Goal: Task Accomplishment & Management: Use online tool/utility

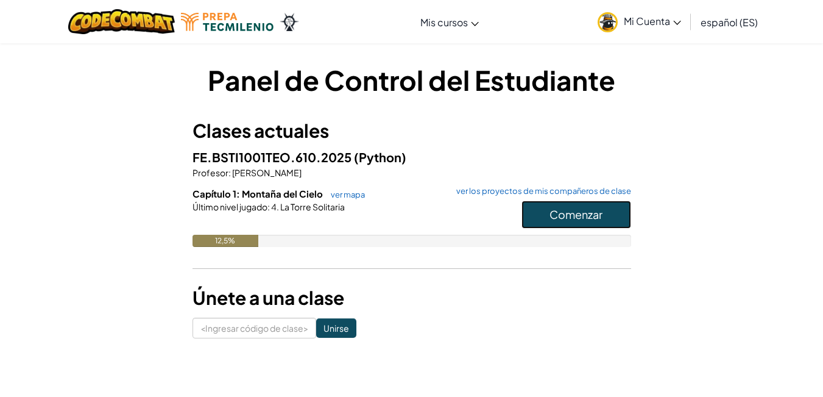
click at [604, 216] on button "Comenzar" at bounding box center [576, 214] width 110 height 28
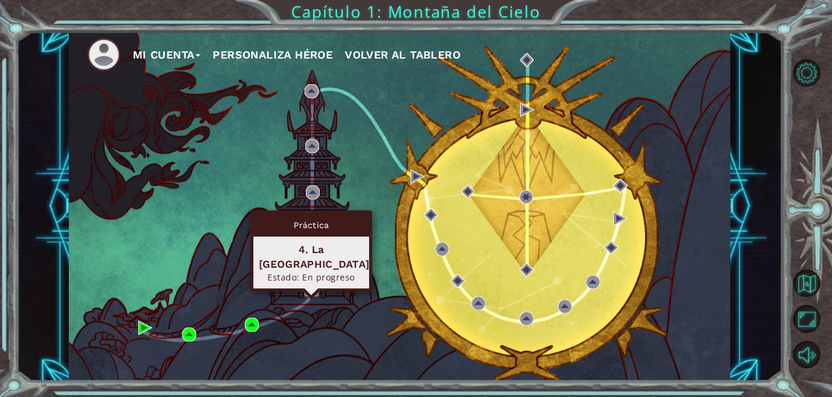
click at [312, 286] on img at bounding box center [312, 290] width 14 height 14
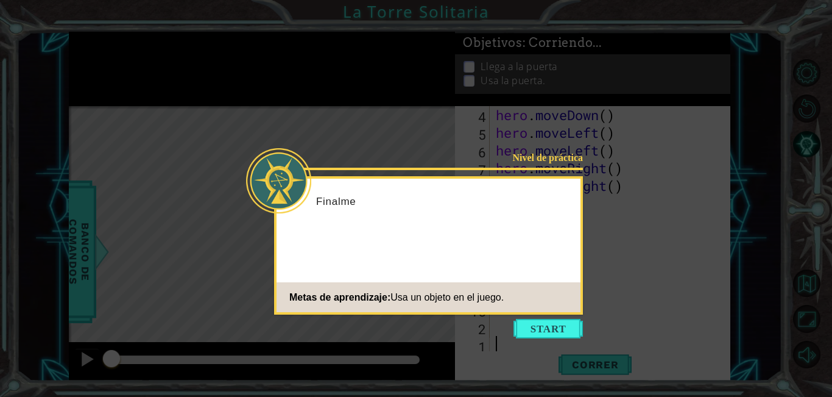
scroll to position [53, 0]
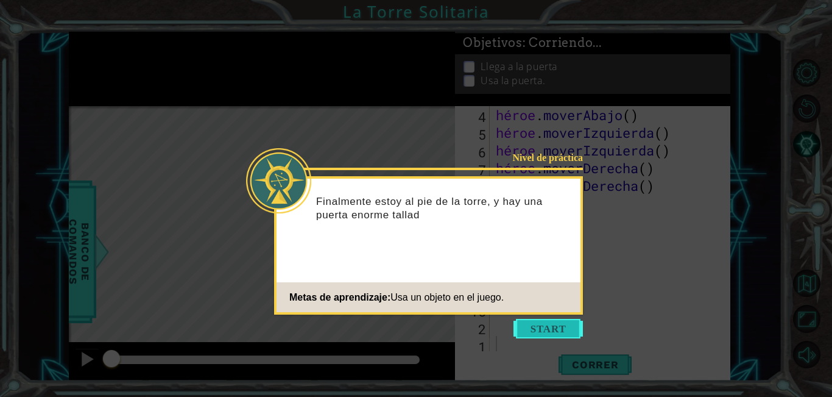
click at [557, 324] on button "Comenzar" at bounding box center [548, 328] width 69 height 19
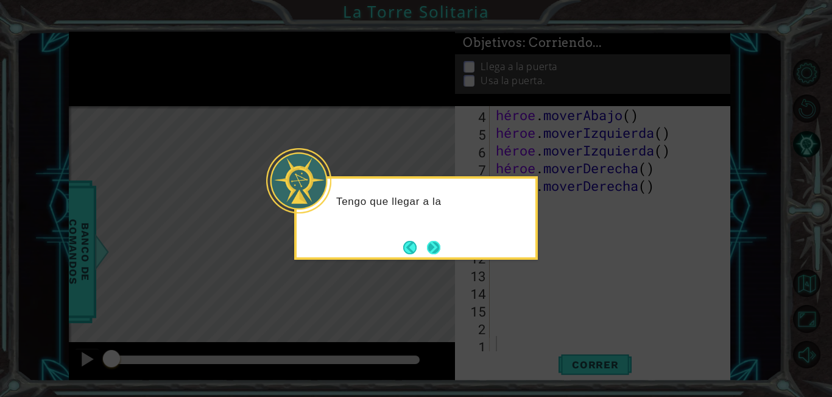
click at [437, 245] on button "Próximo" at bounding box center [433, 247] width 13 height 13
click at [437, 245] on button "Next" at bounding box center [433, 247] width 13 height 13
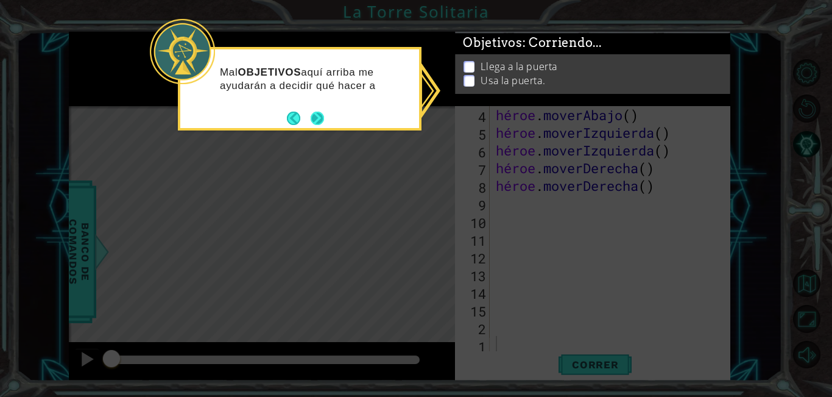
click at [311, 111] on button "Próximo" at bounding box center [317, 117] width 13 height 13
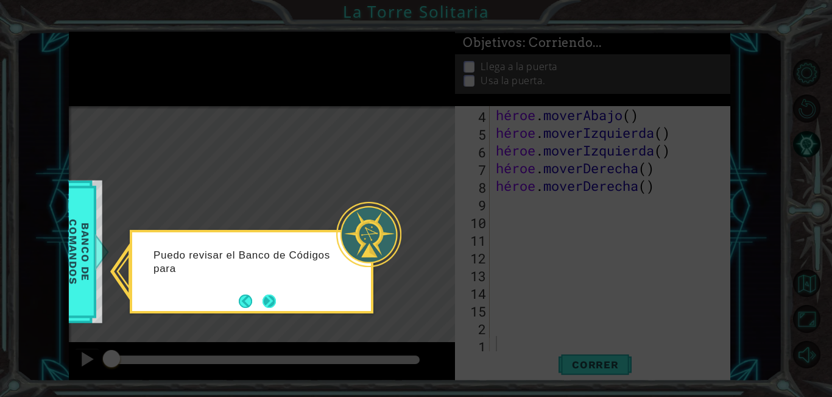
click at [258, 295] on footer at bounding box center [257, 301] width 37 height 18
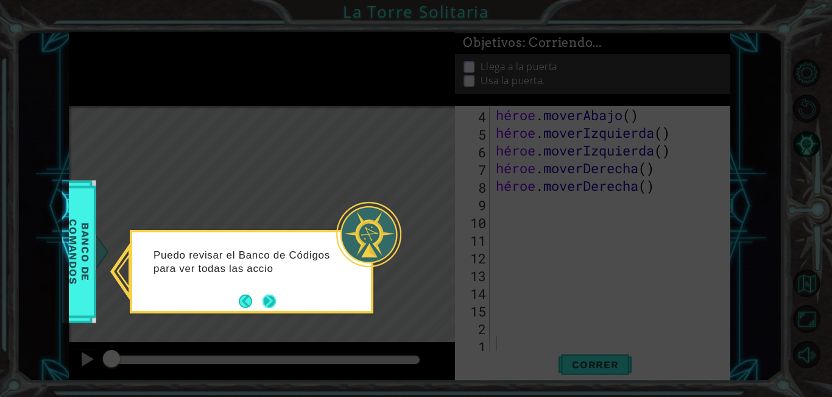
click at [266, 294] on button "Próximo" at bounding box center [269, 300] width 13 height 13
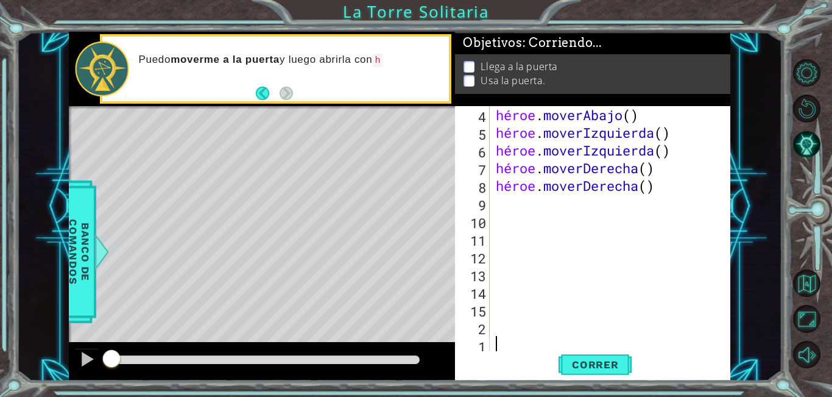
click at [509, 202] on div "héroe . moverAbajo ( ) héroe . moverIzquierda ( ) héroe . moverIzquierda ( ) hé…" at bounding box center [608, 247] width 231 height 283
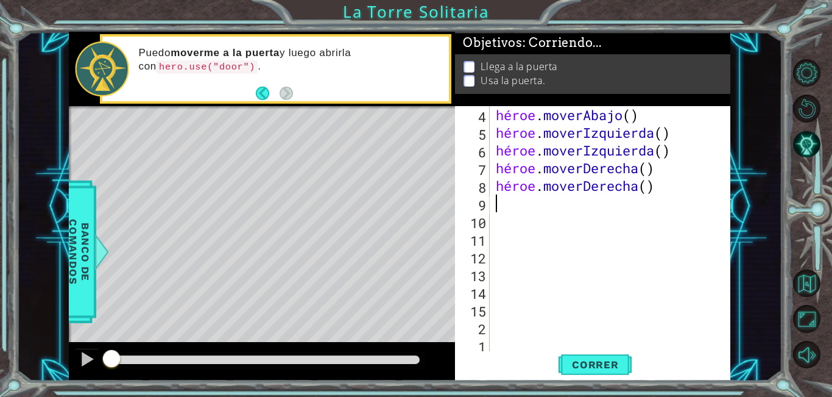
type textarea "h"
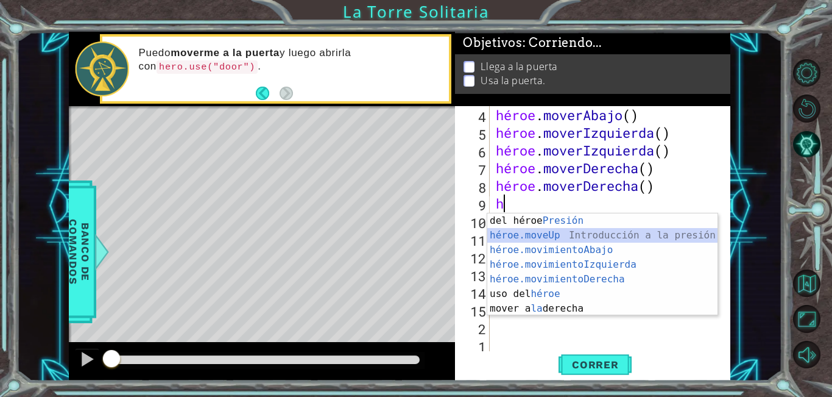
click at [573, 233] on div "Introducción del héroe Presión héroe.moveUp ​ Introducción a la presión héroe.m…" at bounding box center [602, 279] width 230 height 132
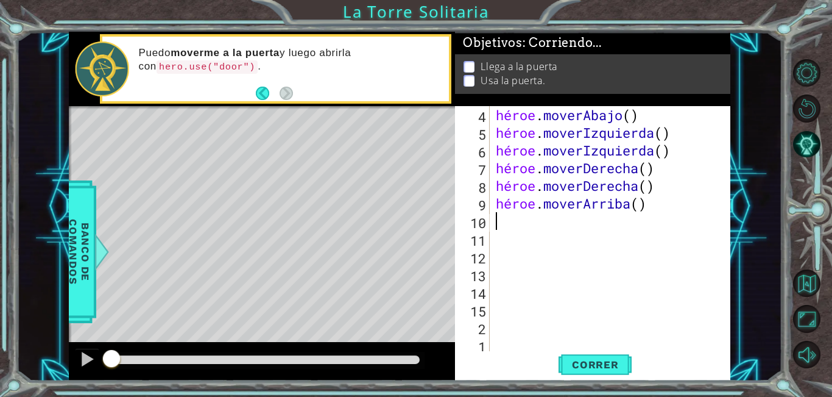
type textarea "h"
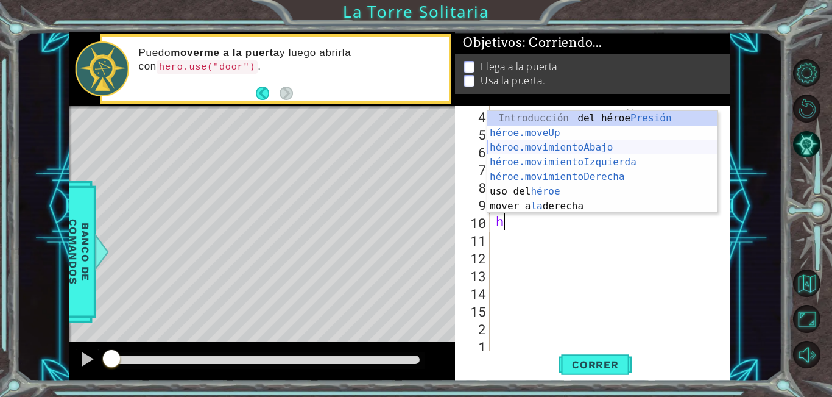
click at [529, 147] on div "Introducción del héroe Presión héroe.moveUp ​ Introducción a la presión héroe.m…" at bounding box center [602, 177] width 230 height 132
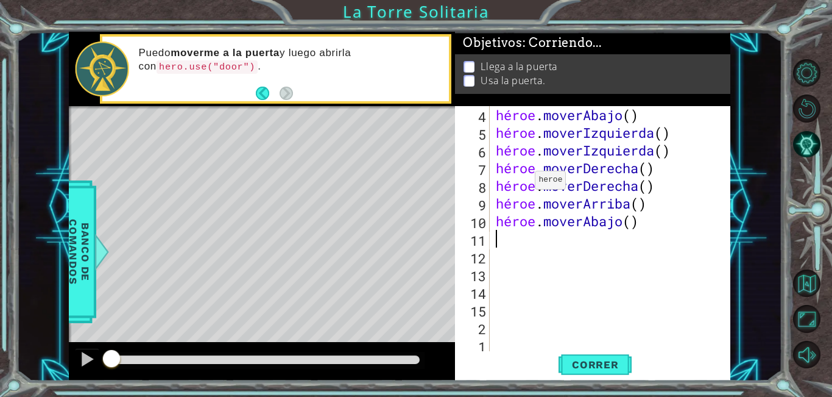
type textarea "h"
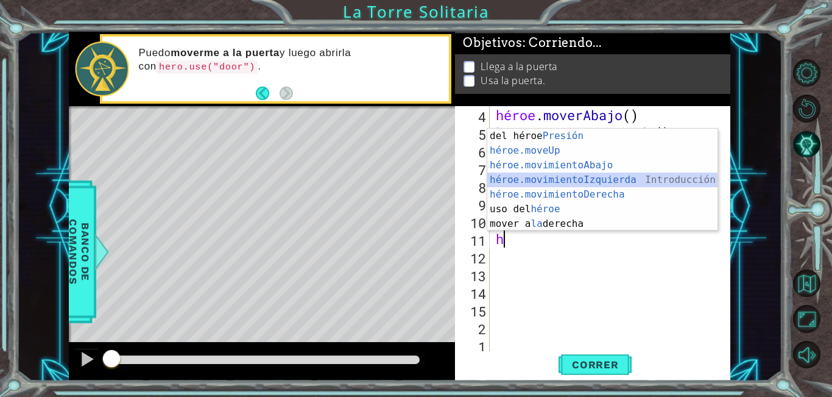
click at [523, 177] on div "Introducción del héroe Presión héroe.moveUp ​ Introducción a la presión héroe.m…" at bounding box center [602, 195] width 230 height 132
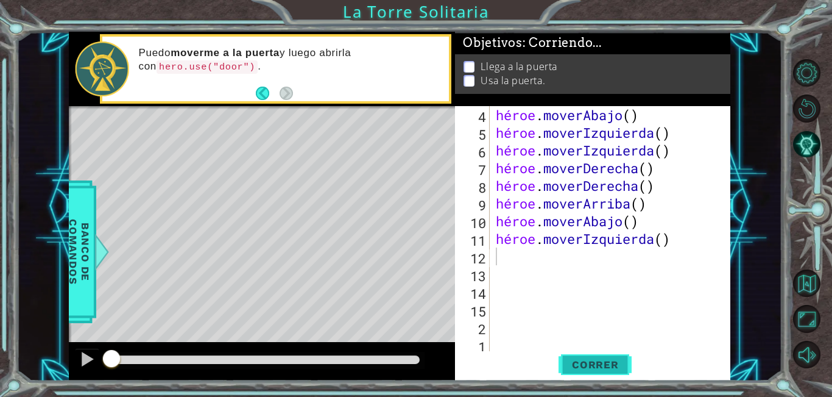
click at [600, 372] on button "Correr" at bounding box center [595, 364] width 73 height 27
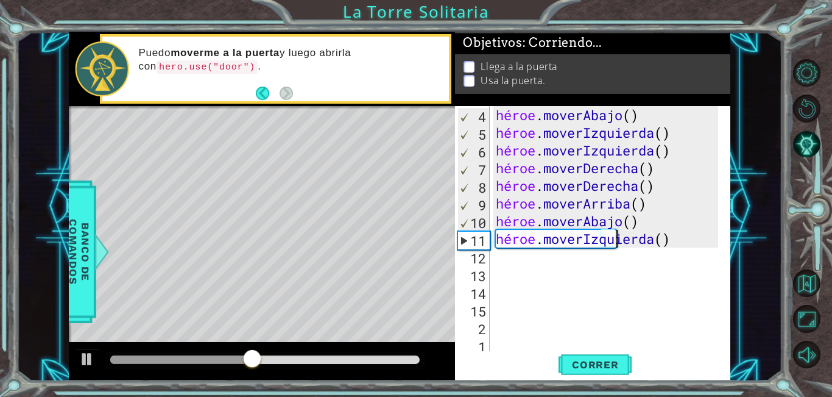
click at [699, 242] on div "héroe . moverAbajo ( ) héroe . moverIzquierda ( ) héroe . moverIzquierda ( ) hé…" at bounding box center [608, 247] width 231 height 283
click at [705, 235] on div "héroe . moverAbajo ( ) héroe . moverIzquierda ( ) héroe . moverIzquierda ( ) hé…" at bounding box center [608, 247] width 231 height 283
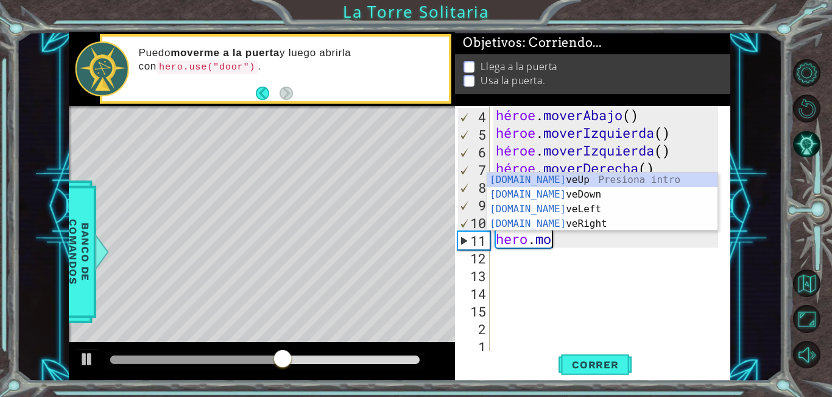
type textarea "h"
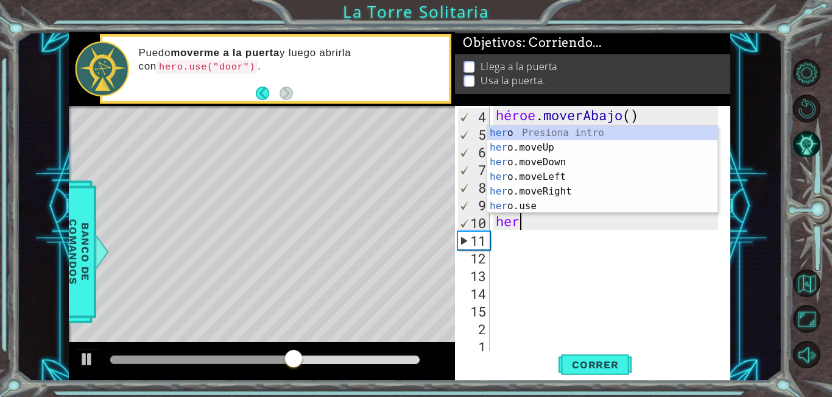
type textarea "h"
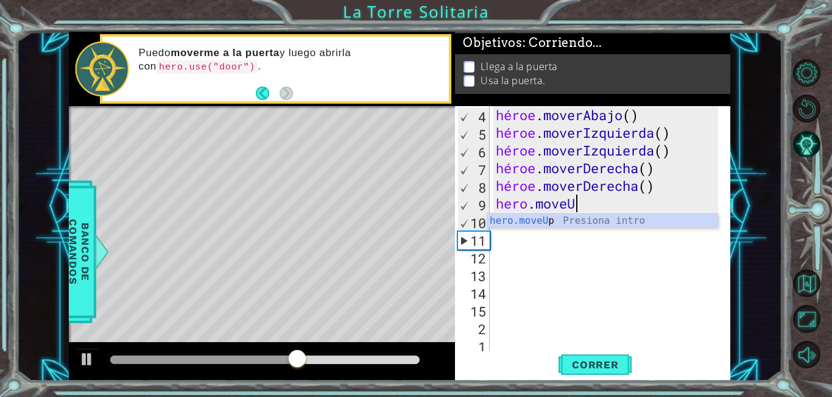
type textarea "hero.move"
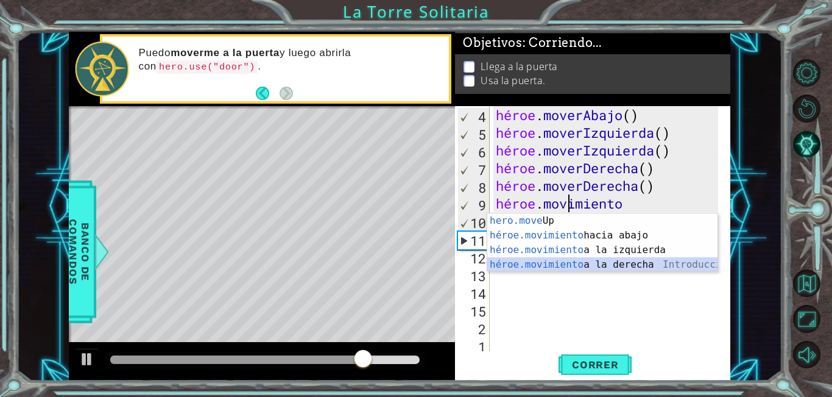
click at [662, 262] on div "Introducción a la presión de hero.move Up héroe.movimiento hacia abajo Introduc…" at bounding box center [602, 257] width 230 height 88
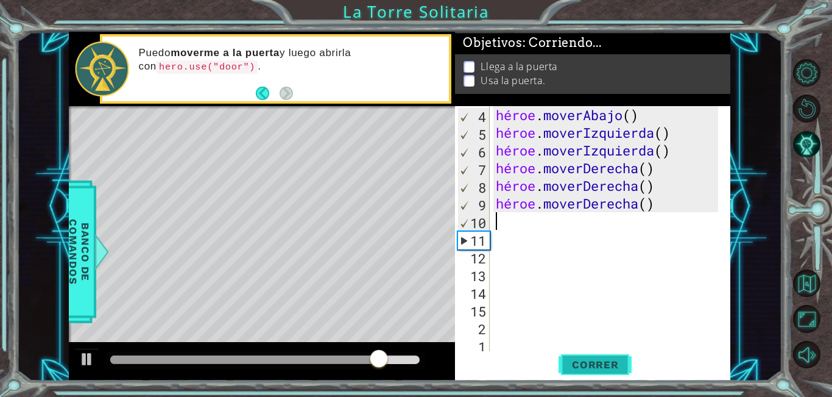
click at [606, 361] on font "Correr" at bounding box center [595, 364] width 47 height 12
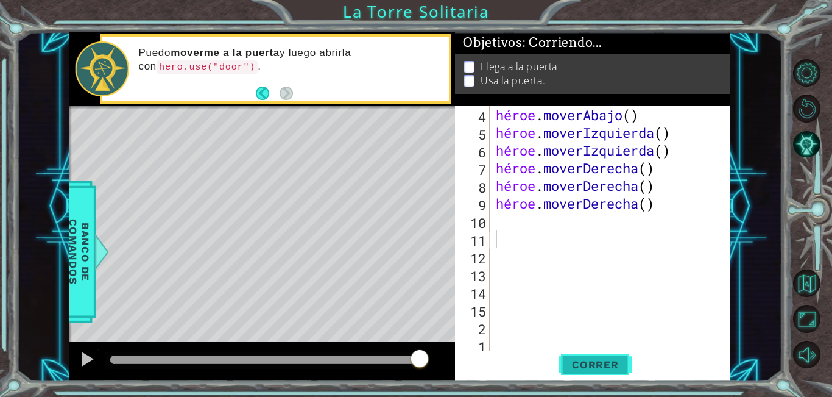
click at [604, 354] on button "Correr" at bounding box center [595, 364] width 73 height 27
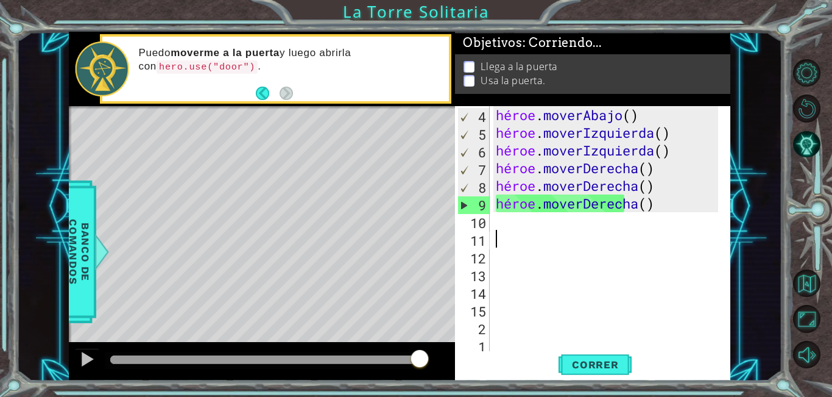
scroll to position [0, 0]
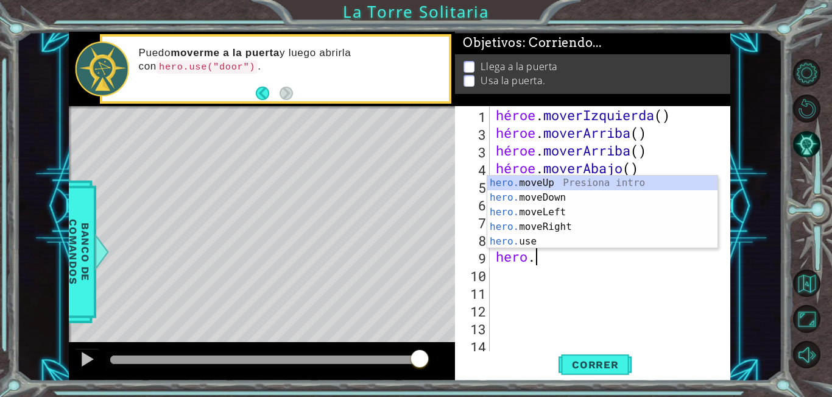
type textarea "h"
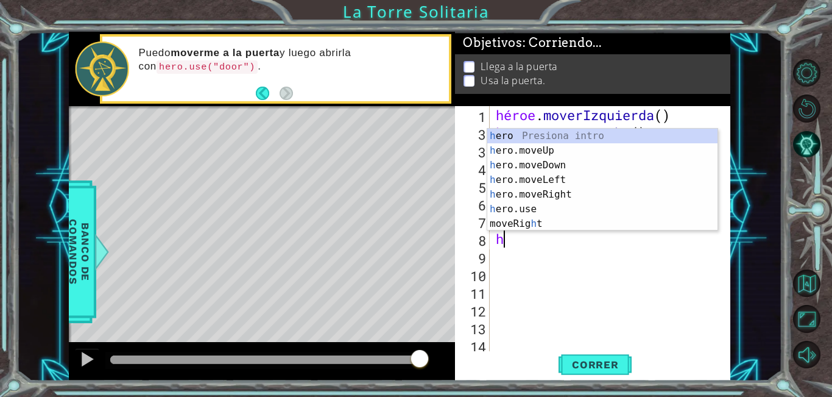
type textarea "h"
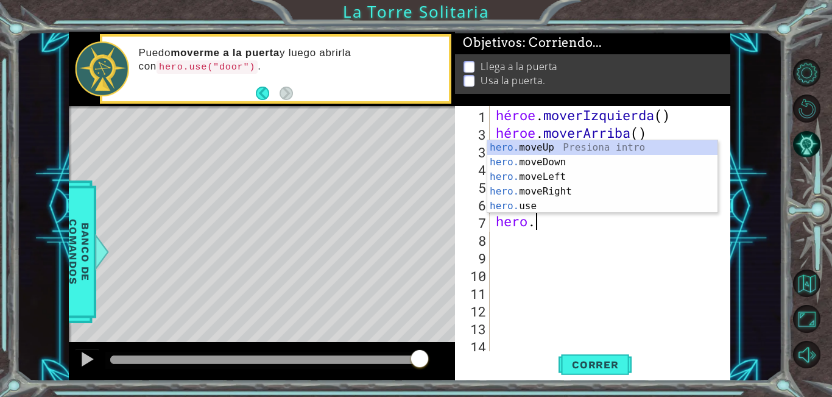
type textarea "h"
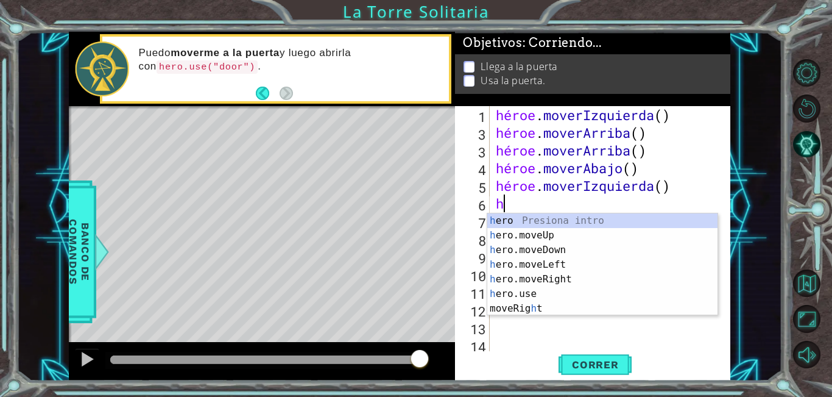
type textarea "h"
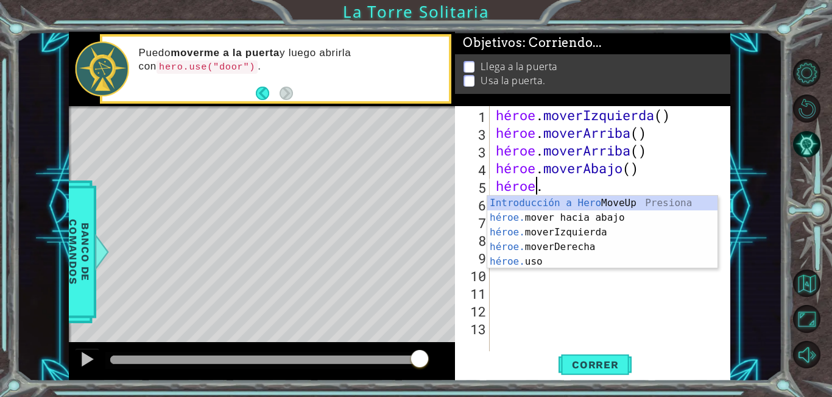
type textarea "h"
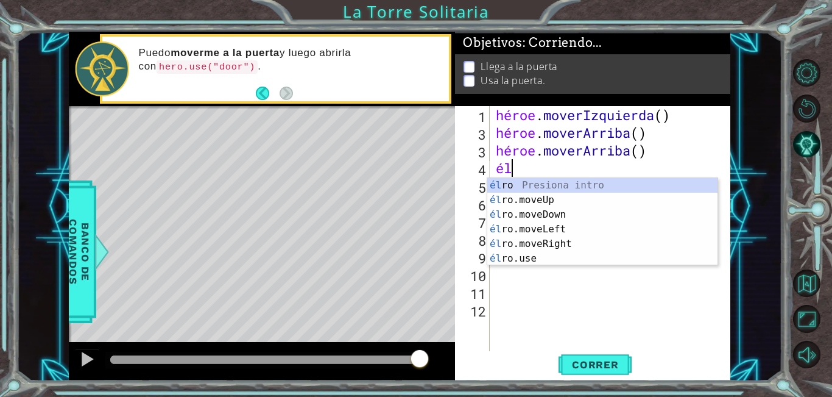
type textarea "h"
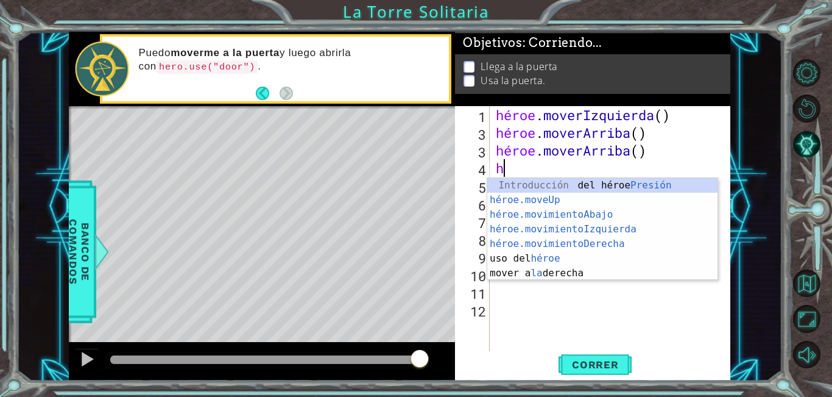
type textarea "he"
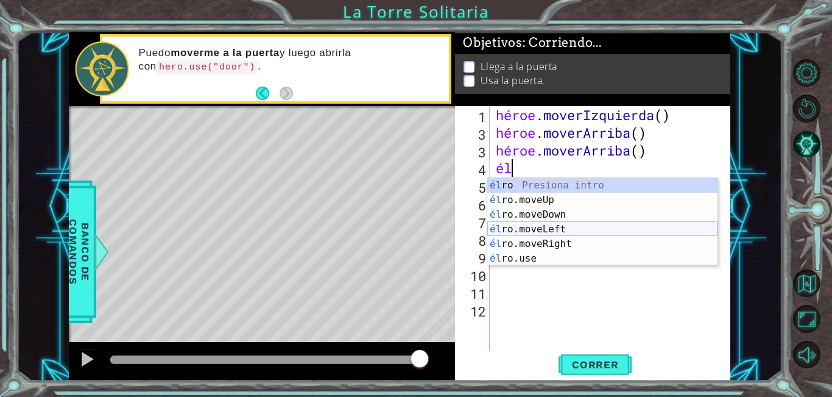
click at [644, 232] on div "él ro Presiona intro él ro.moveUp Introducción a la presión él ro.moveDown Intr…" at bounding box center [602, 236] width 230 height 117
type textarea "h"
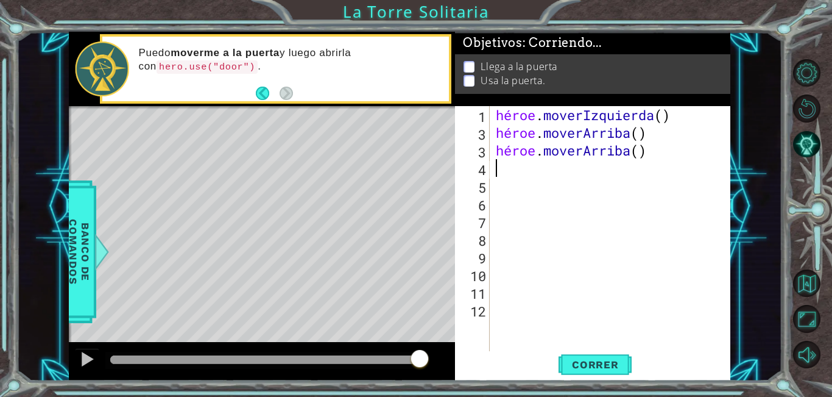
type textarea "h"
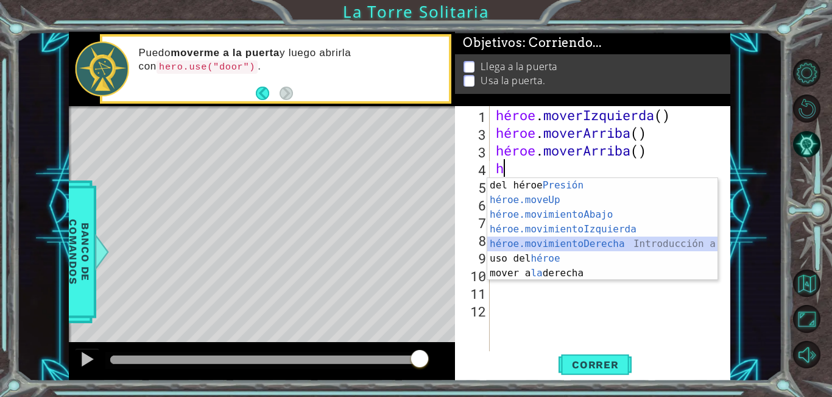
click at [623, 243] on div "Introducción del héroe Presión héroe.moveUp ​ Introducción a la presión héroe.m…" at bounding box center [602, 244] width 230 height 132
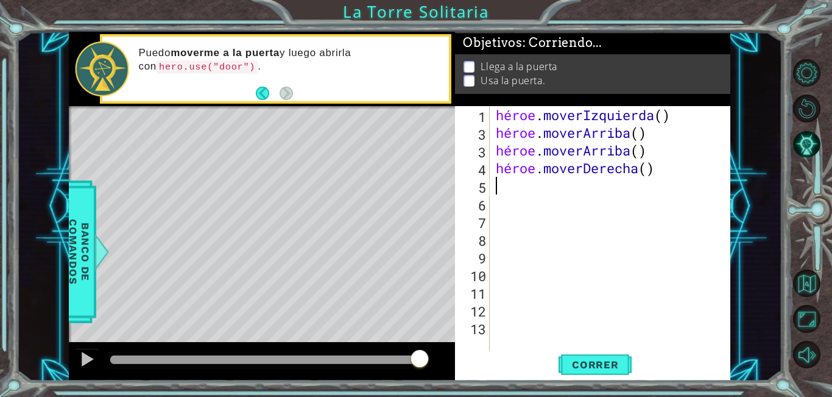
type textarea "h"
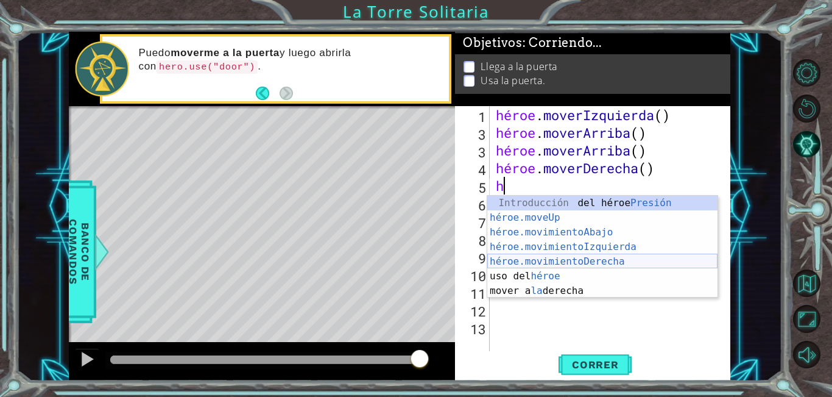
click at [605, 258] on div "Introducción del héroe Presión héroe.moveUp ​ Introducción a la presión héroe.m…" at bounding box center [602, 262] width 230 height 132
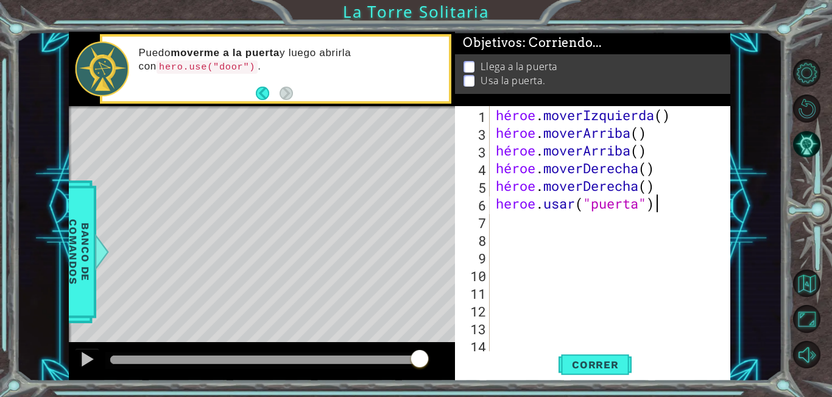
scroll to position [0, 7]
type textarea "heroe.usar("puerta")"
click at [604, 356] on button "Correr" at bounding box center [595, 364] width 73 height 27
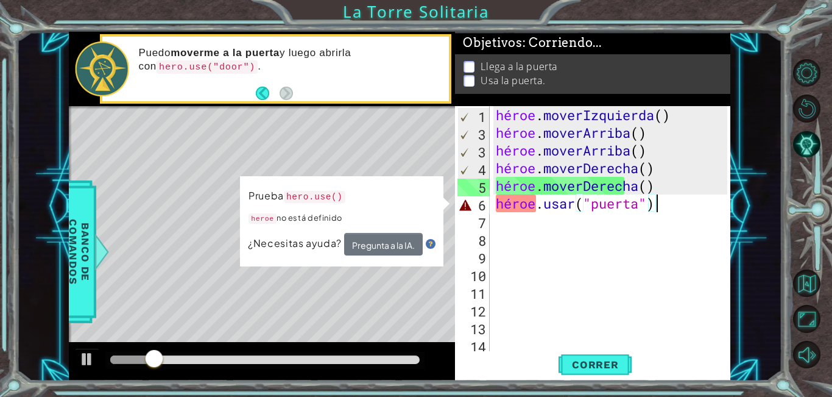
click at [578, 208] on div "héroe . moverIzquierda ( ) héroe . moverArriba ( ) héroe . moverArriba ( ) héro…" at bounding box center [613, 247] width 240 height 283
drag, startPoint x: 582, startPoint y: 209, endPoint x: 630, endPoint y: 269, distance: 77.2
click at [630, 277] on div "héroe . moverIzquierda ( ) héroe . moverArriba ( ) héroe . moverArriba ( ) héro…" at bounding box center [613, 247] width 240 height 283
click at [714, 197] on div "héroe . moverIzquierda ( ) héroe . moverArriba ( ) héroe . moverArriba ( ) héro…" at bounding box center [613, 247] width 240 height 283
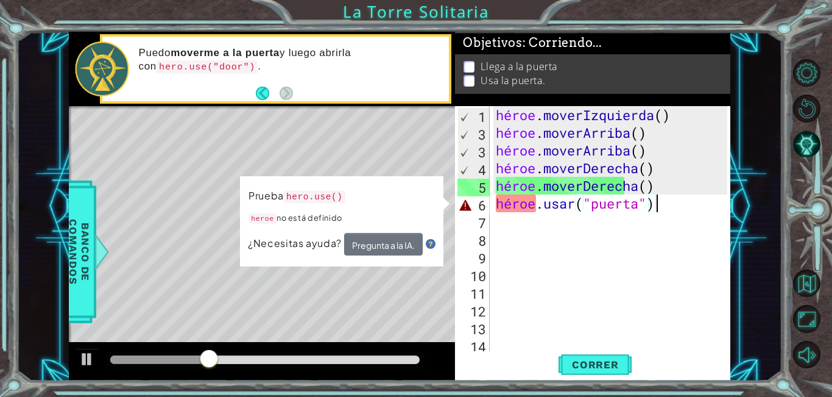
click at [701, 211] on div "héroe . moverIzquierda ( ) héroe . moverArriba ( ) héroe . moverArriba ( ) héro…" at bounding box center [613, 247] width 240 height 283
drag, startPoint x: 528, startPoint y: 198, endPoint x: 541, endPoint y: 206, distance: 15.6
click at [528, 198] on div "héroe . moverIzquierda ( ) héroe . moverArriba ( ) héroe . moverArriba ( ) héro…" at bounding box center [613, 247] width 240 height 283
click at [722, 197] on div "héroe . moverIzquierda ( ) héroe . moverArriba ( ) héroe . moverArriba ( ) héro…" at bounding box center [613, 247] width 240 height 283
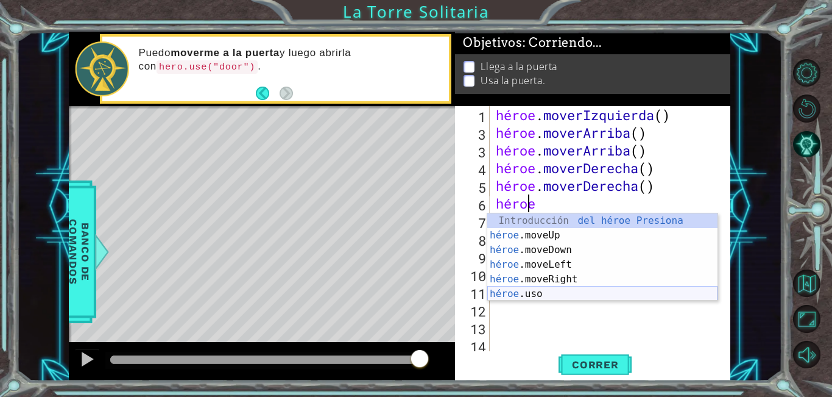
click at [551, 294] on div "Introducción del héroe Presiona héroe .moveUp Introducción a la presión héroe .…" at bounding box center [602, 271] width 230 height 117
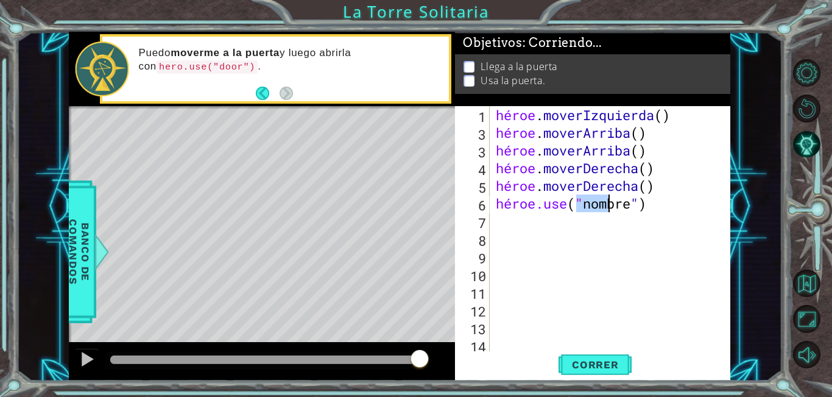
click at [657, 206] on div "héroe . moverIzquierda ( ) héroe . moverArriba ( ) héroe . moverArriba ( ) héro…" at bounding box center [613, 247] width 240 height 283
click at [660, 205] on div "héroe . moverIzquierda ( ) héroe . moverArriba ( ) héroe . moverArriba ( ) héro…" at bounding box center [613, 247] width 240 height 283
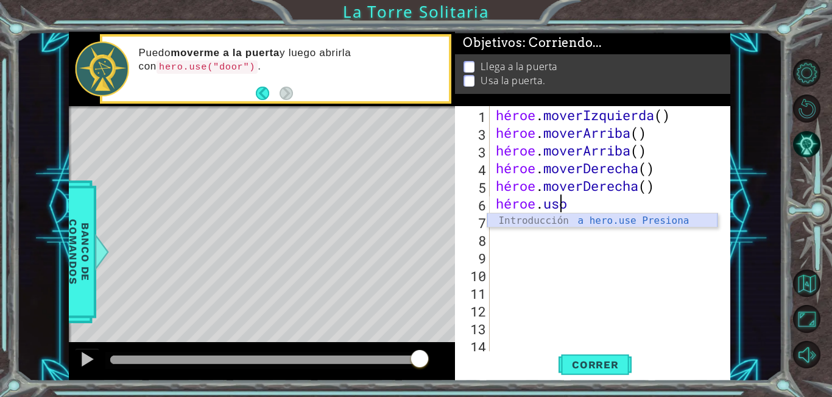
click at [641, 221] on div "Introducción a hero.use Presiona" at bounding box center [602, 235] width 230 height 44
type textarea "hero.use("name")"
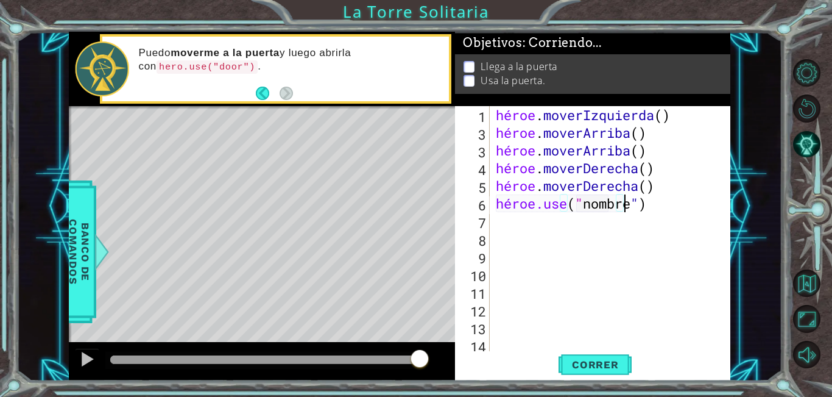
click at [641, 203] on div "héroe . moverIzquierda ( ) héroe . moverArriba ( ) héroe . moverArriba ( ) héro…" at bounding box center [613, 247] width 240 height 283
click at [656, 202] on div "héroe . moverIzquierda ( ) héroe . moverArriba ( ) héroe . moverArriba ( ) héro…" at bounding box center [613, 247] width 240 height 283
drag, startPoint x: 626, startPoint y: 205, endPoint x: 633, endPoint y: 200, distance: 8.3
click at [633, 200] on div "héroe . moverIzquierda ( ) héroe . moverArriba ( ) héroe . moverArriba ( ) héro…" at bounding box center [613, 247] width 240 height 283
drag, startPoint x: 612, startPoint y: 204, endPoint x: 651, endPoint y: 217, distance: 41.0
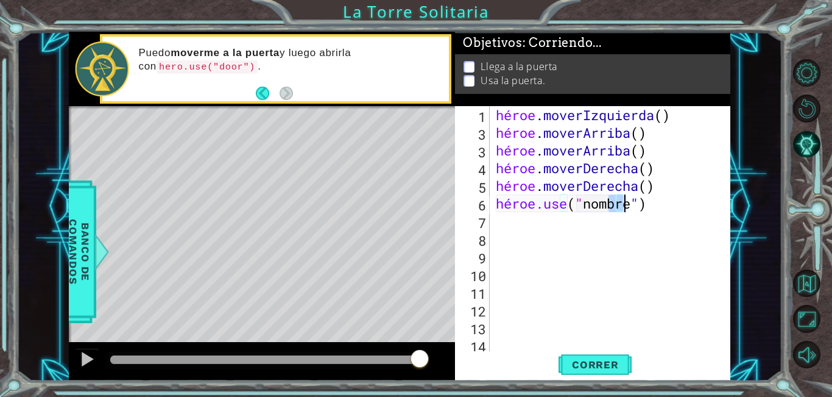
click at [658, 209] on div "héroe . moverIzquierda ( ) héroe . moverArriba ( ) héroe . moverArriba ( ) héro…" at bounding box center [613, 247] width 240 height 283
click at [633, 227] on div "héroe . moverIzquierda ( ) héroe . moverArriba ( ) héroe . moverArriba ( ) héro…" at bounding box center [613, 247] width 240 height 283
click at [652, 206] on div "héroe . moverIzquierda ( ) héroe . moverArriba ( ) héroe . moverArriba ( ) héro…" at bounding box center [613, 247] width 240 height 283
click at [598, 370] on font "Correr" at bounding box center [595, 364] width 47 height 12
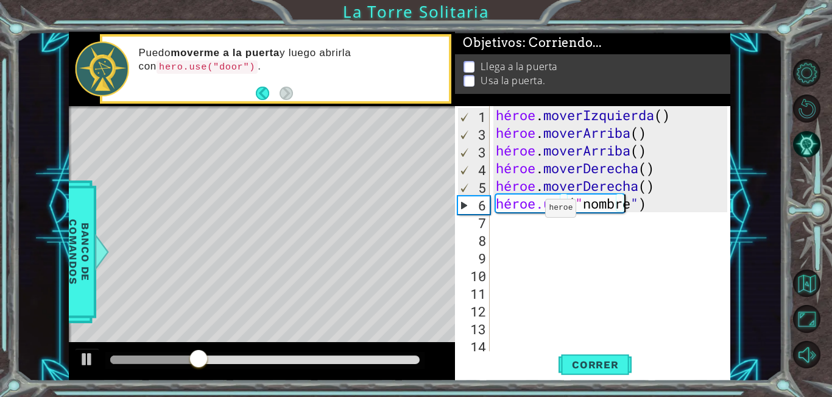
click at [535, 211] on div "héroe . moverIzquierda ( ) héroe . moverArriba ( ) héroe . moverArriba ( ) héro…" at bounding box center [613, 247] width 240 height 283
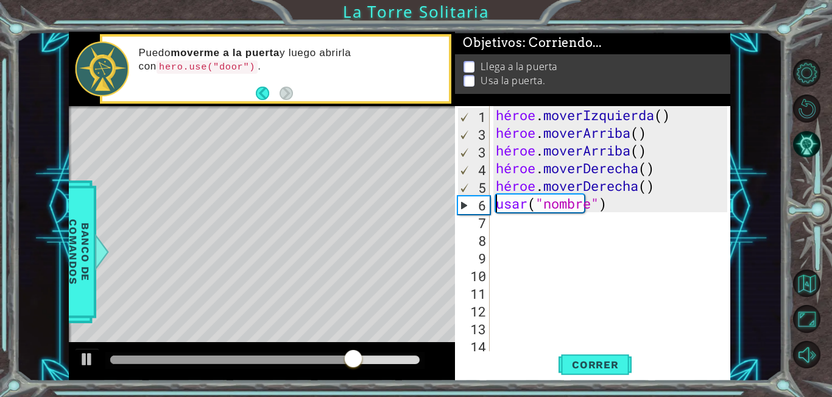
click at [622, 199] on div "héroe . moverIzquierda ( ) héroe . moverArriba ( ) héroe . moverArriba ( ) héro…" at bounding box center [613, 247] width 240 height 283
click at [572, 210] on div "héroe . moverIzquierda ( ) héroe . moverArriba ( ) héroe . moverArriba ( ) héro…" at bounding box center [613, 247] width 240 height 283
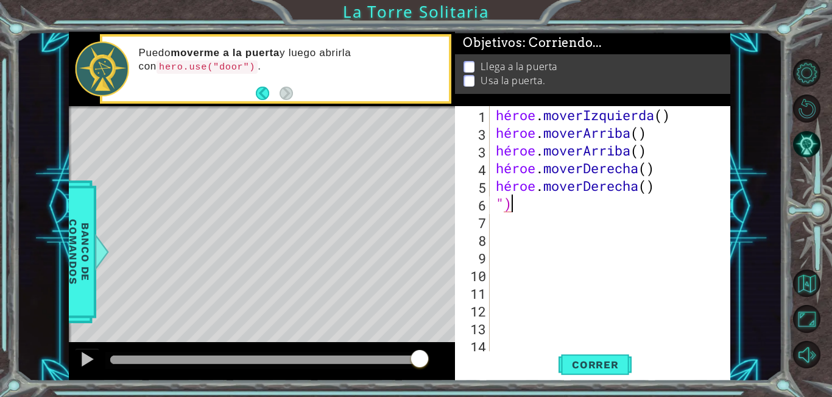
type textarea """
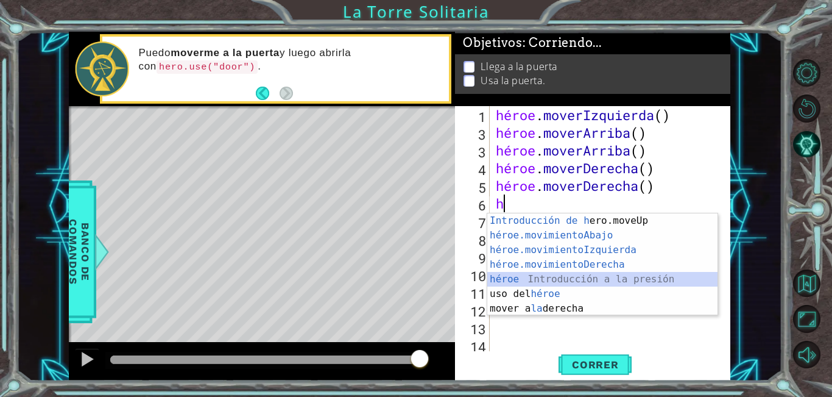
click at [588, 283] on div "Introducción de h ero.moveUp Presiona héroe.movimientoAbajo ​ Introducción a la…" at bounding box center [602, 279] width 230 height 132
type textarea "hero"
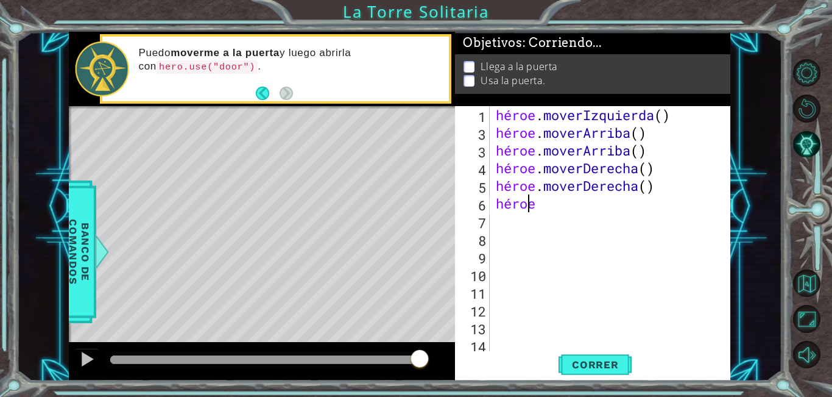
click at [550, 214] on div "héroe . moverIzquierda ( ) héroe . moverArriba ( ) héroe . moverArriba ( ) héro…" at bounding box center [613, 247] width 240 height 283
click at [548, 206] on div "héroe . moverIzquierda ( ) héroe . moverArriba ( ) héroe . moverArriba ( ) héro…" at bounding box center [613, 247] width 240 height 283
type textarea "hero"
click at [606, 367] on font "Correr" at bounding box center [595, 364] width 47 height 12
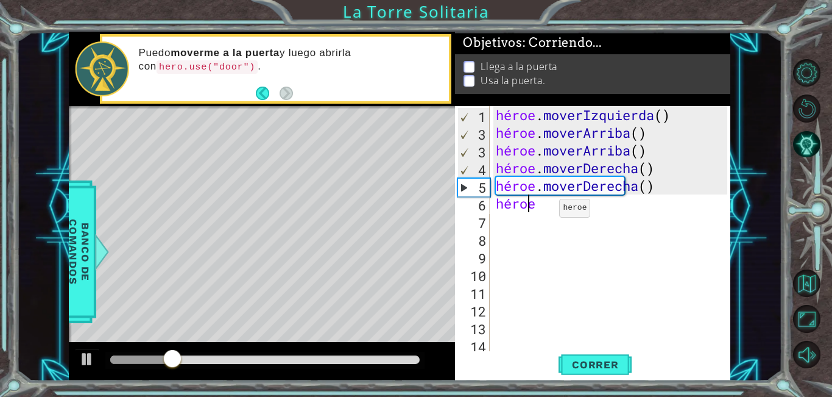
click at [549, 211] on div "héroe . moverIzquierda ( ) héroe . moverArriba ( ) héroe . moverArriba ( ) héro…" at bounding box center [613, 247] width 240 height 283
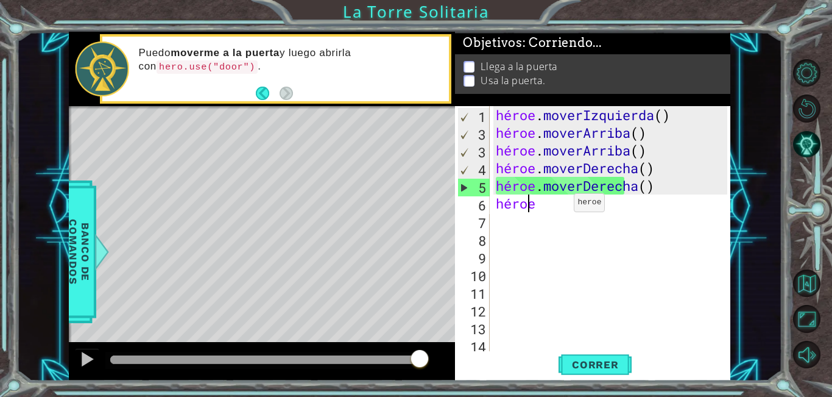
click at [563, 206] on div "héroe . moverIzquierda ( ) héroe . moverArriba ( ) héroe . moverArriba ( ) héro…" at bounding box center [613, 247] width 240 height 283
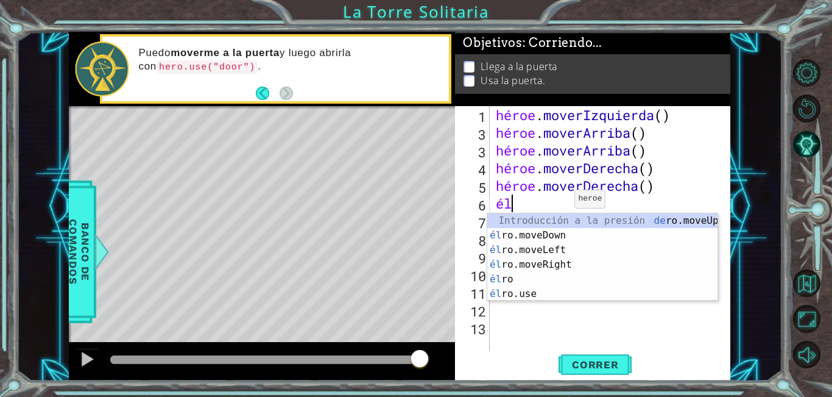
type textarea "h"
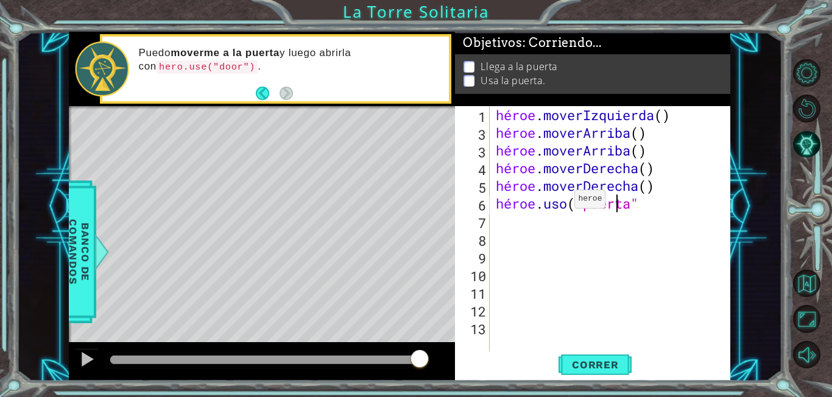
scroll to position [0, 5]
click at [604, 359] on font "Correr" at bounding box center [595, 364] width 47 height 12
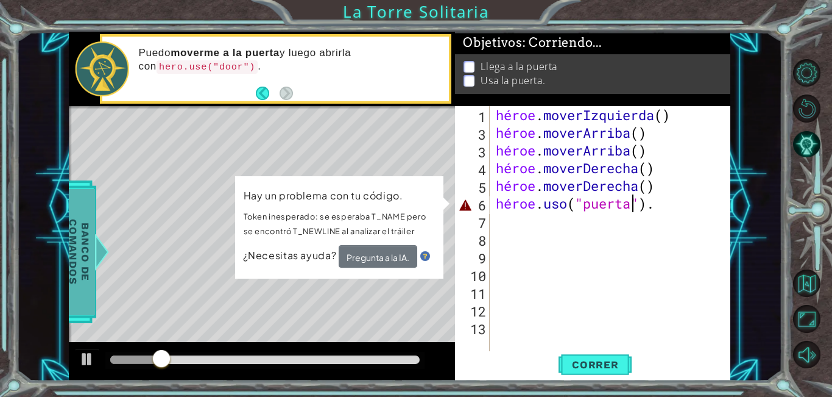
click at [71, 241] on font "Banco de comandos" at bounding box center [79, 251] width 24 height 65
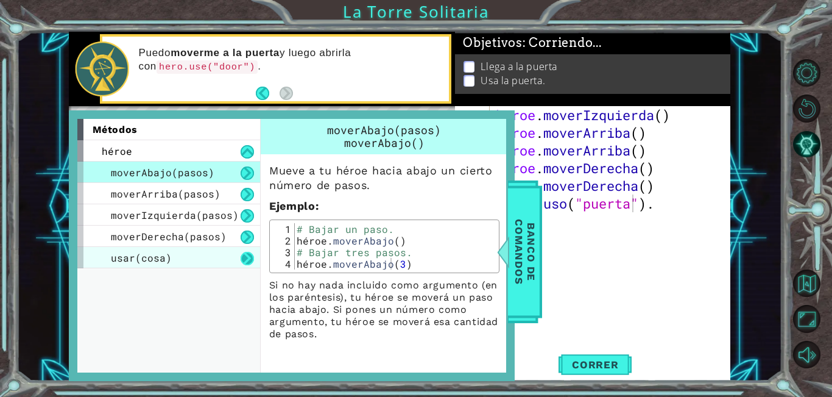
click at [242, 253] on button at bounding box center [247, 258] width 13 height 13
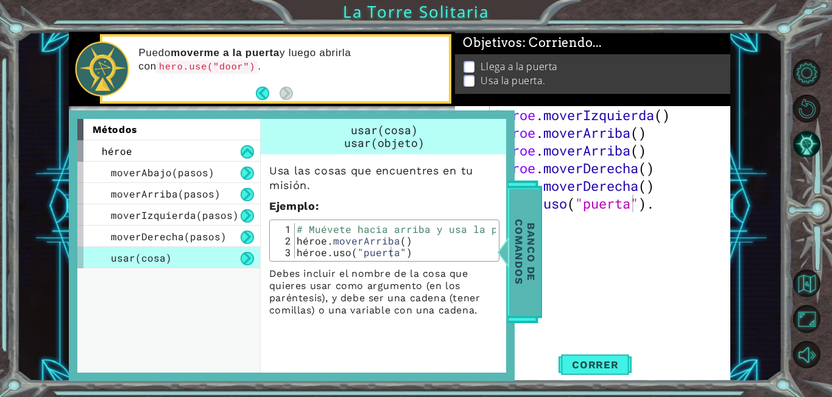
click at [506, 258] on div at bounding box center [499, 251] width 15 height 37
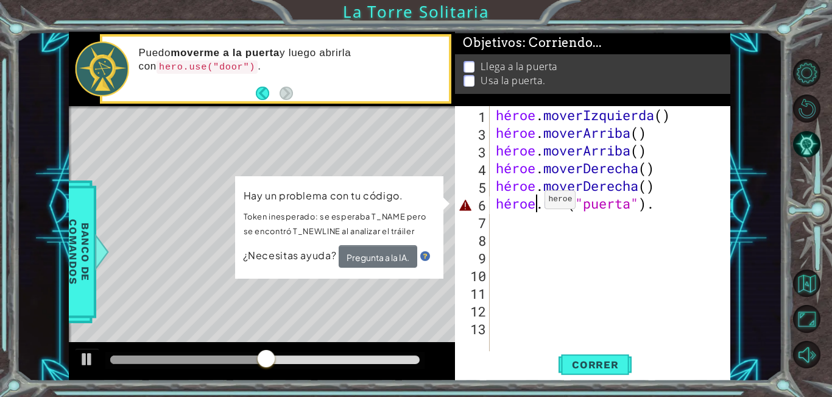
click at [534, 202] on div "héroe . moverIzquierda ( ) héroe . moverArriba ( ) héroe . moverArriba ( ) héro…" at bounding box center [613, 247] width 240 height 283
drag, startPoint x: 587, startPoint y: 203, endPoint x: 557, endPoint y: 210, distance: 30.6
click at [556, 210] on div "héroe . moverIzquierda ( ) héroe . moverArriba ( ) héroe . moverArriba ( ) héro…" at bounding box center [613, 247] width 240 height 283
click at [711, 206] on div "héroe . moverIzquierda ( ) héroe . moverArriba ( ) héroe . moverArriba ( ) héro…" at bounding box center [613, 247] width 240 height 283
click at [708, 204] on div "héroe . moverIzquierda ( ) héroe . moverArriba ( ) héroe . moverArriba ( ) héro…" at bounding box center [613, 247] width 240 height 283
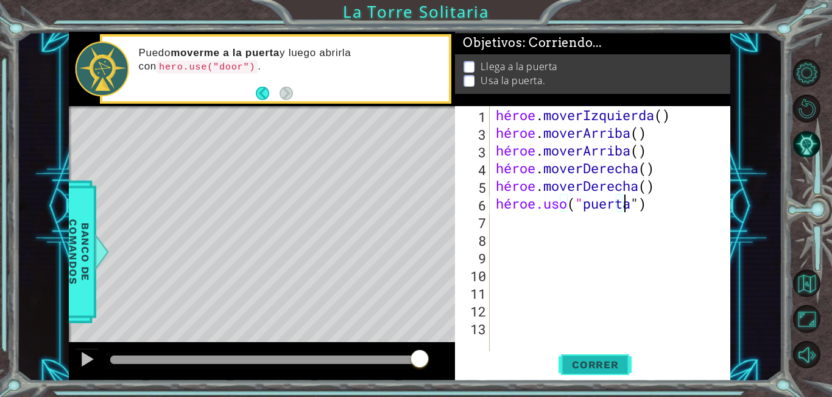
type textarea "hero.use("door")"
click at [587, 366] on font "Correr" at bounding box center [595, 364] width 47 height 12
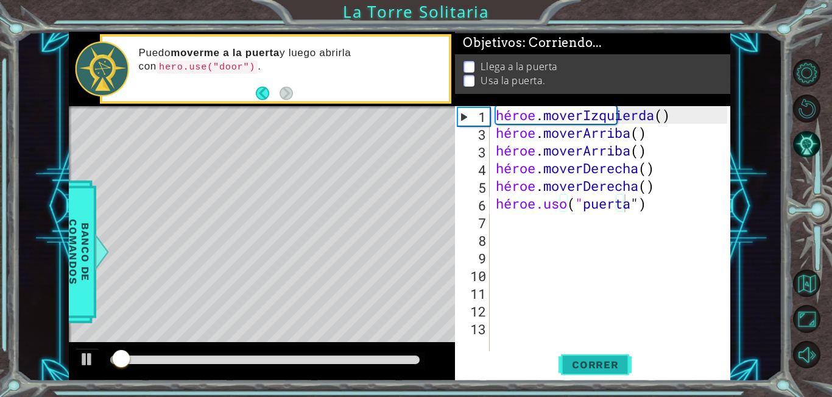
click at [587, 360] on font "Correr" at bounding box center [595, 364] width 47 height 12
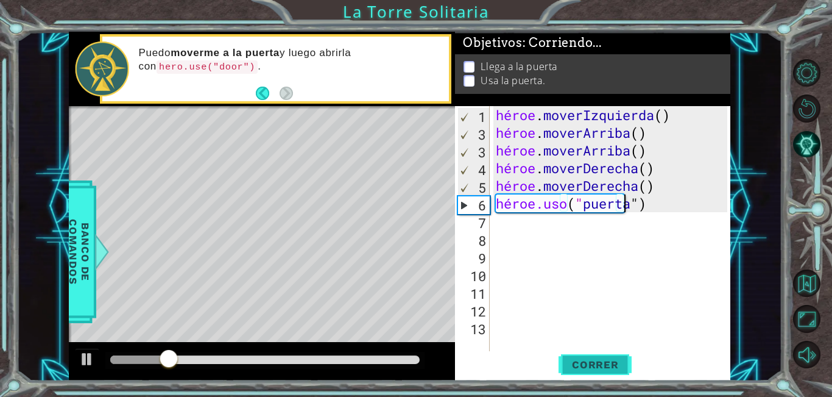
click at [584, 359] on font "Correr" at bounding box center [595, 364] width 47 height 12
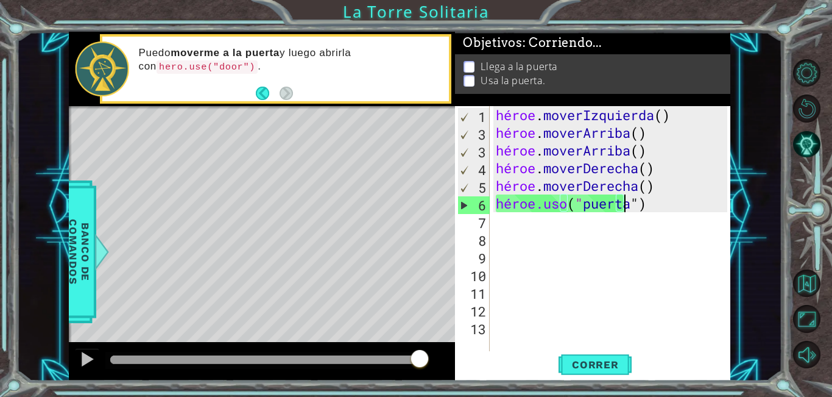
click at [690, 203] on div "héroe . moverIzquierda ( ) héroe . moverArriba ( ) héroe . moverArriba ( ) héro…" at bounding box center [613, 247] width 240 height 283
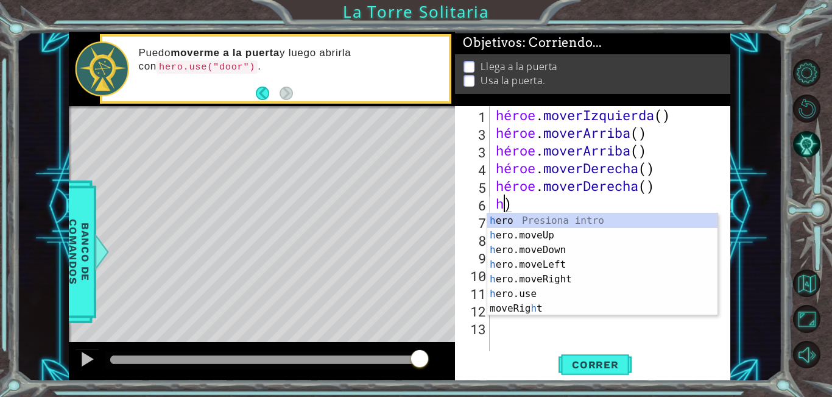
type textarea ")"
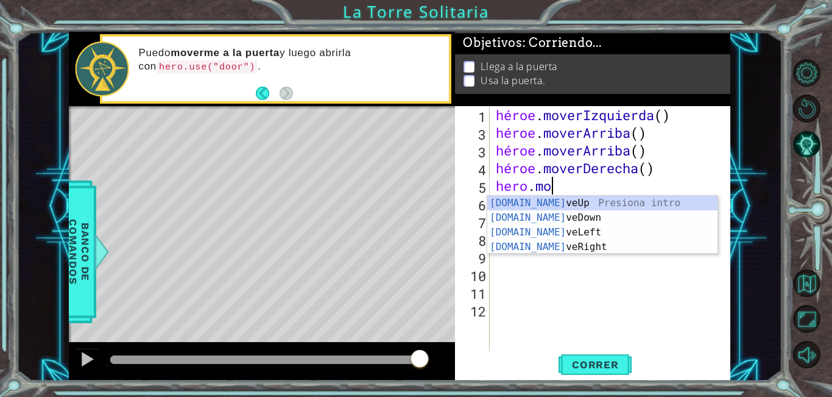
type textarea "h"
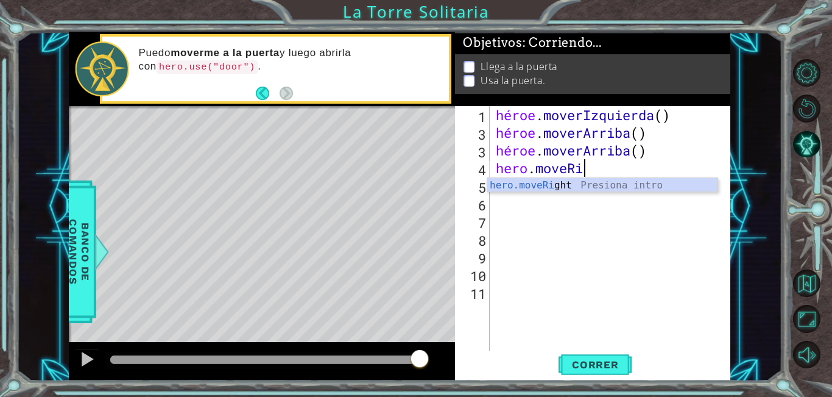
type textarea "hero.m"
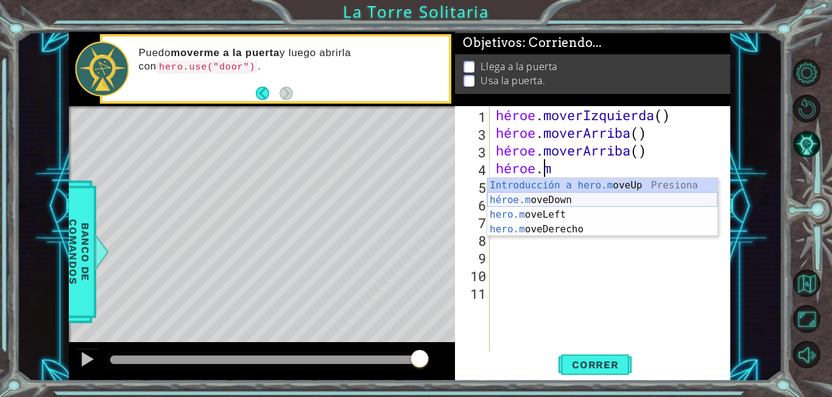
click at [557, 203] on div "Introducción a hero.m oveUp Presiona héroe.m oveDown Introducción a la presión …" at bounding box center [602, 222] width 230 height 88
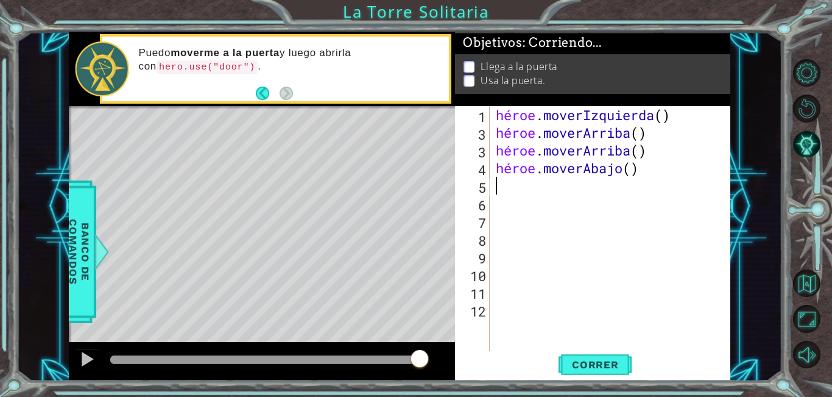
type textarea "h"
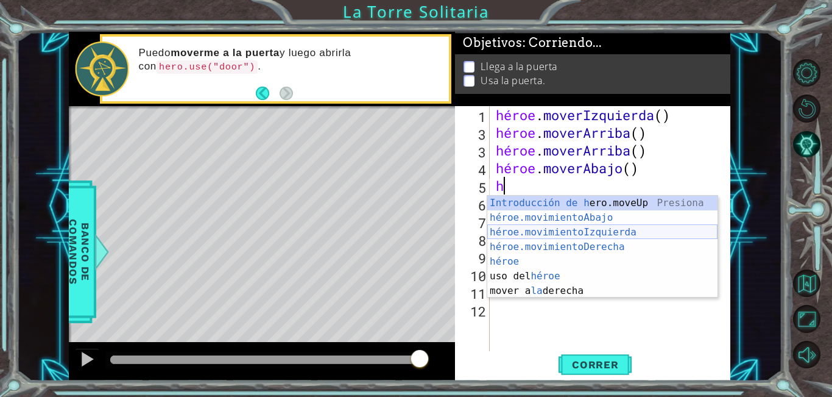
click at [617, 228] on div "Introducción de h ero.moveUp Presiona héroe.movimientoAbajo ​ Introducción a la…" at bounding box center [602, 262] width 230 height 132
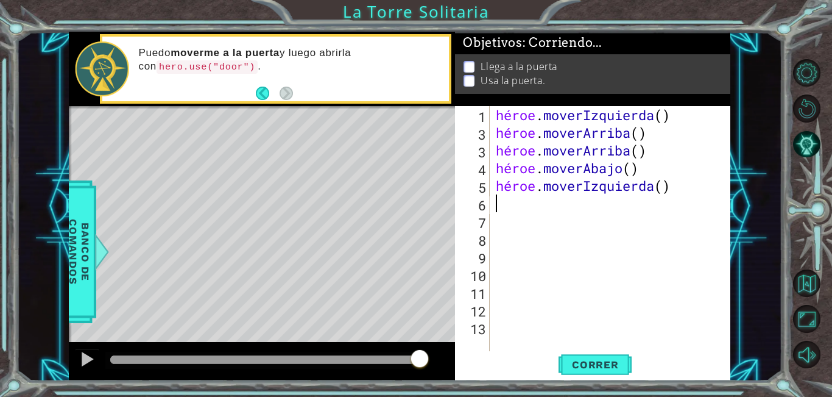
type textarea "h"
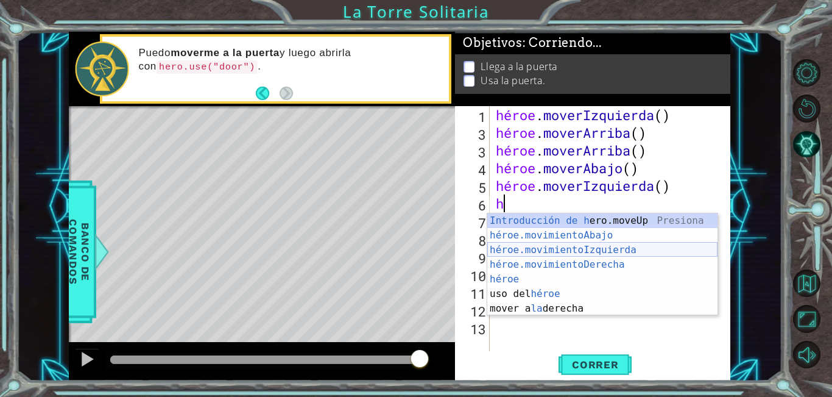
click at [591, 252] on div "Introducción de h ero.moveUp Presiona héroe.movimientoAbajo ​ Introducción a la…" at bounding box center [602, 279] width 230 height 132
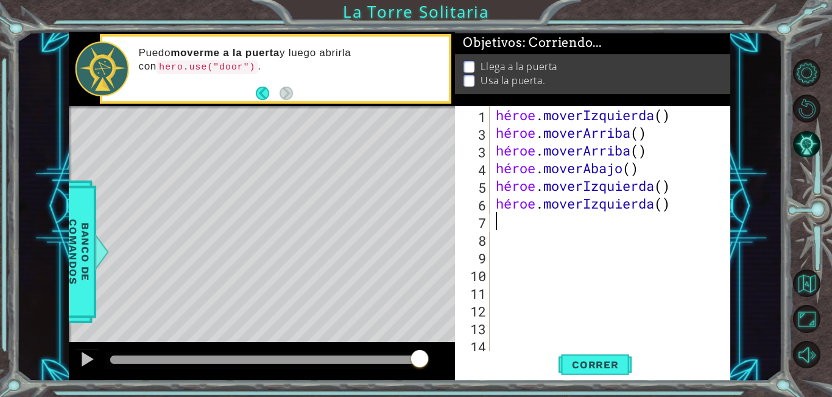
type textarea "h"
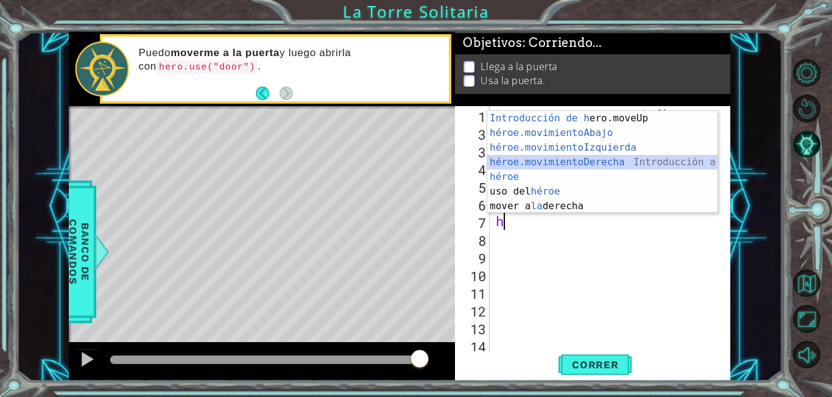
click at [576, 157] on div "Introducción de h ero.moveUp Presiona héroe.movimientoAbajo ​ Introducción a la…" at bounding box center [602, 177] width 230 height 132
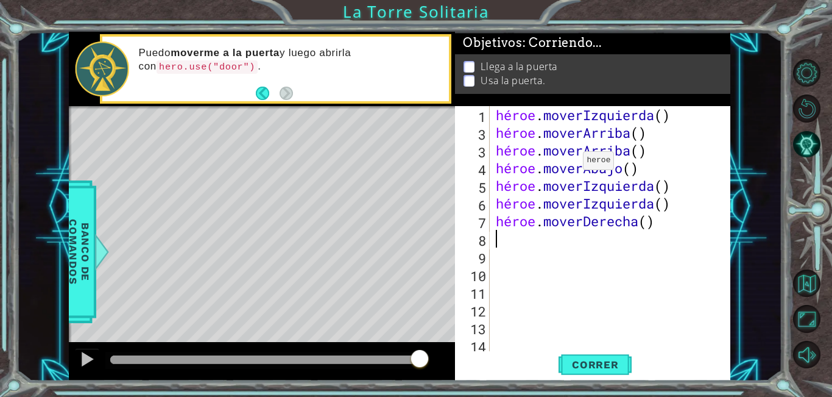
type textarea "h"
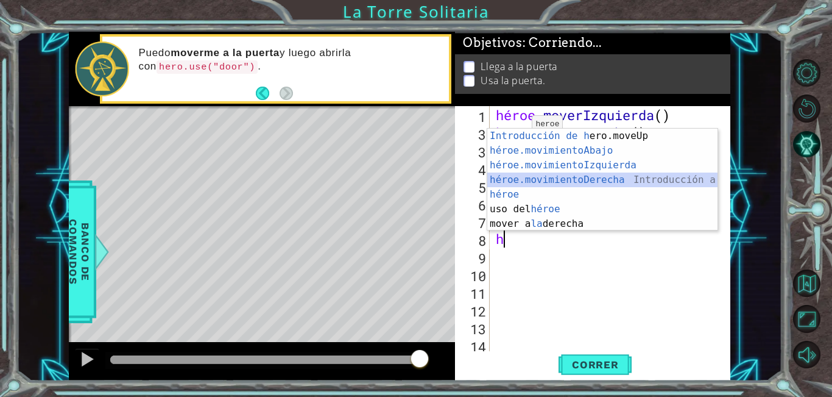
click at [539, 178] on div "Introducción de h ero.moveUp Presiona héroe.movimientoAbajo ​ Introducción a la…" at bounding box center [602, 195] width 230 height 132
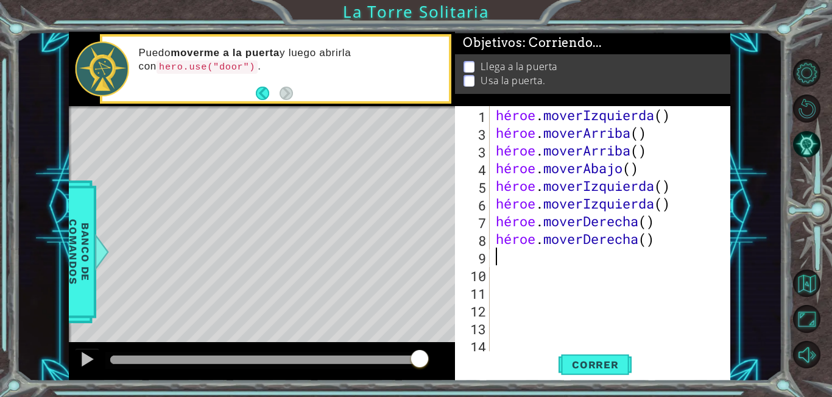
click at [521, 261] on div "héroe . moverIzquierda ( ) héroe . moverArriba ( ) héroe . moverArriba ( ) héro…" at bounding box center [608, 247] width 231 height 283
drag, startPoint x: 520, startPoint y: 261, endPoint x: 506, endPoint y: 264, distance: 14.2
click at [506, 264] on div "héroe . moverIzquierda ( ) héroe . moverArriba ( ) héroe . moverArriba ( ) héro…" at bounding box center [608, 247] width 231 height 283
type textarea "h"
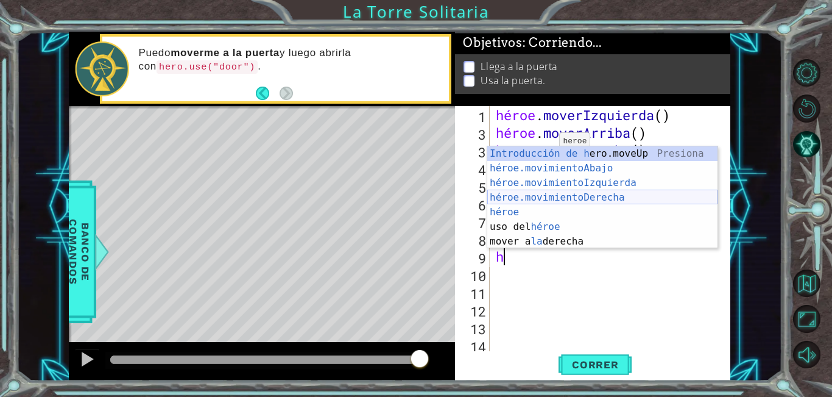
click at [545, 194] on div "Introducción de h ero.moveUp Presiona héroe.movimientoAbajo ​ Introducción a la…" at bounding box center [602, 212] width 230 height 132
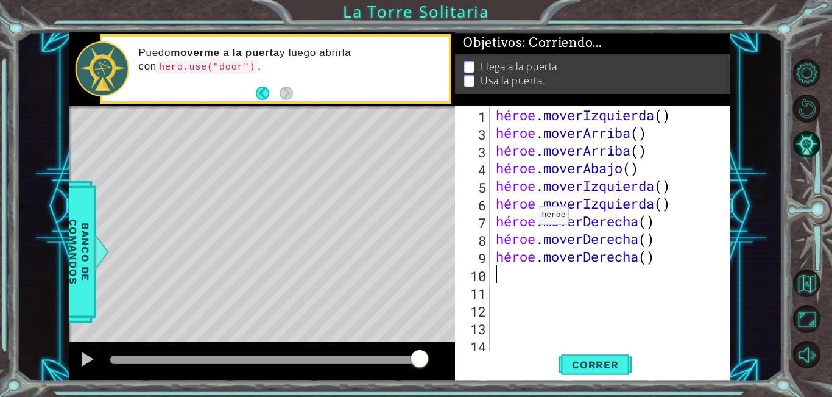
type textarea "h"
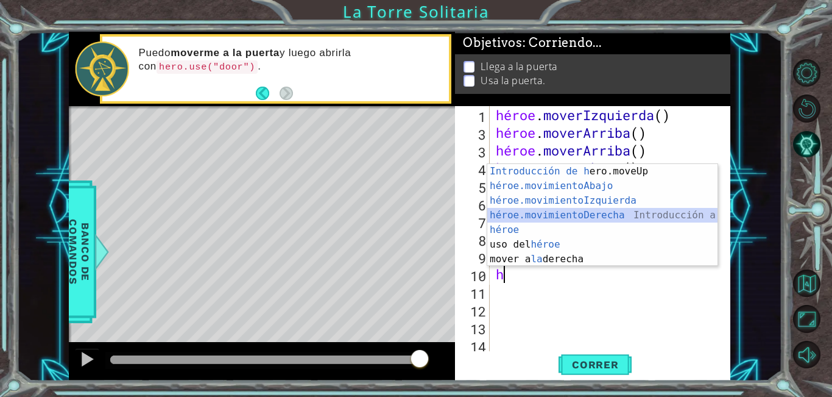
click at [524, 211] on div "Introducción de h ero.moveUp Presiona héroe.movimientoAbajo ​ Introducción a la…" at bounding box center [602, 230] width 230 height 132
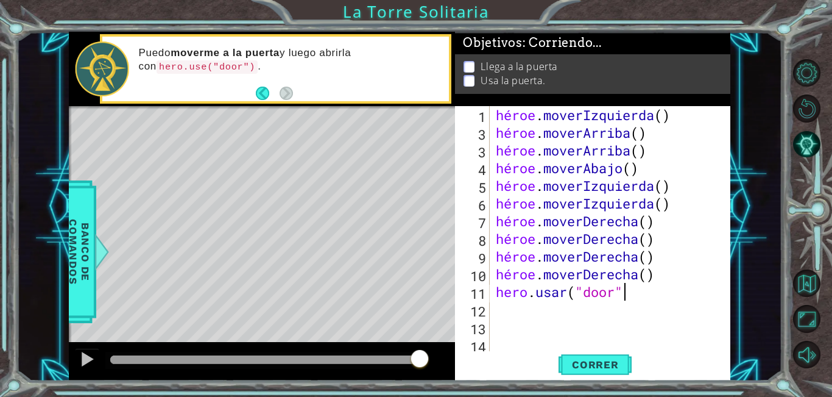
scroll to position [0, 5]
click at [622, 364] on span "Correr" at bounding box center [595, 364] width 71 height 12
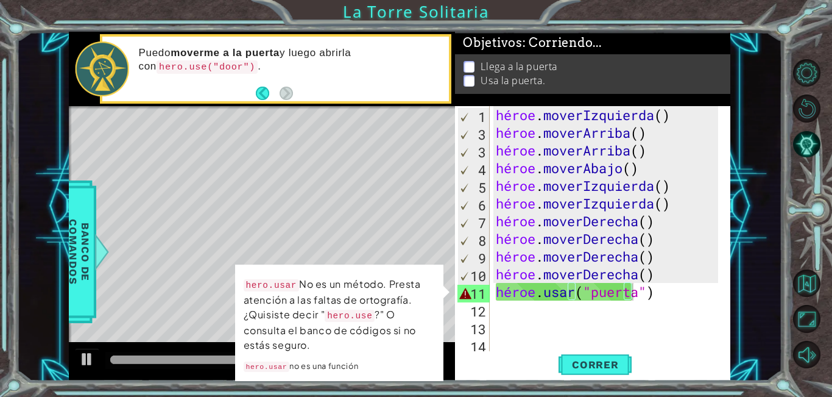
click at [367, 314] on code "hero.use" at bounding box center [350, 315] width 50 height 12
click at [581, 294] on div "héroe . moverIzquierda ( ) héroe . moverArriba ( ) héroe . moverArriba ( ) héro…" at bounding box center [608, 247] width 231 height 283
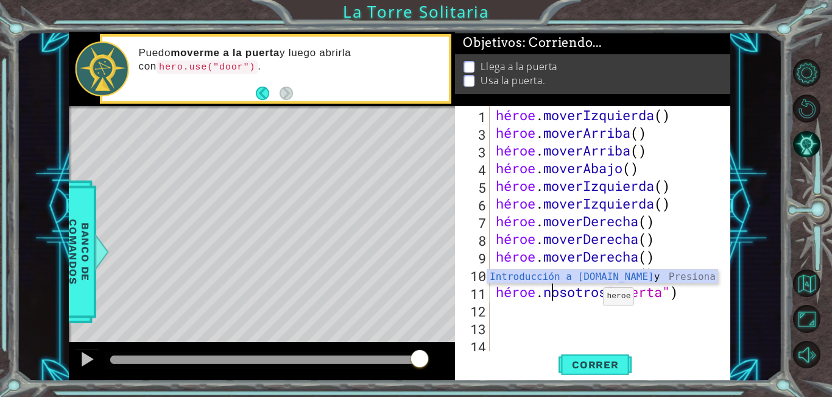
scroll to position [0, 3]
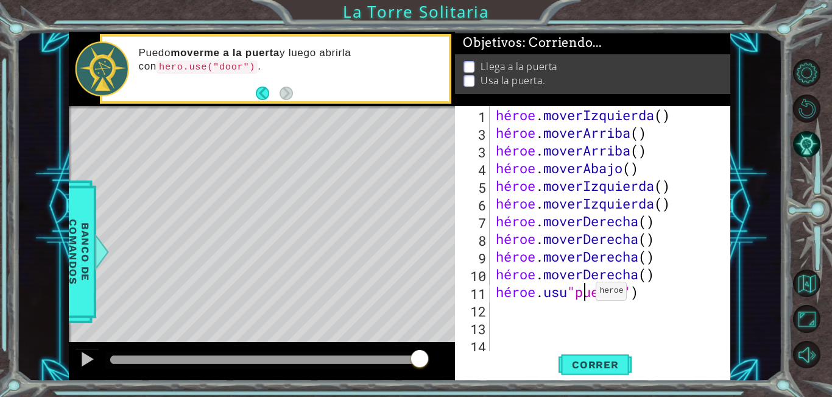
click at [585, 294] on div "héroe . moverIzquierda ( ) héroe . moverArriba ( ) héroe . moverArriba ( ) héro…" at bounding box center [608, 247] width 231 height 283
click at [661, 298] on div "héroe . moverIzquierda ( ) héroe . moverArriba ( ) héroe . moverArriba ( ) héro…" at bounding box center [608, 247] width 231 height 283
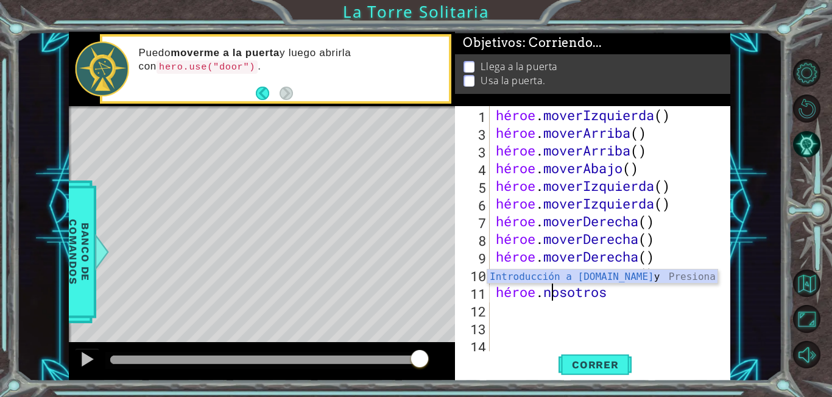
scroll to position [0, 2]
click at [652, 277] on div "Introducción a hero.use Presiona" at bounding box center [602, 291] width 230 height 44
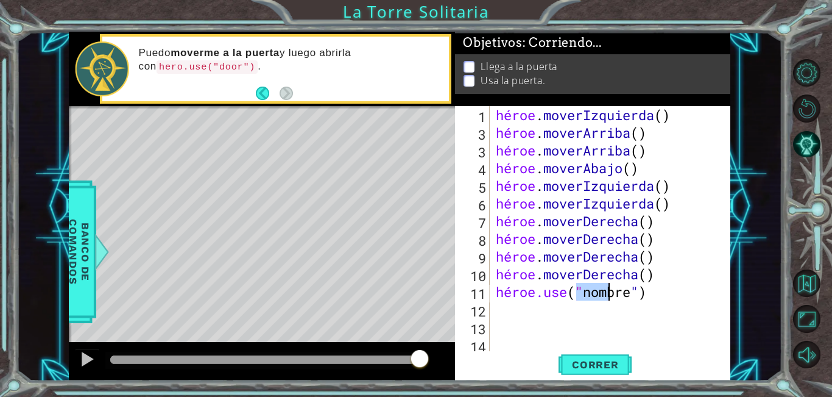
click at [646, 294] on div "héroe . moverIzquierda ( ) héroe . moverArriba ( ) héroe . moverArriba ( ) héro…" at bounding box center [608, 247] width 231 height 283
click at [640, 291] on div "héroe . moverIzquierda ( ) héroe . moverArriba ( ) héroe . moverArriba ( ) héro…" at bounding box center [608, 247] width 231 height 283
click at [613, 371] on button "Correr" at bounding box center [595, 364] width 73 height 27
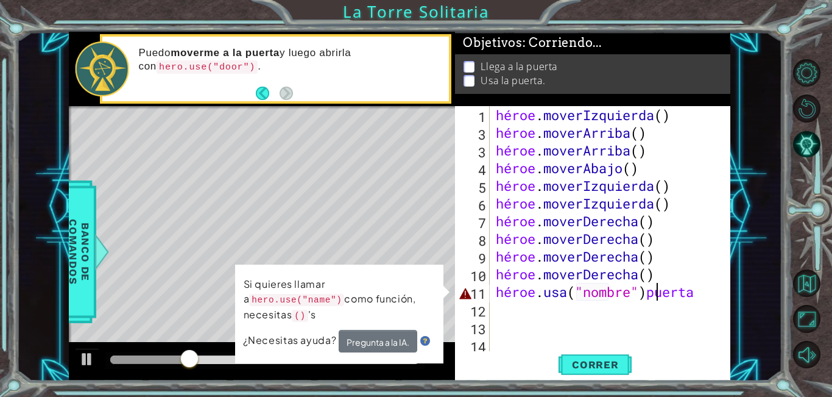
click at [674, 292] on div "héroe . moverIzquierda ( ) héroe . moverArriba ( ) héroe . moverArriba ( ) héro…" at bounding box center [608, 247] width 231 height 283
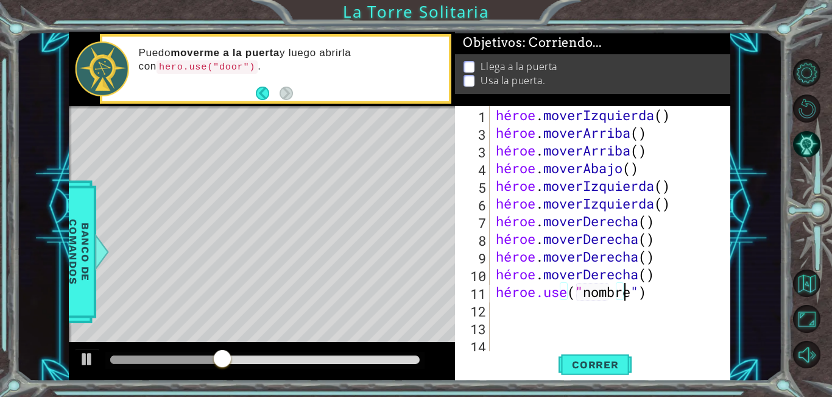
scroll to position [0, 5]
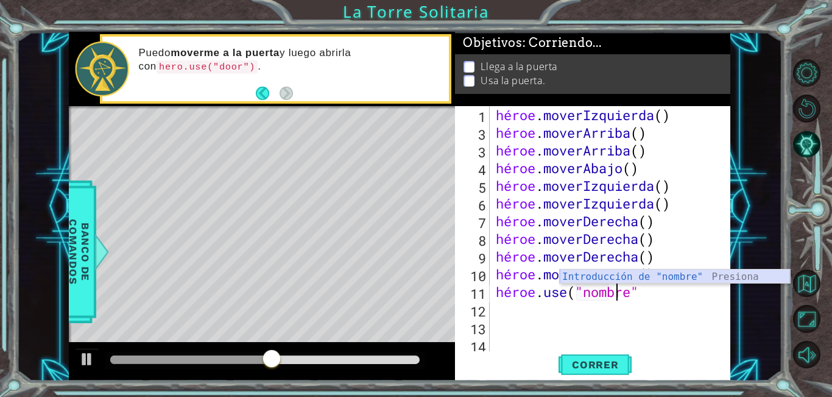
click at [668, 277] on div "Introducción de "nombre" Presiona" at bounding box center [675, 291] width 230 height 44
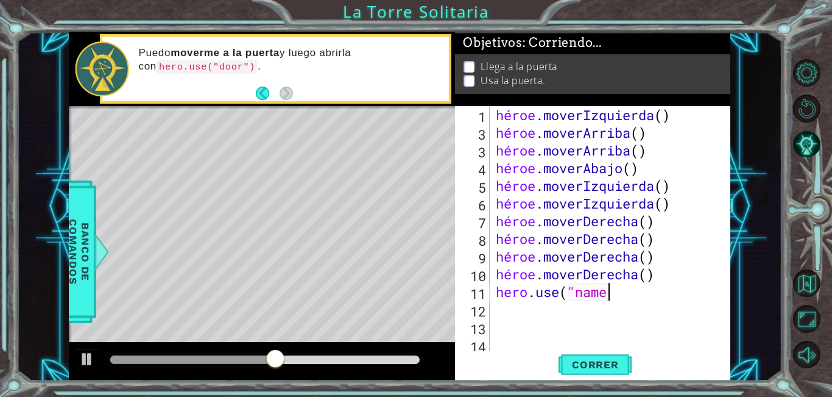
scroll to position [0, 4]
click at [643, 295] on div "héroe . moverIzquierda ( ) héroe . moverArriba ( ) héroe . moverArriba ( ) héro…" at bounding box center [608, 247] width 231 height 283
click at [645, 294] on div "héroe . moverIzquierda ( ) héroe . moverArriba ( ) héroe . moverArriba ( ) héro…" at bounding box center [608, 247] width 231 height 283
click at [670, 291] on div "héroe . moverIzquierda ( ) héroe . moverArriba ( ) héroe . moverArriba ( ) héro…" at bounding box center [608, 247] width 231 height 283
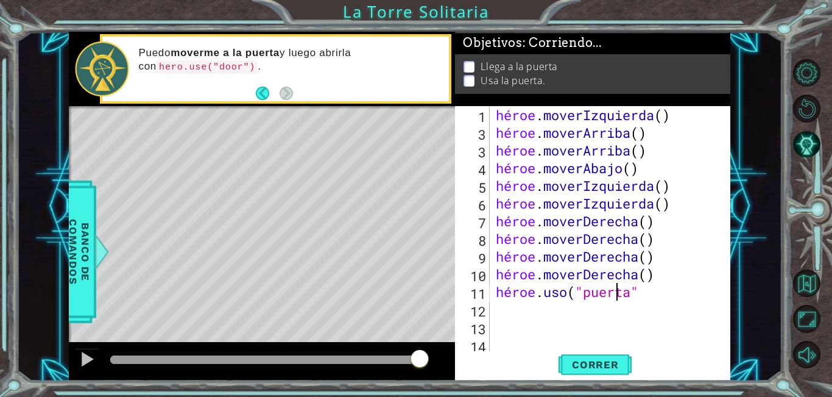
scroll to position [0, 5]
type textarea "hero.use("door")"
click at [595, 362] on font "Correr" at bounding box center [595, 364] width 47 height 12
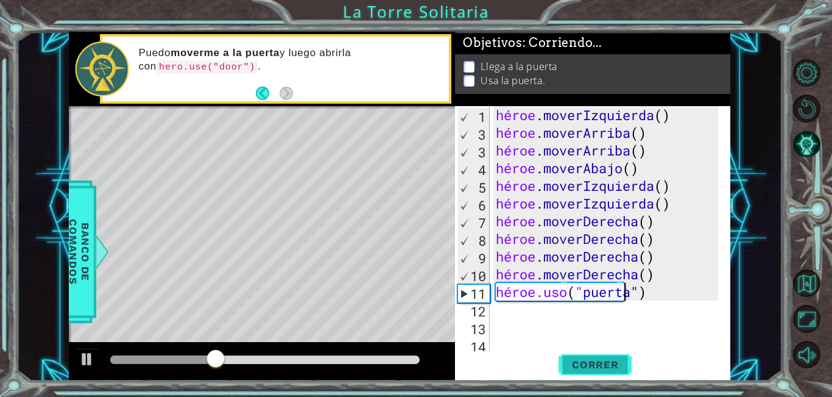
click at [605, 364] on font "Correr" at bounding box center [595, 364] width 47 height 12
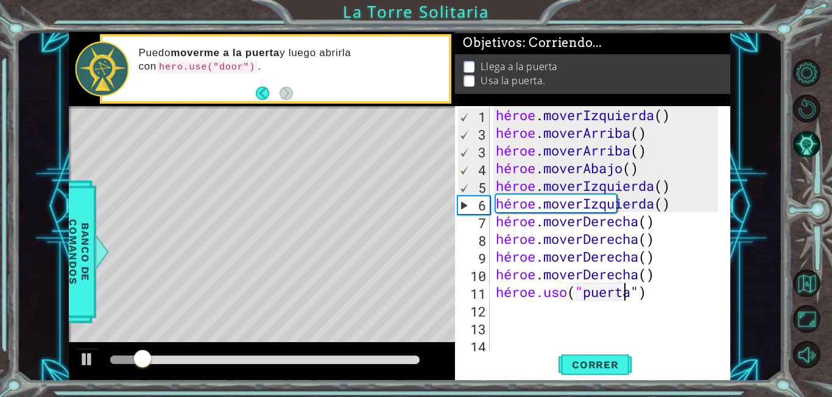
scroll to position [71, 0]
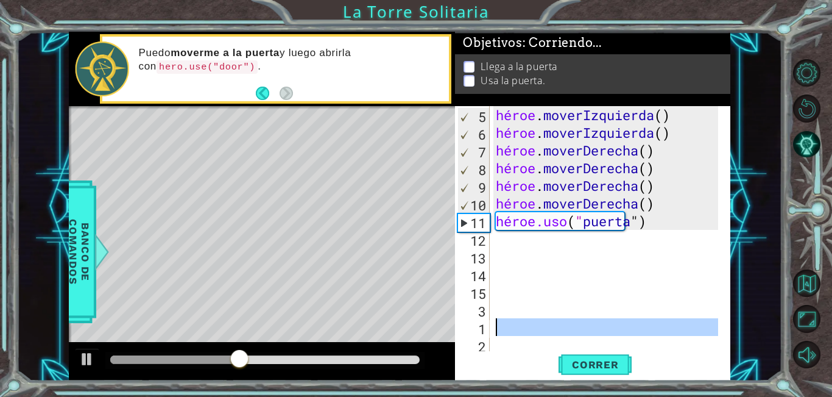
drag, startPoint x: 476, startPoint y: 333, endPoint x: 491, endPoint y: 299, distance: 36.6
click at [491, 299] on div "hero.use("door") 5 6 7 8 9 10 11 12 13 14 15 3 1 2 héroe . moverIzquierda ( ) h…" at bounding box center [591, 229] width 272 height 247
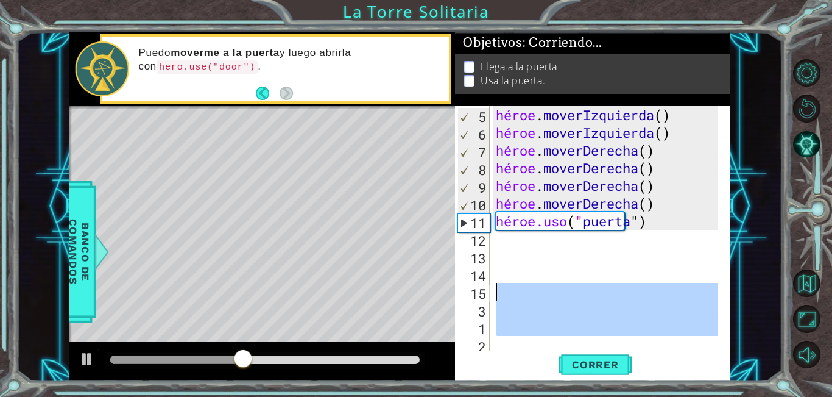
scroll to position [0, 0]
click at [550, 254] on div "héroe . moverIzquierda ( ) héroe . moverIzquierda ( ) héroe . moverDerecha ( ) …" at bounding box center [608, 247] width 231 height 283
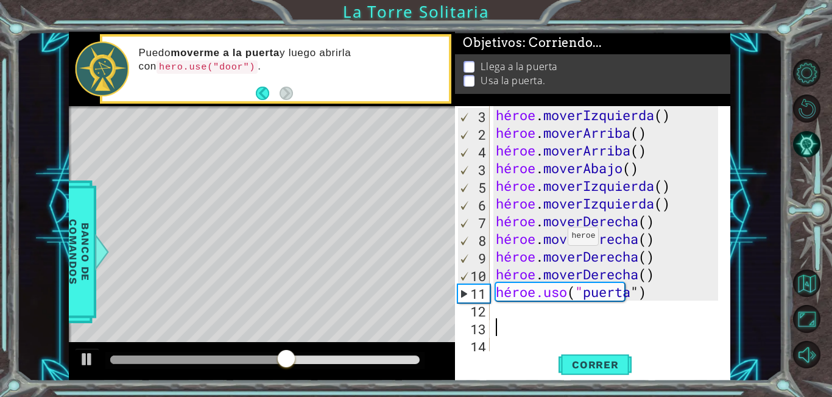
scroll to position [71, 0]
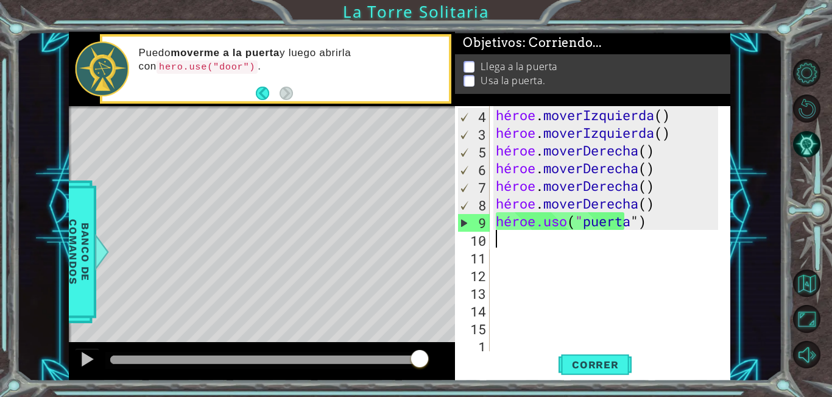
click at [691, 231] on div "héroe . moverIzquierda ( ) héroe . moverIzquierda ( ) héroe . moverDerecha ( ) …" at bounding box center [608, 247] width 231 height 283
click at [695, 229] on div "héroe . moverIzquierda ( ) héroe . moverIzquierda ( ) héroe . moverDerecha ( ) …" at bounding box center [608, 247] width 231 height 283
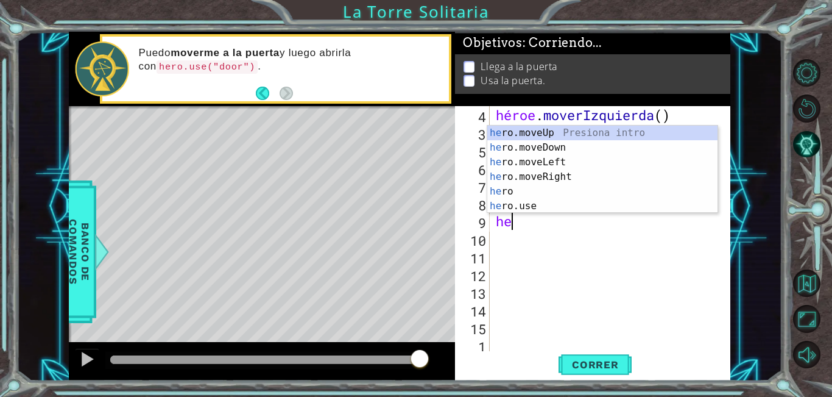
type textarea "h"
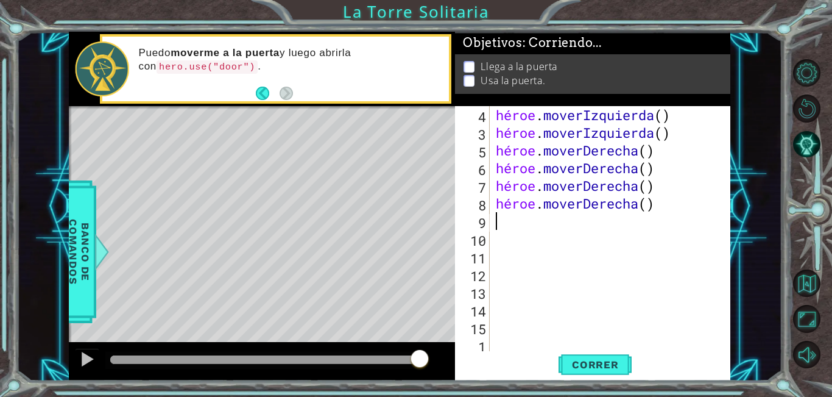
type textarea "h"
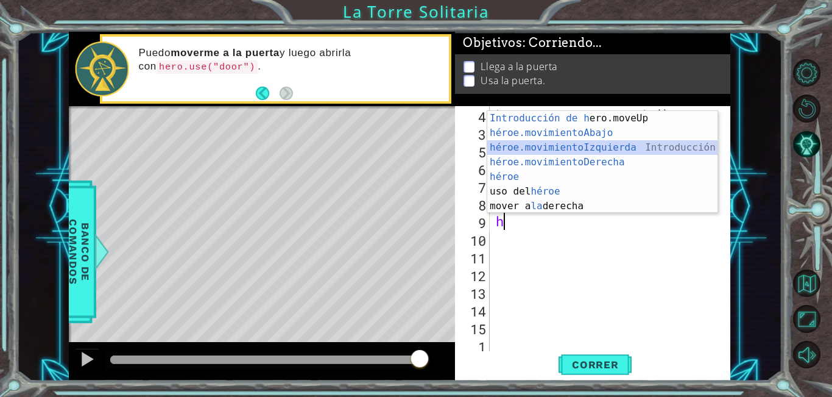
click at [623, 141] on div "Introducción de h ero.moveUp Presiona héroe.movimientoAbajo ​ Introducción a la…" at bounding box center [602, 177] width 230 height 132
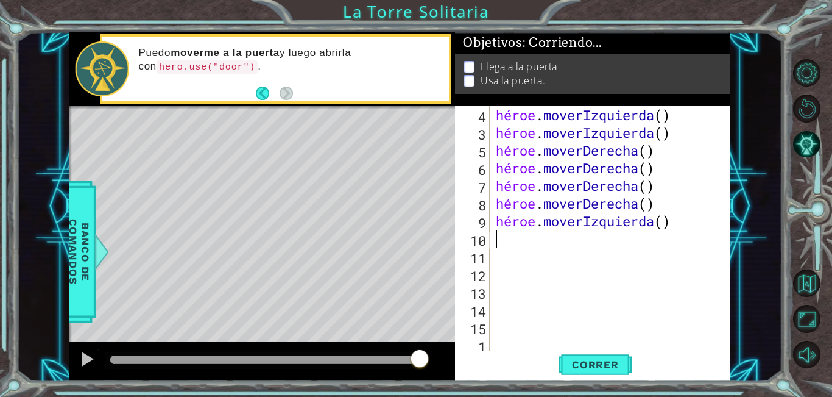
type textarea "h"
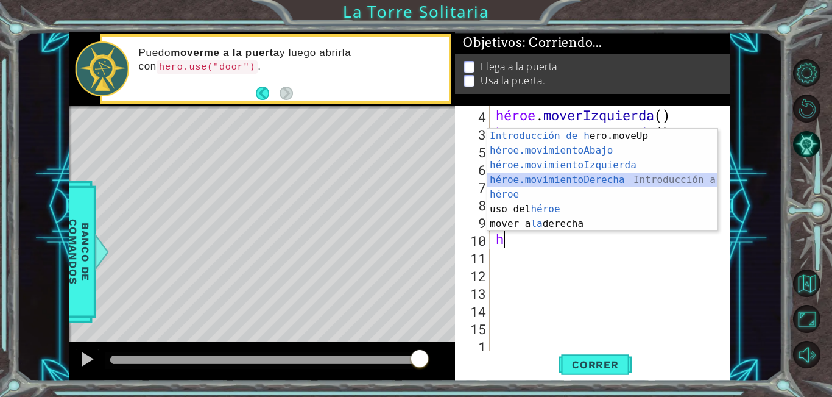
click at [596, 174] on div "Introducción de h ero.moveUp Presiona héroe.movimientoAbajo ​ Introducción a la…" at bounding box center [602, 195] width 230 height 132
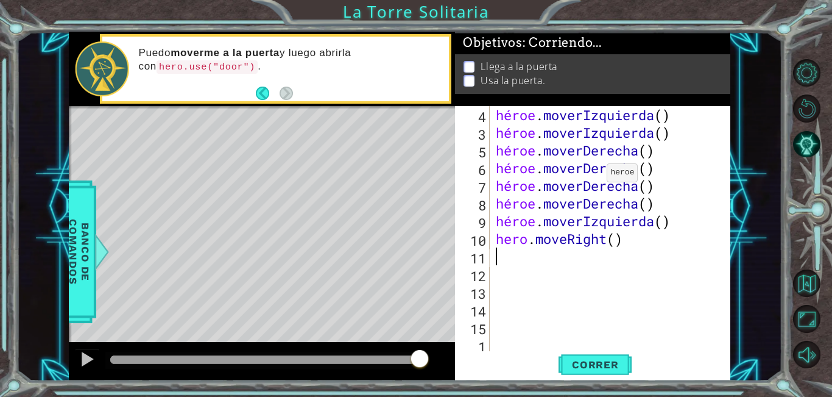
type textarea "h"
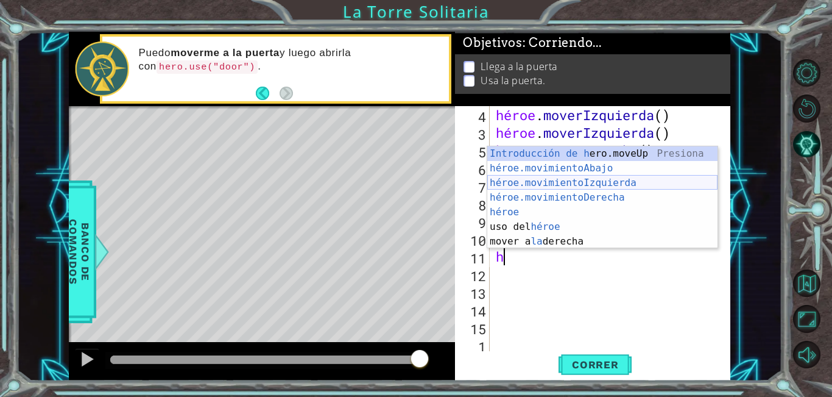
click at [597, 178] on div "Introducción de h ero.moveUp Presiona héroe.movimientoAbajo ​ Introducción a la…" at bounding box center [602, 212] width 230 height 132
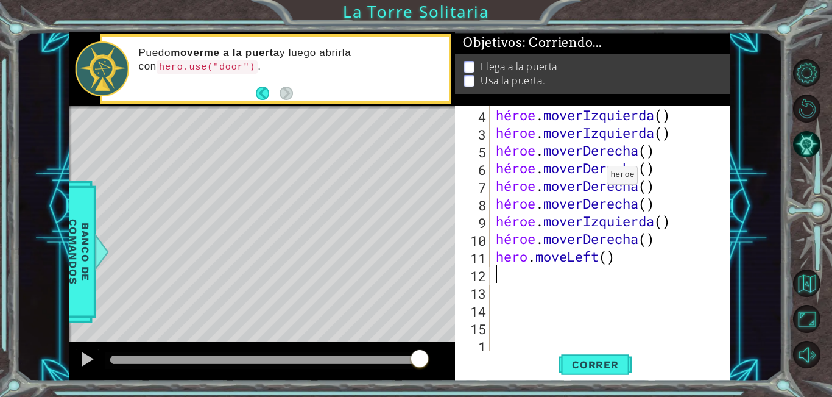
type textarea "h"
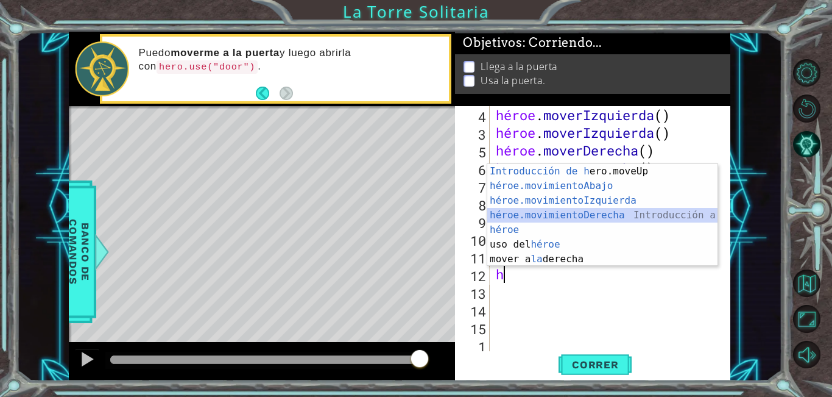
click at [577, 211] on div "Introducción de h ero.moveUp Presiona héroe.movimientoAbajo ​ Introducción a la…" at bounding box center [602, 230] width 230 height 132
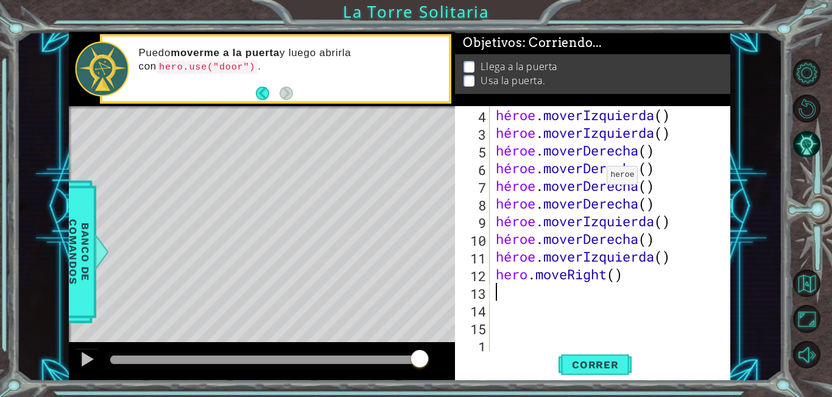
type textarea "h"
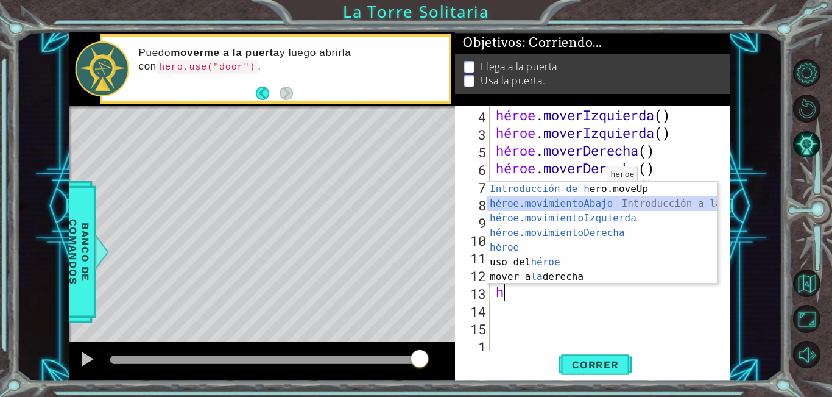
click at [552, 202] on div "Introducción de h ero.moveUp Presiona héroe.movimientoAbajo ​ Introducción a la…" at bounding box center [602, 248] width 230 height 132
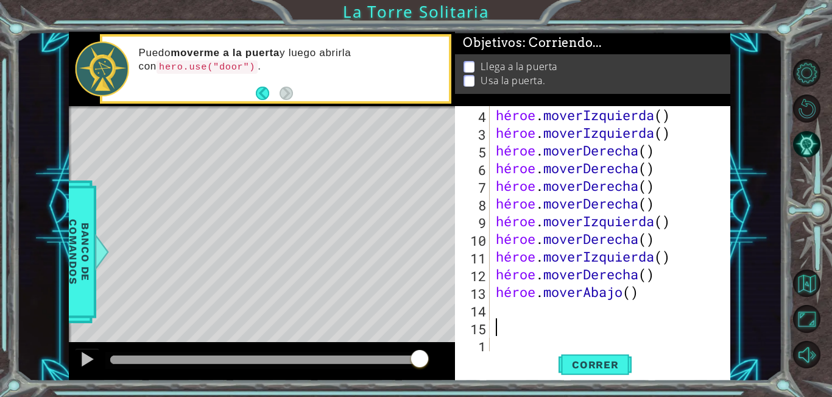
drag, startPoint x: 500, startPoint y: 311, endPoint x: 504, endPoint y: 327, distance: 16.6
click at [504, 327] on div "héroe . moverIzquierda ( ) héroe . moverIzquierda ( ) héroe . moverDerecha ( ) …" at bounding box center [608, 247] width 231 height 283
click at [506, 315] on div "héroe . moverIzquierda ( ) héroe . moverIzquierda ( ) héroe . moverDerecha ( ) …" at bounding box center [608, 247] width 231 height 283
type textarea "h"
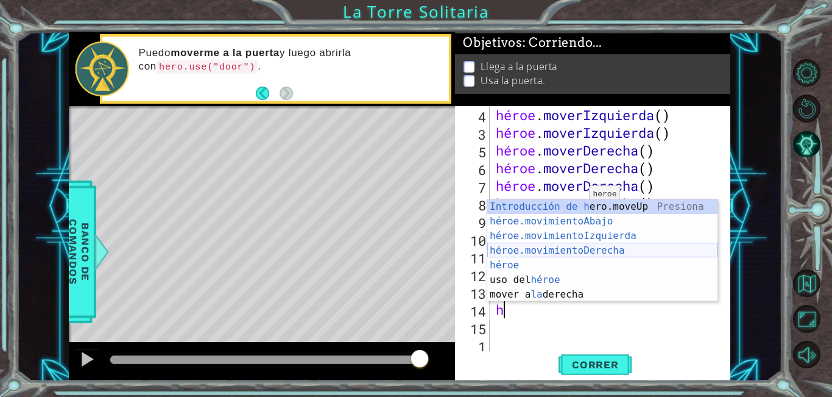
click at [590, 255] on div "Introducción de h ero.moveUp Presiona héroe.movimientoAbajo ​ Introducción a la…" at bounding box center [602, 265] width 230 height 132
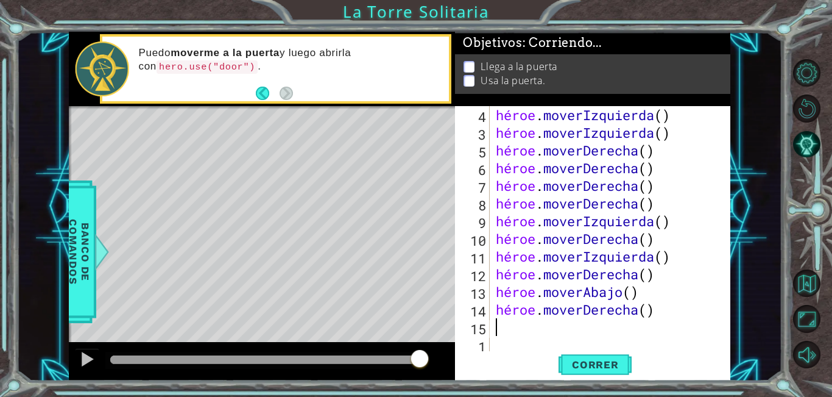
type textarea "h"
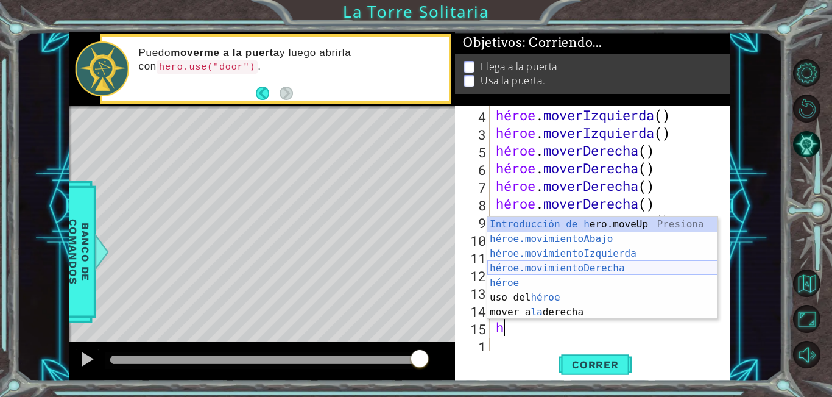
click at [536, 269] on div "Introducción de h ero.moveUp Presiona héroe.movimientoAbajo ​ Introducción a la…" at bounding box center [602, 283] width 230 height 132
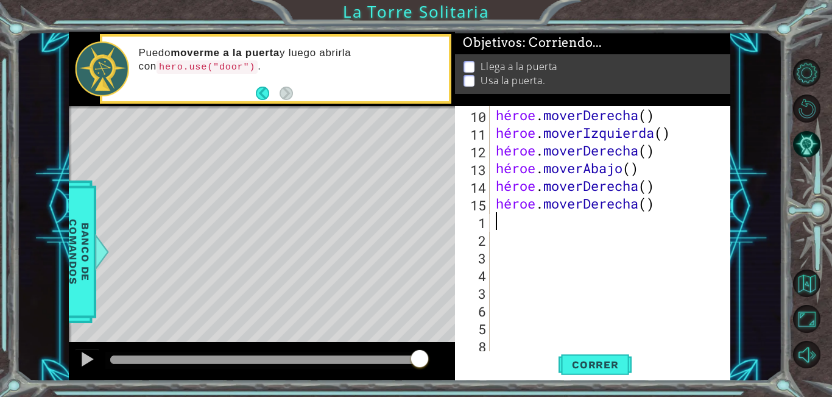
scroll to position [85, 0]
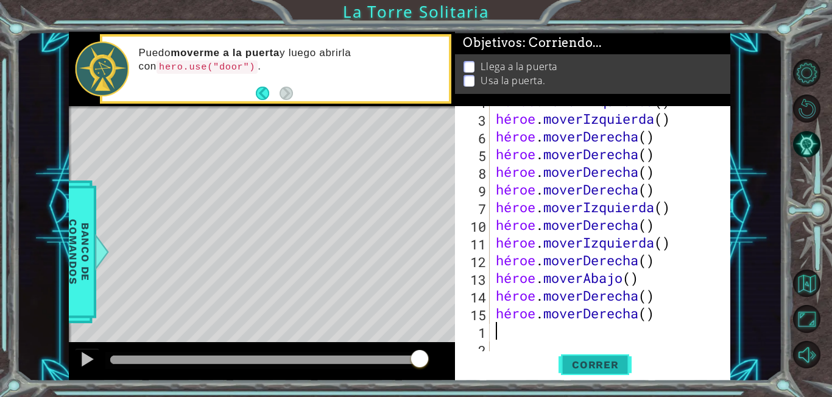
drag, startPoint x: 598, startPoint y: 361, endPoint x: 590, endPoint y: 357, distance: 9.0
click at [596, 361] on font "Correr" at bounding box center [595, 364] width 47 height 12
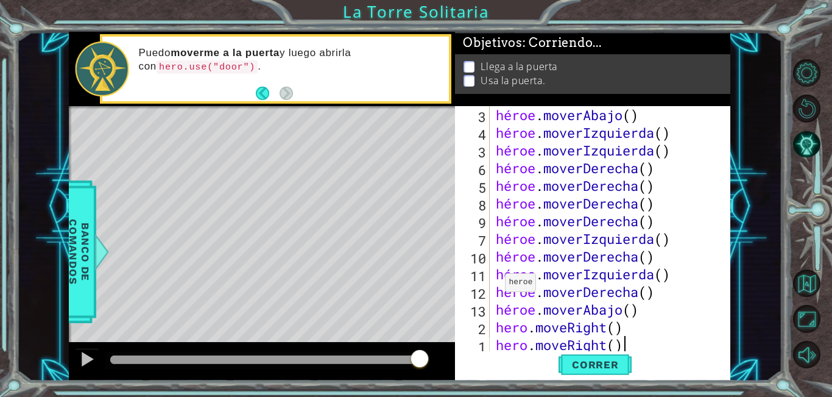
scroll to position [53, 0]
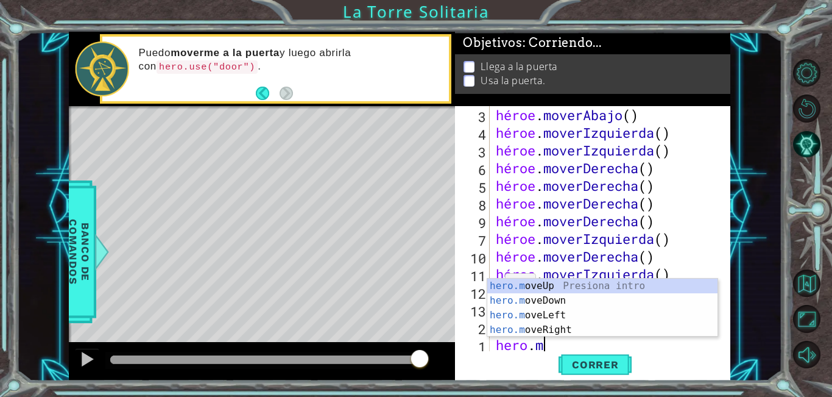
type textarea "h"
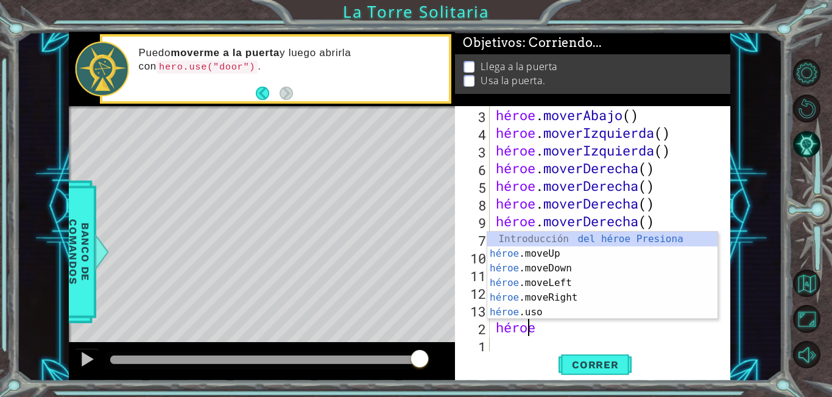
type textarea "h"
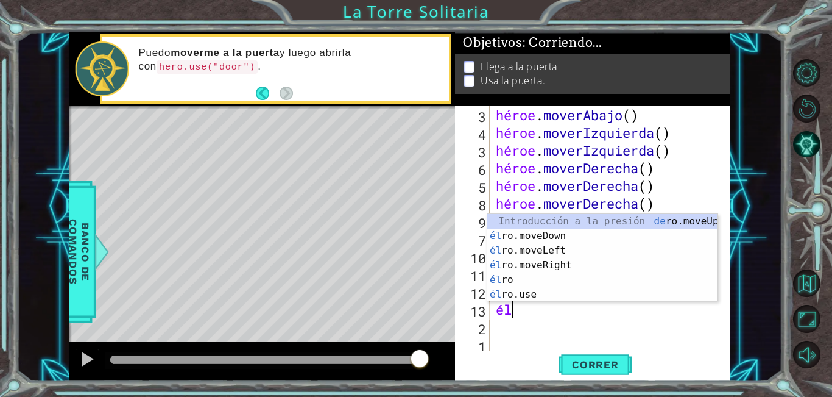
type textarea "h"
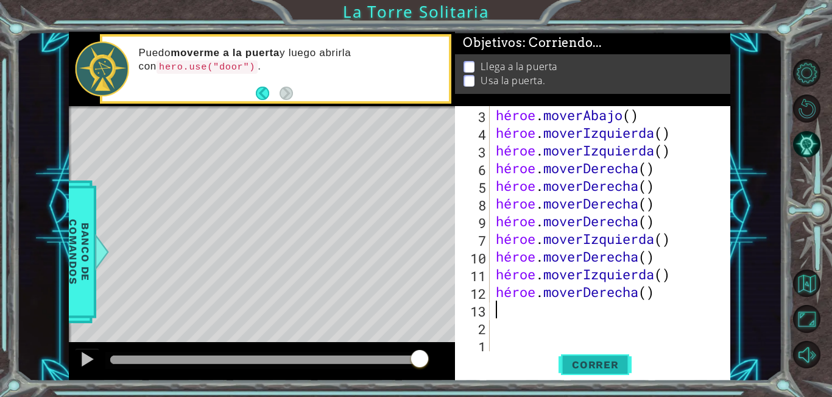
click at [597, 354] on button "Correr" at bounding box center [595, 364] width 73 height 27
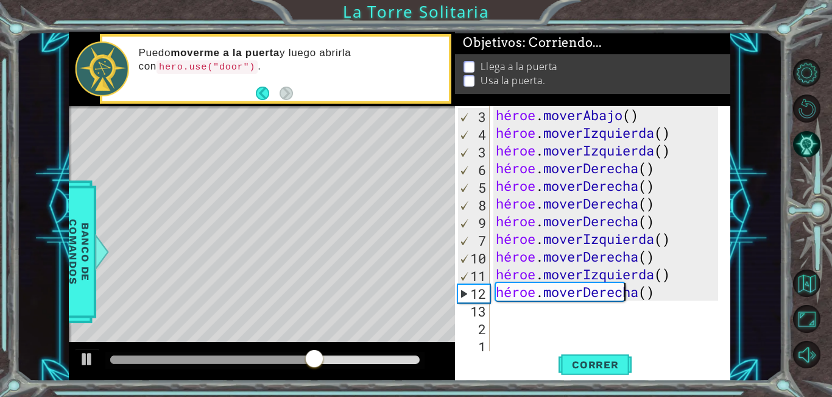
click at [698, 295] on div "héroe . moverAbajo ( ) héroe . moverIzquierda ( ) héroe . moverIzquierda ( ) hé…" at bounding box center [608, 247] width 231 height 283
click at [655, 292] on div "héroe . moverAbajo ( ) héroe . moverIzquierda ( ) héroe . moverIzquierda ( ) hé…" at bounding box center [608, 247] width 231 height 283
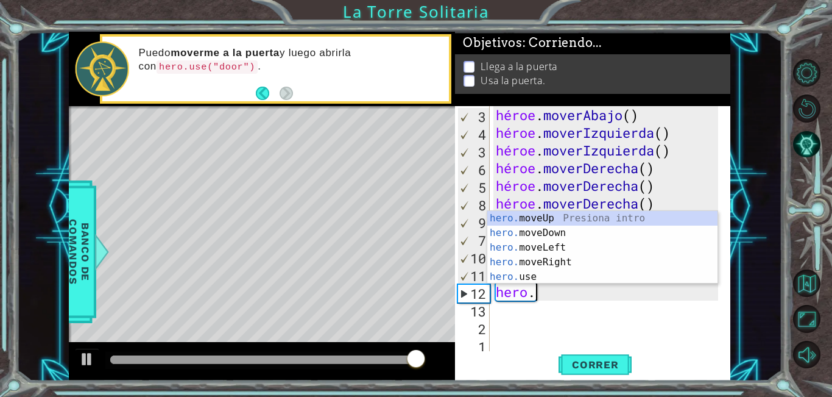
type textarea "hero."
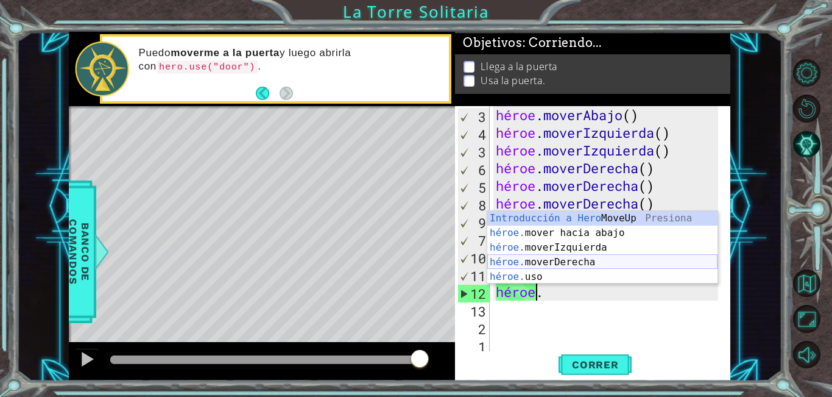
click at [594, 263] on div "Introducción a Hero MoveUp Presiona héroe. mover hacia abajo Introducción a la …" at bounding box center [602, 262] width 230 height 102
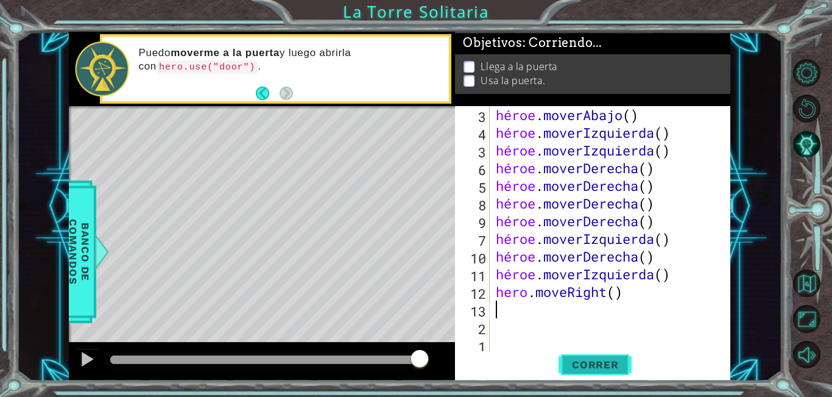
click at [605, 355] on button "Correr" at bounding box center [595, 364] width 73 height 27
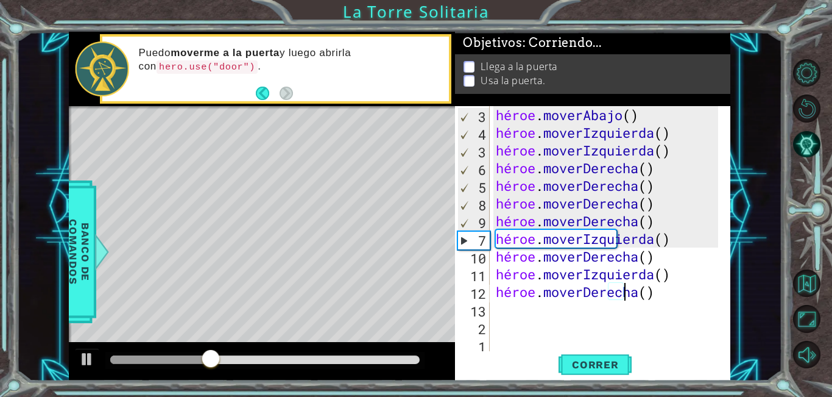
click at [662, 294] on div "héroe . moverAbajo ( ) héroe . moverIzquierda ( ) héroe . moverIzquierda ( ) hé…" at bounding box center [608, 247] width 231 height 283
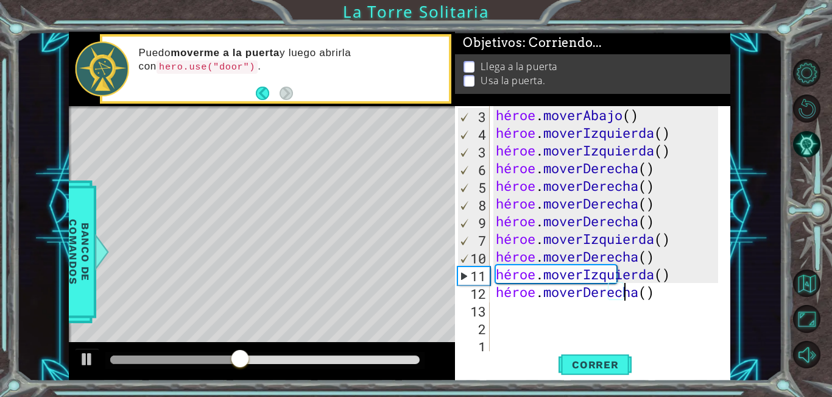
click at [657, 294] on div "héroe . moverAbajo ( ) héroe . moverIzquierda ( ) héroe . moverIzquierda ( ) hé…" at bounding box center [608, 247] width 231 height 283
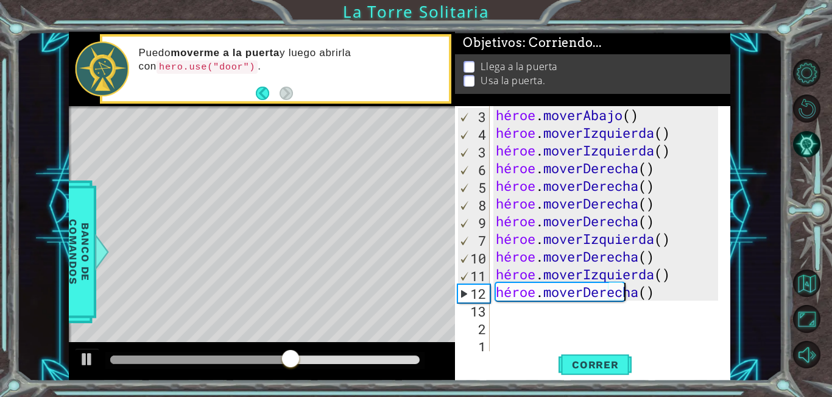
click at [654, 292] on div "héroe . moverAbajo ( ) héroe . moverIzquierda ( ) héroe . moverIzquierda ( ) hé…" at bounding box center [608, 247] width 231 height 283
click at [643, 294] on div "héroe . moverAbajo ( ) héroe . moverIzquierda ( ) héroe . moverIzquierda ( ) hé…" at bounding box center [608, 247] width 231 height 283
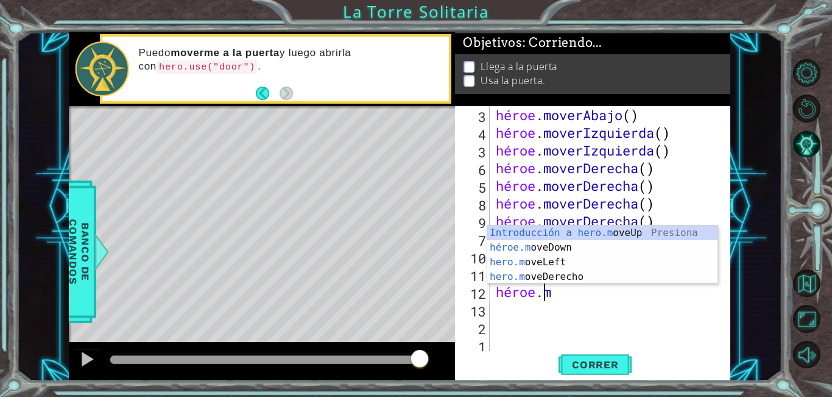
type textarea "hero."
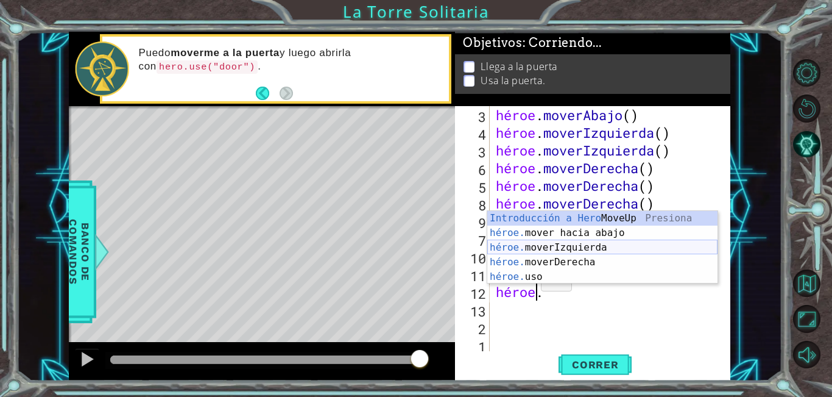
click at [551, 248] on div "Introducción a Hero MoveUp Presiona héroe. mover hacia abajo Introducción a la …" at bounding box center [602, 262] width 230 height 102
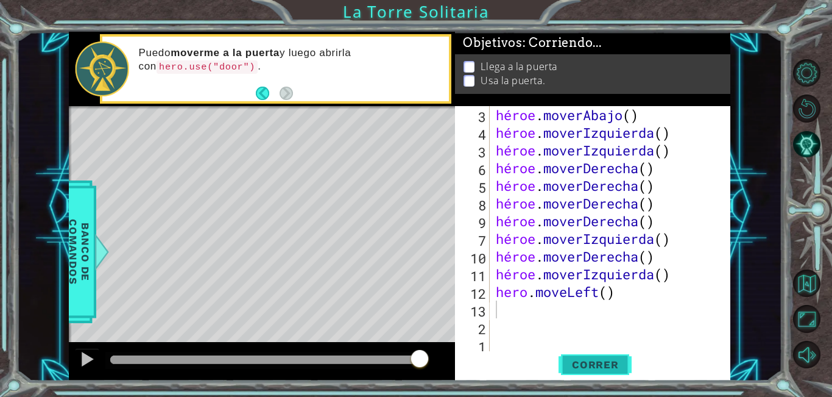
click at [588, 373] on button "Correr" at bounding box center [595, 364] width 73 height 27
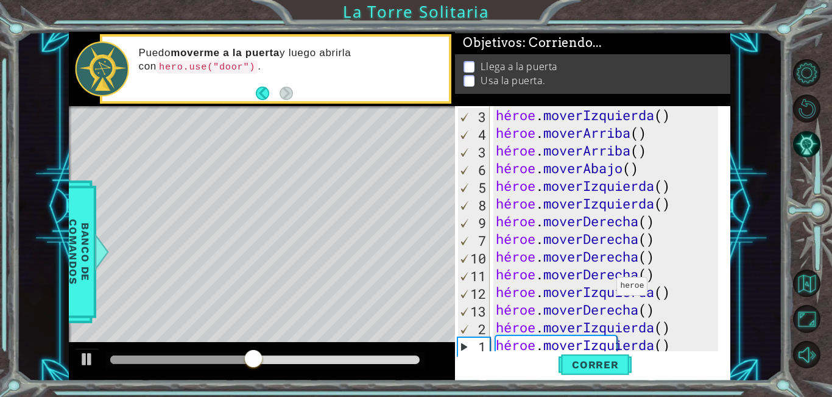
scroll to position [0, 0]
click at [682, 168] on div "héroe . moverIzquierda ( ) héroe . moverArriba ( ) héroe . moverArriba ( ) héro…" at bounding box center [608, 247] width 231 height 283
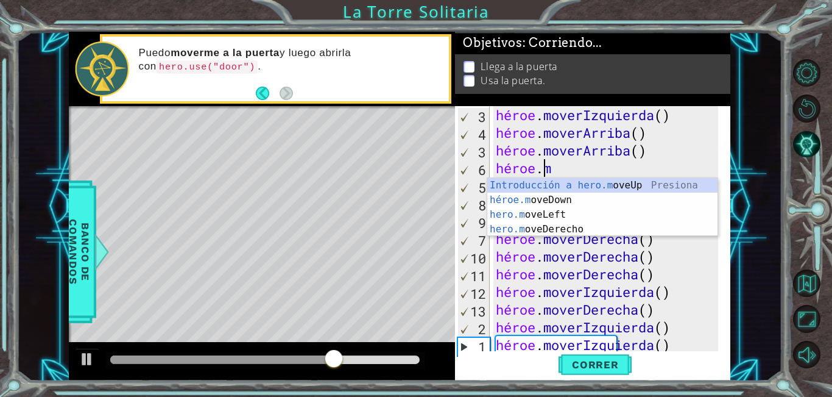
type textarea "hero."
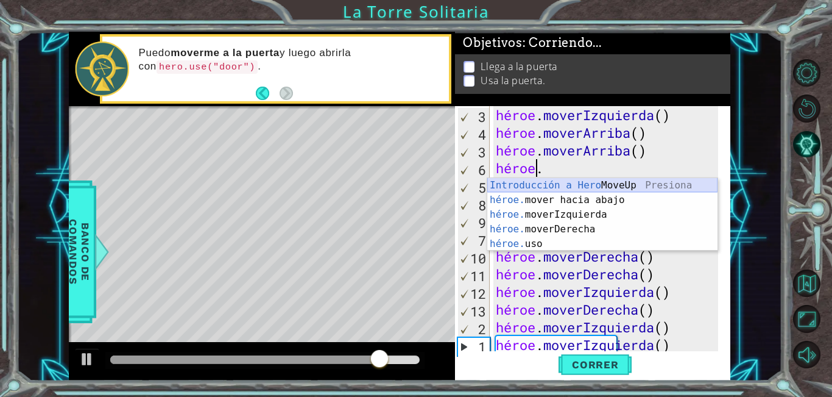
click at [599, 185] on div "Introducción a Hero MoveUp Presiona héroe. mover hacia abajo Introducción a la …" at bounding box center [602, 229] width 230 height 102
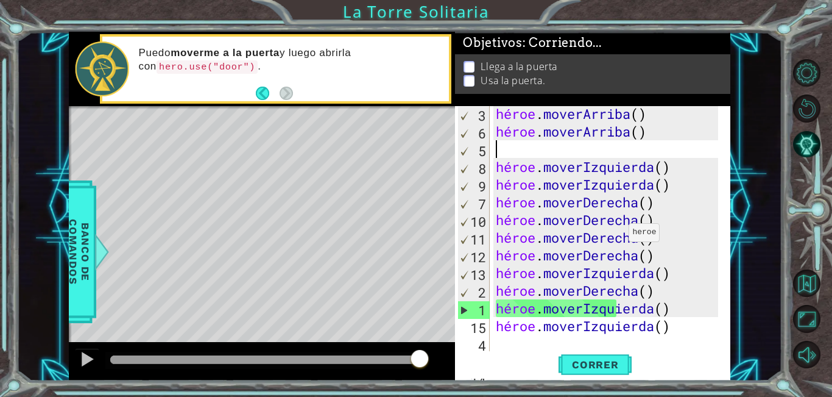
scroll to position [37, 0]
click at [609, 360] on font "Correr" at bounding box center [595, 364] width 47 height 12
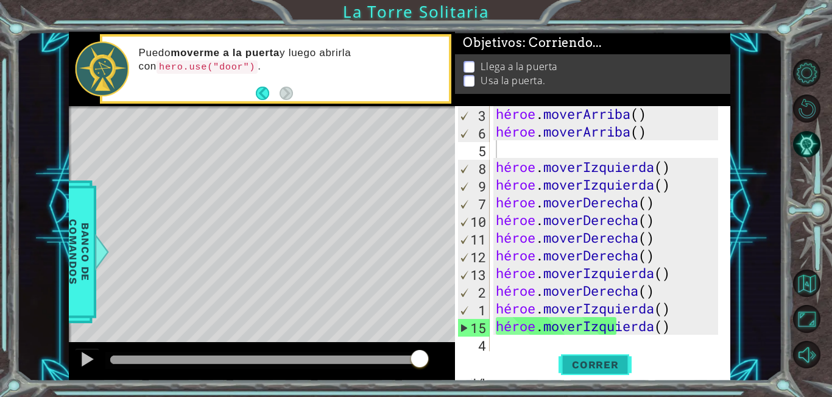
drag, startPoint x: 583, startPoint y: 371, endPoint x: 576, endPoint y: 367, distance: 8.5
click at [577, 368] on font "Correr" at bounding box center [595, 364] width 47 height 12
click at [618, 365] on span "Correr" at bounding box center [595, 364] width 71 height 12
click at [615, 365] on font "Correr" at bounding box center [595, 364] width 47 height 12
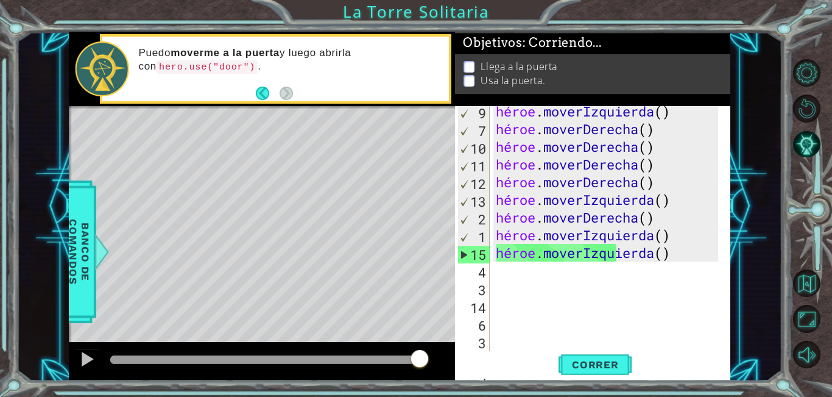
scroll to position [110, 0]
click at [97, 253] on div at bounding box center [94, 251] width 15 height 37
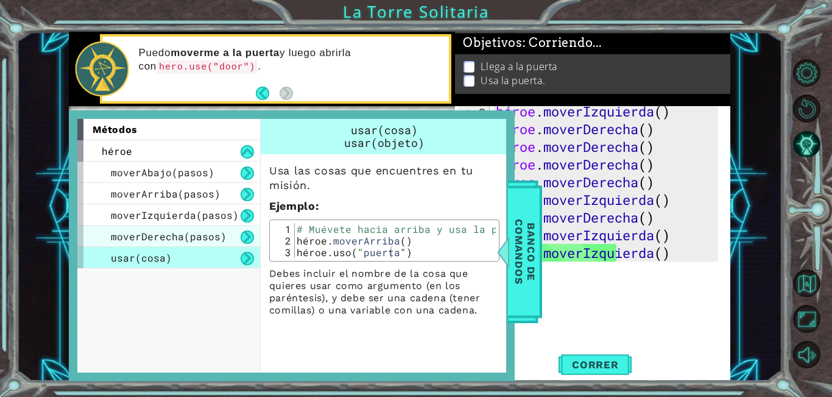
click at [192, 238] on font "moverDerecha(pasos)" at bounding box center [169, 236] width 116 height 13
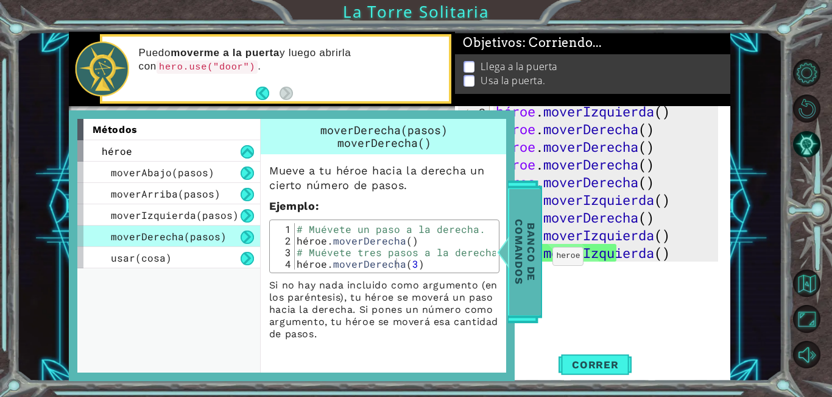
click at [505, 264] on div at bounding box center [502, 251] width 15 height 37
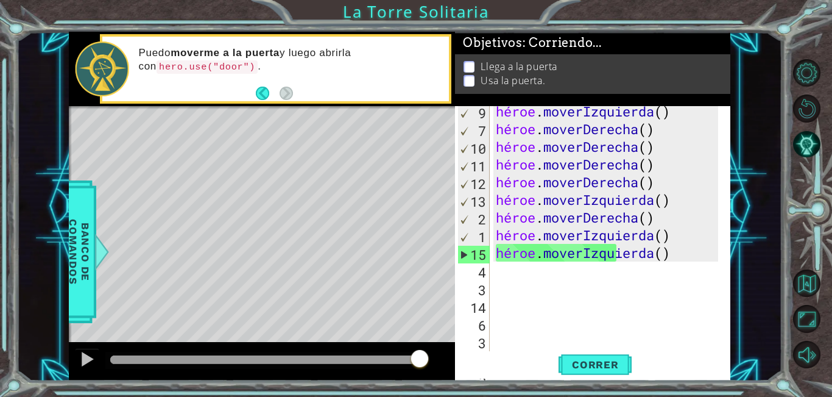
click at [693, 114] on div "héroe . moverIzquierda ( ) héroe . moverDerecha ( ) héroe . moverDerecha ( ) hé…" at bounding box center [608, 243] width 231 height 283
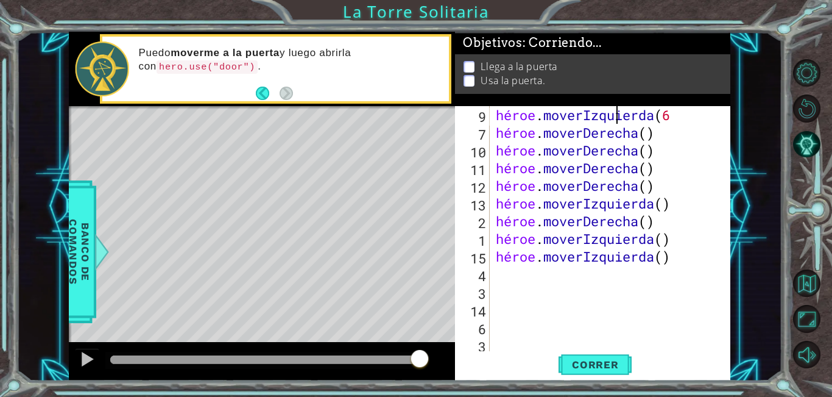
scroll to position [0, 5]
click at [606, 361] on font "Correr" at bounding box center [595, 364] width 47 height 12
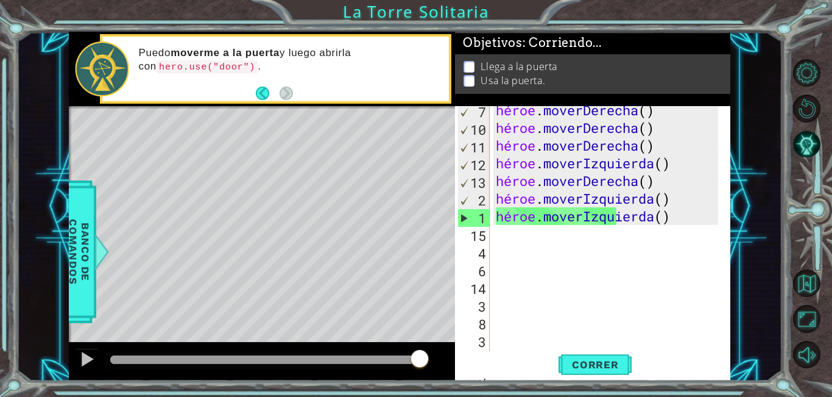
scroll to position [146, 0]
click at [693, 220] on div "héroe . moverDerecha ( ) héroe . moverDerecha ( ) héroe . moverDerecha ( ) héro…" at bounding box center [608, 242] width 231 height 283
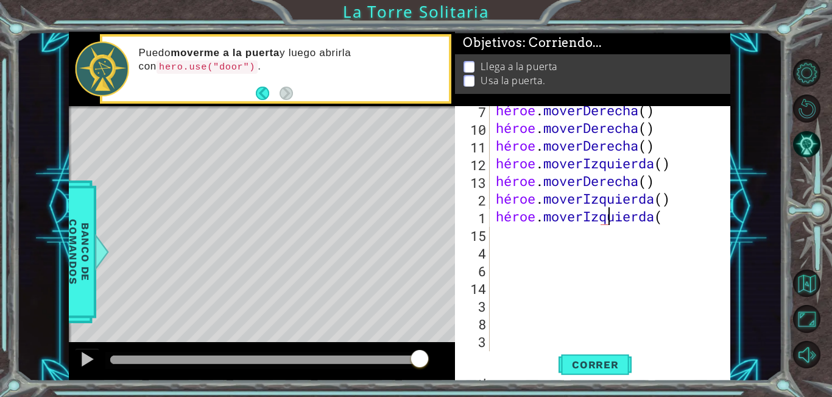
scroll to position [0, 5]
type textarea "hero.moveLeft(7)"
click at [571, 365] on span "Correr" at bounding box center [595, 364] width 71 height 12
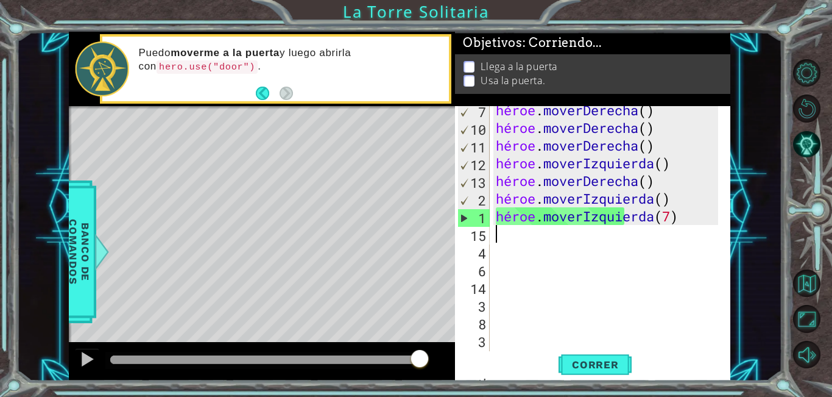
type textarea "h"
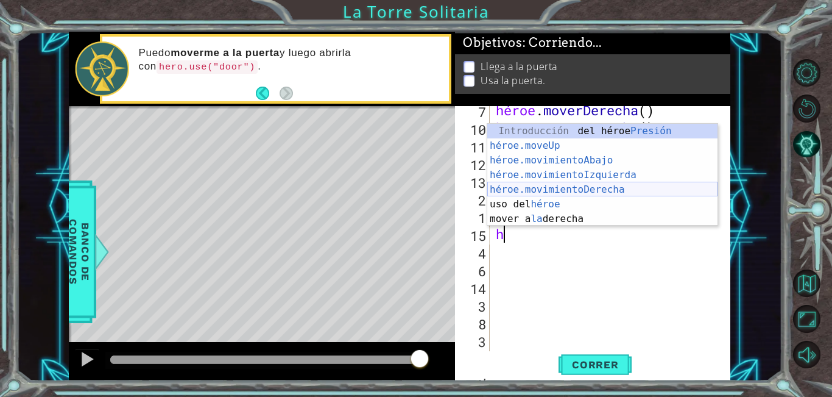
click at [584, 190] on div "Introducción del héroe Presión héroe.moveUp ​ Introducción a la presión héroe.m…" at bounding box center [602, 190] width 230 height 132
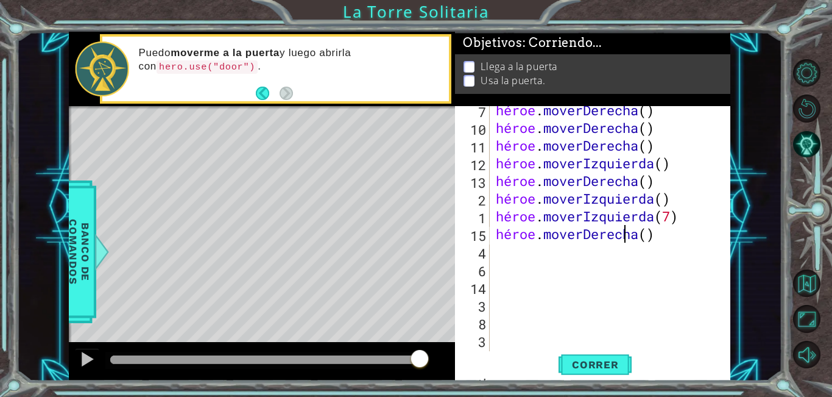
click at [659, 235] on div "héroe . moverDerecha ( ) héroe . moverDerecha ( ) héroe . moverDerecha ( ) héro…" at bounding box center [608, 242] width 231 height 283
click at [610, 362] on font "Correr" at bounding box center [595, 364] width 47 height 12
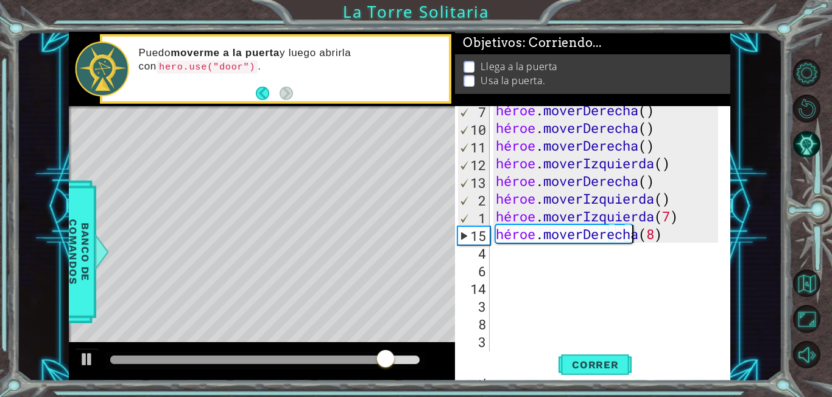
click at [697, 235] on div "héroe . moverDerecha ( ) héroe . moverDerecha ( ) héroe . moverDerecha ( ) héro…" at bounding box center [608, 242] width 231 height 283
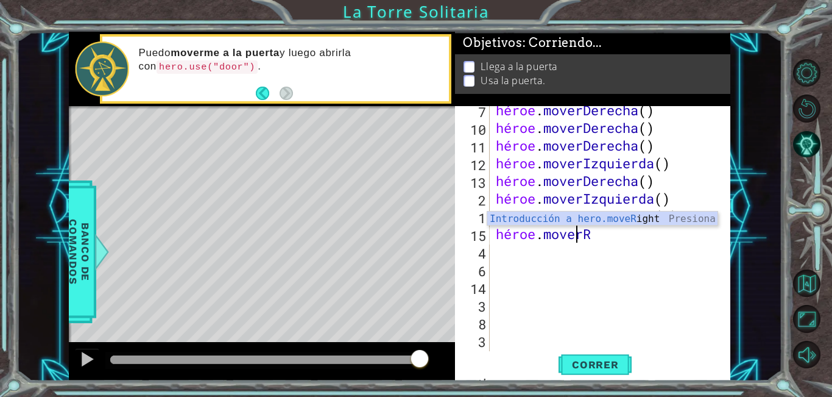
type textarea "hero.move"
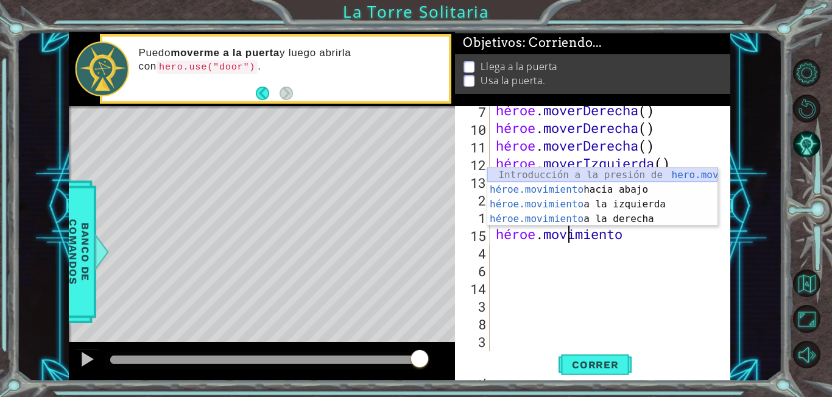
click at [648, 174] on div "Introducción a la presión de hero.move Up héroe.movimiento hacia abajo Introduc…" at bounding box center [602, 212] width 230 height 88
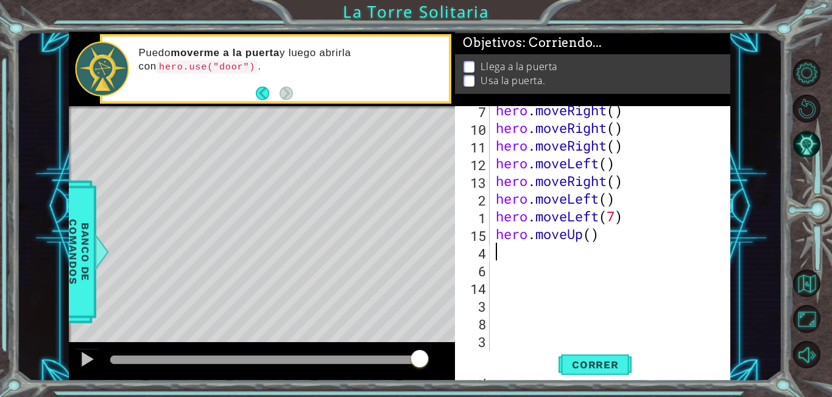
scroll to position [0, 0]
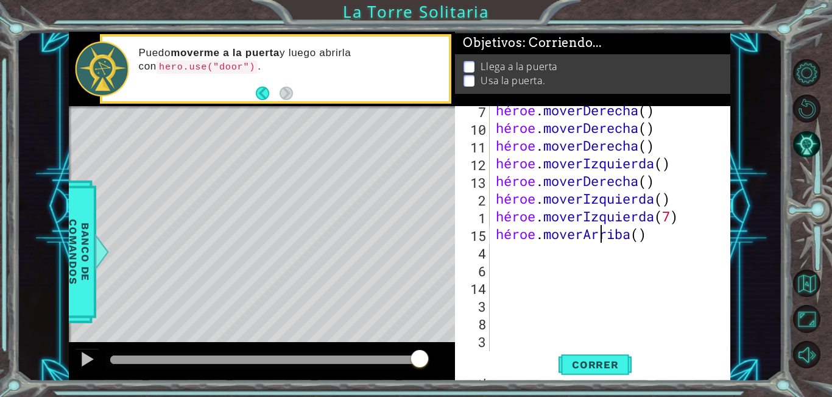
click at [664, 236] on div "héroe . moverDerecha ( ) héroe . moverDerecha ( ) héroe . moverDerecha ( ) héro…" at bounding box center [608, 242] width 231 height 283
type textarea "hero.moveUp(5)"
click at [575, 369] on font "Correr" at bounding box center [595, 364] width 47 height 12
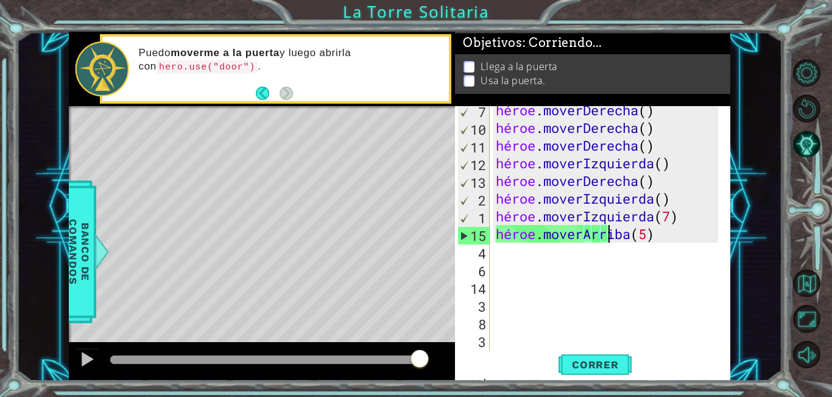
click at [549, 262] on div "héroe . moverDerecha ( ) héroe . moverDerecha ( ) héroe . moverDerecha ( ) héro…" at bounding box center [608, 242] width 231 height 283
click at [531, 260] on div "héroe . moverDerecha ( ) héroe . moverDerecha ( ) héroe . moverDerecha ( ) héro…" at bounding box center [608, 242] width 231 height 283
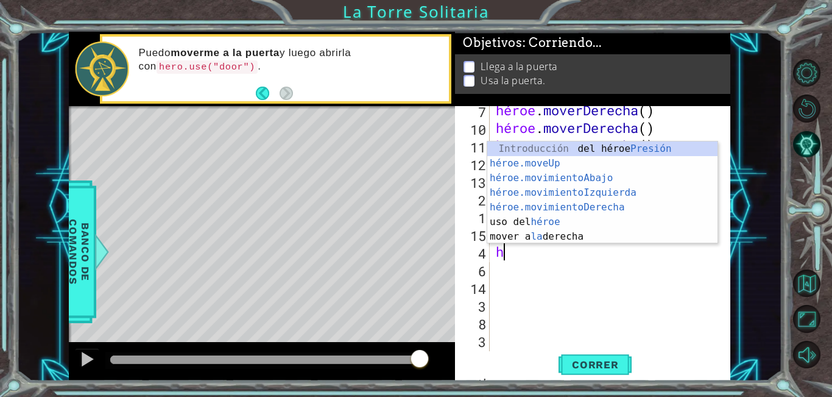
type textarea "he"
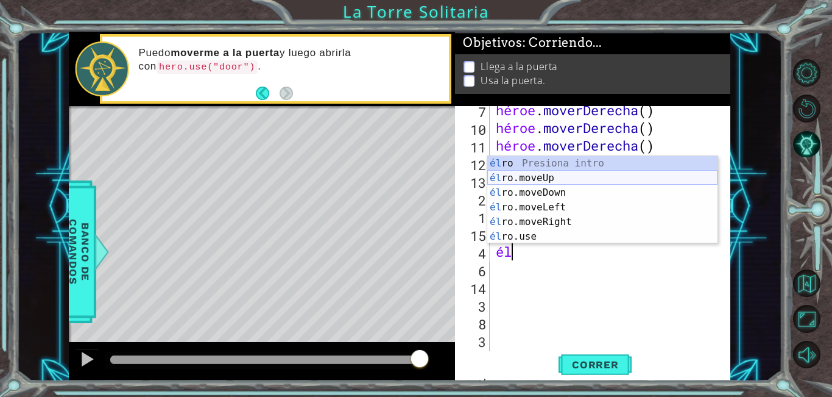
click at [570, 180] on div "él ro Presiona intro él ro.moveUp Introducción a la presión él ro.moveDown Intr…" at bounding box center [602, 214] width 230 height 117
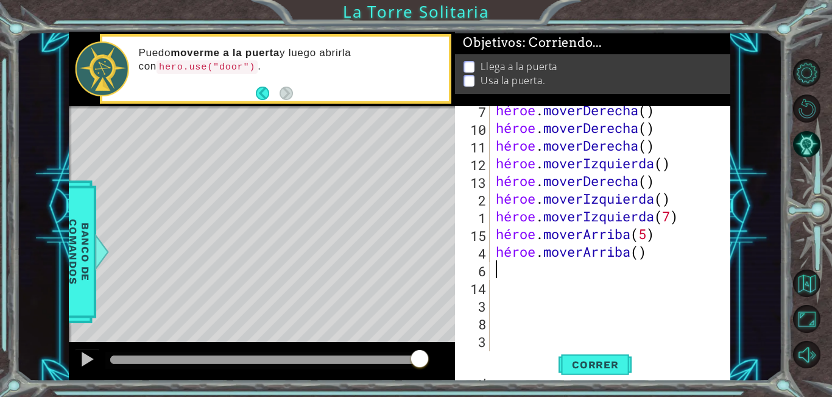
click at [665, 255] on div "héroe . moverDerecha ( ) héroe . moverDerecha ( ) héroe . moverDerecha ( ) héro…" at bounding box center [608, 242] width 231 height 283
type textarea "hero.moveUp(8)"
click at [594, 362] on font "Correr" at bounding box center [595, 364] width 47 height 12
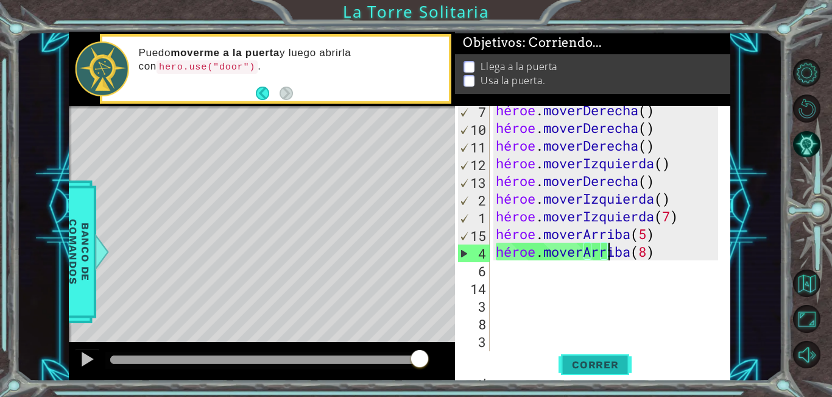
scroll to position [0, 0]
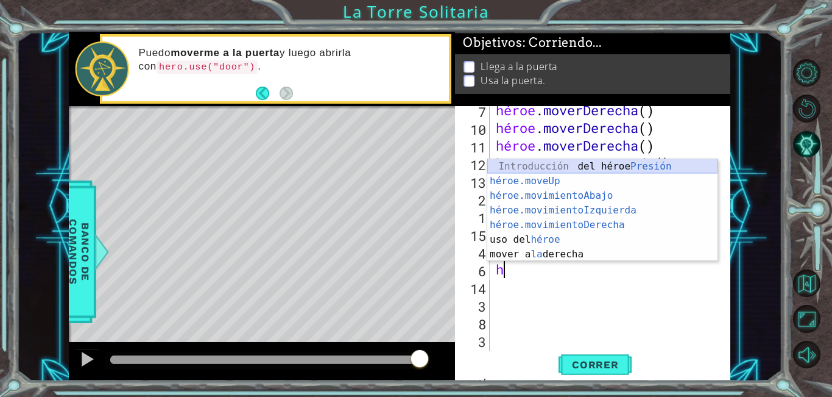
click at [566, 162] on div "Introducción del héroe Presión héroe.moveUp ​ Introducción a la presión héroe.m…" at bounding box center [602, 225] width 230 height 132
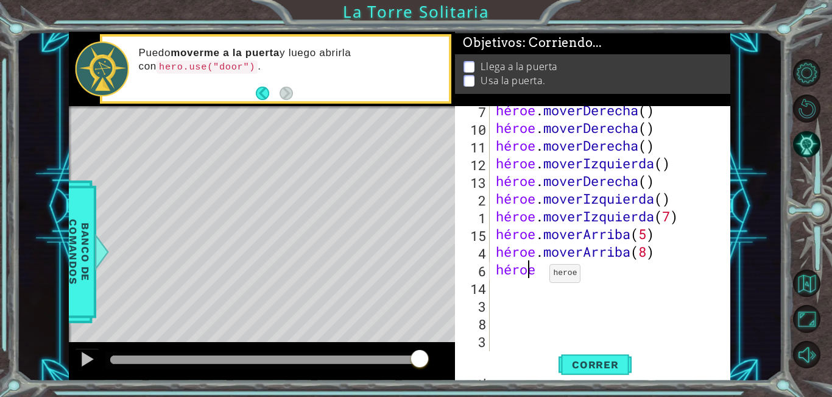
type textarea "hero."
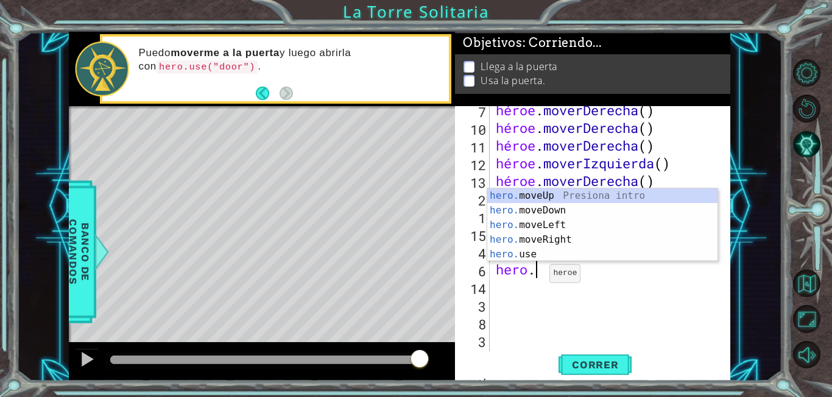
scroll to position [0, 1]
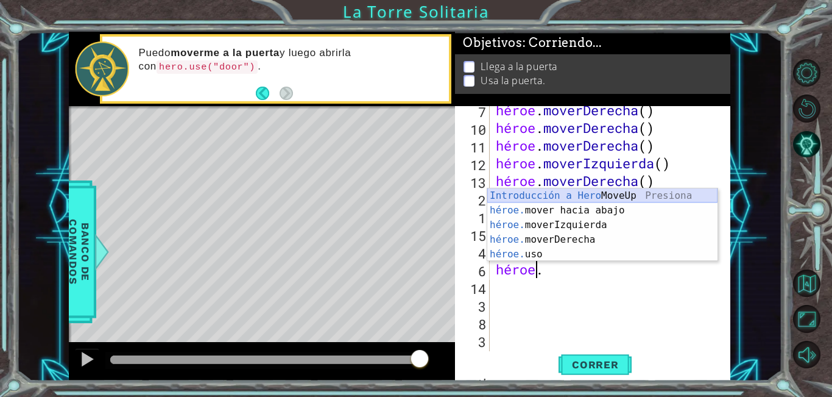
click at [557, 197] on div "Introducción a Hero MoveUp Presiona héroe. mover hacia abajo Introducción a la …" at bounding box center [602, 239] width 230 height 102
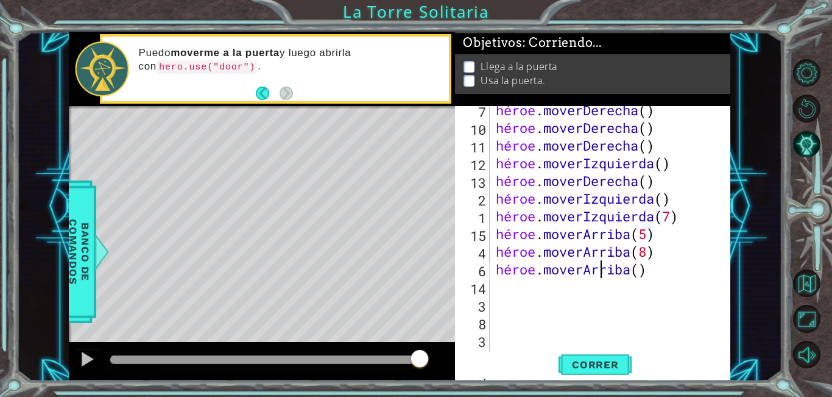
click at [669, 270] on div "héroe . moverDerecha ( ) héroe . moverDerecha ( ) héroe . moverDerecha ( ) héro…" at bounding box center [608, 242] width 231 height 283
type textarea "hero.moveUp(9)"
click at [602, 361] on font "Correr" at bounding box center [595, 364] width 47 height 12
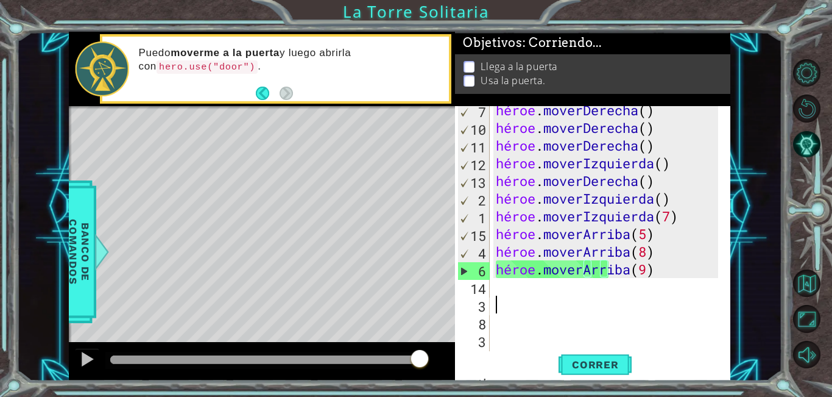
click at [515, 297] on div "héroe . moverDerecha ( ) héroe . moverDerecha ( ) héroe . moverDerecha ( ) héro…" at bounding box center [608, 242] width 231 height 283
click at [513, 285] on div "héroe . moverDerecha ( ) héroe . moverDerecha ( ) héroe . moverDerecha ( ) héro…" at bounding box center [608, 242] width 231 height 283
type textarea "h"
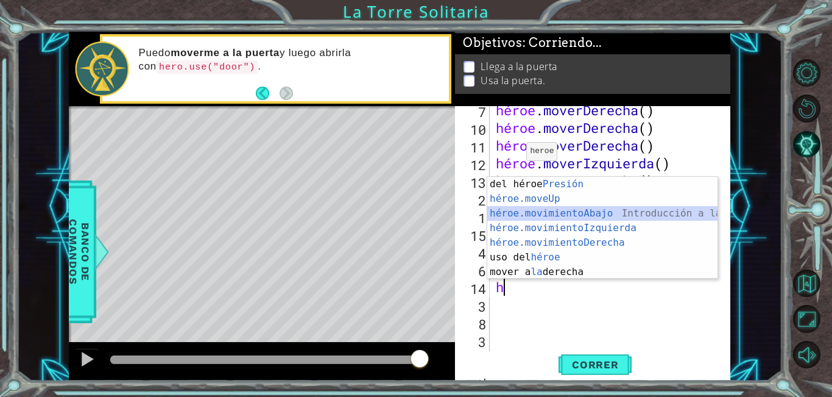
click at [547, 210] on div "Introducción del héroe Presión héroe.moveUp ​ Introducción a la presión héroe.m…" at bounding box center [602, 243] width 230 height 132
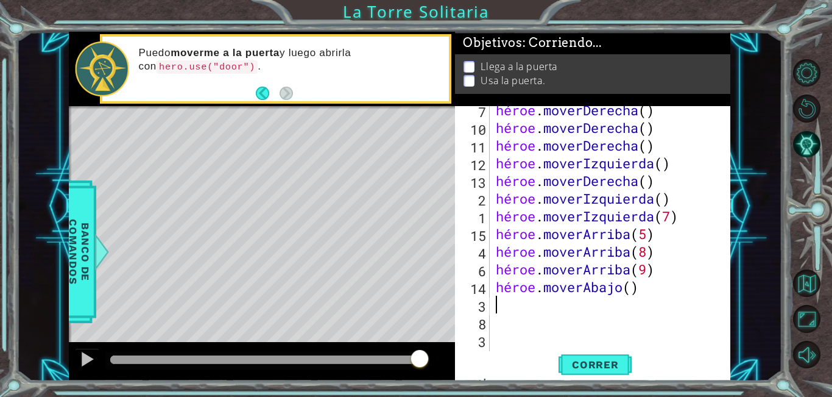
click at [662, 292] on div "héroe . moverDerecha ( ) héroe . moverDerecha ( ) héroe . moverDerecha ( ) héro…" at bounding box center [608, 242] width 231 height 283
click at [599, 360] on font "Correr" at bounding box center [595, 364] width 47 height 12
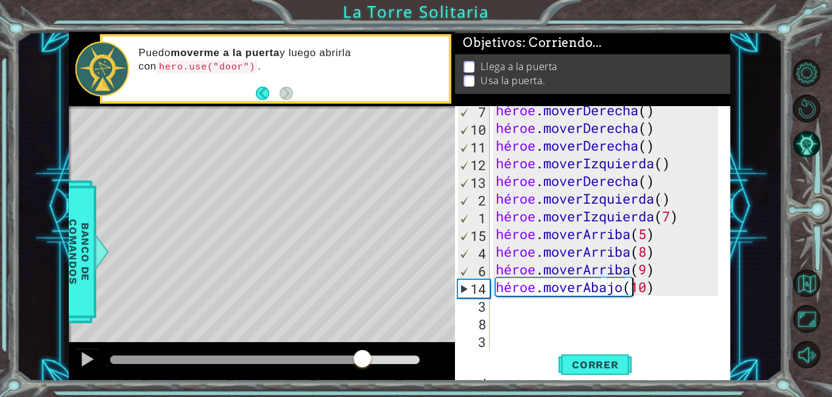
drag, startPoint x: 383, startPoint y: 361, endPoint x: 363, endPoint y: 361, distance: 20.1
click at [363, 361] on div at bounding box center [362, 359] width 22 height 22
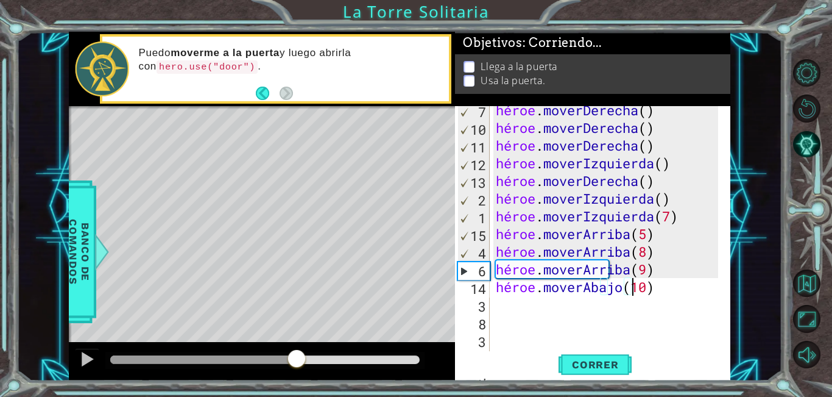
drag, startPoint x: 373, startPoint y: 351, endPoint x: 287, endPoint y: 366, distance: 87.2
click at [287, 366] on div at bounding box center [297, 359] width 22 height 22
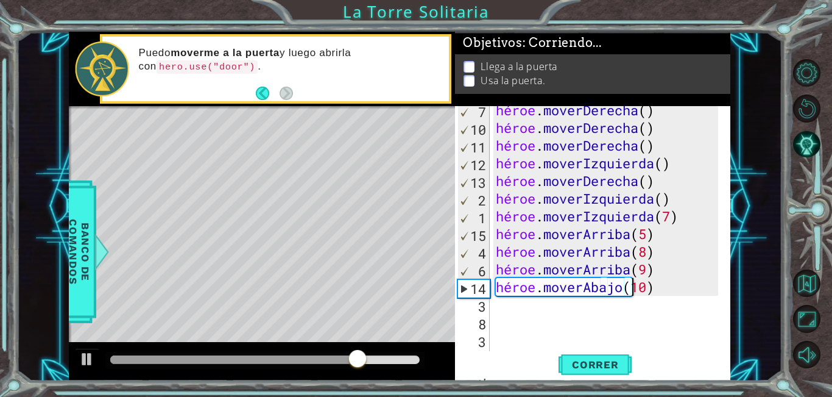
click at [682, 289] on div "héroe . moverDerecha ( ) héroe . moverDerecha ( ) héroe . moverDerecha ( ) héro…" at bounding box center [608, 242] width 231 height 283
click at [688, 282] on div "héroe . moverDerecha ( ) héroe . moverDerecha ( ) héroe . moverDerecha ( ) héro…" at bounding box center [608, 242] width 231 height 283
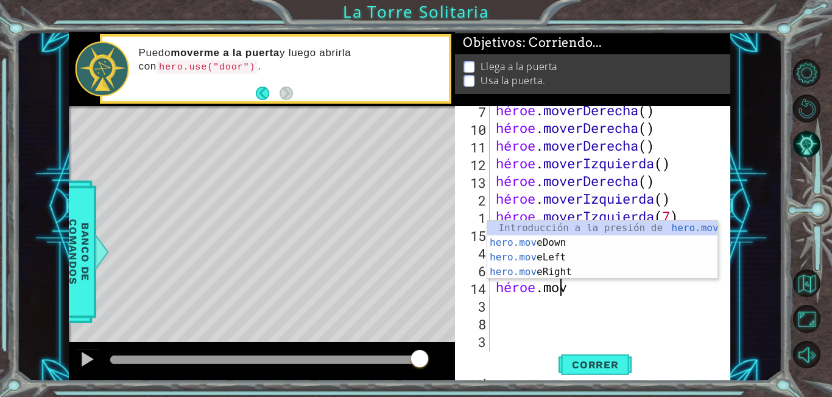
scroll to position [0, 2]
type textarea "hero."
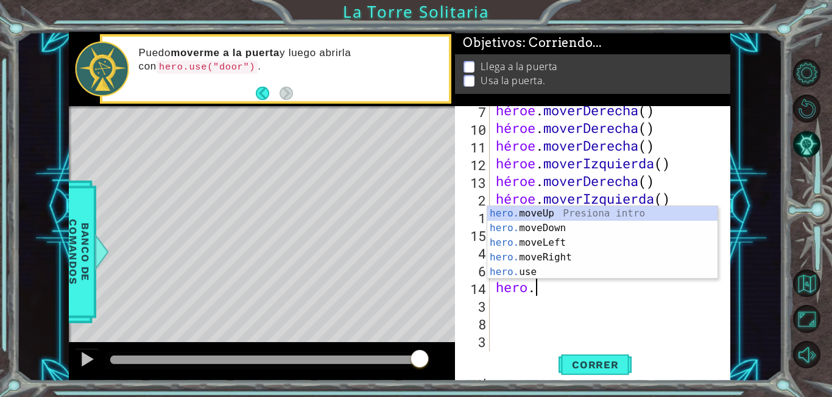
scroll to position [0, 1]
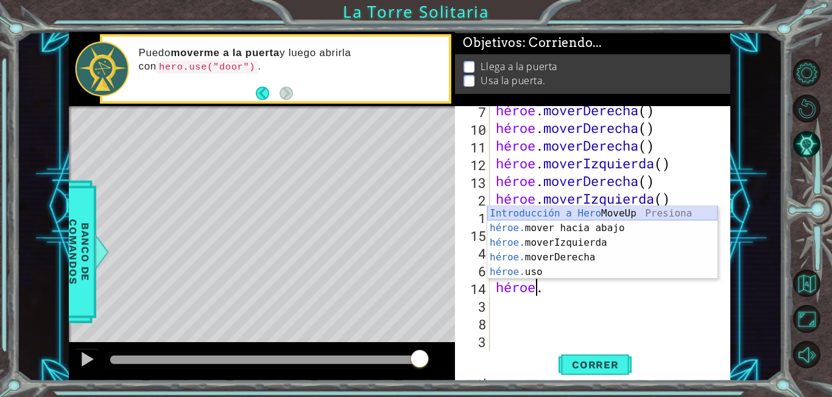
click at [660, 208] on div "Introducción a Hero MoveUp Presiona héroe. mover hacia abajo Introducción a la …" at bounding box center [602, 257] width 230 height 102
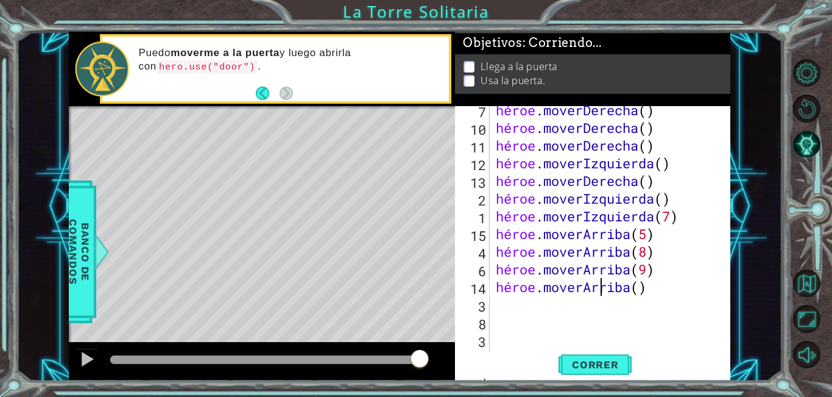
drag, startPoint x: 654, startPoint y: 294, endPoint x: 655, endPoint y: 283, distance: 10.4
click at [655, 292] on div "héroe . moverDerecha ( ) héroe . moverDerecha ( ) héroe . moverDerecha ( ) héro…" at bounding box center [608, 242] width 231 height 283
type textarea "hero.moveUp(10)"
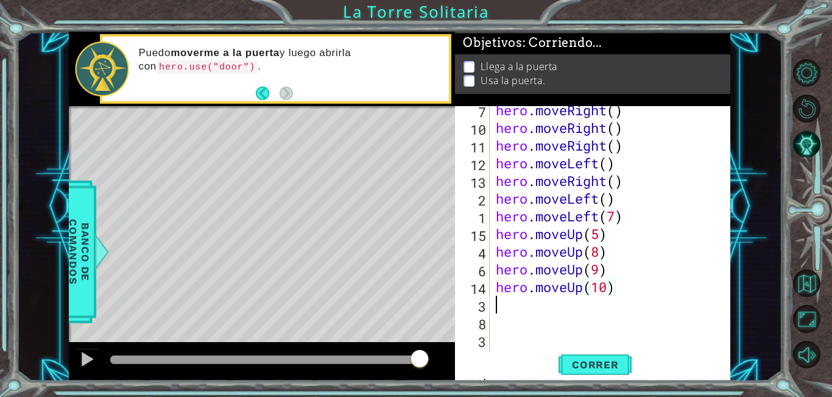
scroll to position [0, 0]
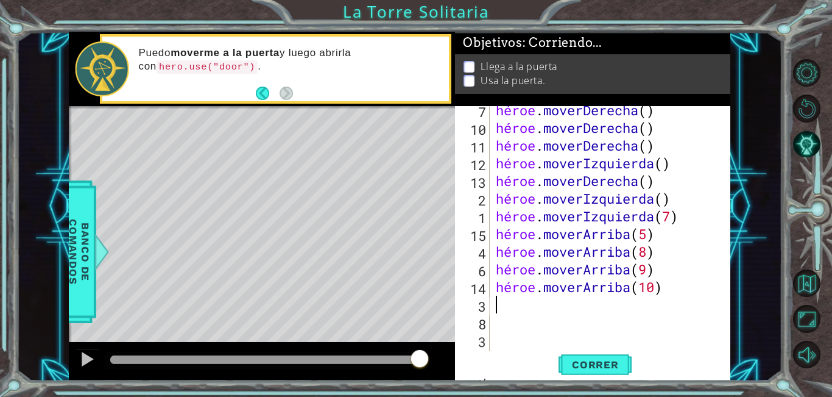
type textarea "H"
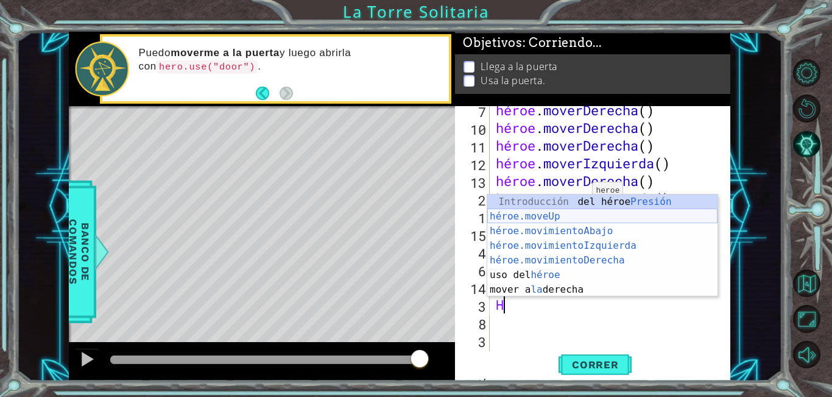
click at [542, 217] on div "Introducción del héroe Presión héroe.moveUp ​ Introducción a la presión héroe.m…" at bounding box center [602, 260] width 230 height 132
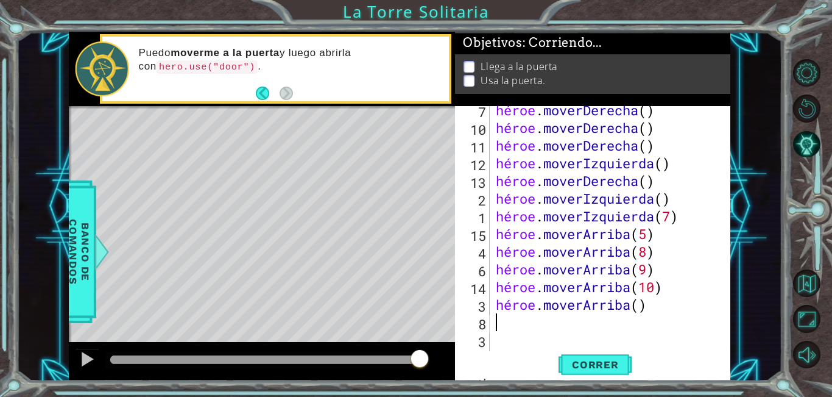
click at [666, 305] on div "héroe . moverDerecha ( ) héroe . moverDerecha ( ) héroe . moverDerecha ( ) héro…" at bounding box center [608, 242] width 231 height 283
click at [609, 367] on font "Correr" at bounding box center [595, 364] width 47 height 12
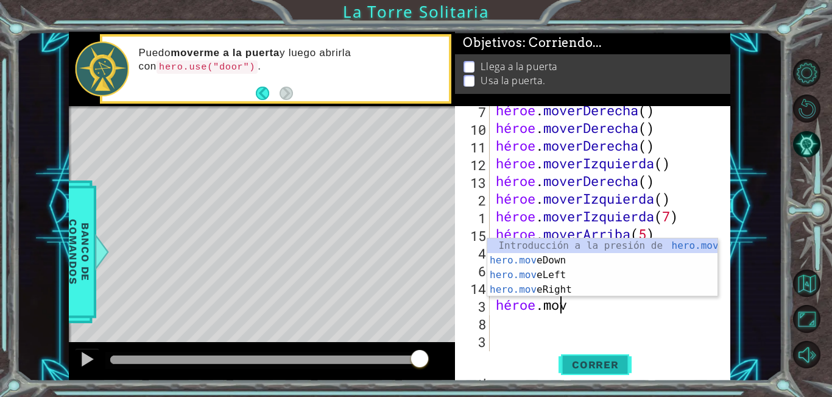
scroll to position [0, 2]
type textarea "hero."
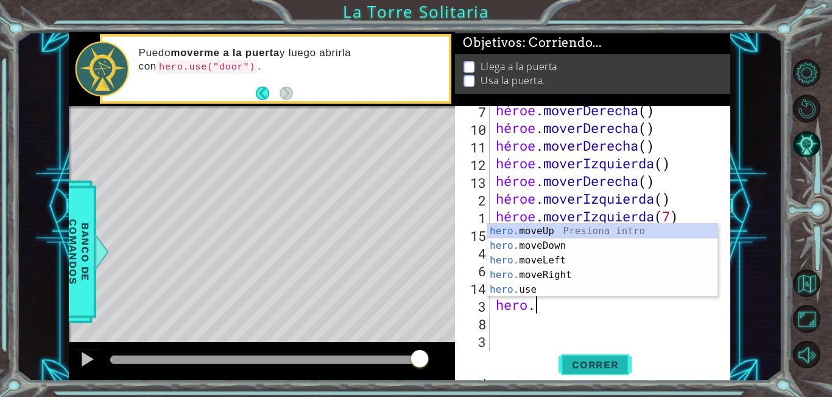
scroll to position [0, 1]
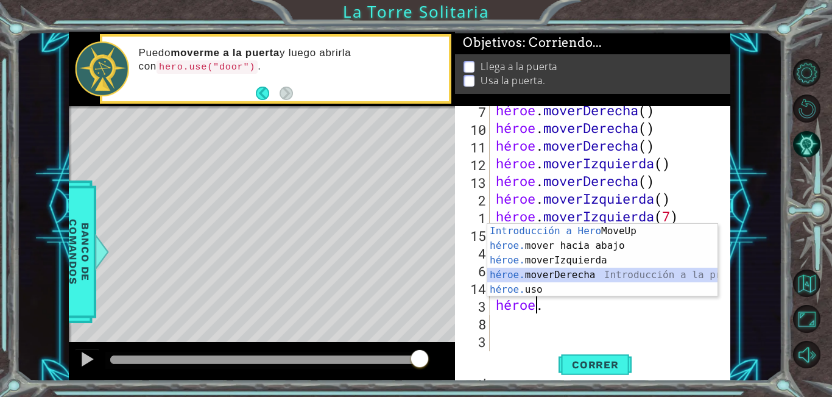
click at [597, 273] on div "Introducción a Hero MoveUp Presiona héroe. mover hacia abajo Introducción a la …" at bounding box center [602, 275] width 230 height 102
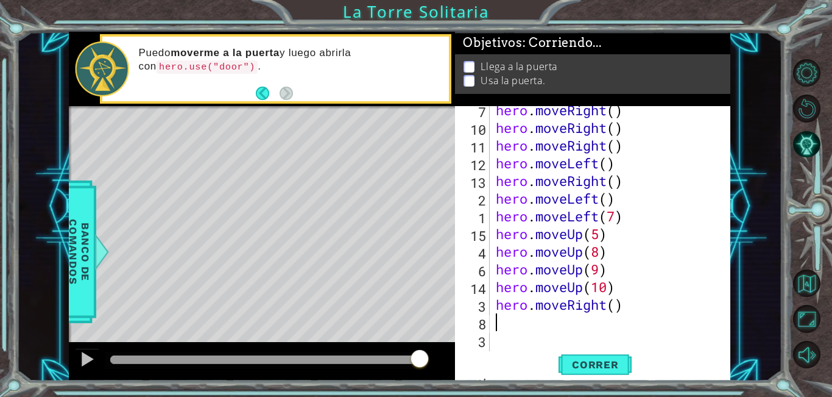
scroll to position [0, 0]
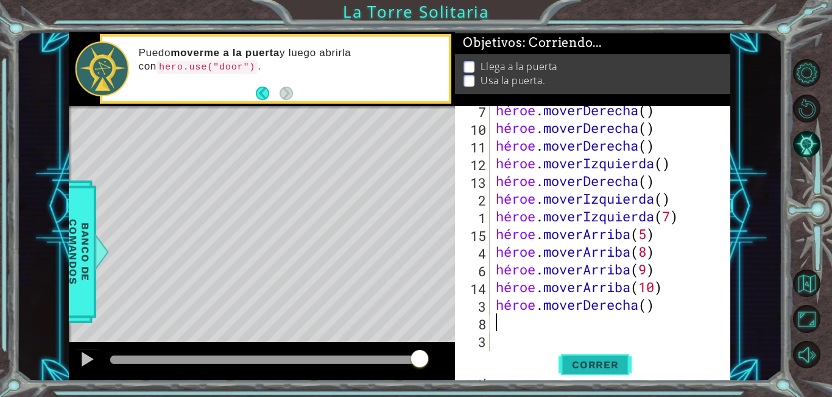
click at [595, 366] on font "Correr" at bounding box center [595, 364] width 47 height 12
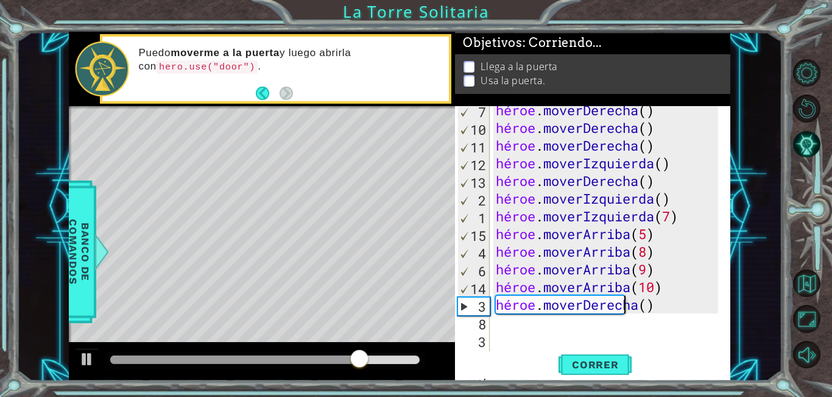
click at [674, 303] on div "héroe . moverDerecha ( ) héroe . moverDerecha ( ) héroe . moverDerecha ( ) héro…" at bounding box center [608, 242] width 231 height 283
type textarea "hero.moveRight()"
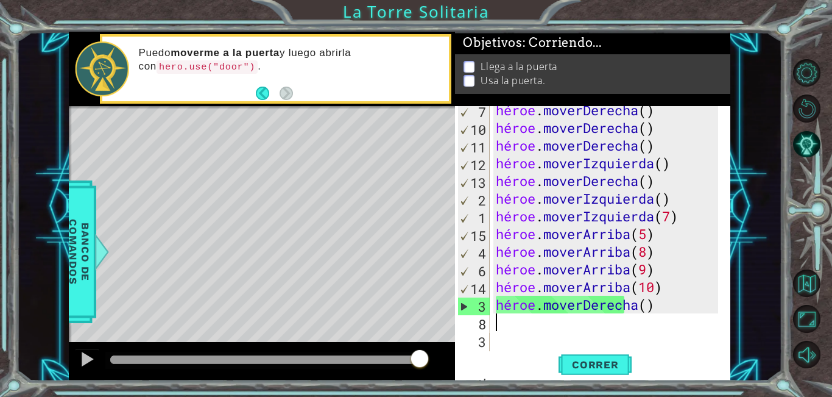
type textarea "H"
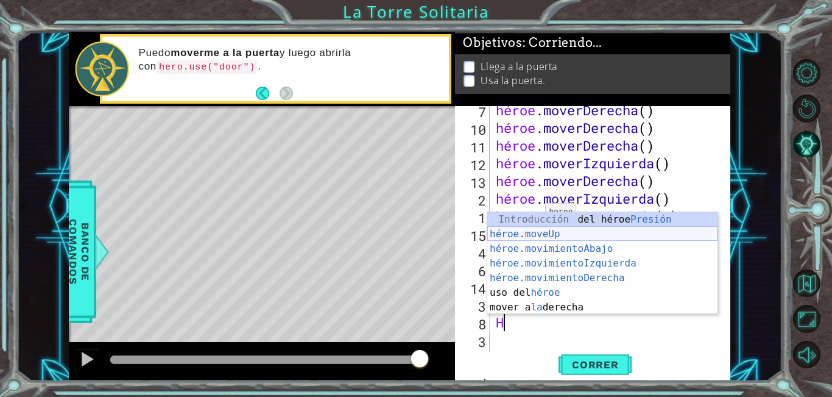
click at [543, 235] on div "Introducción del héroe Presión héroe.moveUp ​ Introducción a la presión héroe.m…" at bounding box center [602, 278] width 230 height 132
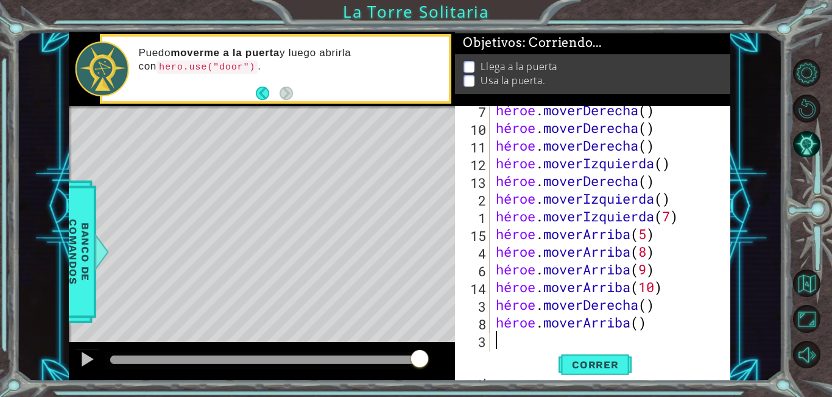
click at [674, 327] on div "héroe . moverDerecha ( ) héroe . moverDerecha ( ) héroe . moverDerecha ( ) héro…" at bounding box center [608, 242] width 231 height 283
type textarea "hero.moveUp(7)"
click at [603, 356] on button "Correr" at bounding box center [595, 364] width 73 height 27
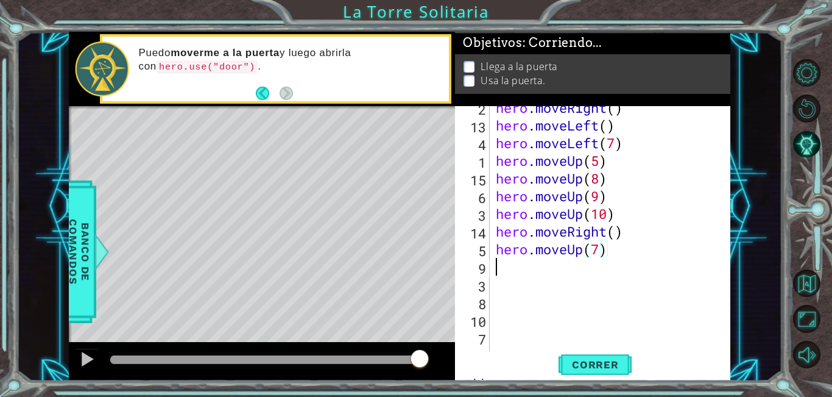
scroll to position [0, 0]
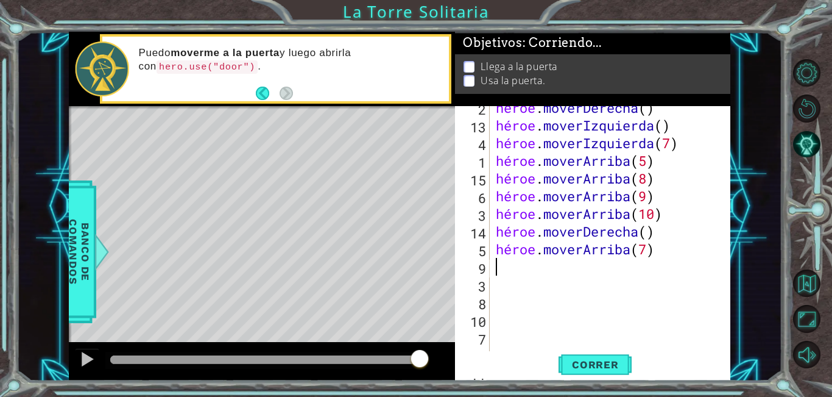
type textarea "H"
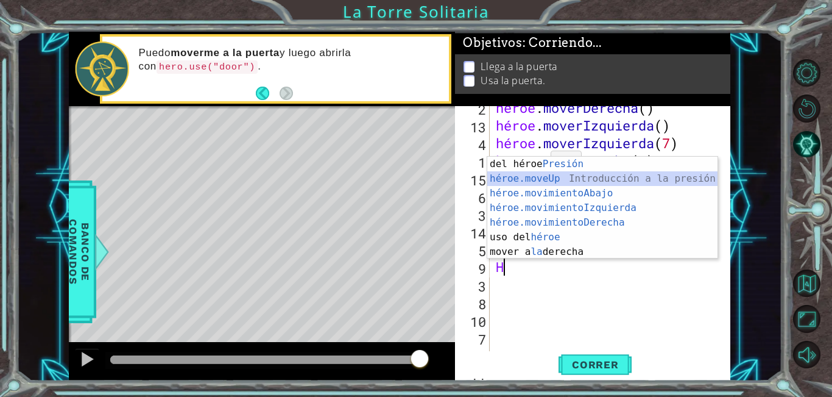
click at [539, 175] on div "Introducción del héroe Presión héroe.moveUp ​ Introducción a la presión héroe.m…" at bounding box center [602, 223] width 230 height 132
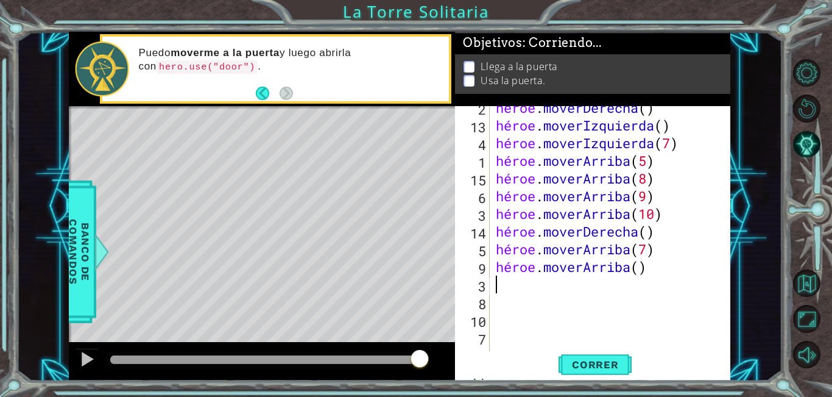
click at [613, 264] on div "héroe . moverDerecha ( ) héroe . moverIzquierda ( ) héroe . moverIzquierda ( 7 …" at bounding box center [608, 240] width 231 height 283
type textarea "hero.moveUp(9)"
click at [607, 351] on button "Correr" at bounding box center [595, 364] width 73 height 27
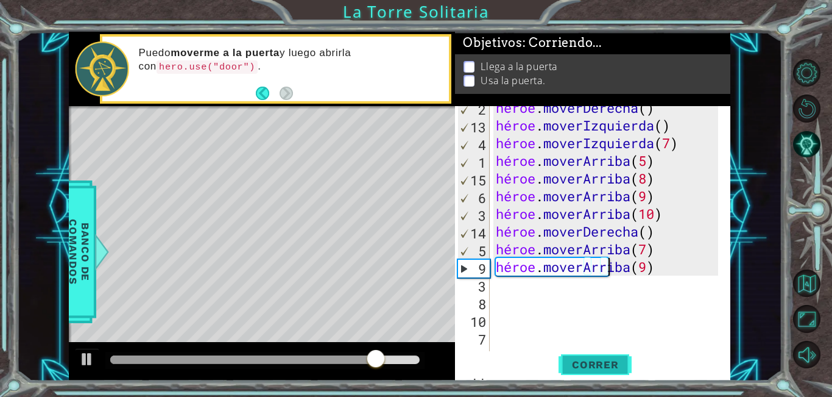
scroll to position [0, 0]
type textarea "H"
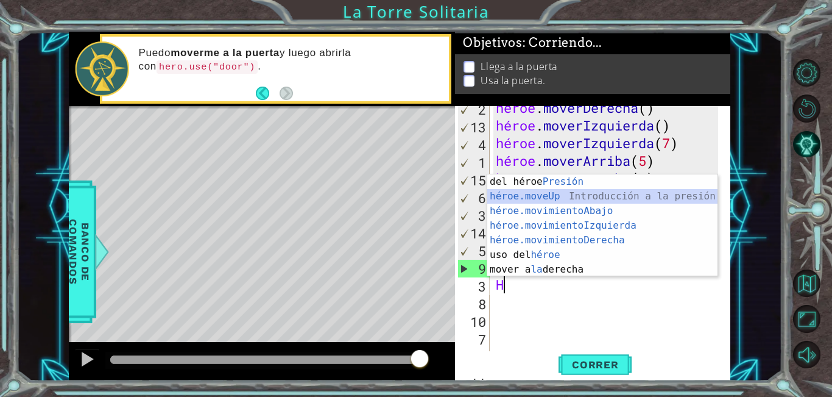
click at [596, 200] on div "Introducción del héroe Presión héroe.moveUp ​ Introducción a la presión héroe.m…" at bounding box center [602, 240] width 230 height 132
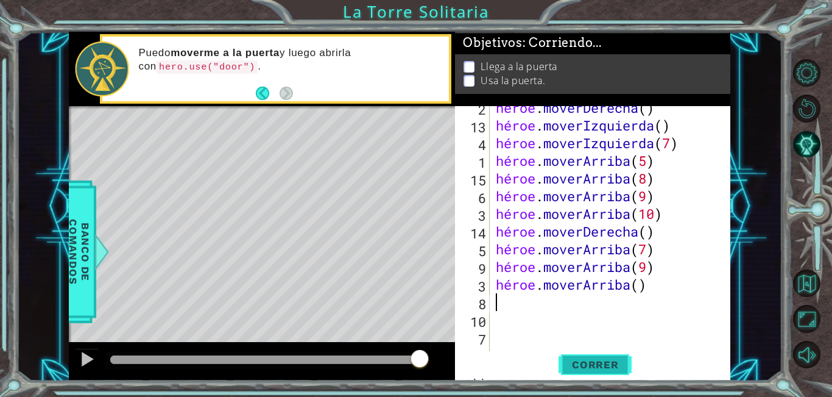
type textarea "H"
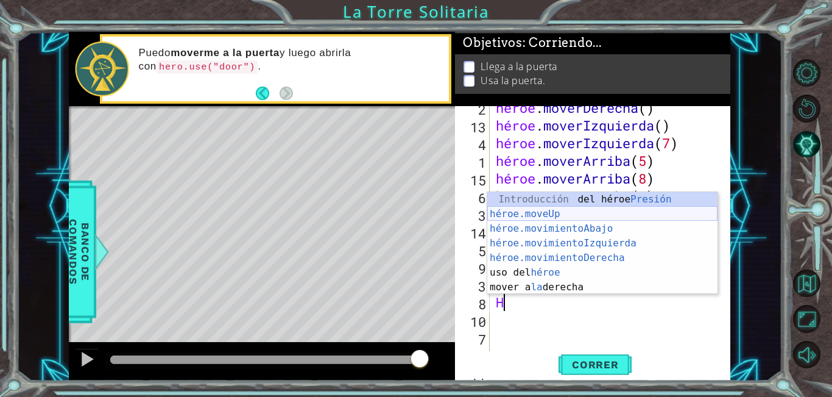
click at [529, 213] on div "Introducción del héroe Presión héroe.moveUp ​ Introducción a la presión héroe.m…" at bounding box center [602, 258] width 230 height 132
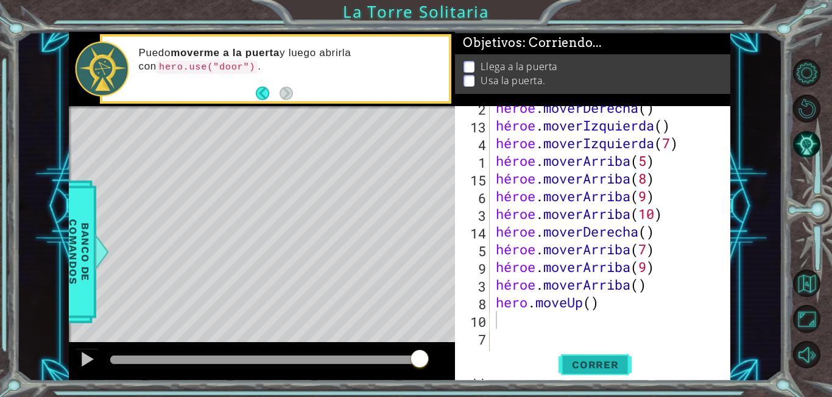
click at [599, 367] on font "Correr" at bounding box center [595, 364] width 47 height 12
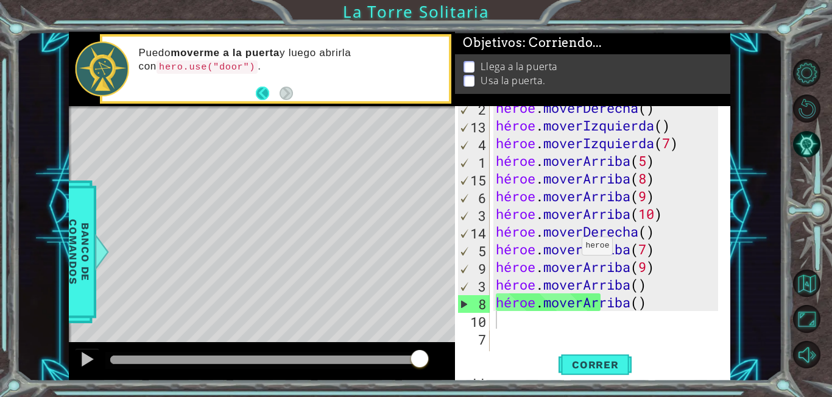
click at [259, 92] on button "Atrás" at bounding box center [268, 92] width 24 height 13
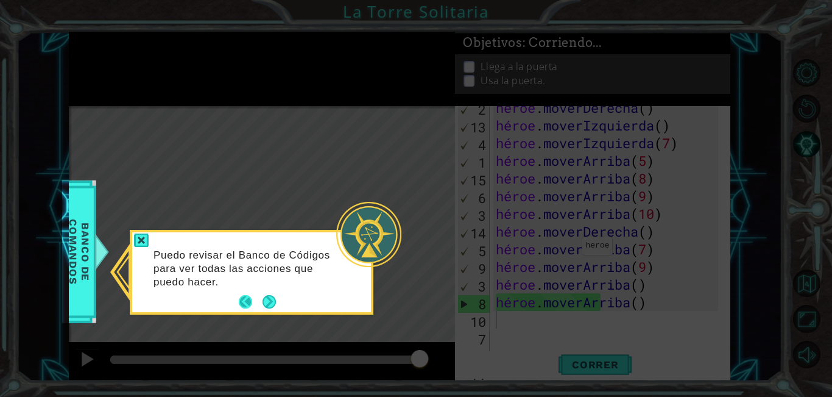
click at [241, 300] on button "Atrás" at bounding box center [251, 301] width 24 height 13
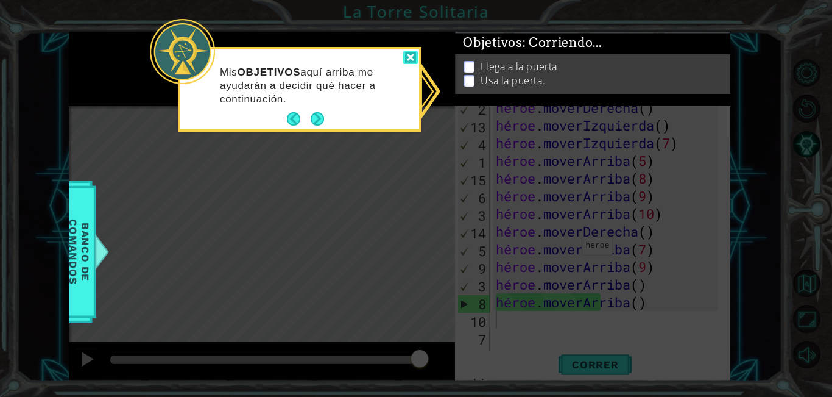
click at [407, 58] on div at bounding box center [410, 58] width 15 height 14
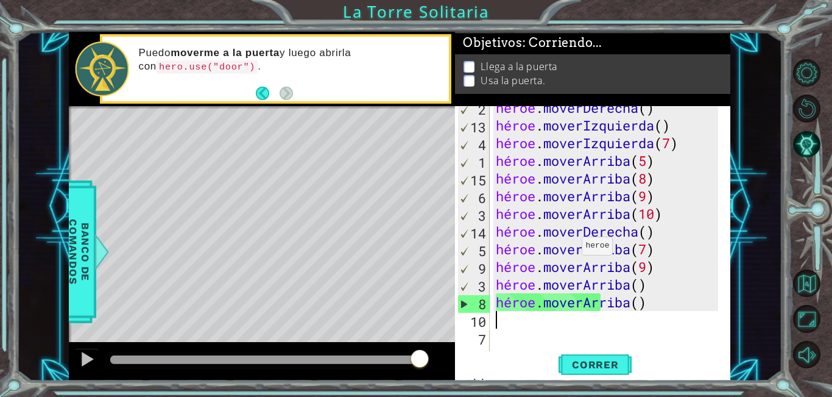
click at [471, 80] on p at bounding box center [469, 82] width 11 height 12
click at [707, 301] on div "héroe . moverDerecha ( ) héroe . moverIzquierda ( ) héroe . moverIzquierda ( 7 …" at bounding box center [608, 240] width 231 height 283
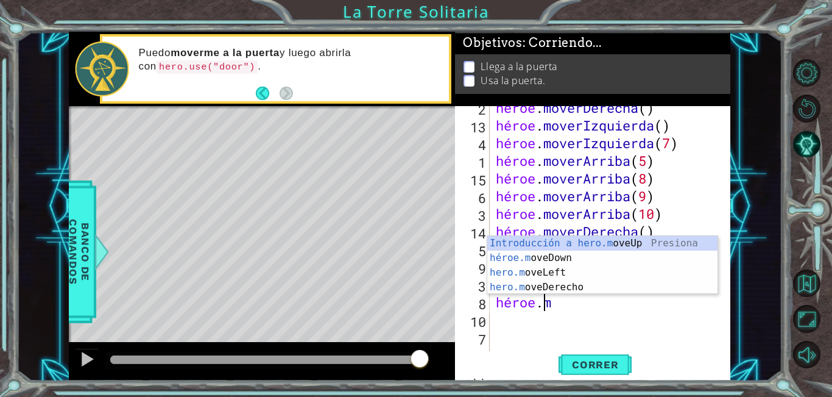
type textarea "hero"
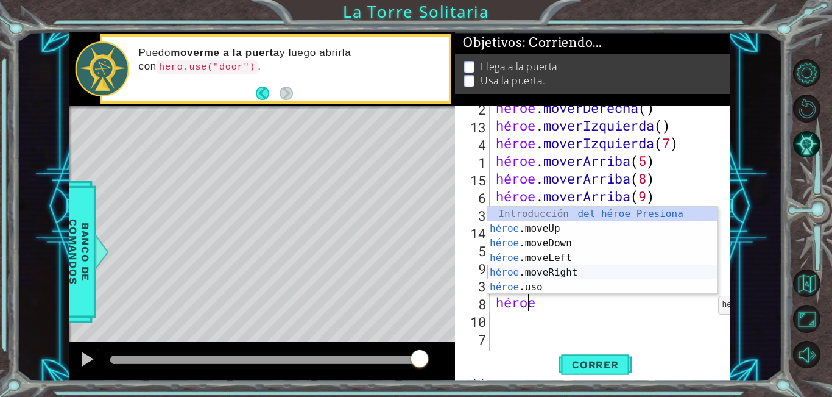
click at [582, 270] on div "Introducción del héroe Presiona héroe .moveUp Introducción a la presión héroe .…" at bounding box center [602, 265] width 230 height 117
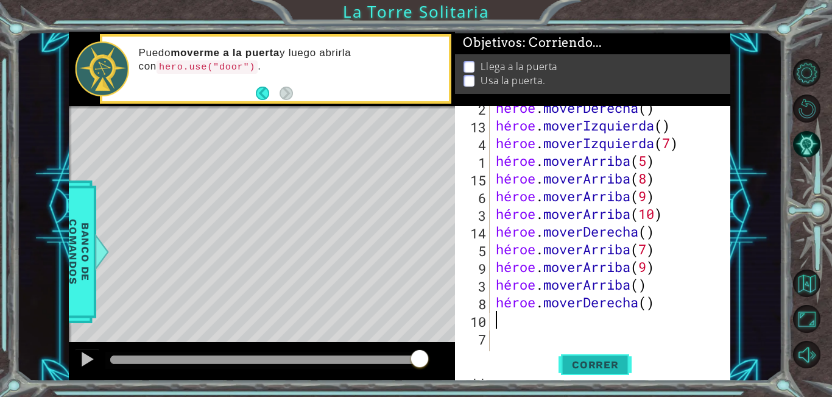
click at [605, 361] on font "Correr" at bounding box center [595, 364] width 47 height 12
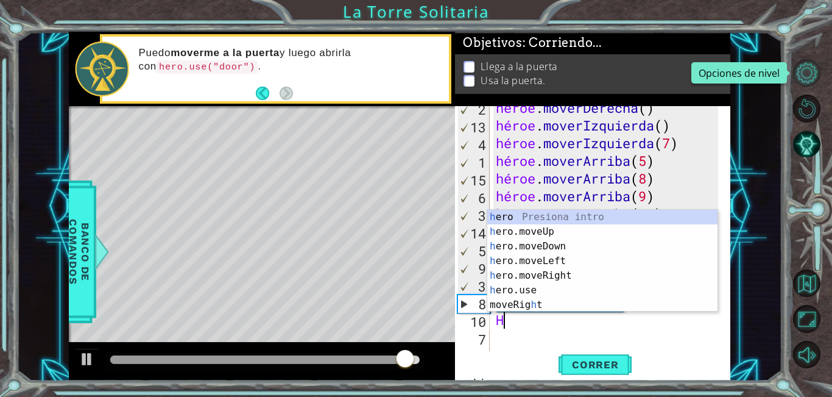
type textarea "H"
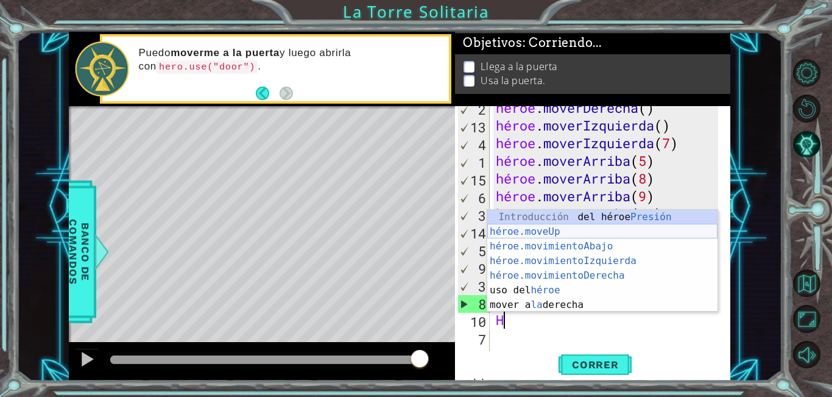
click at [564, 228] on div "Introducción del héroe Presión héroe.moveUp ​ Introducción a la presión héroe.m…" at bounding box center [602, 276] width 230 height 132
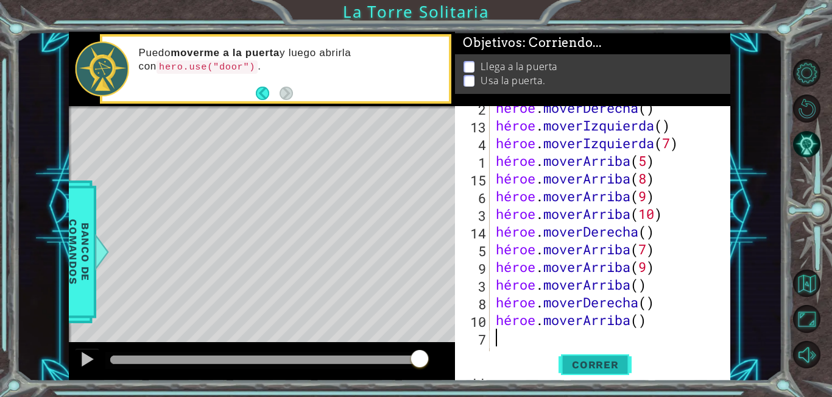
click at [613, 359] on font "Correr" at bounding box center [595, 364] width 47 height 12
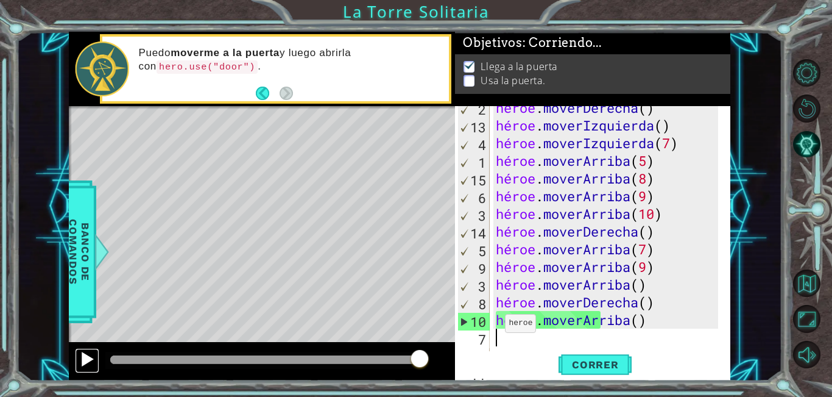
click at [85, 361] on div at bounding box center [87, 359] width 16 height 16
type textarea "H"
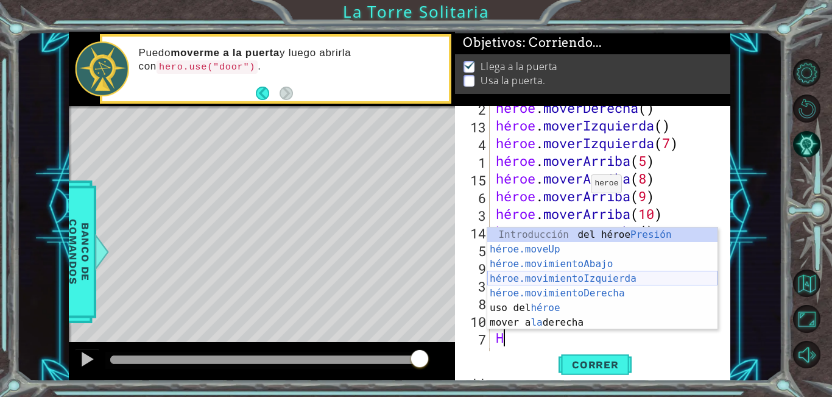
click at [616, 278] on div "Introducción del héroe Presión héroe.moveUp ​ Introducción a la presión héroe.m…" at bounding box center [602, 293] width 230 height 132
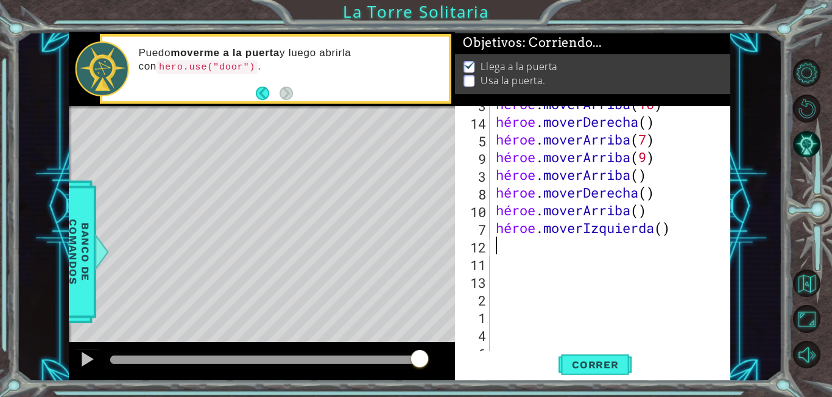
scroll to position [329, 0]
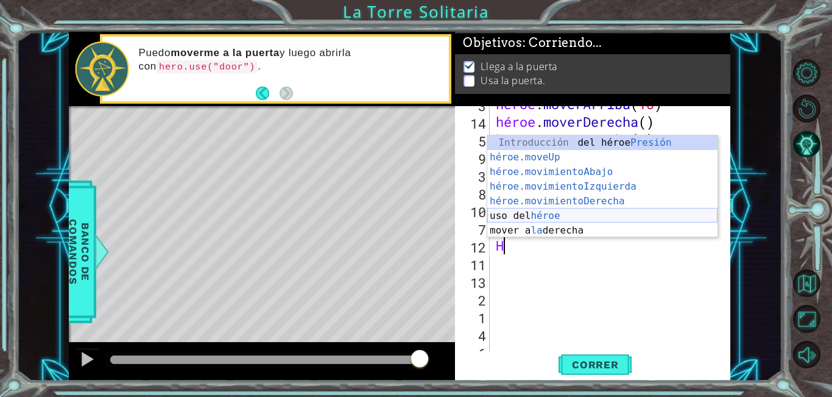
click at [540, 219] on div "Introducción del héroe Presión héroe.moveUp ​ Introducción a la presión héroe.m…" at bounding box center [602, 201] width 230 height 132
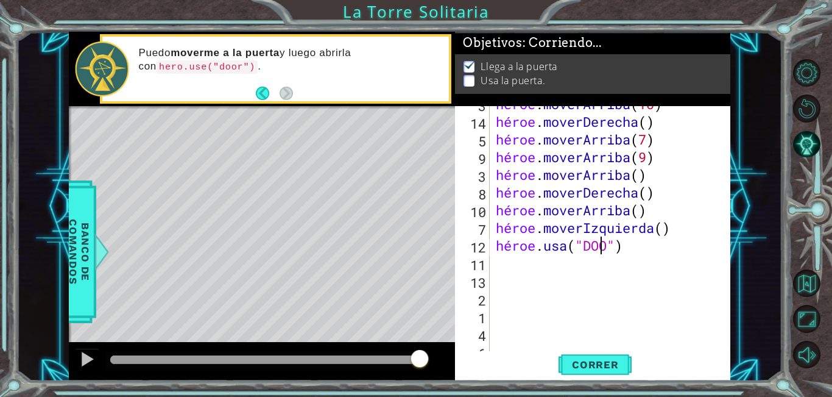
scroll to position [0, 5]
click at [594, 367] on font "Correr" at bounding box center [595, 364] width 47 height 12
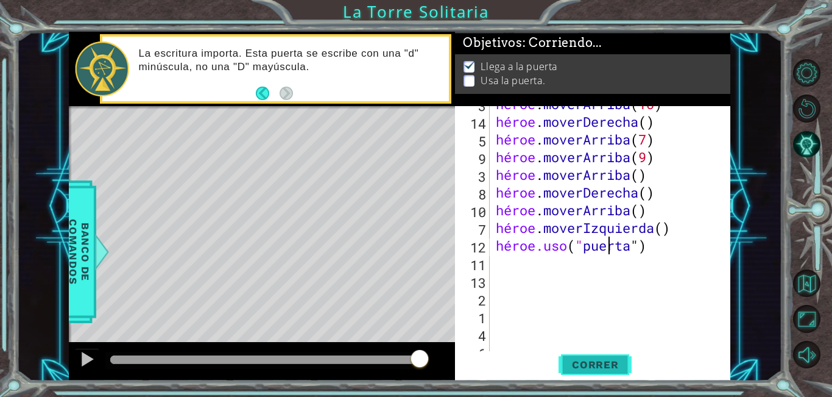
click at [601, 359] on font "Correr" at bounding box center [595, 364] width 47 height 12
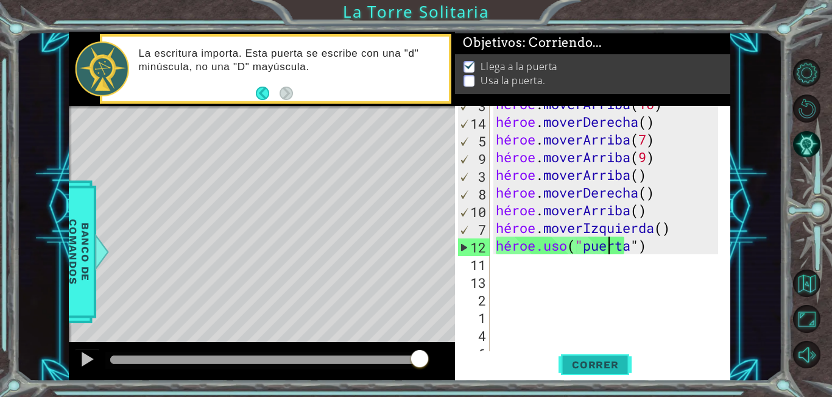
click at [604, 354] on button "Correr" at bounding box center [595, 364] width 73 height 27
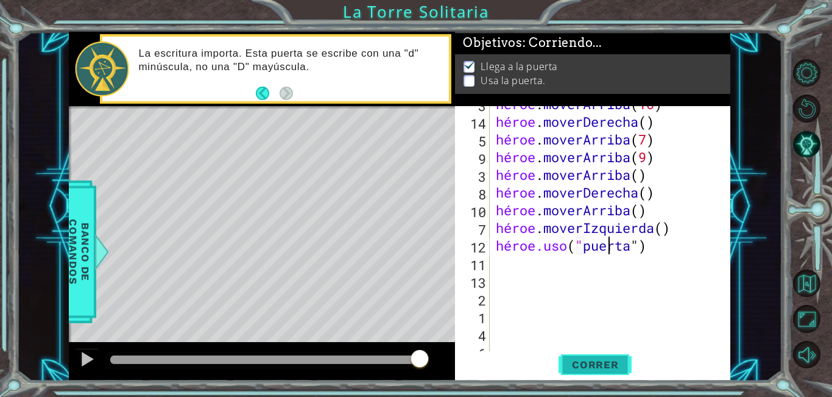
click at [603, 367] on font "Correr" at bounding box center [595, 364] width 47 height 12
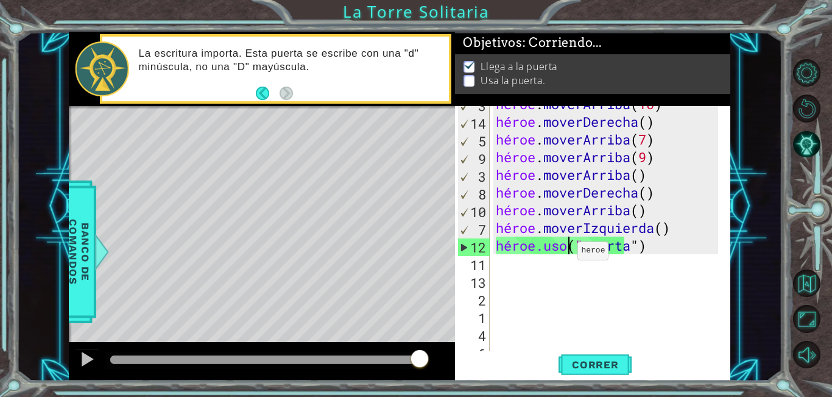
click at [567, 242] on div "héroe . moverArriba ( 10 ) héroe . moverDerecha ( ) héroe . moverArriba ( 7 ) h…" at bounding box center [608, 236] width 231 height 283
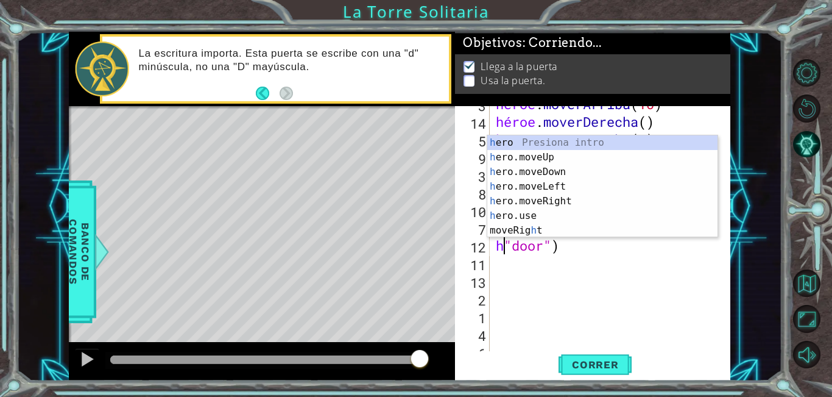
scroll to position [0, 2]
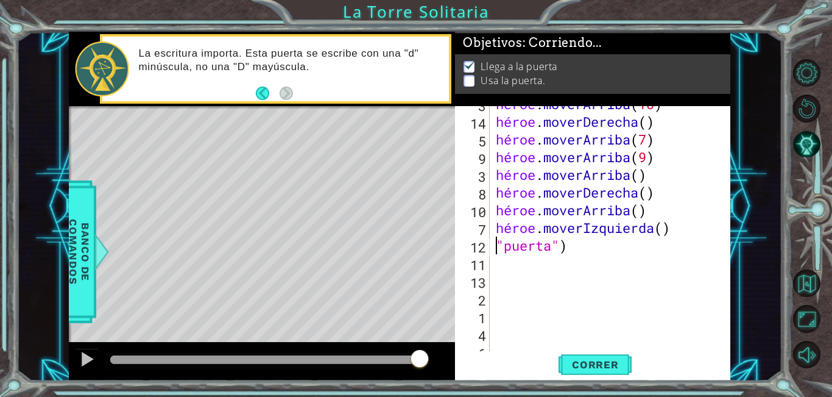
click at [605, 244] on div "héroe . moverArriba ( 10 ) héroe . moverDerecha ( ) héroe . moverArriba ( 7 ) h…" at bounding box center [608, 236] width 231 height 283
type textarea """
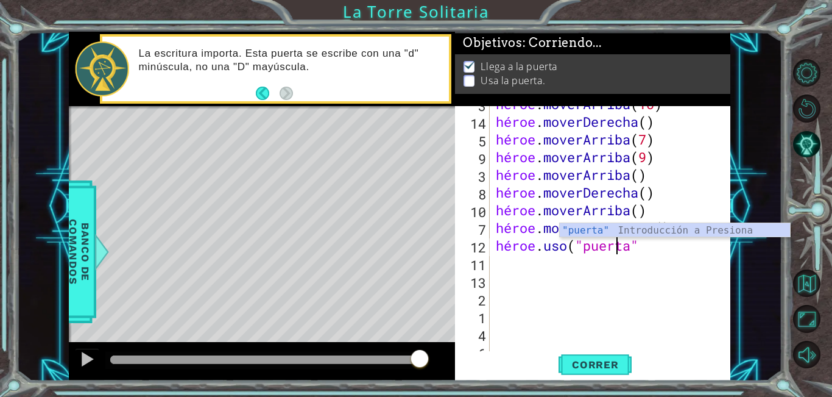
scroll to position [0, 5]
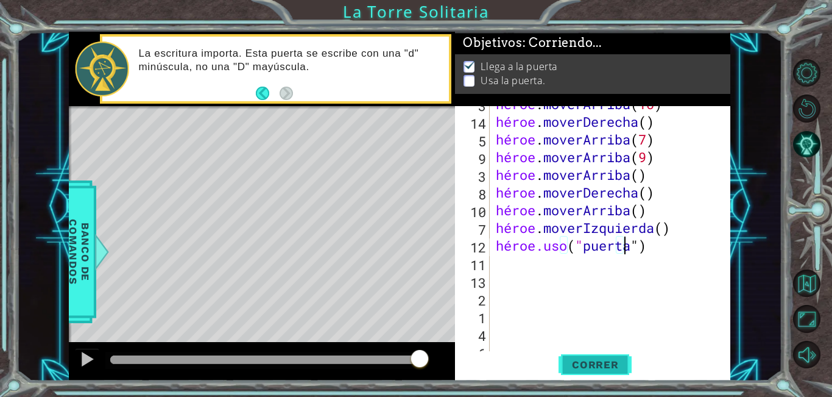
type textarea "hero.use("door")"
click at [606, 359] on font "Correr" at bounding box center [595, 364] width 47 height 12
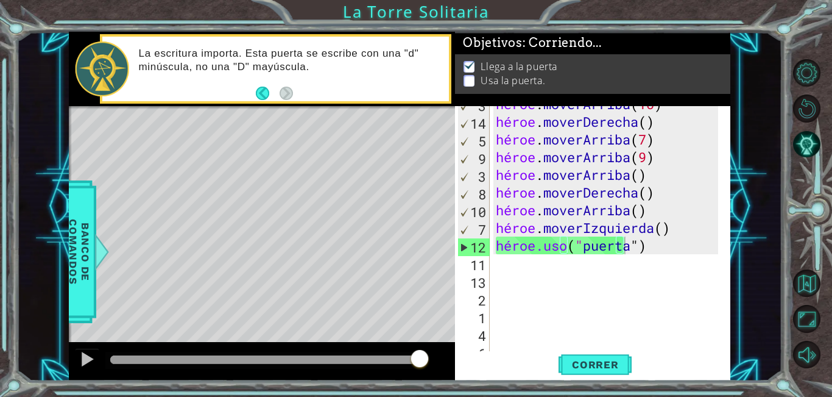
click at [268, 89] on button "Atrás" at bounding box center [268, 92] width 24 height 13
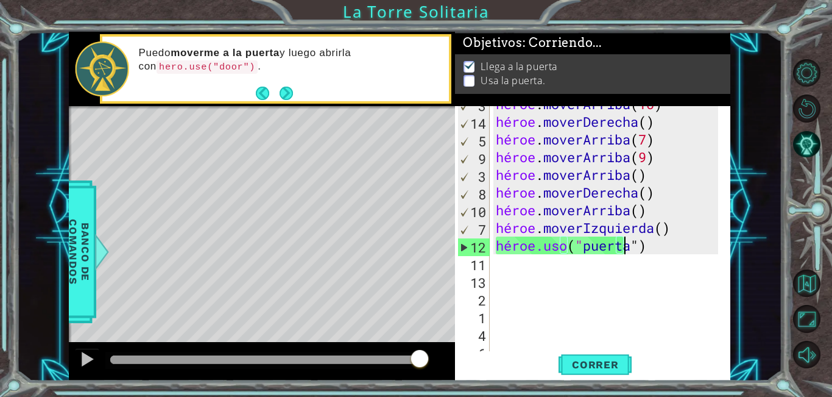
click at [178, 60] on p "Puedo moverme a la puerta y luego abrirla con hero.use("door") ." at bounding box center [289, 59] width 302 height 27
click at [191, 65] on code "hero.use("door")" at bounding box center [207, 66] width 101 height 13
click at [97, 252] on div at bounding box center [99, 251] width 15 height 37
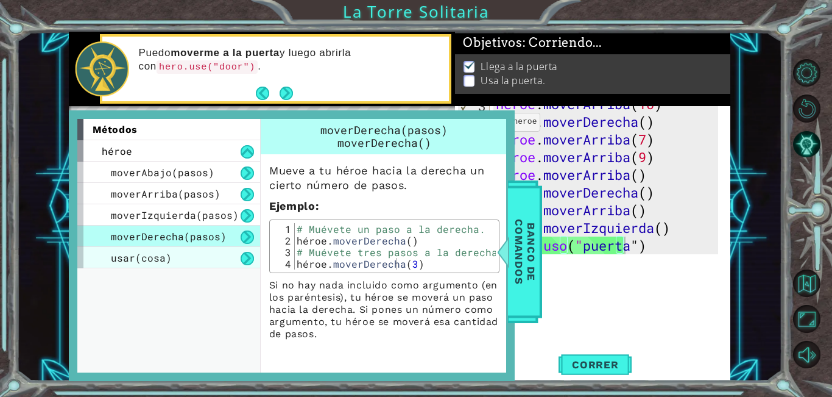
click at [221, 261] on div "usar(cosa)" at bounding box center [168, 257] width 183 height 21
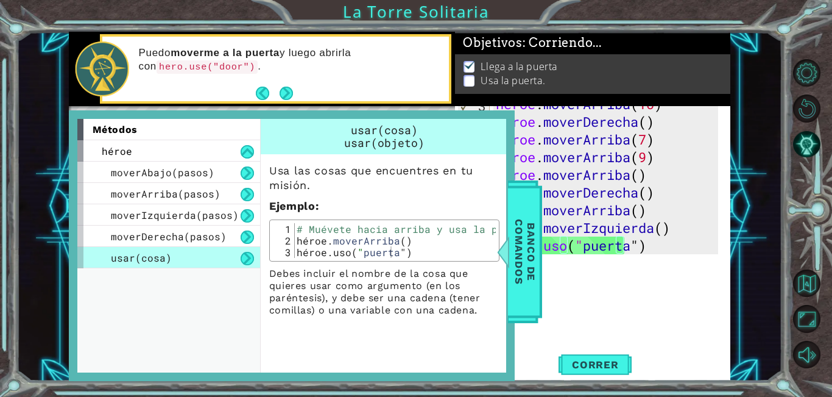
scroll to position [0, 0]
click at [622, 288] on div "héroe . moverArriba ( 10 ) héroe . moverDerecha ( ) héroe . moverArriba ( 7 ) h…" at bounding box center [608, 236] width 231 height 283
click at [628, 279] on div "héroe . moverArriba ( 10 ) héroe . moverDerecha ( ) héroe . moverArriba ( 7 ) h…" at bounding box center [608, 236] width 231 height 283
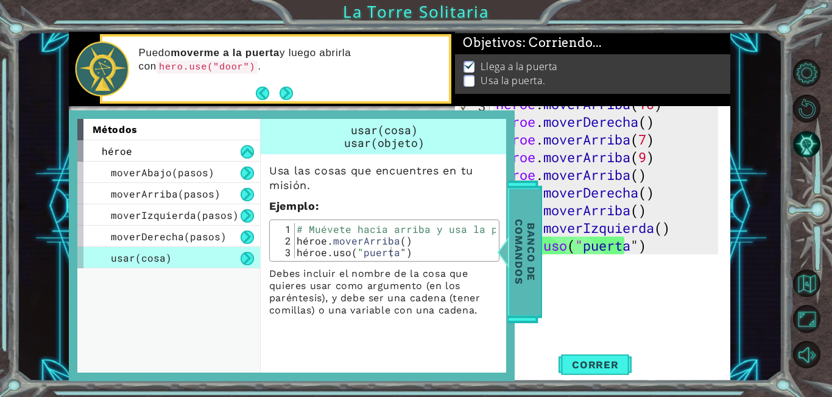
click at [521, 272] on font "Banco de comandos" at bounding box center [523, 251] width 24 height 65
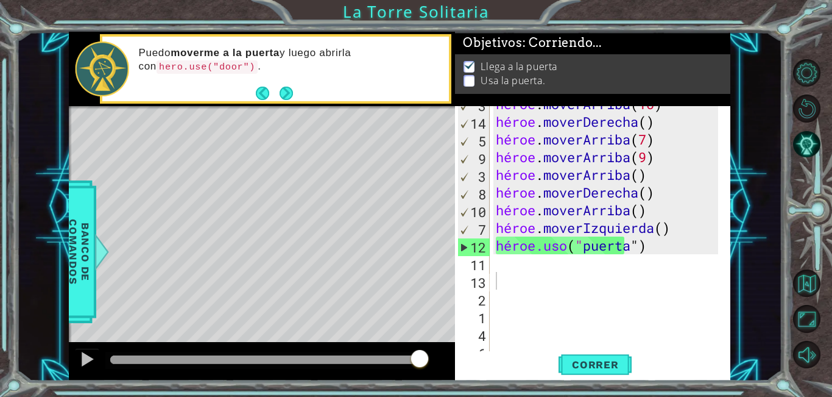
click at [688, 253] on div "héroe . moverArriba ( 10 ) héroe . moverDerecha ( ) héroe . moverArriba ( 7 ) h…" at bounding box center [608, 236] width 231 height 283
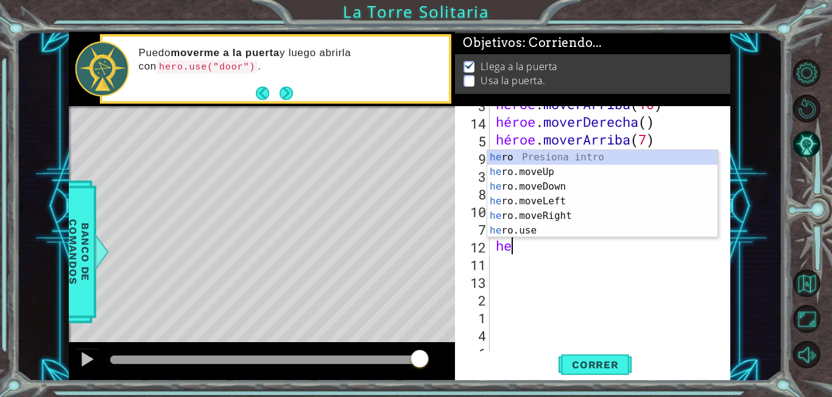
type textarea "h"
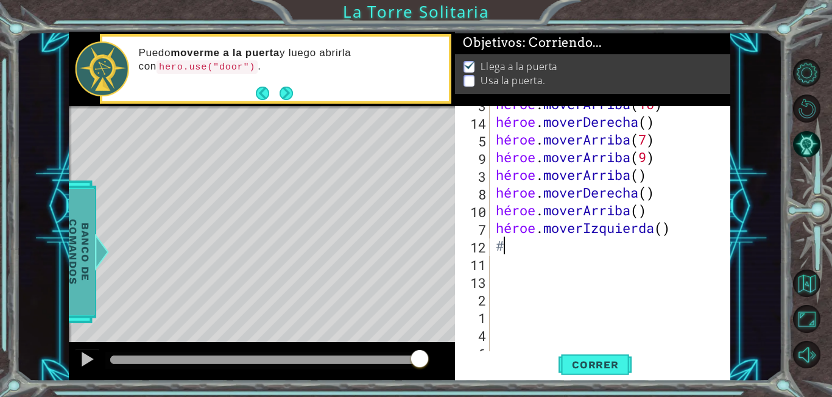
click at [69, 240] on font "Banco de comandos" at bounding box center [77, 251] width 24 height 65
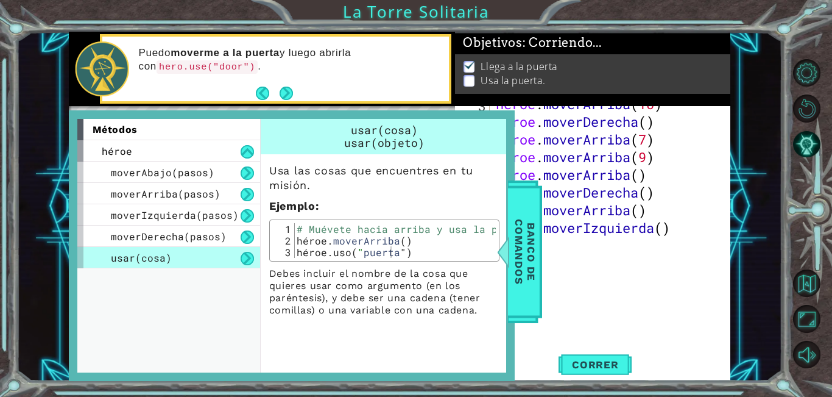
click at [74, 242] on div "métodos héroe moverAbajo(pasos) moverArriba(pasos) moverIzquierda(pasos) moverD…" at bounding box center [292, 245] width 446 height 270
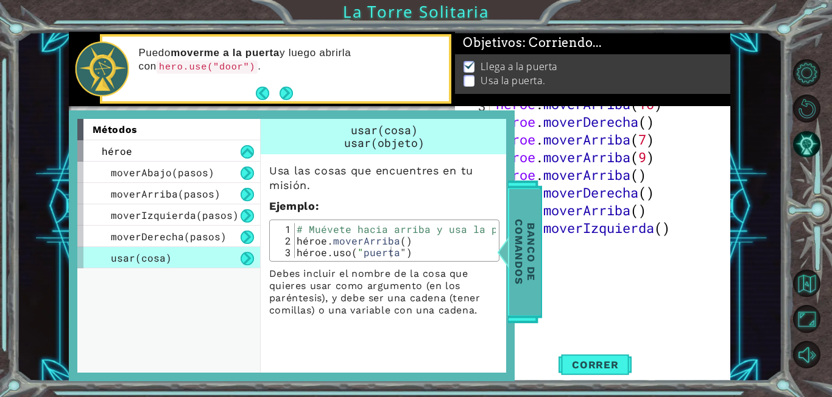
click at [529, 245] on font "Banco de comandos" at bounding box center [523, 251] width 24 height 65
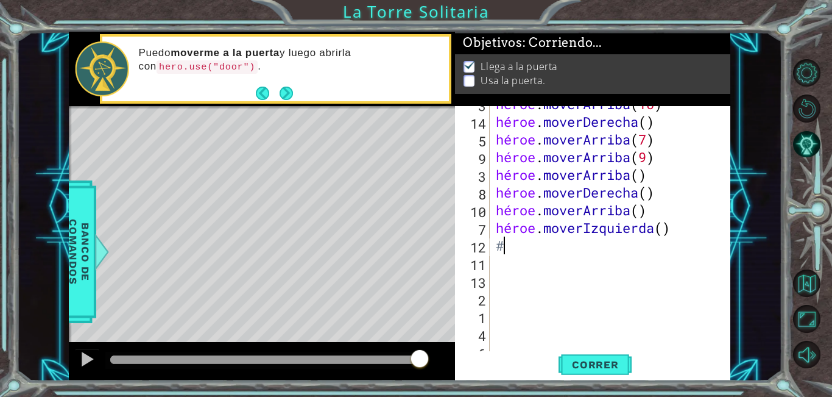
click at [528, 247] on div "héroe . moverArriba ( 10 ) héroe . moverDerecha ( ) héroe . moverArriba ( 7 ) h…" at bounding box center [608, 236] width 231 height 283
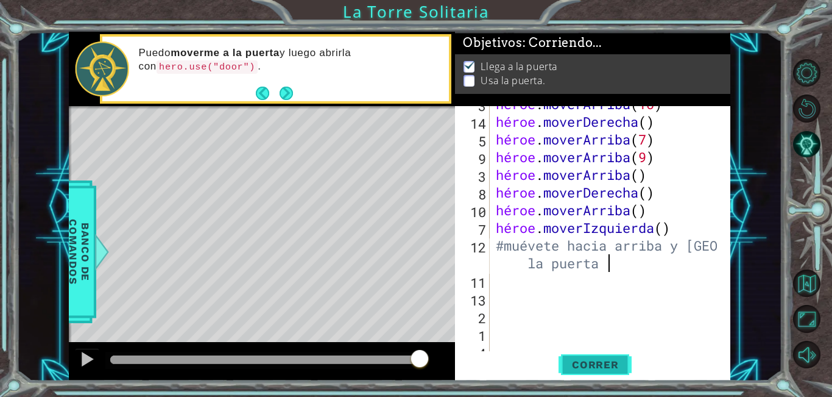
click at [595, 365] on font "Correr" at bounding box center [595, 364] width 47 height 12
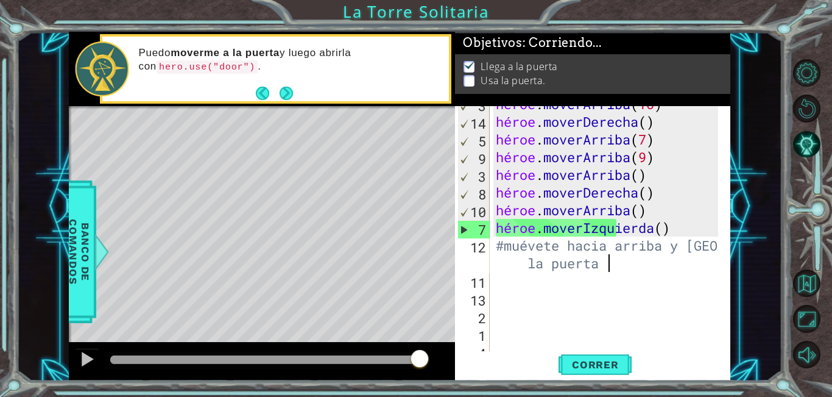
click at [710, 224] on div "héroe . moverArriba ( 10 ) héroe . moverDerecha ( ) héroe . moverArriba ( 7 ) h…" at bounding box center [608, 236] width 231 height 283
type textarea "hero.moveLeft()"
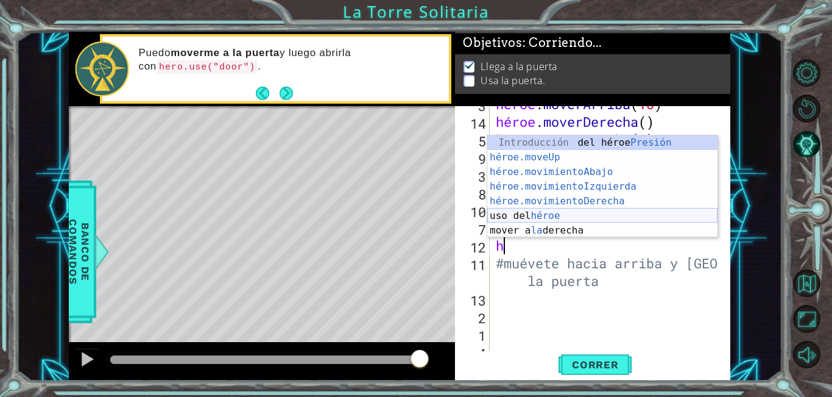
click at [583, 214] on div "Introducción del héroe Presión héroe.moveUp ​ Introducción a la presión héroe.m…" at bounding box center [602, 201] width 230 height 132
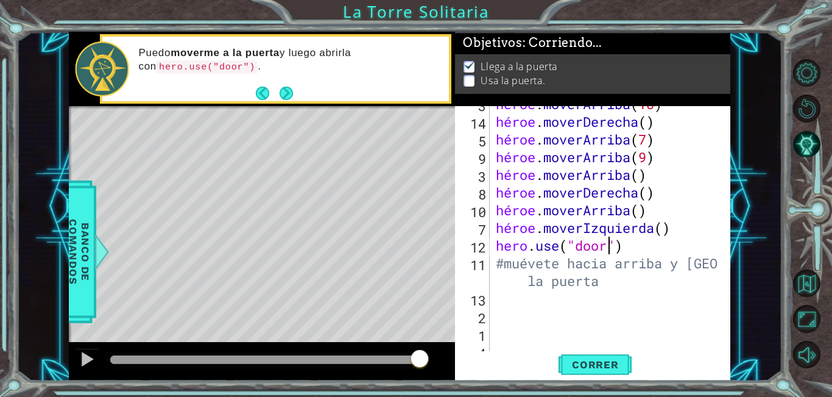
scroll to position [0, 5]
click at [593, 370] on font "Correr" at bounding box center [595, 364] width 47 height 12
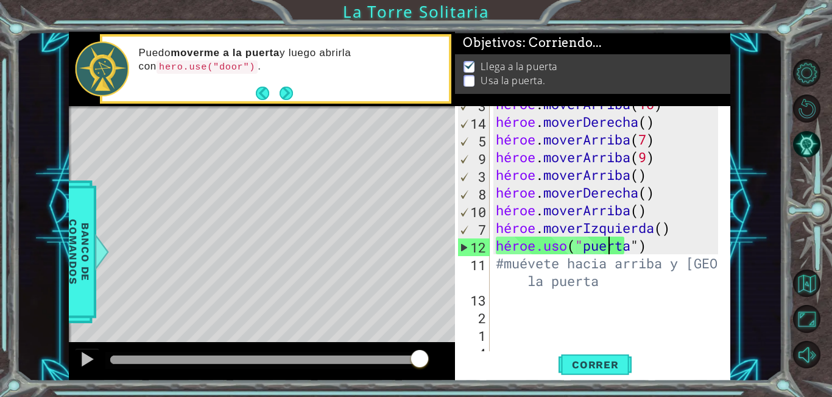
click at [646, 280] on div "héroe . moverArriba ( 10 ) héroe . moverDerecha ( ) héroe . moverArriba ( 7 ) h…" at bounding box center [608, 236] width 231 height 283
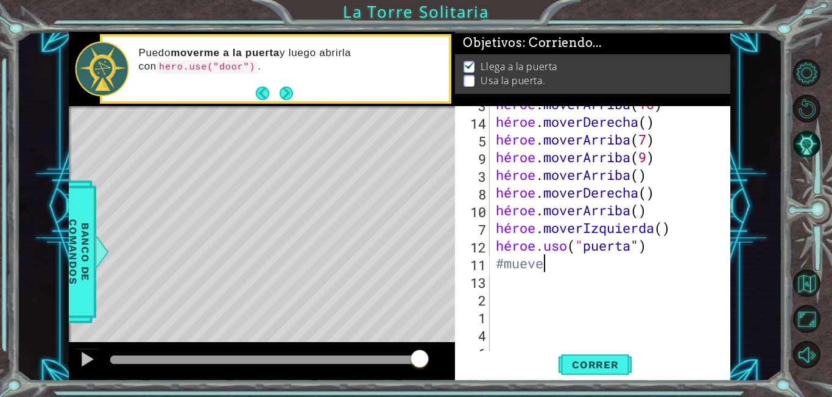
scroll to position [0, 0]
type textarea "#"
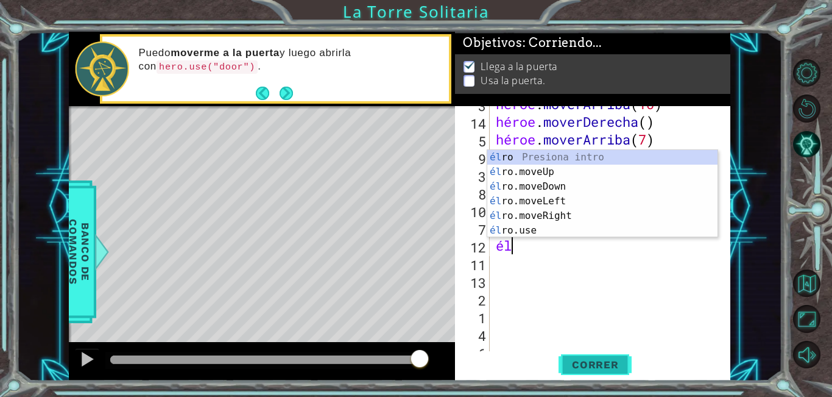
type textarea "h"
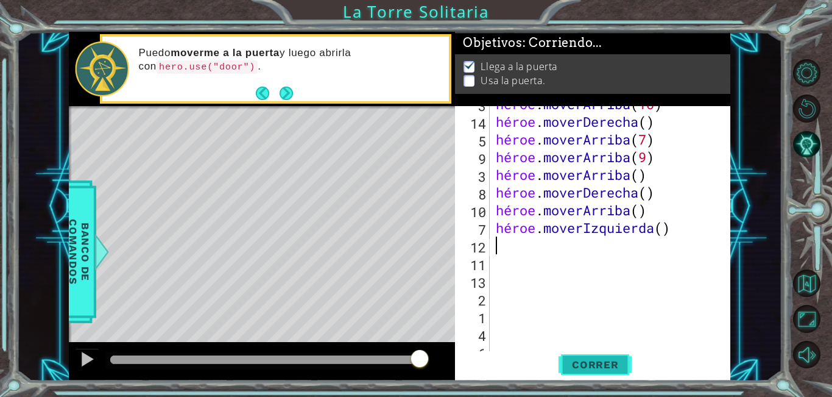
click at [604, 375] on button "Correr" at bounding box center [595, 364] width 73 height 27
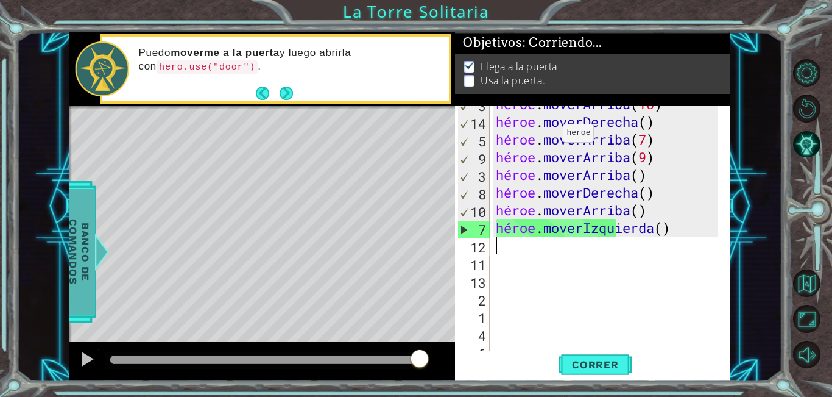
click at [85, 237] on span "Banco de comandos" at bounding box center [70, 251] width 32 height 126
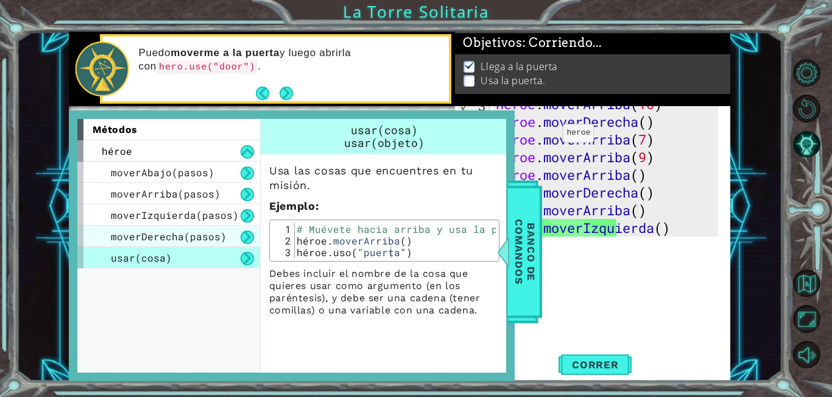
drag, startPoint x: 176, startPoint y: 241, endPoint x: 155, endPoint y: 242, distance: 21.4
click at [173, 241] on font "moverDerecha(pasos)" at bounding box center [169, 236] width 116 height 13
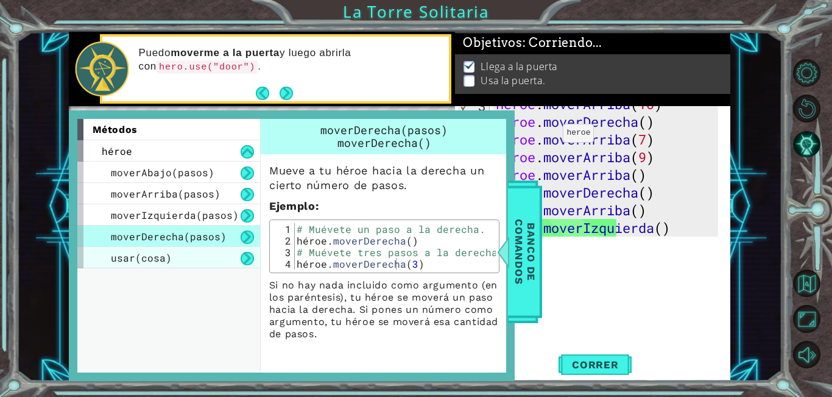
click at [197, 259] on div "usar(cosa)" at bounding box center [168, 257] width 183 height 21
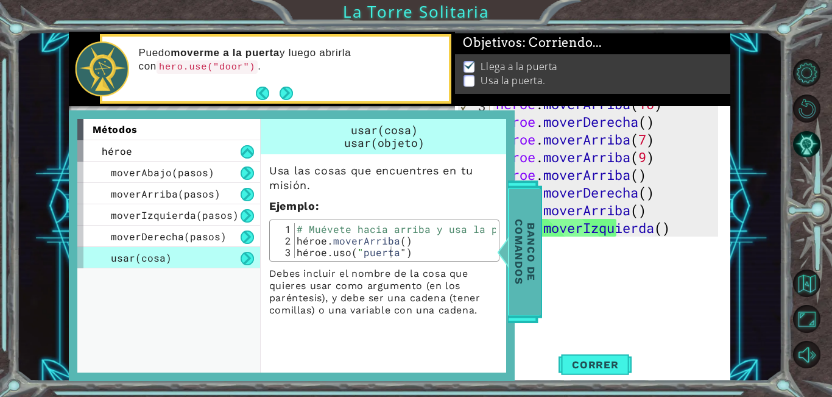
click at [516, 254] on font "Banco de comandos" at bounding box center [523, 251] width 24 height 65
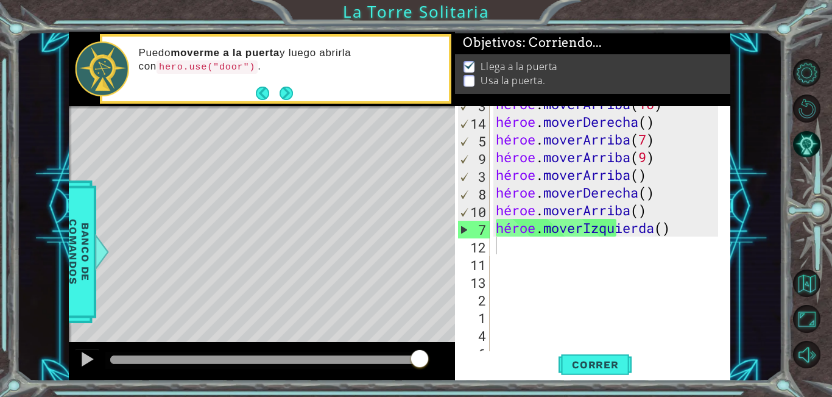
click at [507, 245] on div "héroe . moverArriba ( 10 ) héroe . moverDerecha ( ) héroe . moverArriba ( 7 ) h…" at bounding box center [608, 236] width 231 height 283
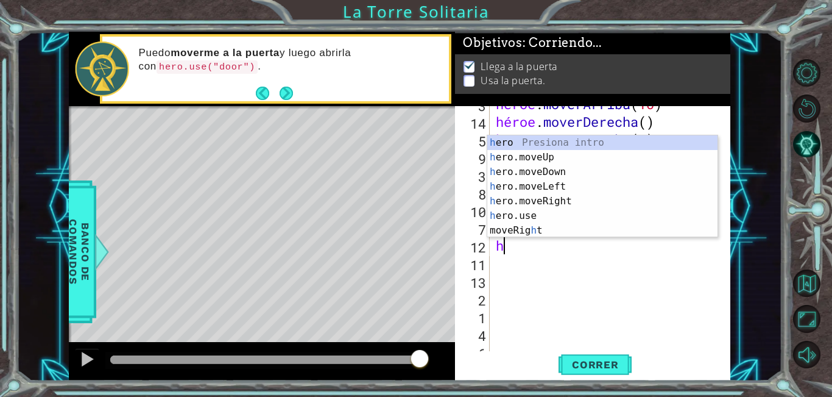
type textarea "he"
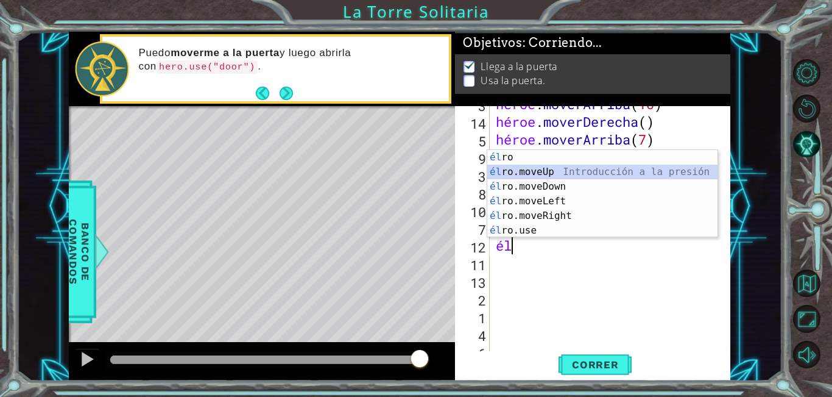
click at [589, 173] on div "él ro Presiona intro él ro.moveUp Introducción a la presión él ro.moveDown Intr…" at bounding box center [602, 208] width 230 height 117
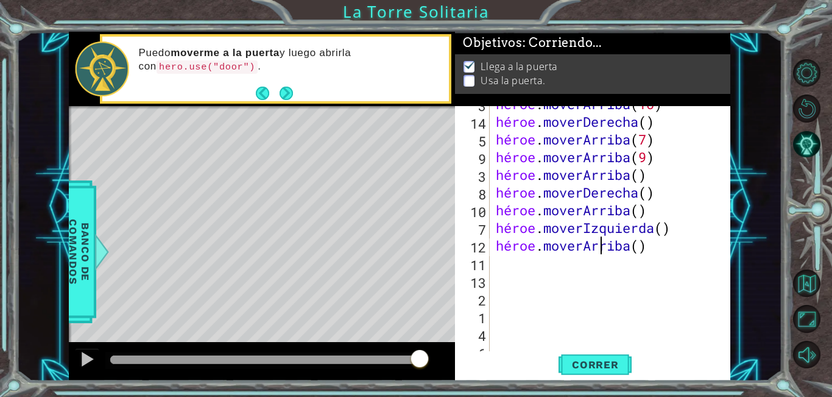
click at [663, 244] on div "héroe . moverArriba ( 10 ) héroe . moverDerecha ( ) héroe . moverArriba ( 7 ) h…" at bounding box center [608, 236] width 231 height 283
drag, startPoint x: 616, startPoint y: 363, endPoint x: 642, endPoint y: 312, distance: 56.7
click at [618, 362] on font "Correr" at bounding box center [595, 364] width 47 height 12
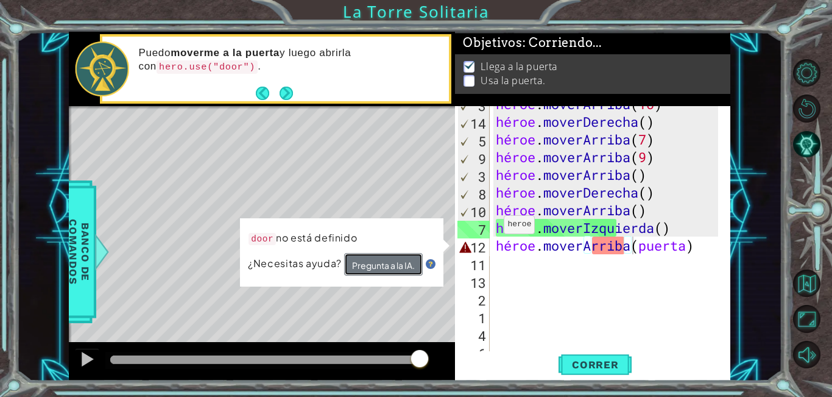
click at [370, 262] on font "Pregunta a la IA." at bounding box center [383, 264] width 63 height 11
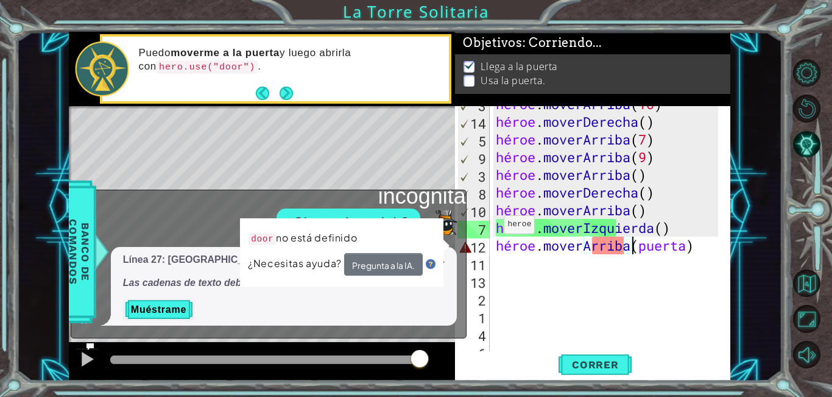
click at [425, 316] on div "Línea 27: usa "door" en lugar de door sin comillas. Las cadenas de texto deben …" at bounding box center [265, 286] width 389 height 79
click at [257, 238] on code "door" at bounding box center [262, 239] width 27 height 12
click at [158, 304] on font "Muéstrame" at bounding box center [158, 309] width 55 height 10
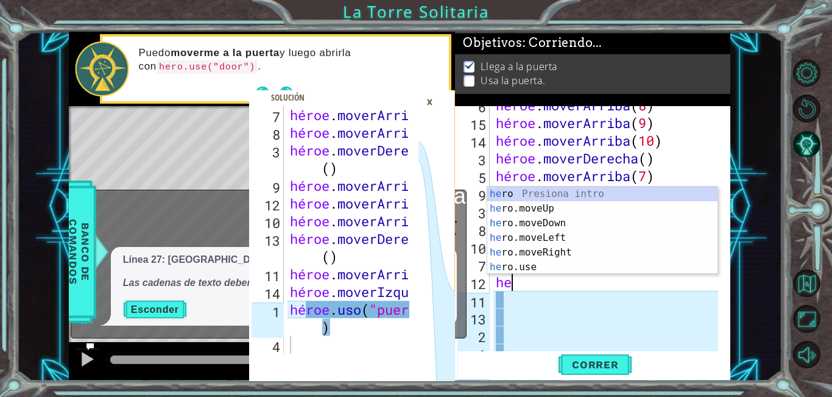
scroll to position [0, 0]
type textarea "h"
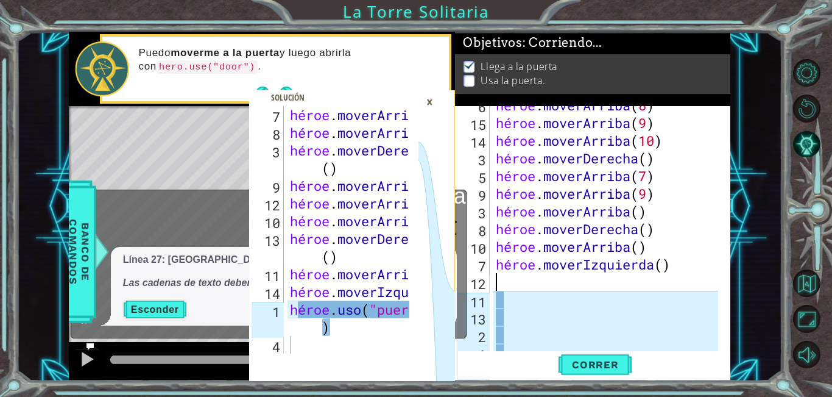
click at [428, 97] on font "×" at bounding box center [429, 101] width 7 height 19
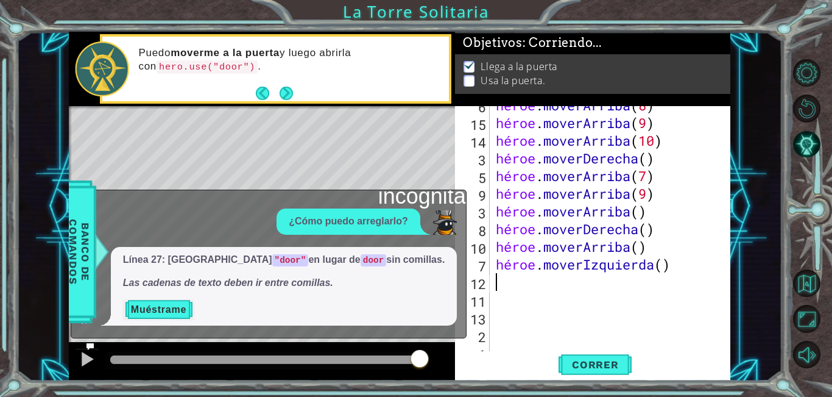
click at [511, 283] on div "héroe . moverArriba ( 8 ) héroe . moverArriba ( 9 ) héroe . moverArriba ( 10 ) …" at bounding box center [608, 237] width 231 height 283
type textarea "h"
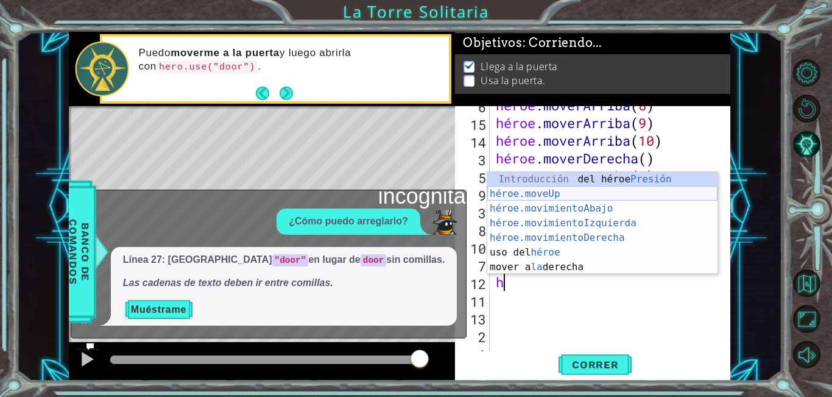
drag, startPoint x: 584, startPoint y: 194, endPoint x: 579, endPoint y: 239, distance: 45.4
click at [582, 194] on div "Introducción del héroe Presión héroe.moveUp ​ Introducción a la presión héroe.m…" at bounding box center [602, 238] width 230 height 132
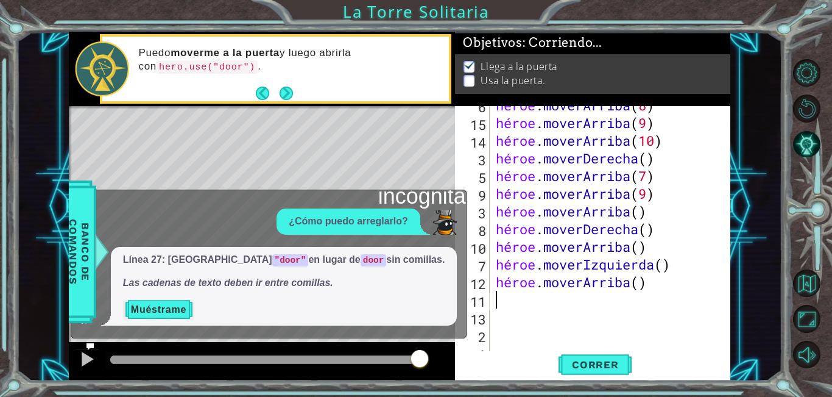
click at [648, 281] on div "héroe . moverArriba ( 8 ) héroe . moverArriba ( 9 ) héroe . moverArriba ( 10 ) …" at bounding box center [608, 237] width 231 height 283
click at [595, 371] on button "Correr" at bounding box center [595, 364] width 73 height 27
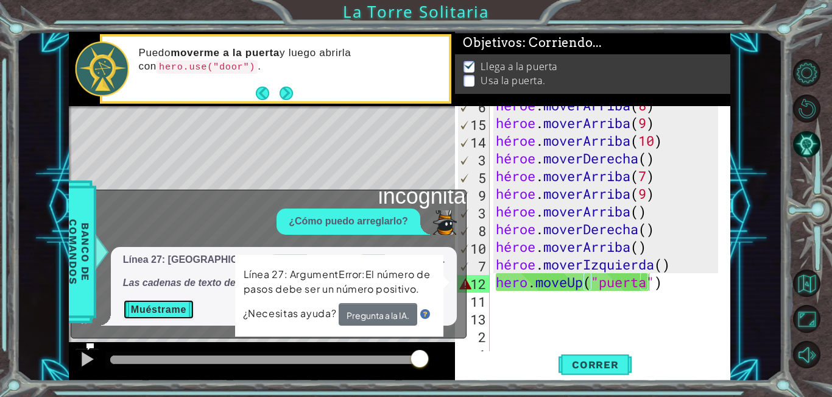
click at [160, 305] on font "Muéstrame" at bounding box center [158, 309] width 55 height 10
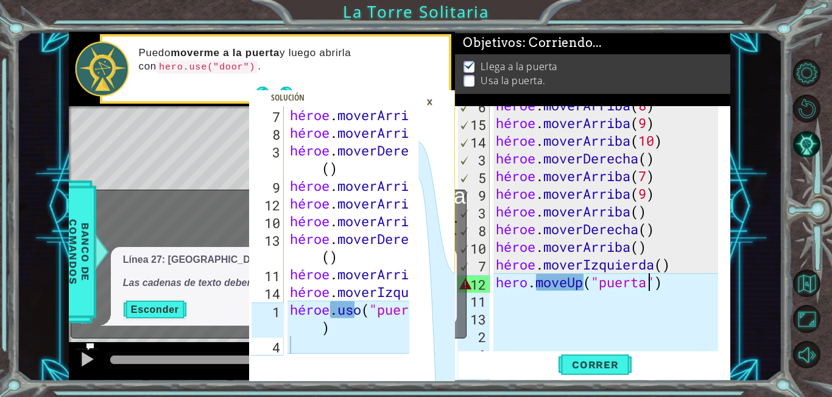
click at [427, 98] on font "×" at bounding box center [429, 101] width 7 height 19
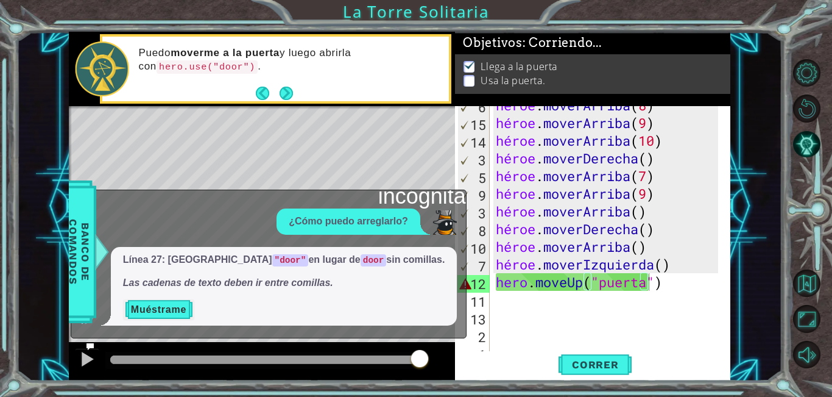
drag, startPoint x: 402, startPoint y: 205, endPoint x: 408, endPoint y: 208, distance: 7.1
click at [406, 207] on font "incógnita" at bounding box center [422, 195] width 88 height 25
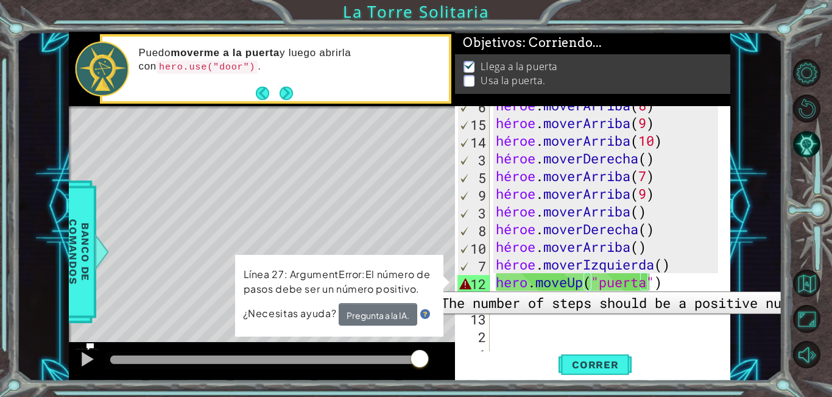
click at [467, 281] on div "12" at bounding box center [473, 284] width 32 height 18
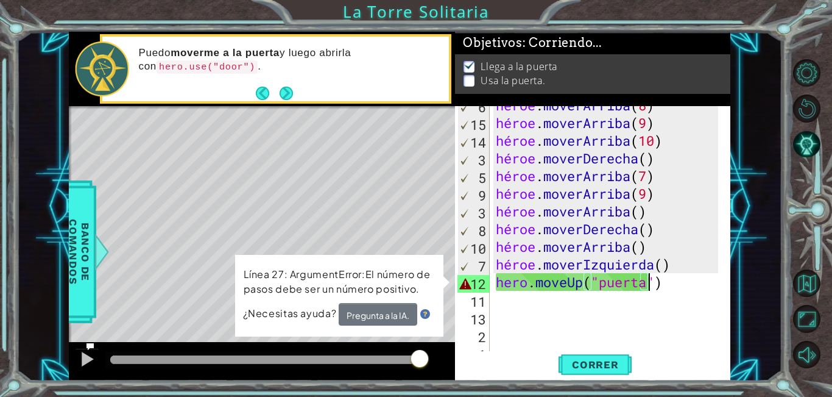
click at [312, 315] on font "¿Necesitas ayuda?" at bounding box center [289, 312] width 94 height 15
click at [378, 317] on font "Pregunta a la IA." at bounding box center [377, 315] width 63 height 12
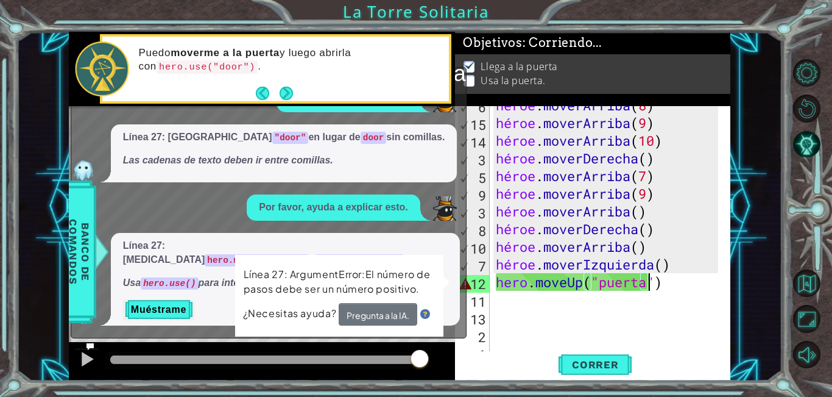
click at [418, 221] on div "Por favor, ayuda a explicar esto." at bounding box center [334, 207] width 174 height 26
click at [166, 311] on font "Muéstrame" at bounding box center [158, 309] width 55 height 10
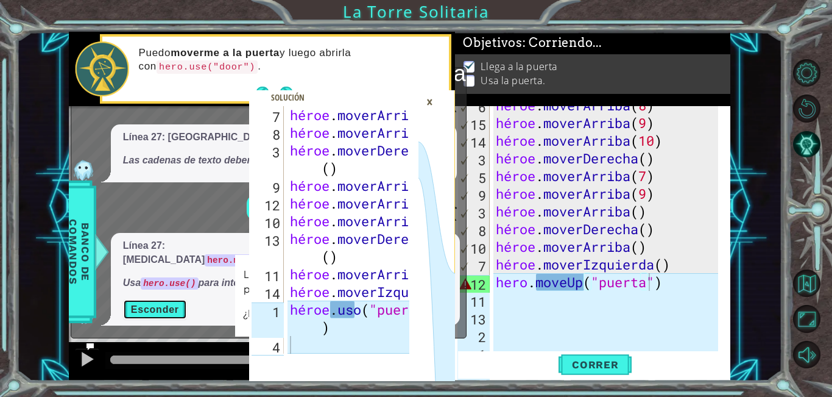
click at [164, 306] on font "Esconder" at bounding box center [155, 309] width 48 height 10
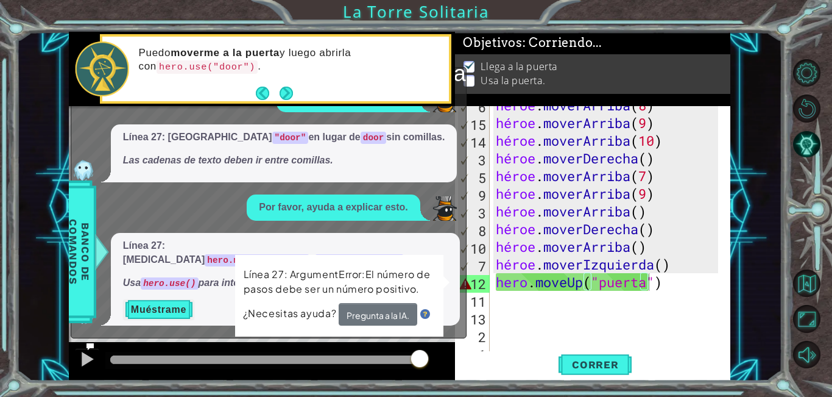
click at [324, 239] on div "¿Cómo puedo arreglarlo? Línea 27: usa "door" en lugar de door sin comillas. Las…" at bounding box center [265, 205] width 389 height 239
click at [367, 312] on font "Pregunta a la IA." at bounding box center [378, 314] width 63 height 11
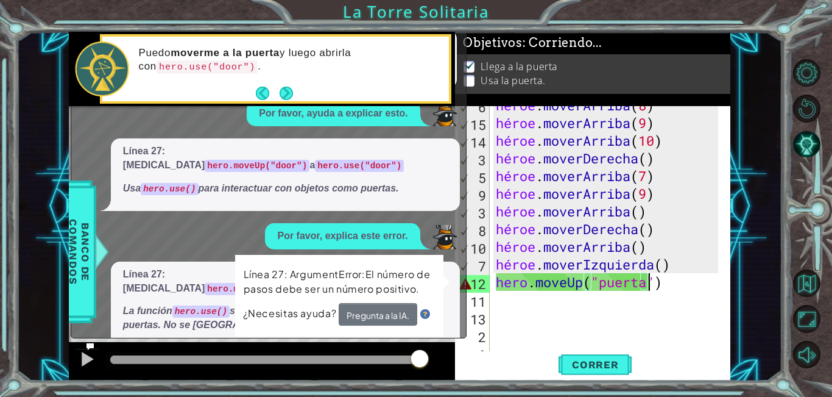
scroll to position [13, 0]
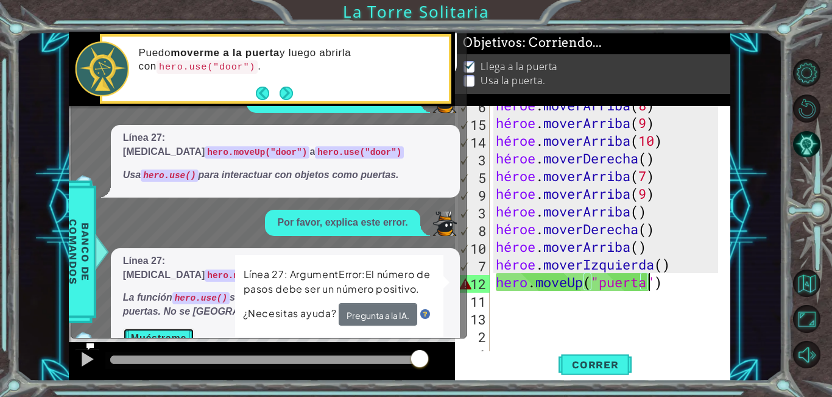
click at [168, 328] on button "Muéstrame" at bounding box center [158, 338] width 71 height 20
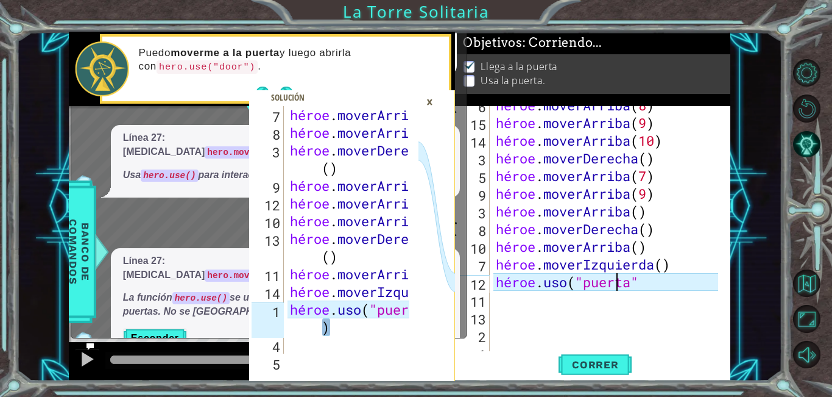
scroll to position [0, 0]
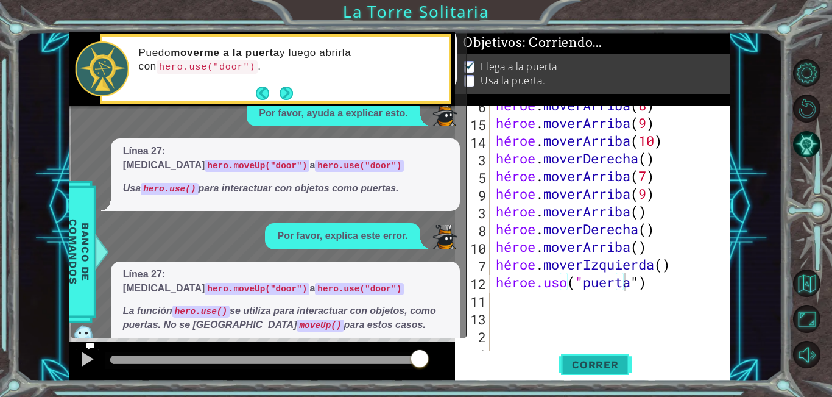
click at [591, 353] on button "Correr" at bounding box center [595, 364] width 73 height 27
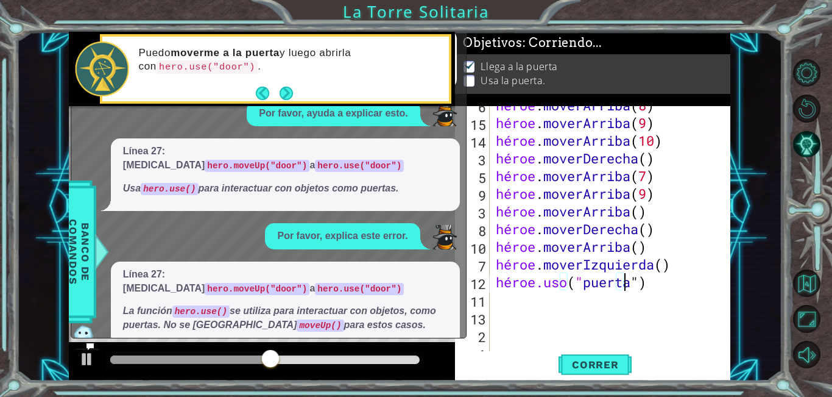
click at [425, 189] on div "Línea 27: cambia hero.moveUp("door") a hero.use("door") Usa hero.use() para int…" at bounding box center [265, 174] width 389 height 72
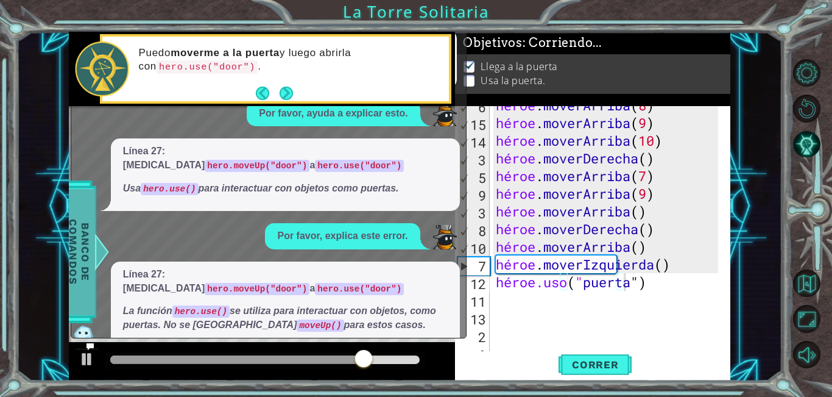
click at [93, 230] on span "Banco de comandos" at bounding box center [78, 251] width 32 height 126
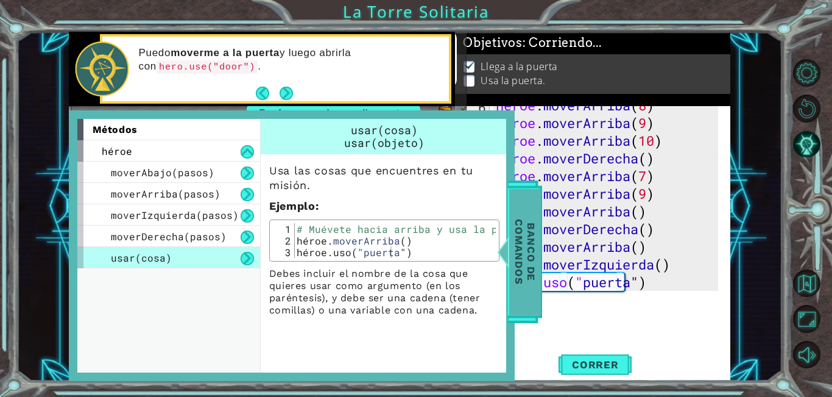
click at [513, 284] on span "Banco de comandos" at bounding box center [522, 251] width 32 height 126
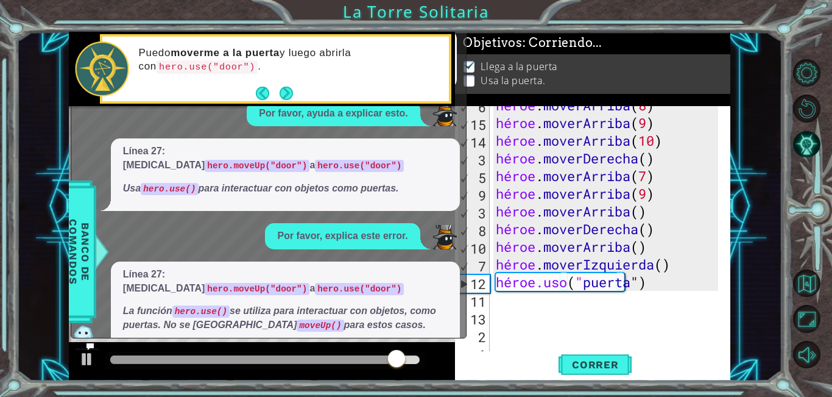
click at [517, 357] on div "Correr" at bounding box center [595, 364] width 275 height 27
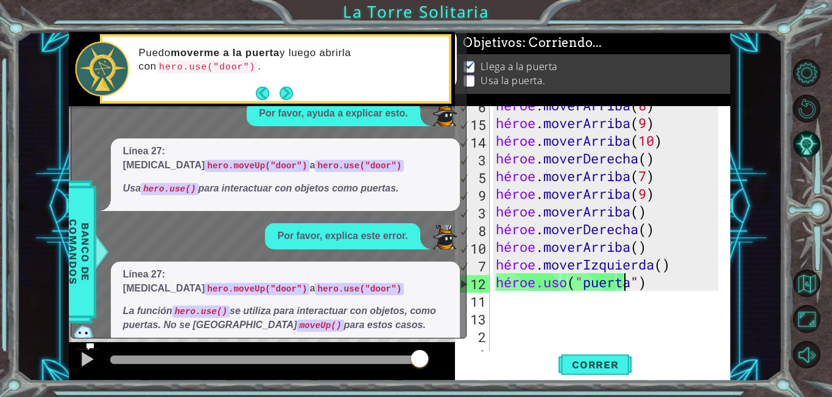
click at [454, 197] on div "Línea 27: cambia hero.moveUp("door") a hero.use("door") Usa hero.use() para int…" at bounding box center [265, 174] width 389 height 72
click at [287, 86] on button "Próximo" at bounding box center [286, 92] width 13 height 13
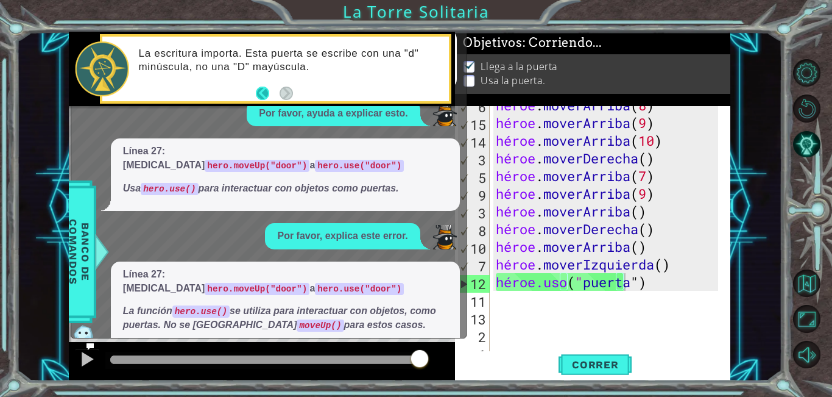
click at [264, 96] on button "Atrás" at bounding box center [268, 92] width 24 height 13
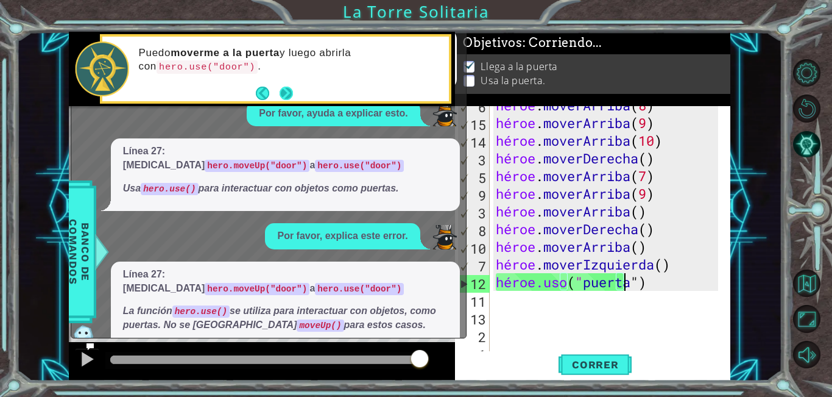
click at [284, 93] on button "Próximo" at bounding box center [286, 92] width 13 height 13
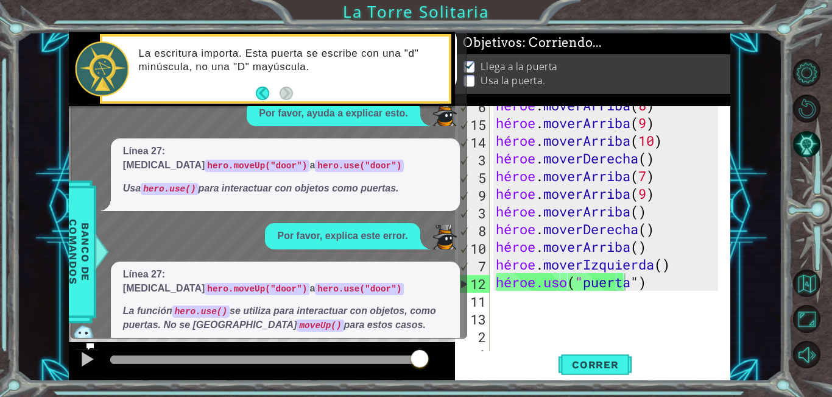
click at [436, 347] on div at bounding box center [262, 361] width 387 height 39
click at [440, 322] on div "Línea 27: cambia hero.moveUp("door") a hero.use("door") La función hero.use() s…" at bounding box center [285, 304] width 349 height 86
click at [91, 342] on icon at bounding box center [90, 346] width 9 height 9
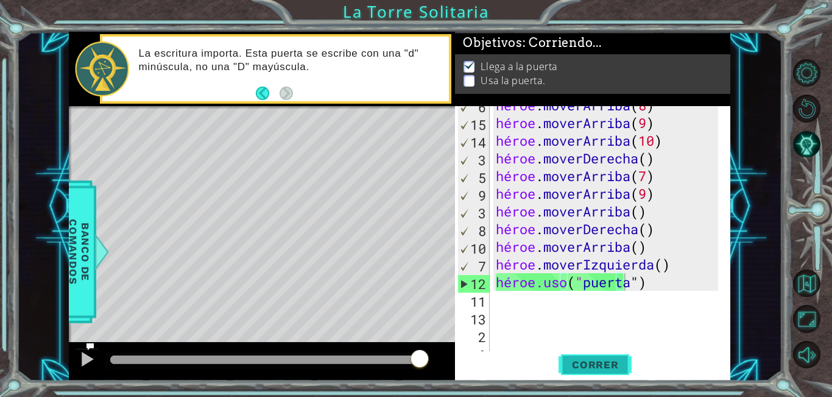
click at [581, 364] on font "Correr" at bounding box center [595, 364] width 47 height 12
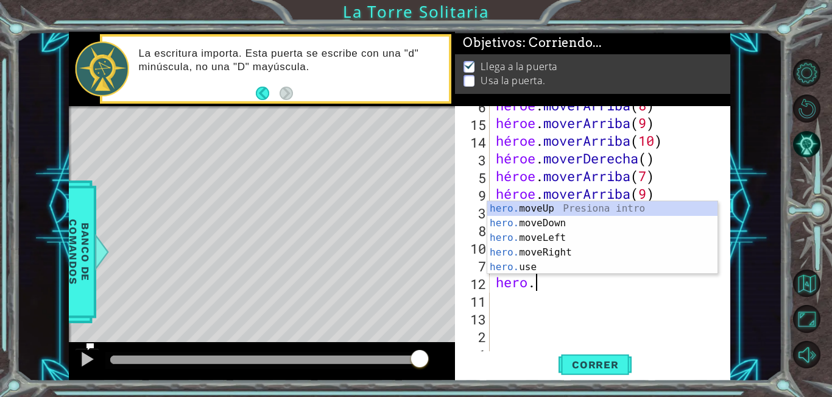
type textarea "hero"
click at [531, 206] on div "Introducción del héroe Presiona héroe .moveUp Introducción a la presión héroe .…" at bounding box center [602, 244] width 230 height 117
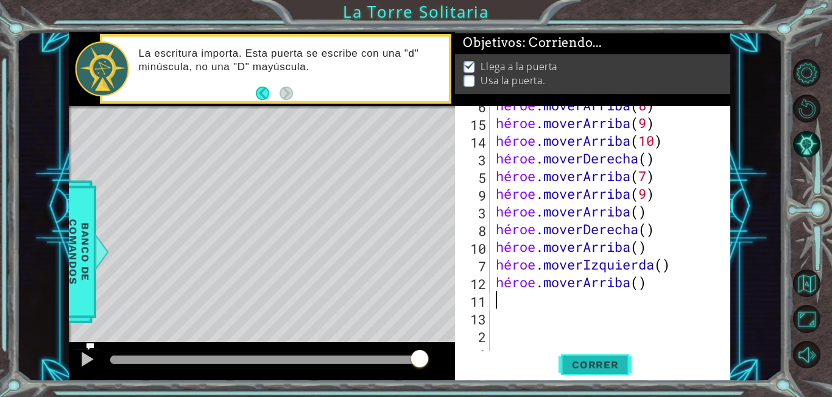
click at [619, 367] on span "Correr" at bounding box center [595, 364] width 71 height 12
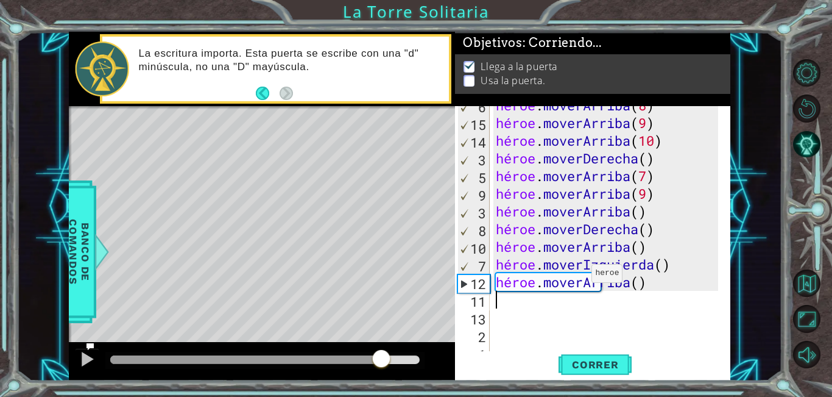
drag, startPoint x: 420, startPoint y: 351, endPoint x: 384, endPoint y: 365, distance: 39.1
click at [383, 365] on div at bounding box center [381, 359] width 22 height 22
click at [91, 359] on div at bounding box center [87, 359] width 16 height 16
click at [330, 359] on div at bounding box center [254, 359] width 288 height 9
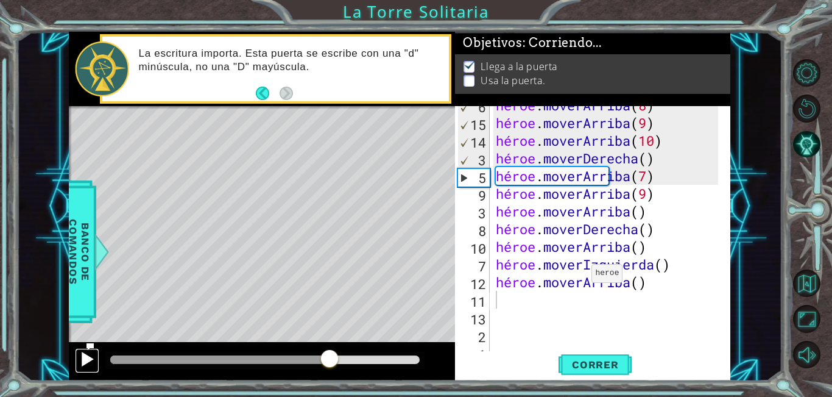
click at [89, 361] on div at bounding box center [87, 359] width 16 height 16
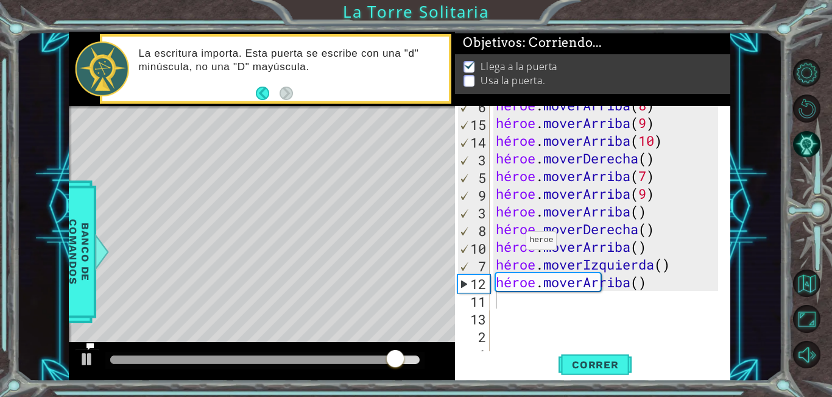
click at [312, 172] on div "Mapa de niveles" at bounding box center [350, 285] width 563 height 359
click at [312, 171] on div "Mapa de niveles" at bounding box center [350, 285] width 563 height 359
click at [512, 76] on font "Usa la puerta." at bounding box center [513, 82] width 65 height 13
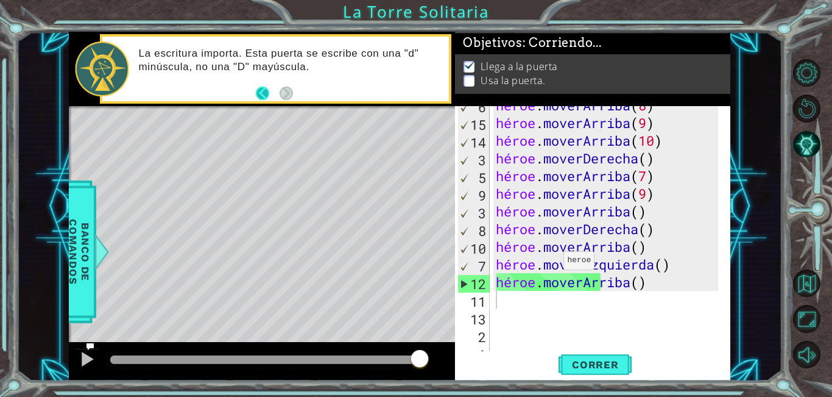
click at [271, 90] on button "Atrás" at bounding box center [268, 92] width 24 height 13
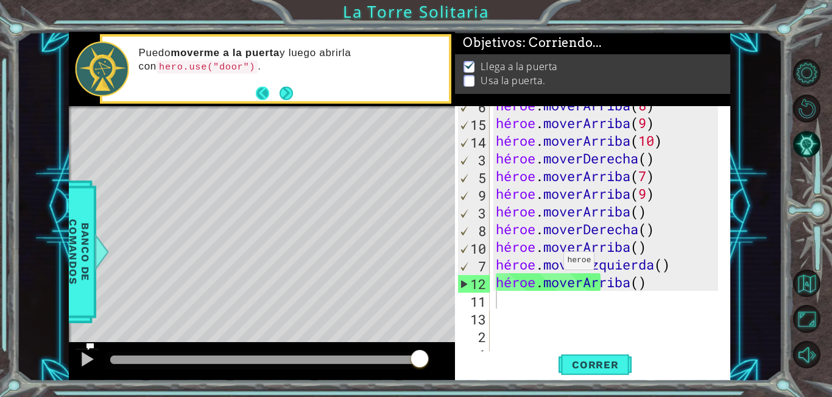
click at [261, 90] on button "Atrás" at bounding box center [268, 92] width 24 height 13
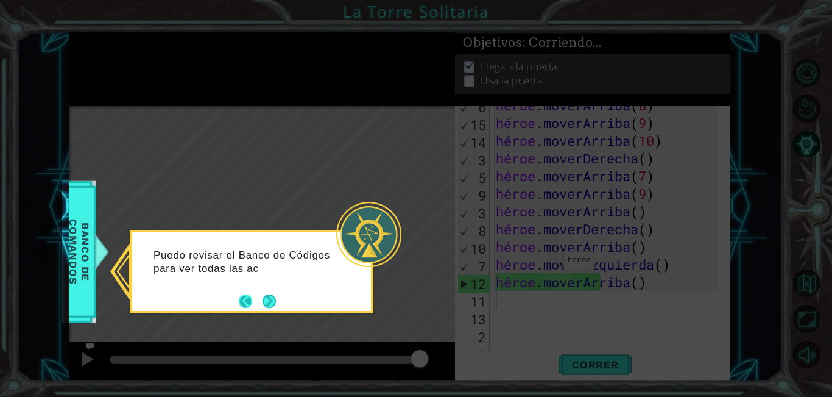
click at [250, 304] on button "Atrás" at bounding box center [251, 300] width 24 height 13
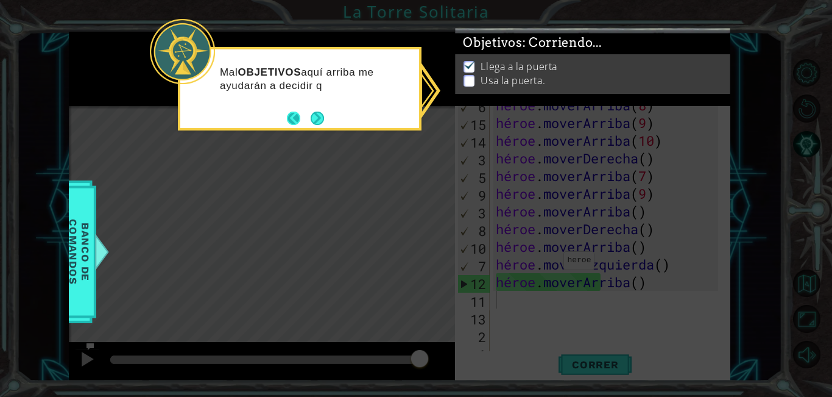
click at [292, 112] on button "Atrás" at bounding box center [299, 117] width 24 height 13
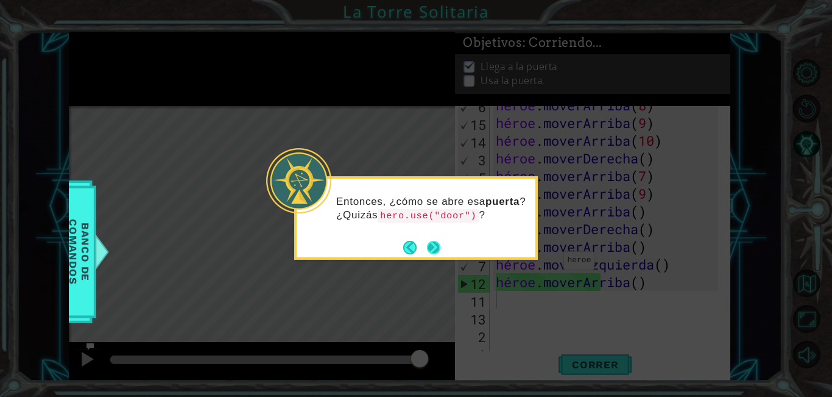
click at [436, 248] on button "Próximo" at bounding box center [433, 247] width 13 height 13
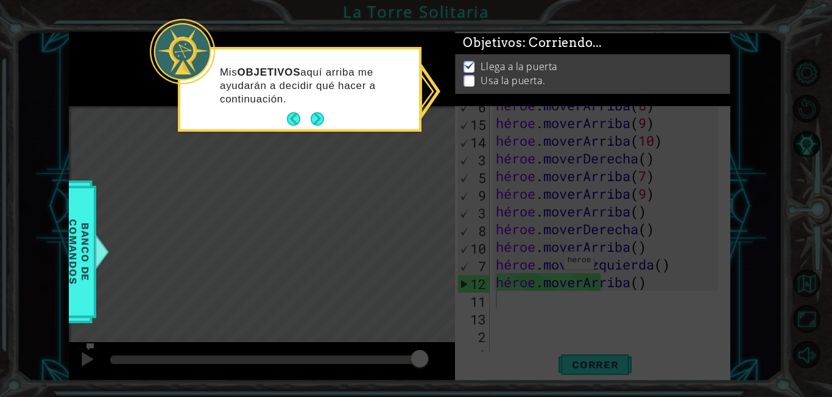
click at [436, 248] on icon at bounding box center [416, 198] width 832 height 397
click at [314, 108] on div "Mis OBJETIVOS aquí arriba me ayudarán a decidir qué hacer a continuación." at bounding box center [299, 91] width 239 height 75
drag, startPoint x: 314, startPoint y: 108, endPoint x: 332, endPoint y: 139, distance: 35.5
click at [313, 110] on div "Mis OBJETIVOS aquí arriba me ayudarán a decidir qué hacer a continuación." at bounding box center [299, 89] width 239 height 80
click at [323, 128] on footer at bounding box center [305, 119] width 37 height 18
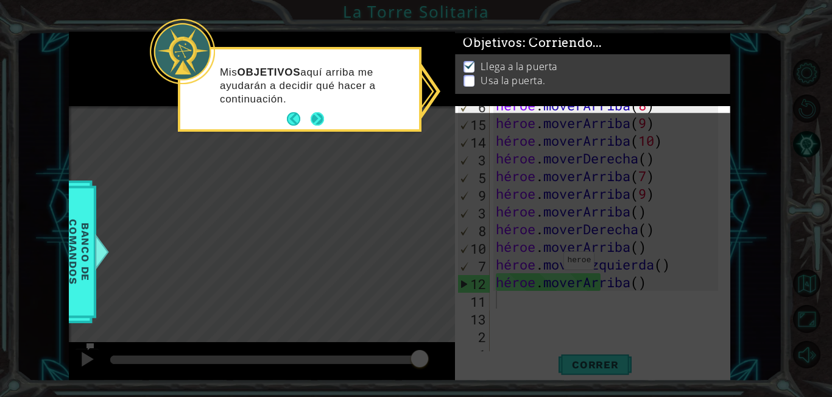
click at [316, 121] on button "Próximo" at bounding box center [317, 118] width 13 height 13
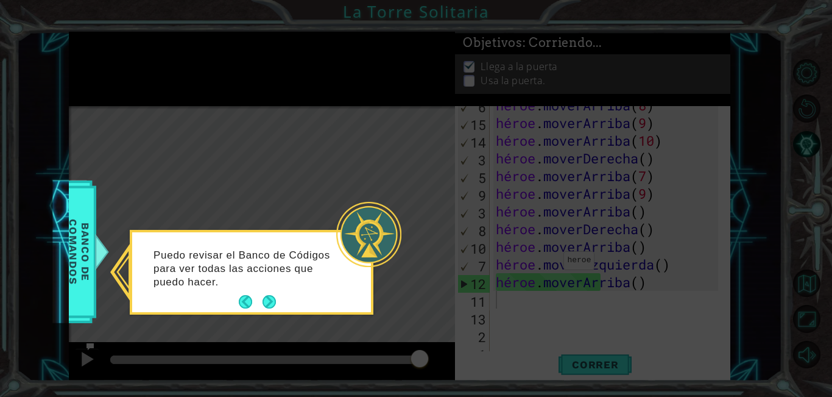
click at [66, 272] on div "7 8 3 9 12 10 13 11 14 1 4 5 héroe . moverArriba ( 9 ) héroe . moverArriba ( 10…" at bounding box center [399, 206] width 766 height 349
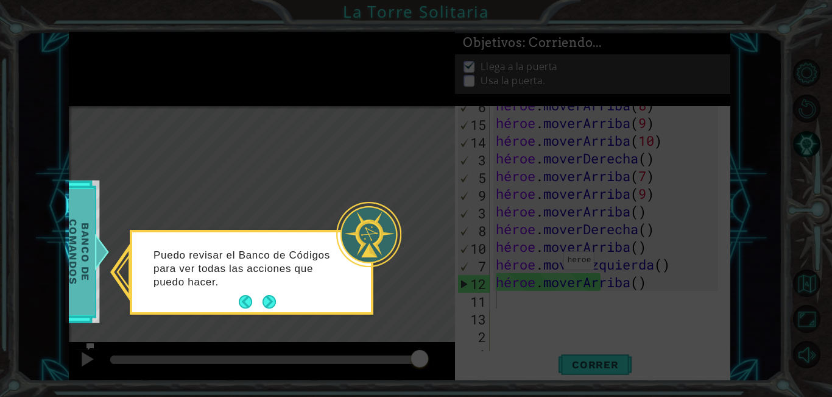
click at [94, 262] on div "Banco de comandos" at bounding box center [77, 251] width 34 height 143
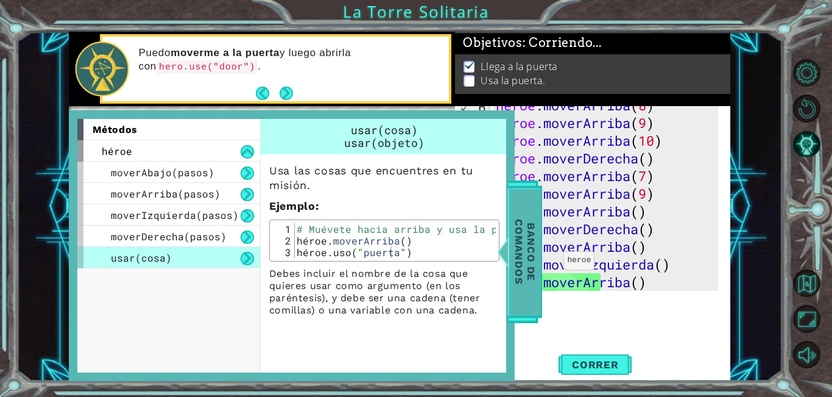
click at [505, 254] on div at bounding box center [502, 251] width 15 height 37
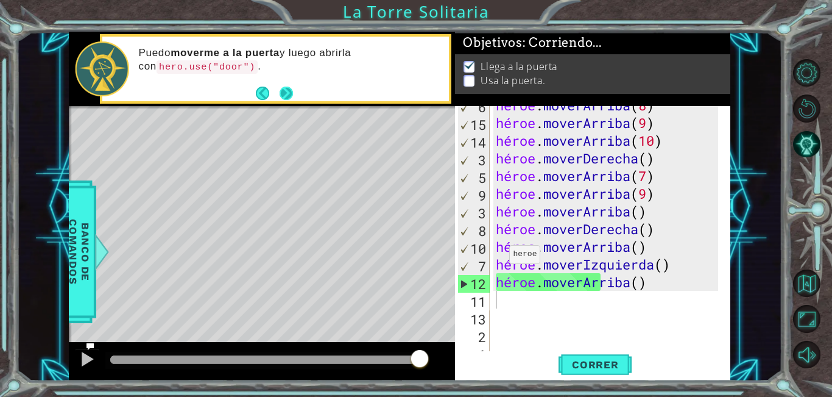
click at [289, 91] on button "Próximo" at bounding box center [286, 92] width 13 height 13
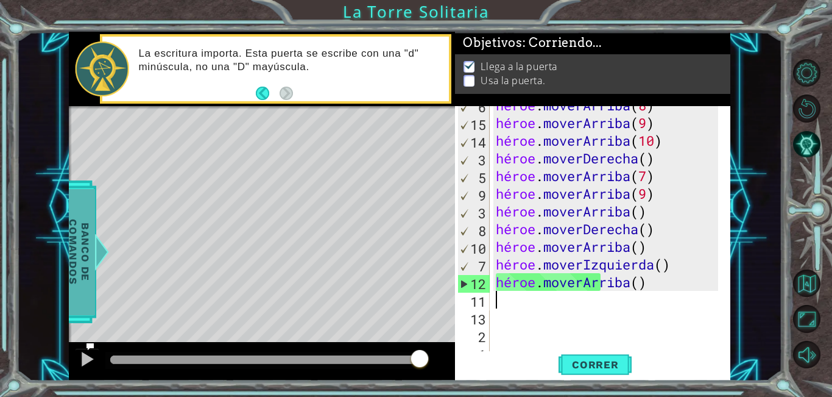
click at [80, 295] on span "Banco de comandos" at bounding box center [76, 251] width 32 height 126
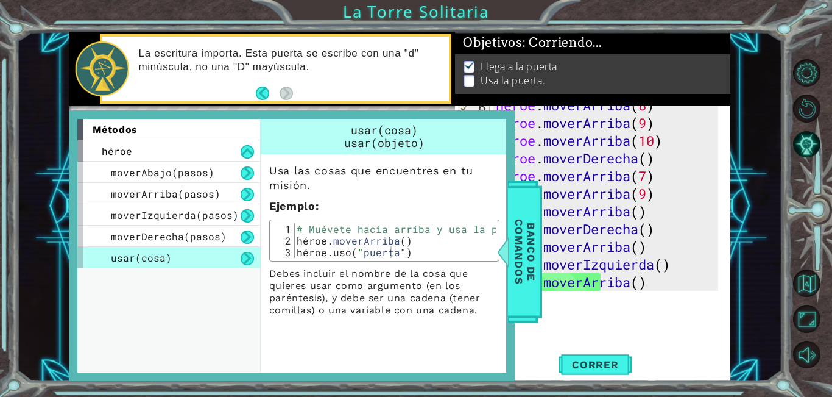
type textarea "hero.use("door")"
drag, startPoint x: 297, startPoint y: 254, endPoint x: 436, endPoint y: 264, distance: 139.2
click at [436, 264] on div "Usa las cosas que encuentres en tu misión. Ejemplo : hero.use("door") 1 2 3 # M…" at bounding box center [384, 235] width 247 height 162
click at [414, 336] on div "usar(cosa) usar(objeto) Usa las cosas que encuentres en tu misión. Ejemplo : he…" at bounding box center [385, 245] width 251 height 253
click at [567, 310] on div "héroe . moverArriba ( 8 ) héroe . moverArriba ( 9 ) héroe . moverArriba ( 10 ) …" at bounding box center [608, 237] width 231 height 283
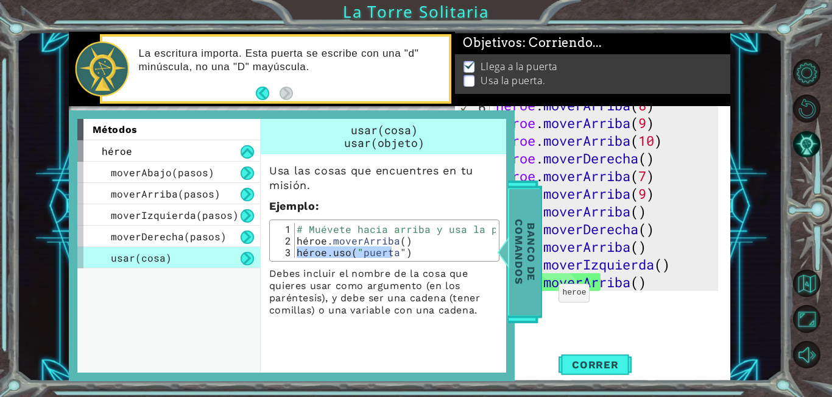
click at [518, 254] on font "Banco de comandos" at bounding box center [523, 251] width 24 height 65
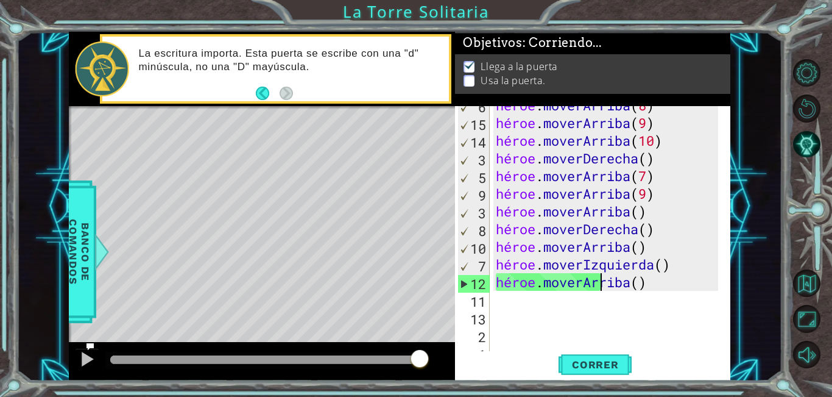
click at [679, 282] on div "héroe . moverArriba ( 8 ) héroe . moverArriba ( 9 ) héroe . moverArriba ( 10 ) …" at bounding box center [608, 237] width 231 height 283
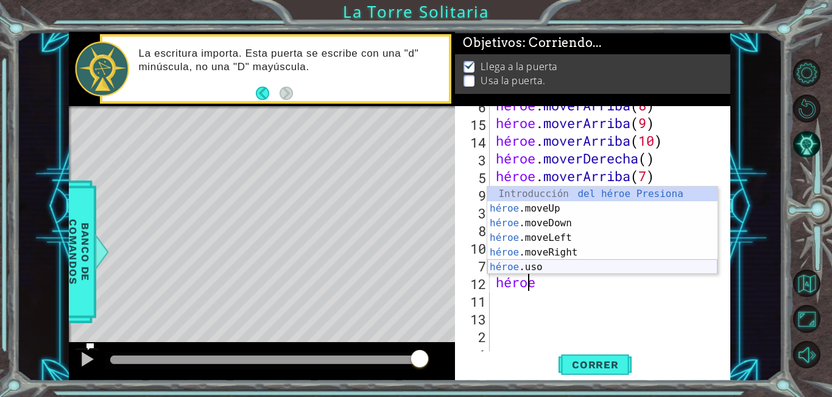
click at [570, 269] on div "Introducción del héroe Presiona héroe .moveUp Introducción a la presión héroe .…" at bounding box center [602, 244] width 230 height 117
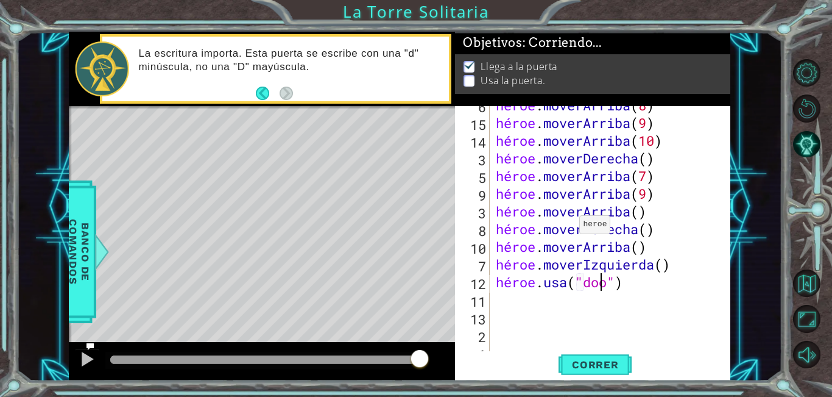
scroll to position [0, 5]
click at [576, 362] on font "Correr" at bounding box center [595, 364] width 47 height 12
click at [587, 364] on font "Correr" at bounding box center [595, 364] width 47 height 12
type textarea "hero.use("door")"
click at [591, 368] on font "Correr" at bounding box center [595, 364] width 47 height 12
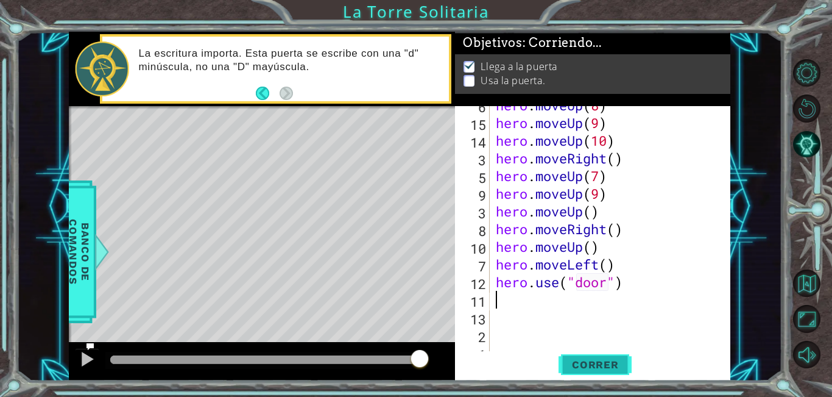
scroll to position [0, 0]
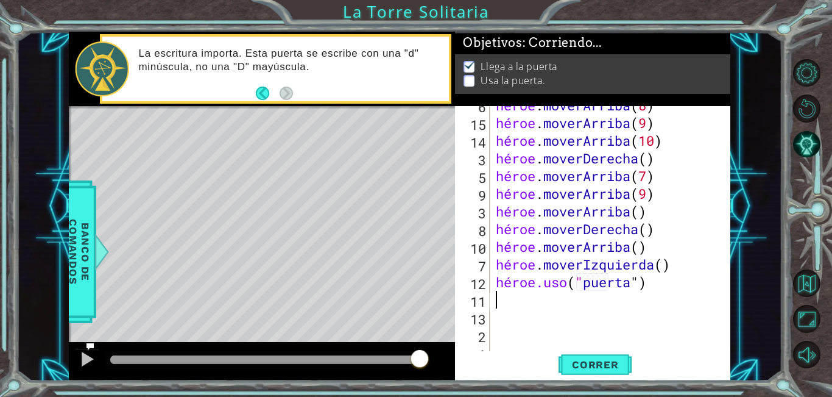
click at [683, 283] on div "héroe . moverArriba ( 8 ) héroe . moverArriba ( 9 ) héroe . moverArriba ( 10 ) …" at bounding box center [608, 237] width 231 height 283
click at [718, 269] on div at bounding box center [721, 255] width 12 height 883
type textarea "hero.moveLeft()"
click at [708, 263] on div "héroe . moverArriba ( 8 ) héroe . moverArriba ( 9 ) héroe . moverArriba ( 10 ) …" at bounding box center [608, 237] width 231 height 283
click at [702, 267] on div "héroe . moverArriba ( 8 ) héroe . moverArriba ( 9 ) héroe . moverArriba ( 10 ) …" at bounding box center [608, 237] width 231 height 283
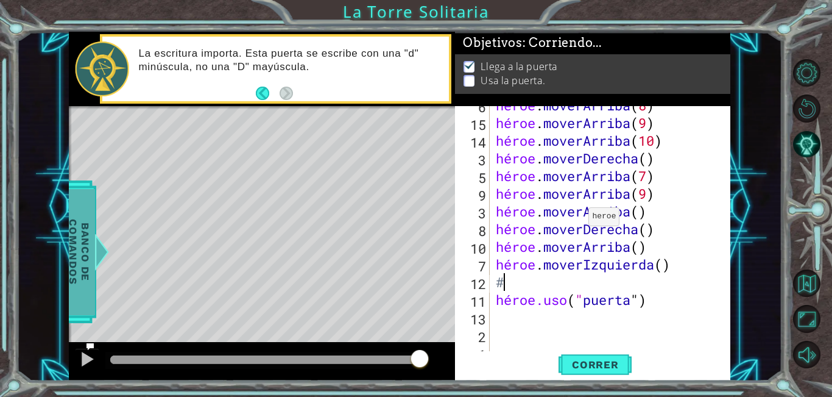
click at [77, 296] on span "Banco de comandos" at bounding box center [78, 251] width 32 height 126
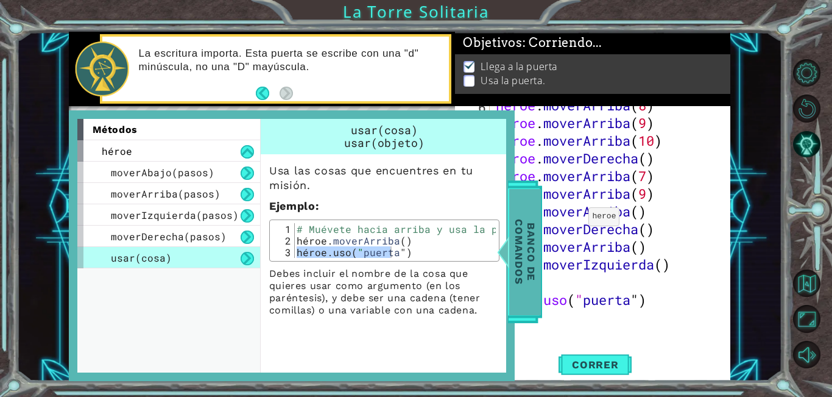
click at [511, 261] on span "Banco de comandos" at bounding box center [525, 251] width 32 height 126
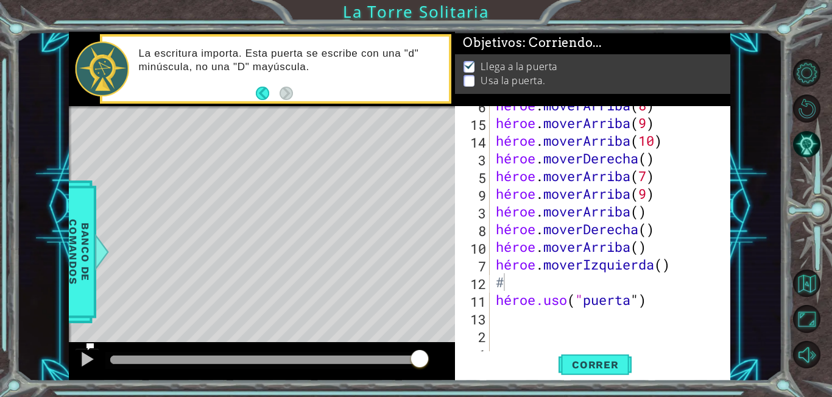
click at [517, 281] on div "héroe . moverArriba ( 8 ) héroe . moverArriba ( 9 ) héroe . moverArriba ( 10 ) …" at bounding box center [608, 237] width 231 height 283
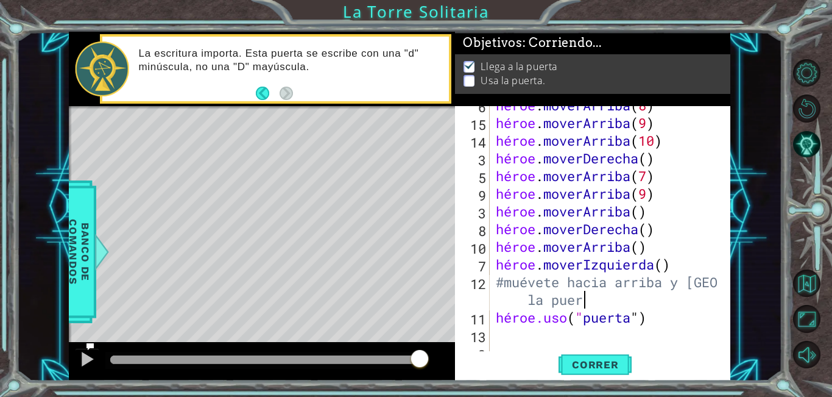
scroll to position [0, 13]
drag, startPoint x: 591, startPoint y: 370, endPoint x: 609, endPoint y: 322, distance: 51.1
click at [602, 359] on font "Correr" at bounding box center [595, 364] width 47 height 12
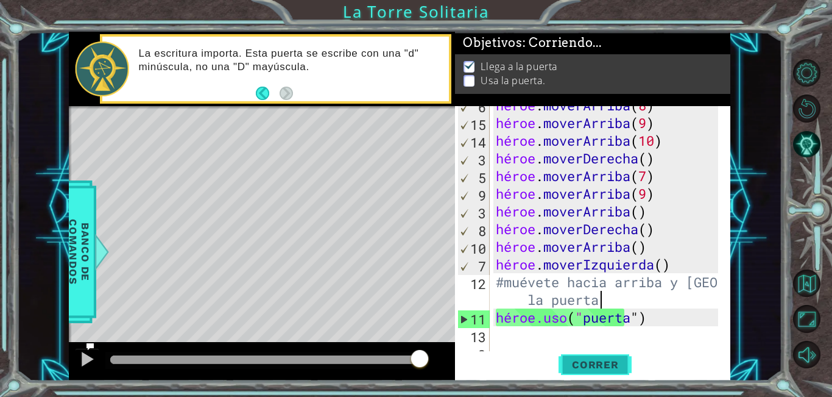
click at [623, 365] on span "Correr" at bounding box center [595, 364] width 71 height 12
click at [468, 80] on p at bounding box center [469, 85] width 11 height 12
click at [323, 166] on div "Mapa de niveles" at bounding box center [350, 285] width 563 height 359
click at [618, 297] on div "héroe . moverArriba ( 8 ) héroe . moverArriba ( 9 ) héroe . moverArriba ( 10 ) …" at bounding box center [608, 237] width 231 height 283
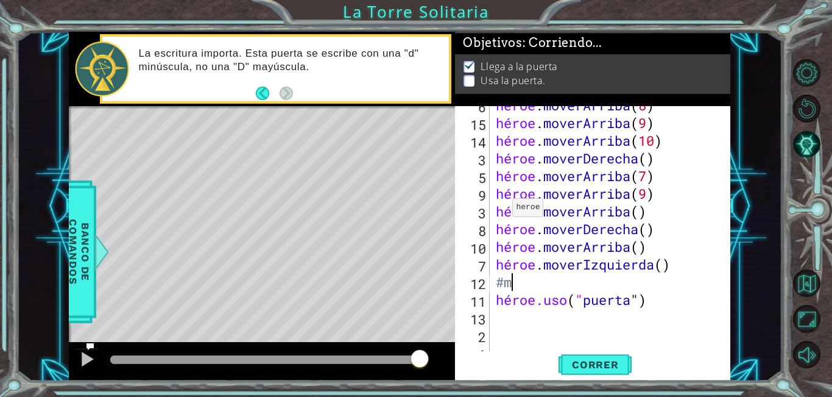
scroll to position [0, 0]
type textarea "#"
type textarea "h"
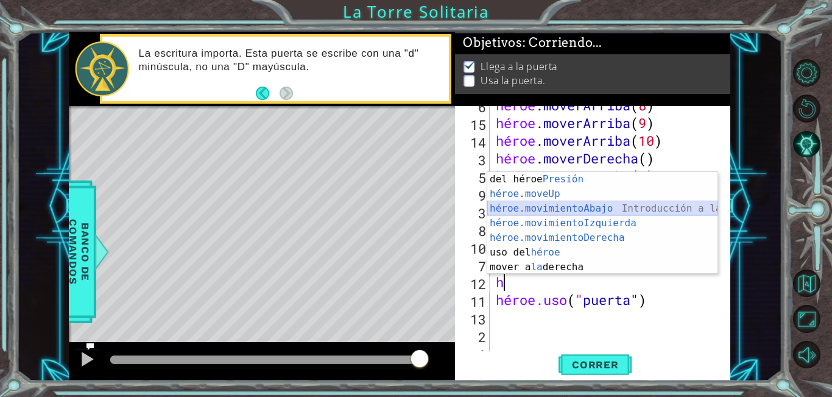
click at [545, 208] on div "Introducción del héroe Presión héroe.moveUp ​ Introducción a la presión héroe.m…" at bounding box center [602, 238] width 230 height 132
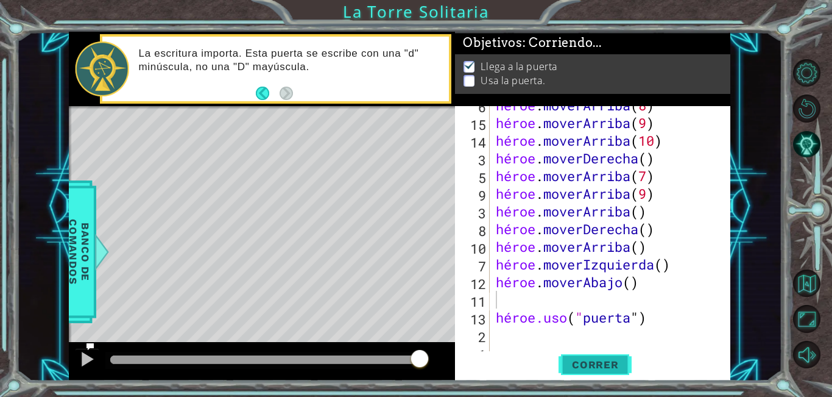
click at [584, 357] on button "Correr" at bounding box center [595, 364] width 73 height 27
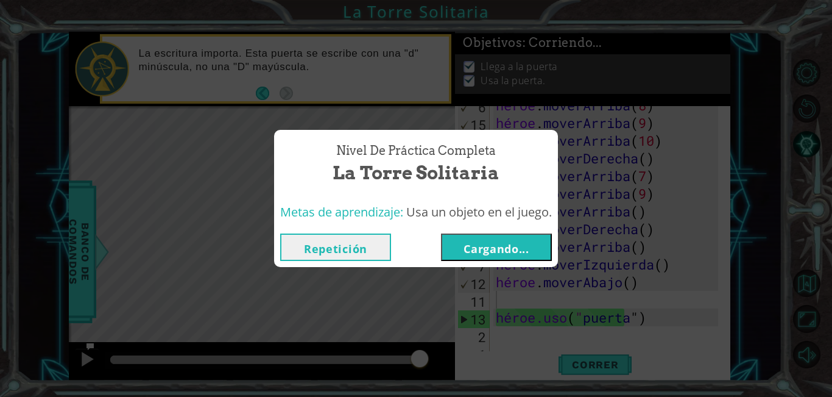
click at [474, 241] on font "Cargando..." at bounding box center [497, 248] width 66 height 15
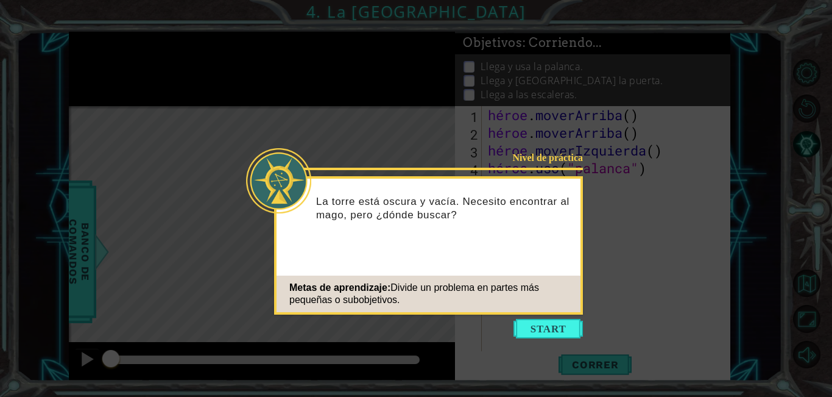
click at [556, 326] on button "Comenzar" at bounding box center [548, 328] width 69 height 19
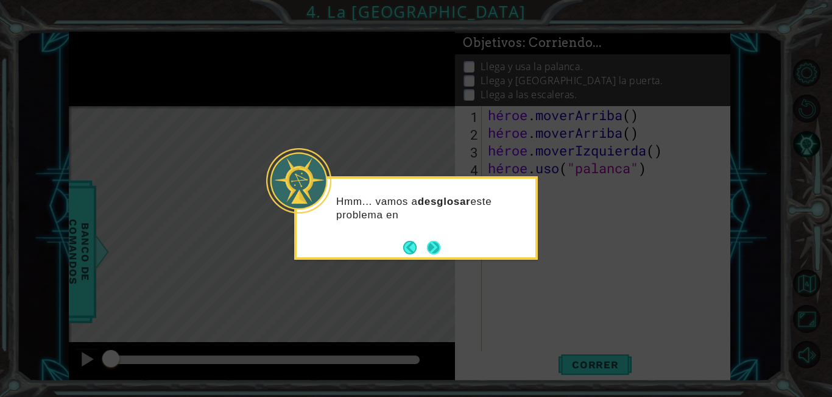
click at [432, 245] on button "Próximo" at bounding box center [433, 247] width 13 height 13
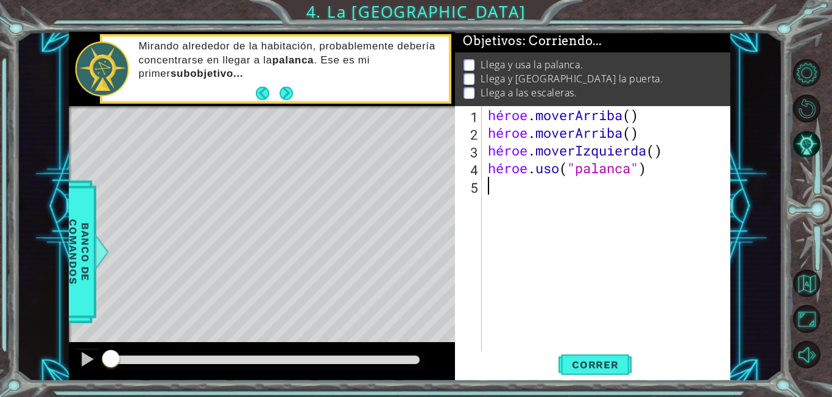
scroll to position [17, 0]
drag, startPoint x: 602, startPoint y: 372, endPoint x: 595, endPoint y: 325, distance: 47.4
click at [601, 372] on button "Correr" at bounding box center [595, 364] width 73 height 27
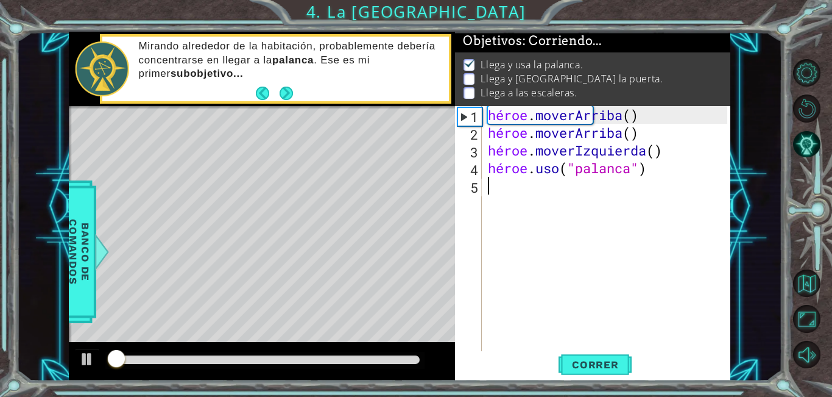
scroll to position [9, 0]
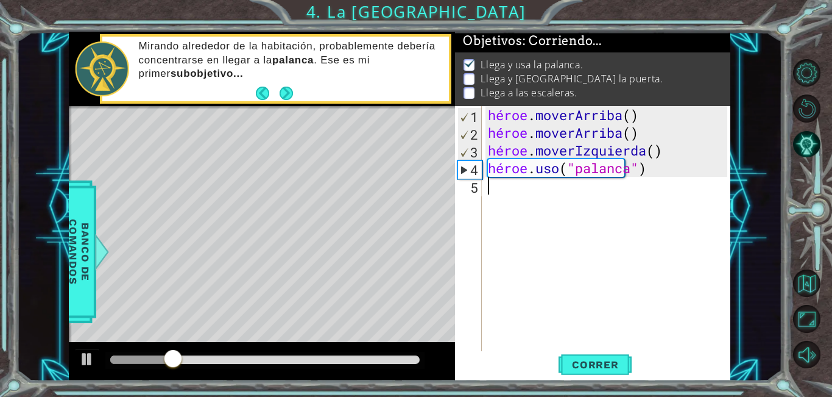
type textarea "h"
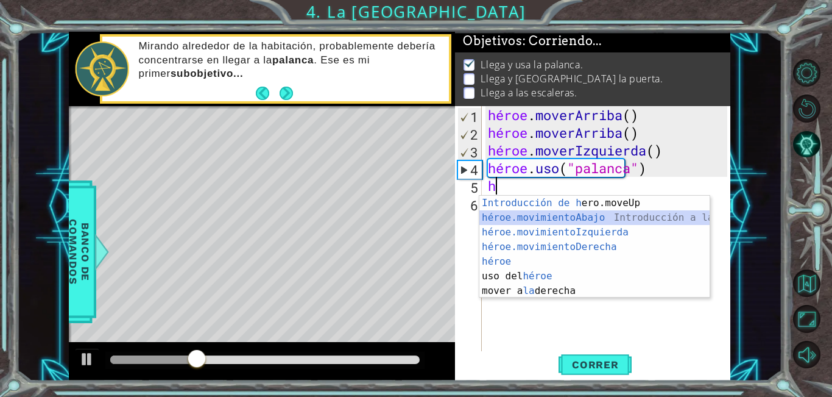
click at [565, 221] on div "Introducción de h ero.moveUp Presiona héroe.movimientoAbajo ​ Introducción a la…" at bounding box center [594, 262] width 230 height 132
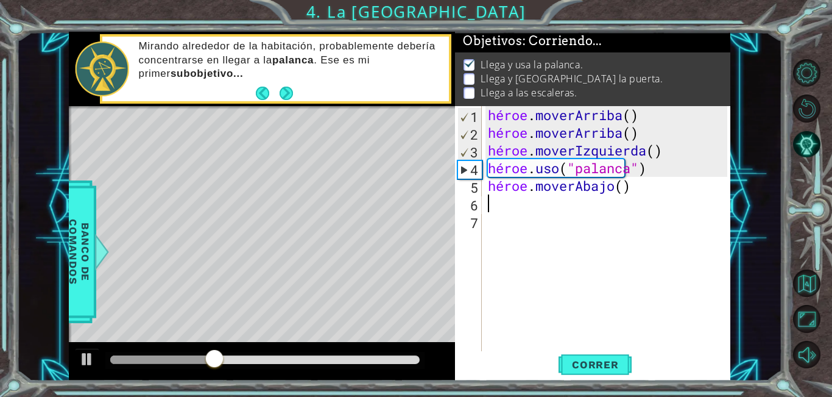
type textarea "h"
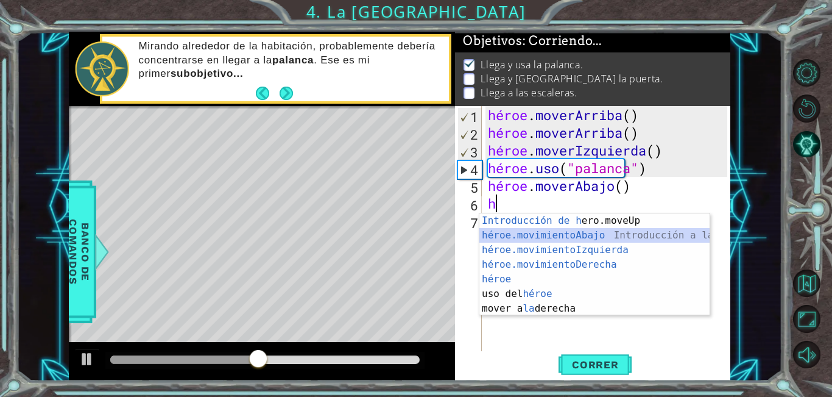
click at [550, 230] on div "Introducción de h ero.moveUp Presiona héroe.movimientoAbajo ​ Introducción a la…" at bounding box center [594, 279] width 230 height 132
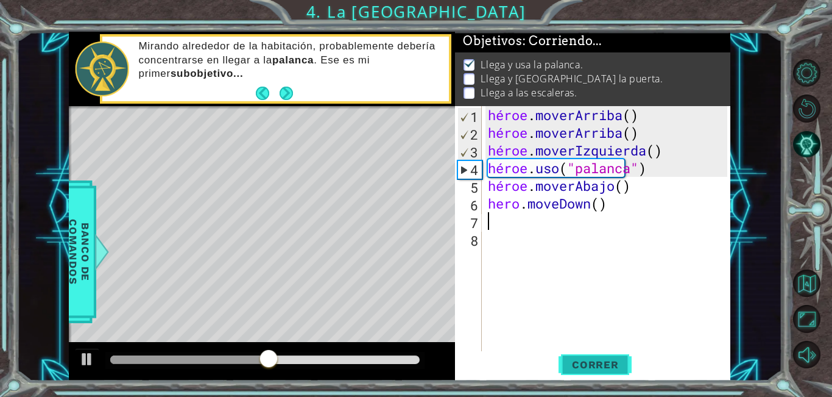
click at [591, 358] on font "Correr" at bounding box center [595, 364] width 47 height 12
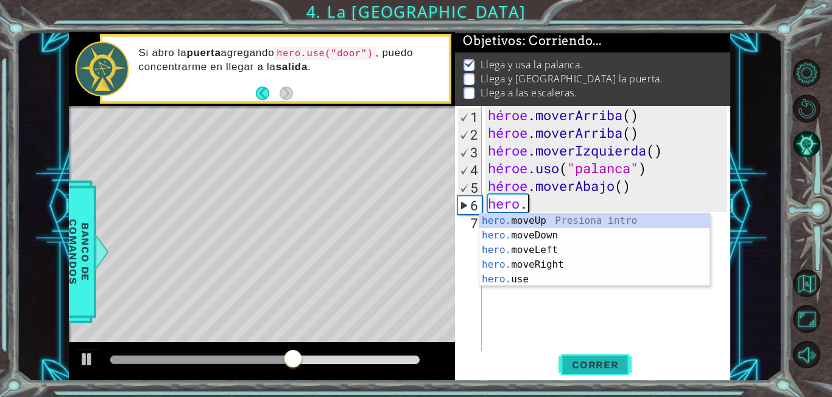
type textarea "h"
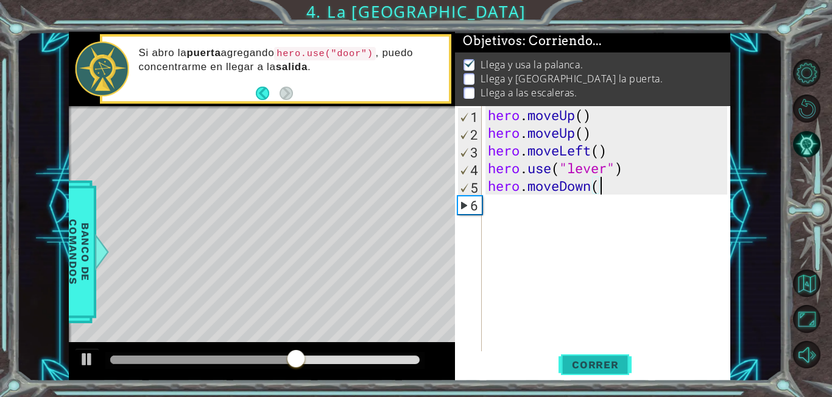
type textarea "hero.move"
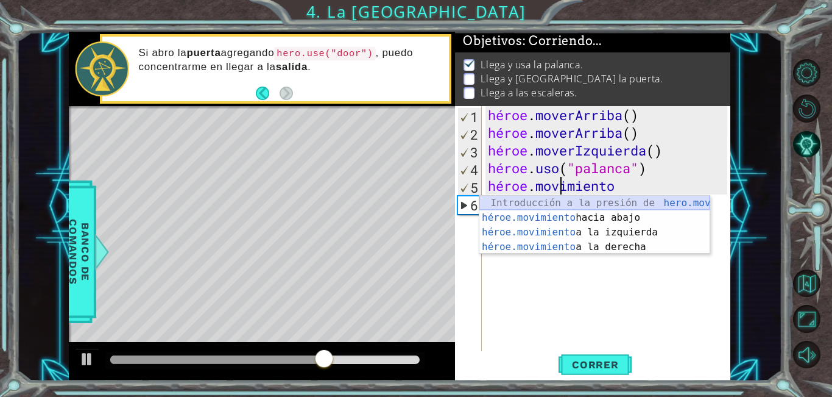
click at [576, 207] on div "Introducción a la presión de hero.move Up héroe.movimiento hacia abajo Introduc…" at bounding box center [594, 240] width 230 height 88
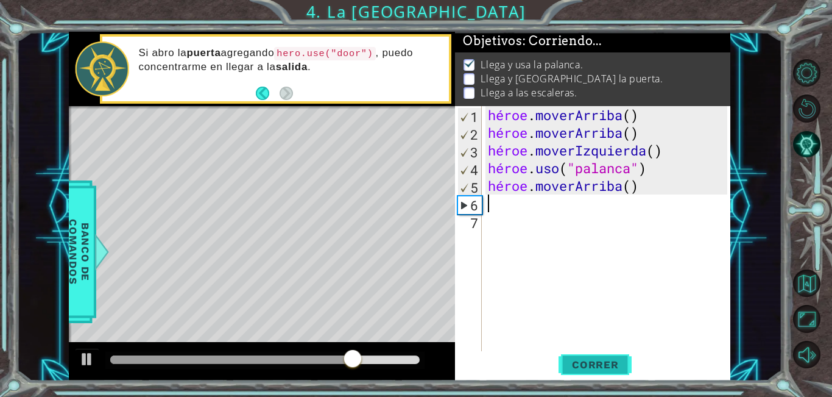
click at [619, 364] on span "Correr" at bounding box center [595, 364] width 71 height 12
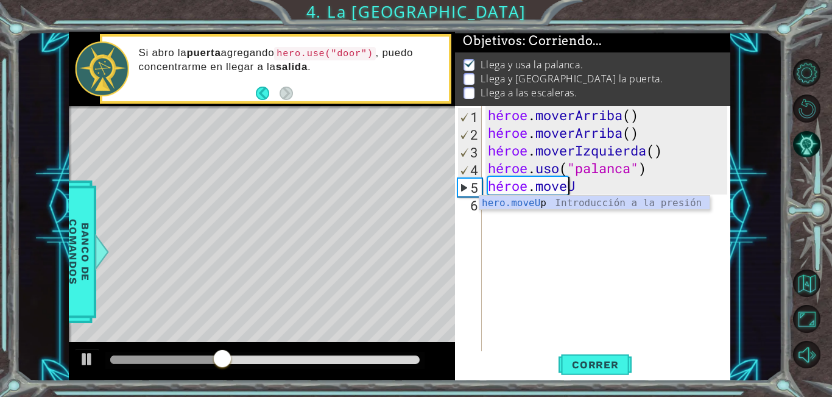
type textarea "hero.move"
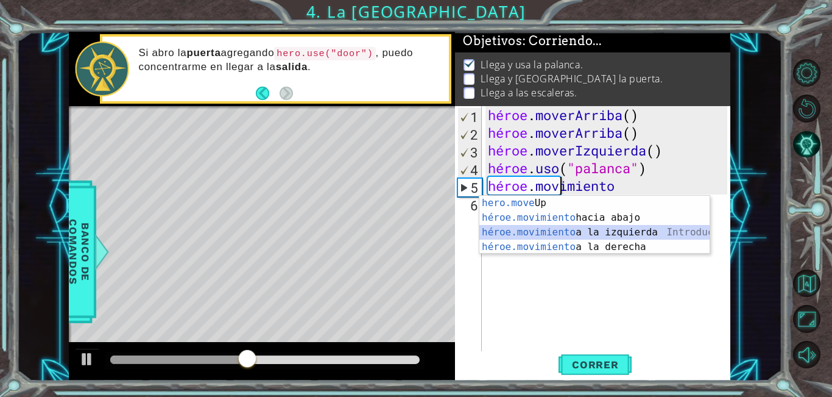
click at [608, 233] on div "Introducción a la presión de hero.move Up héroe.movimiento hacia abajo Introduc…" at bounding box center [594, 240] width 230 height 88
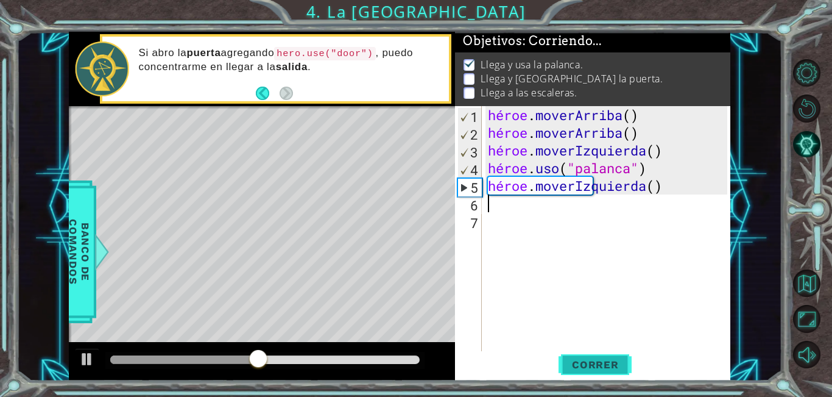
click at [579, 364] on font "Correr" at bounding box center [595, 364] width 47 height 12
click at [639, 189] on div "héroe . moverArriba ( ) héroe . moverArriba ( ) héroe . moverIzquierda ( ) héro…" at bounding box center [609, 247] width 248 height 283
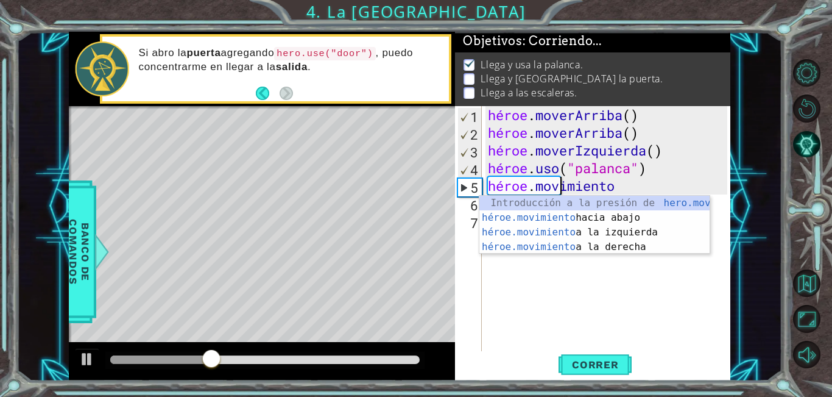
type textarea "hero.mov"
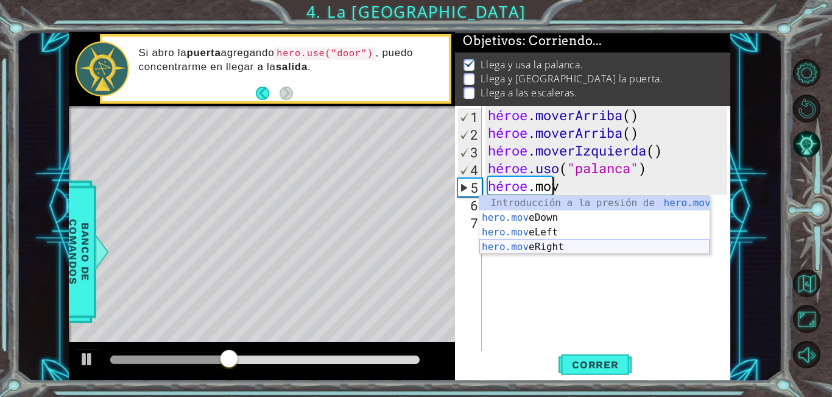
click at [556, 249] on div "Introducción a la presión de hero.mov eUp hero.mov eDown Introducción a la pres…" at bounding box center [594, 240] width 230 height 88
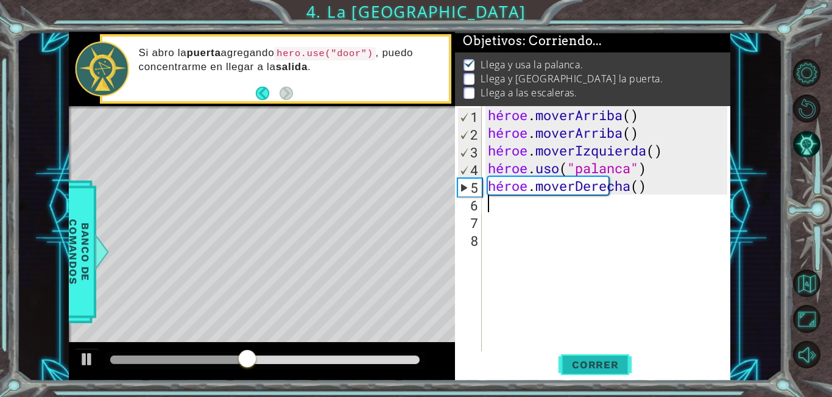
click at [605, 369] on font "Correr" at bounding box center [595, 364] width 47 height 12
type textarea "h"
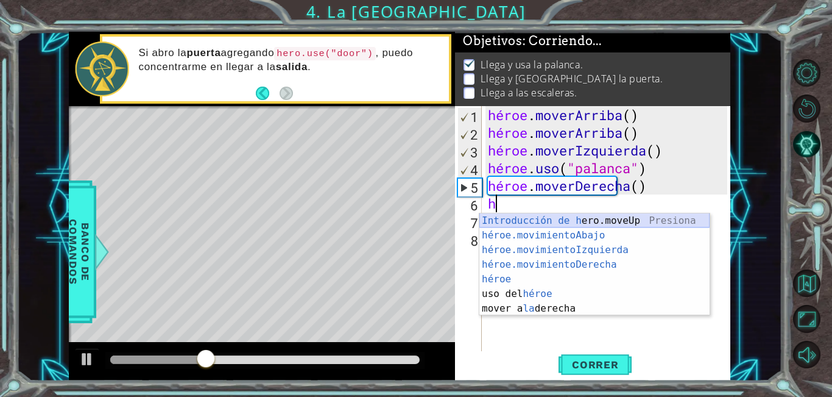
click at [573, 217] on div "Introducción de h ero.moveUp Presiona héroe.movimientoAbajo ​ Introducción a la…" at bounding box center [594, 279] width 230 height 132
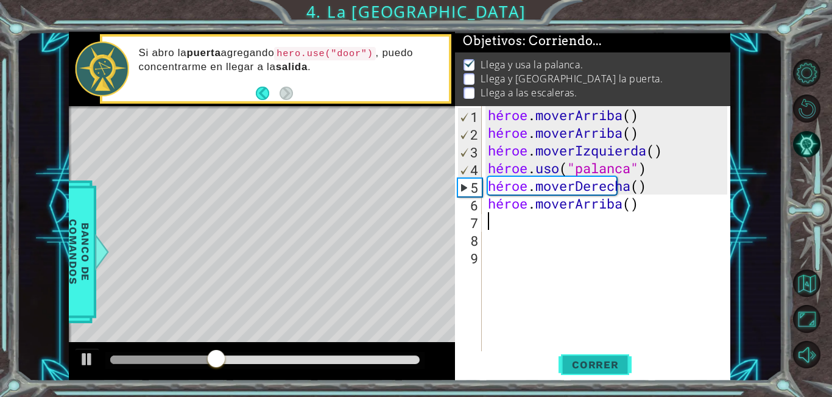
click at [594, 365] on font "Correr" at bounding box center [595, 364] width 47 height 12
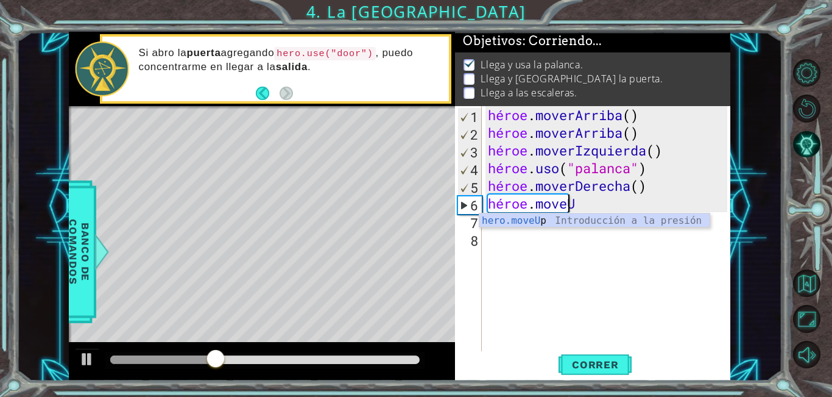
type textarea "hero.move"
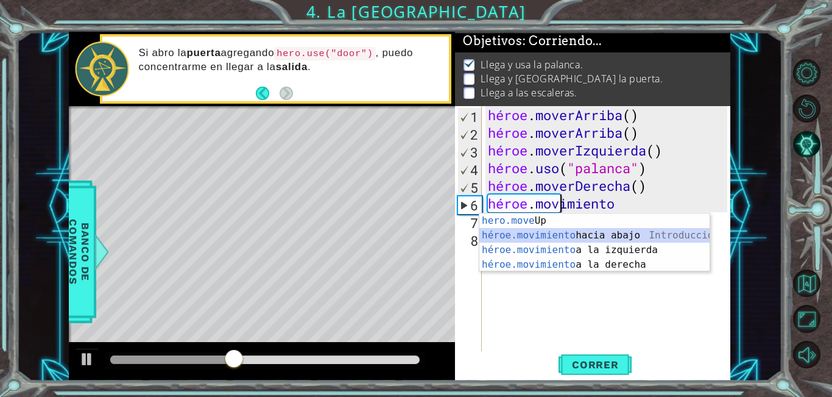
click at [510, 235] on div "Introducción a la presión de hero.move Up héroe.movimiento hacia abajo Introduc…" at bounding box center [594, 257] width 230 height 88
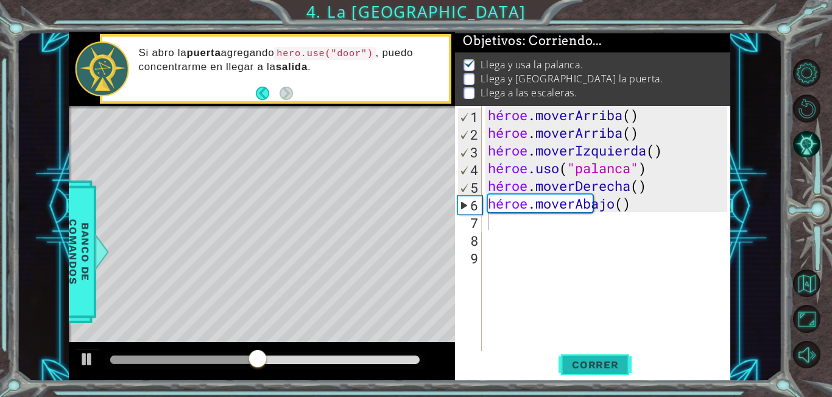
click at [585, 360] on font "Correr" at bounding box center [595, 364] width 47 height 12
type textarea "h"
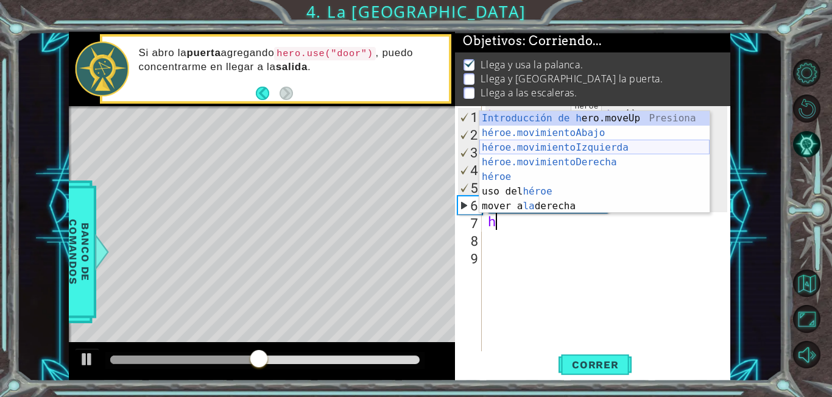
click at [611, 152] on div "Introducción de h ero.moveUp Presiona héroe.movimientoAbajo ​ Introducción a la…" at bounding box center [594, 177] width 230 height 132
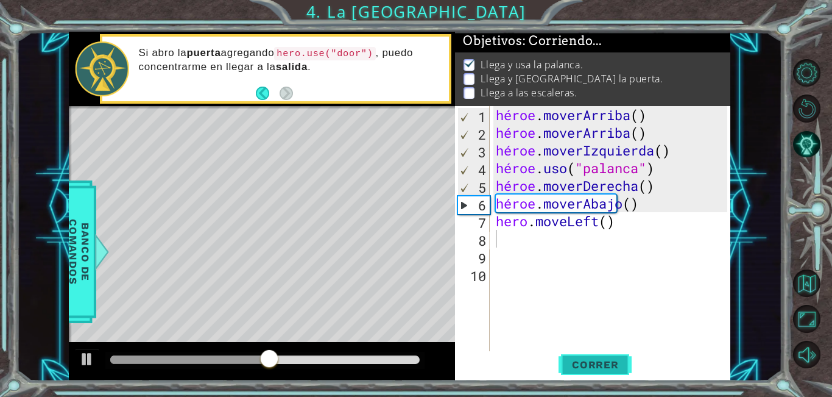
click at [605, 369] on font "Correr" at bounding box center [595, 364] width 47 height 12
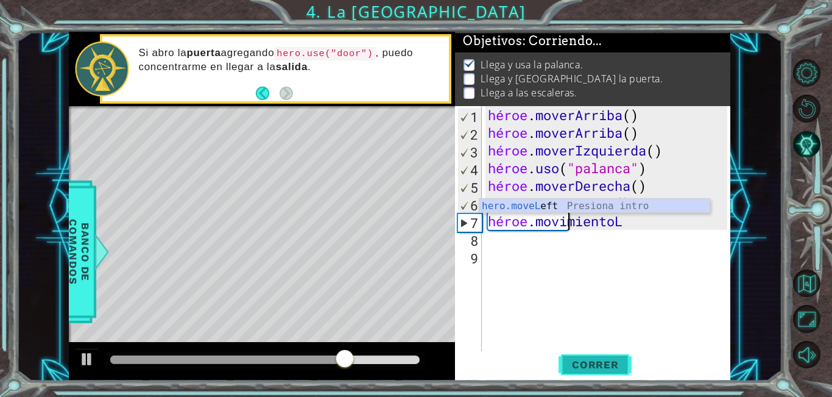
type textarea "hero.move"
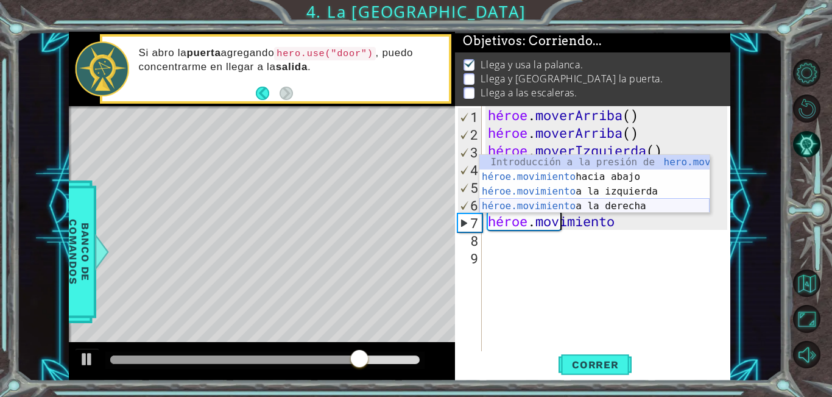
click at [665, 206] on div "Introducción a la presión de hero.move Up héroe.movimiento hacia abajo Introduc…" at bounding box center [594, 199] width 230 height 88
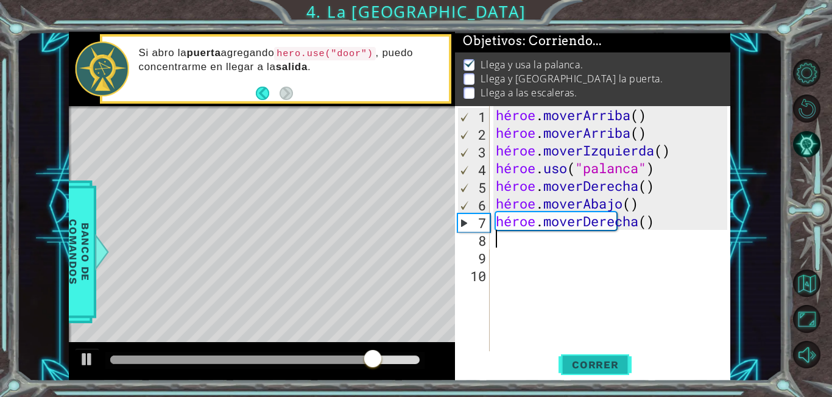
click at [588, 369] on font "Correr" at bounding box center [595, 364] width 47 height 12
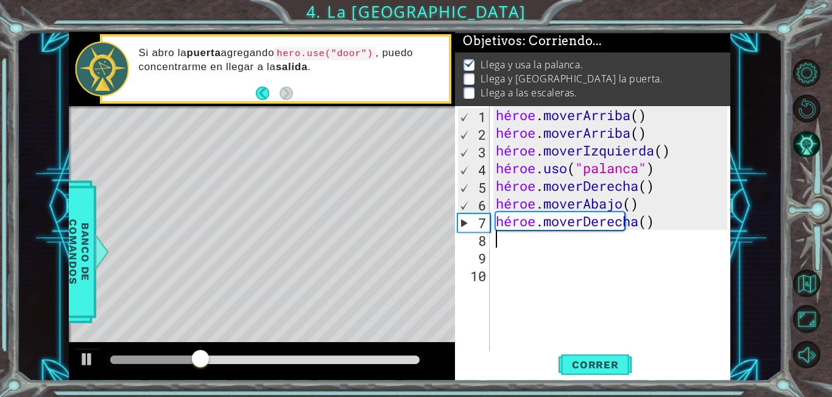
type textarea "h"
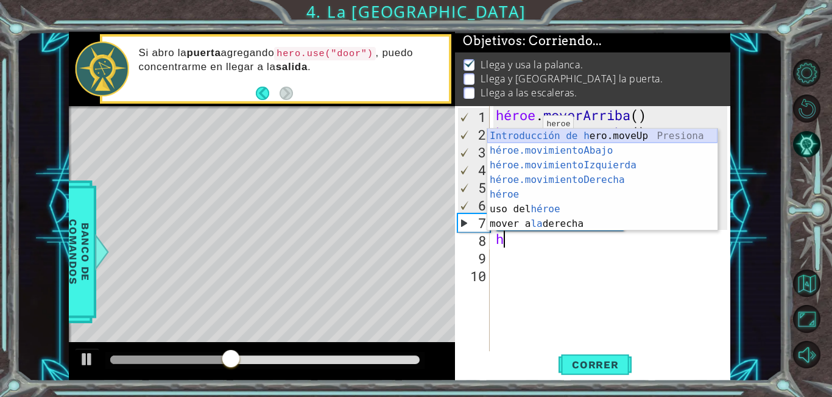
click at [533, 136] on div "Introducción de h ero.moveUp Presiona héroe.movimientoAbajo ​ Introducción a la…" at bounding box center [602, 195] width 230 height 132
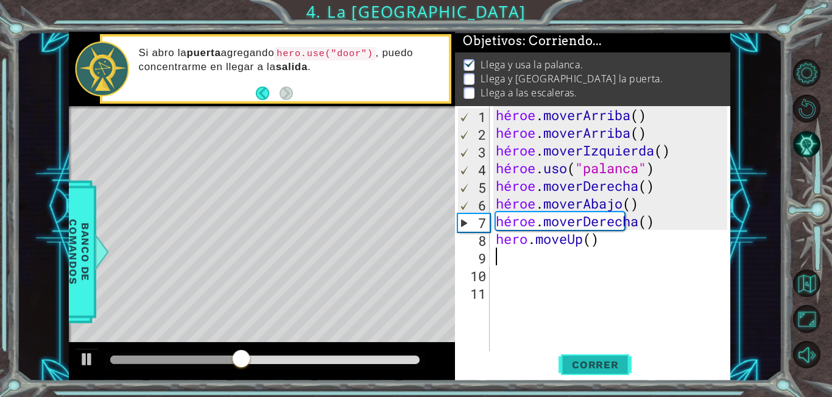
click at [579, 369] on font "Correr" at bounding box center [595, 364] width 47 height 12
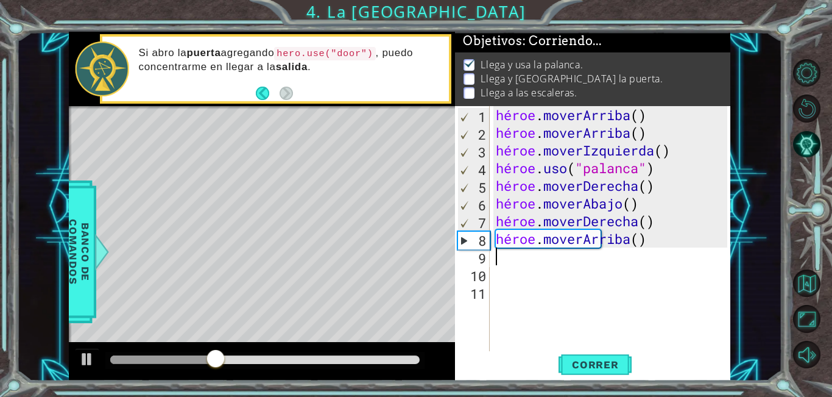
type textarea "h"
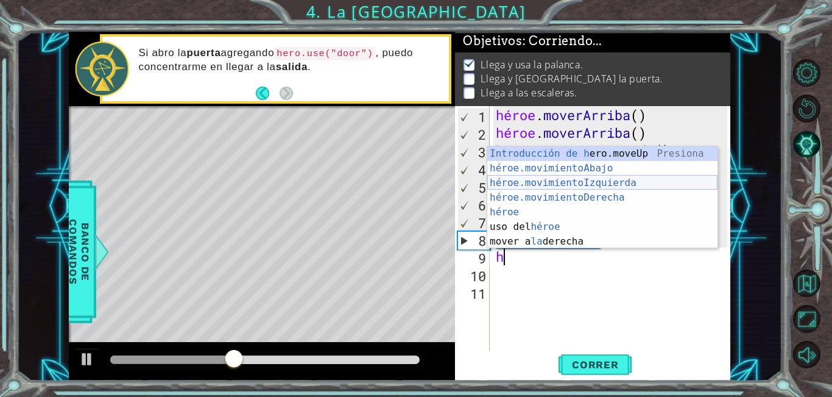
click at [629, 180] on div "Introducción de h ero.moveUp Presiona héroe.movimientoAbajo ​ Introducción a la…" at bounding box center [602, 212] width 230 height 132
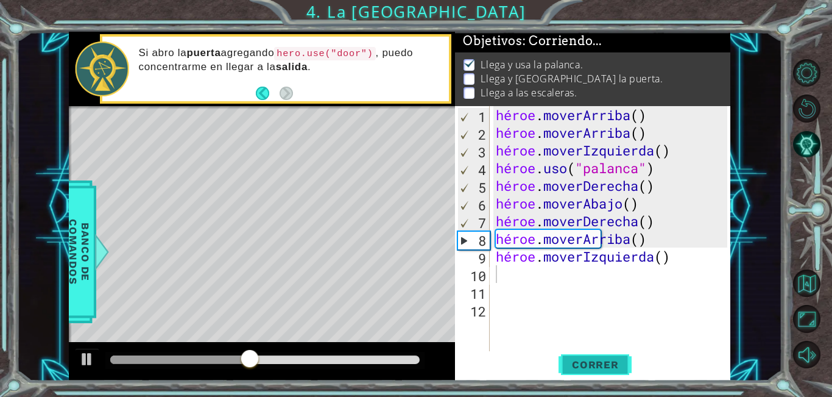
click at [592, 360] on font "Correr" at bounding box center [595, 364] width 47 height 12
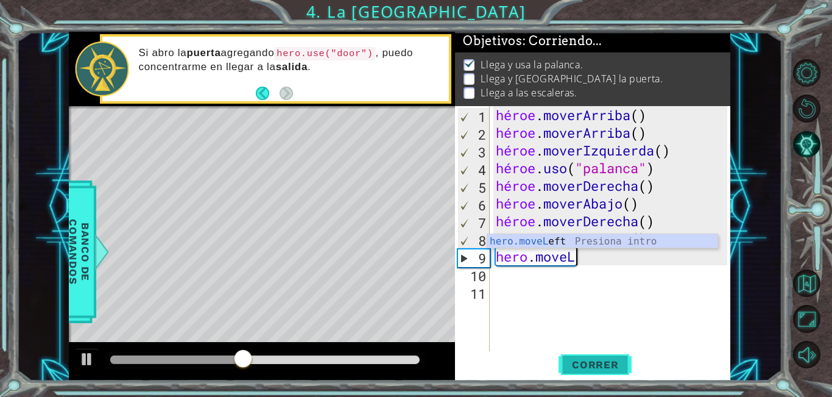
type textarea "hero.move"
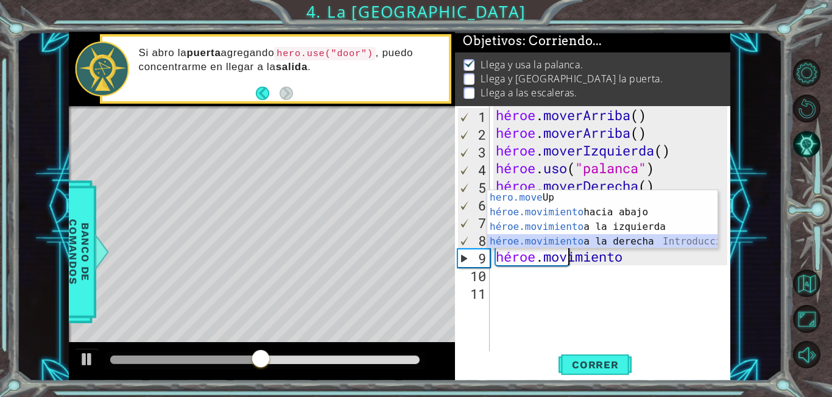
click at [623, 235] on div "Introducción a la presión de hero.move Up héroe.movimiento hacia abajo Introduc…" at bounding box center [602, 234] width 230 height 88
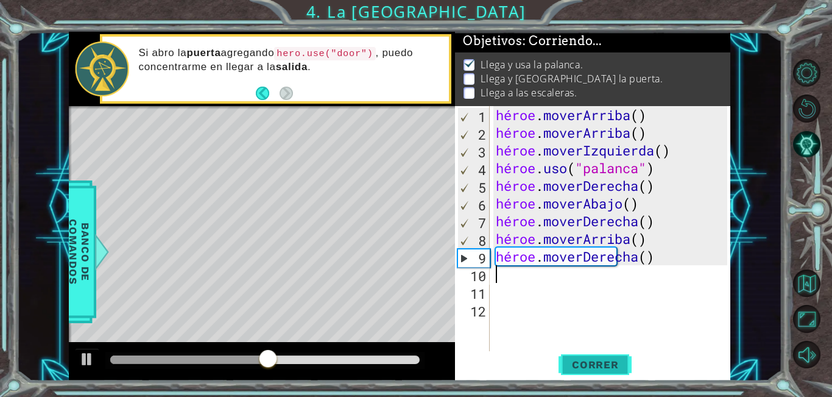
click at [605, 362] on font "Correr" at bounding box center [595, 364] width 47 height 12
type textarea "h"
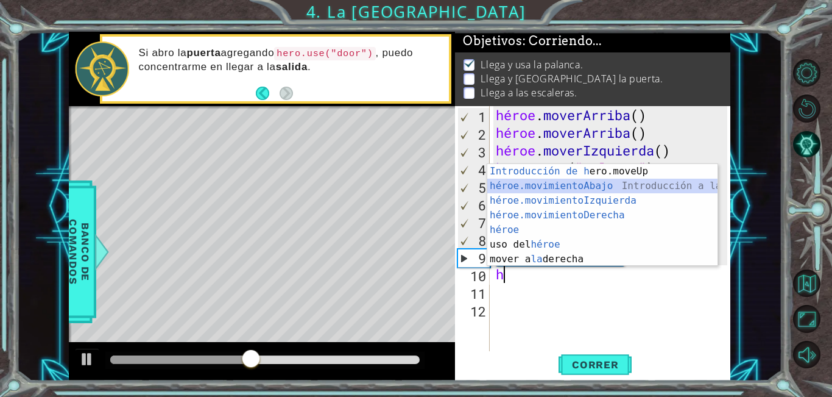
click at [645, 184] on div "Introducción de h ero.moveUp Presiona héroe.movimientoAbajo ​ Introducción a la…" at bounding box center [602, 230] width 230 height 132
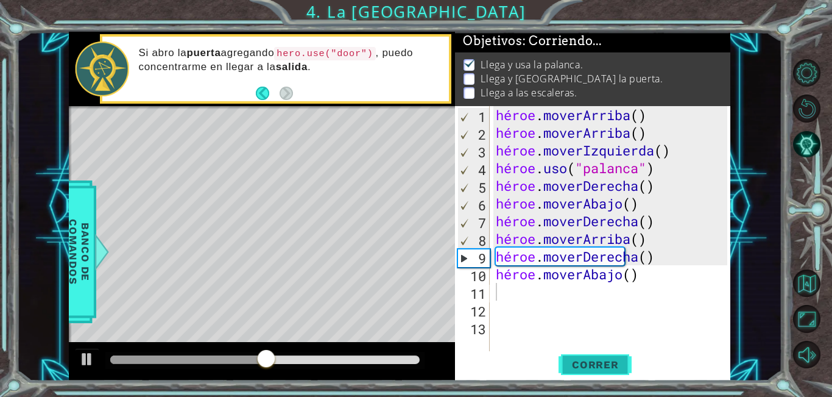
click at [584, 351] on button "Correr" at bounding box center [595, 364] width 73 height 27
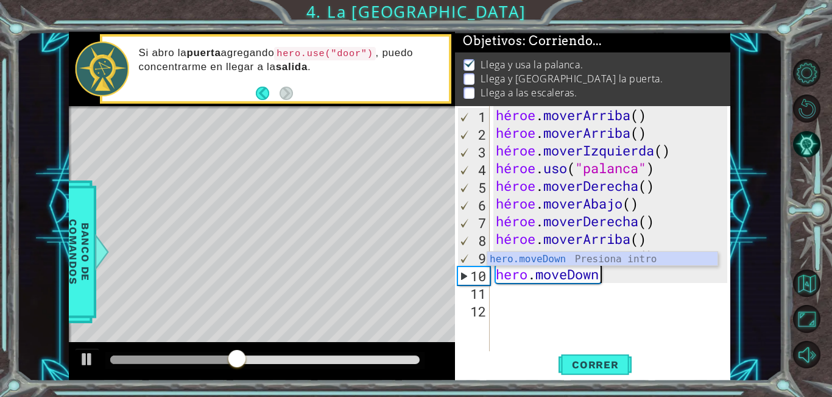
type textarea "hero.moveDow"
click at [550, 261] on div "Introducción de hero.moveDow n Presiona" at bounding box center [602, 274] width 230 height 44
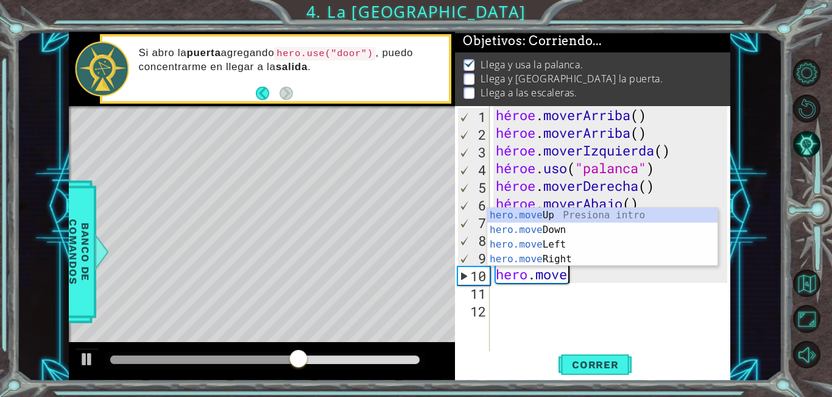
type textarea "hero.mov"
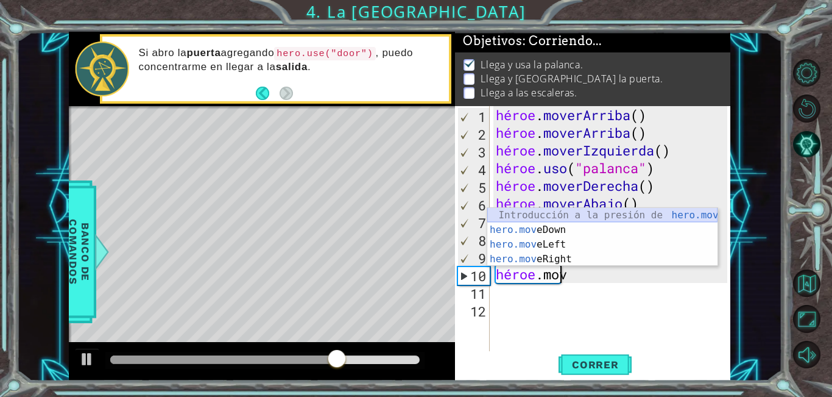
click at [582, 214] on div "Introducción a la presión de hero.mov eUp hero.mov eDown Introducción a la pres…" at bounding box center [602, 252] width 230 height 88
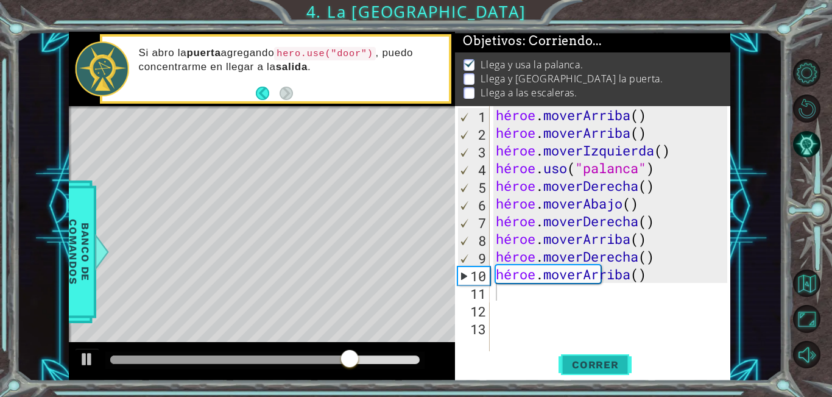
click at [613, 366] on font "Correr" at bounding box center [595, 364] width 47 height 12
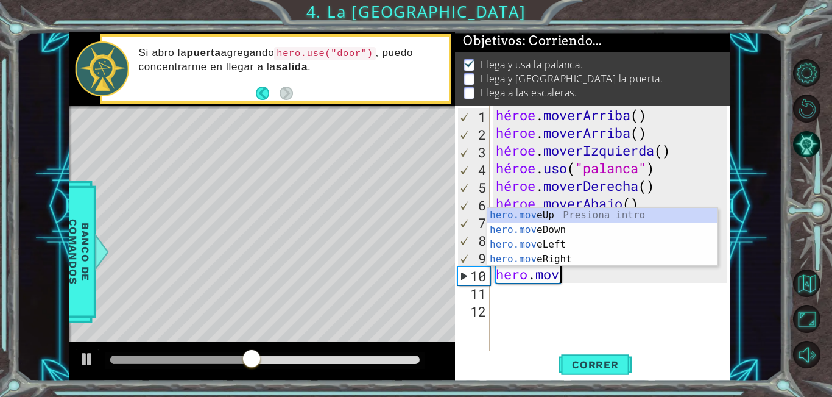
type textarea "[DOMAIN_NAME]"
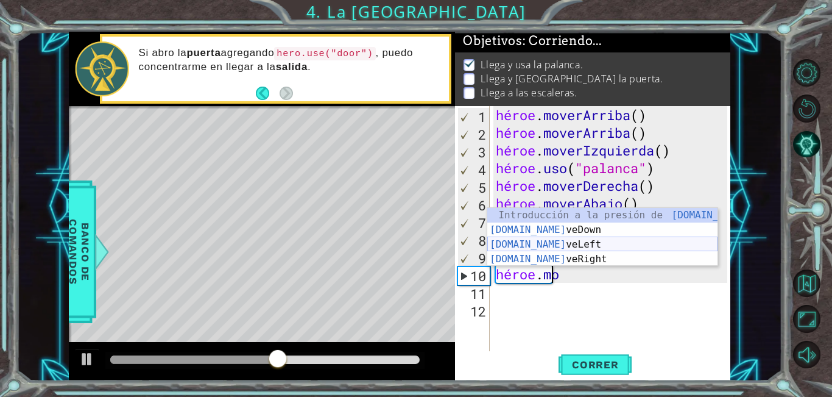
click at [570, 250] on div "Introducción a la presión de [DOMAIN_NAME] veUp [DOMAIN_NAME] veDown Introducci…" at bounding box center [602, 252] width 230 height 88
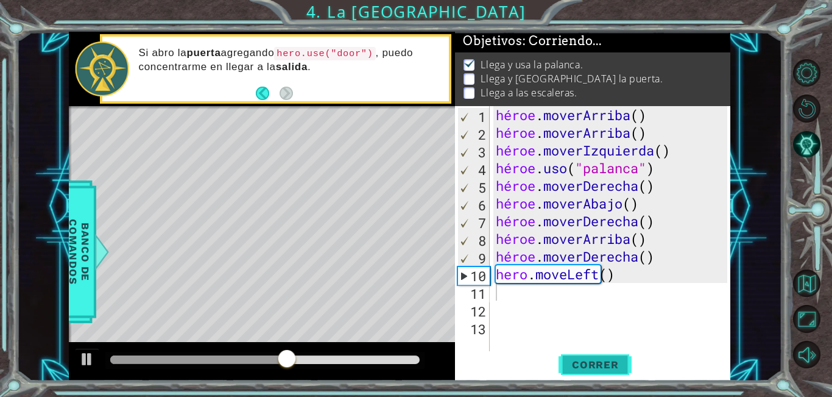
click at [591, 358] on font "Correr" at bounding box center [595, 364] width 47 height 12
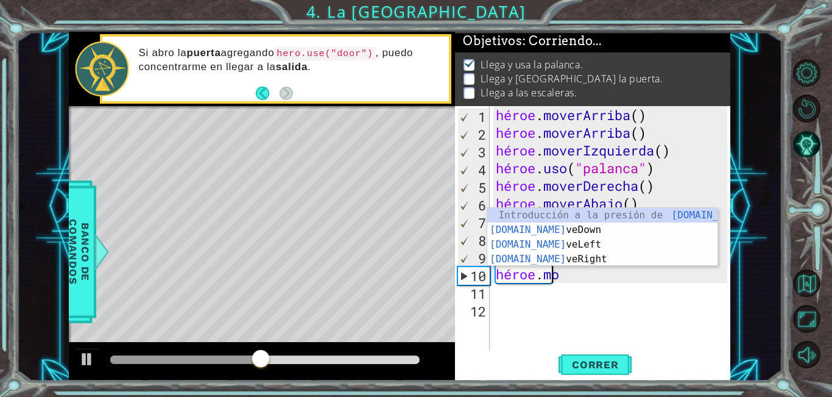
type textarea "hero.m"
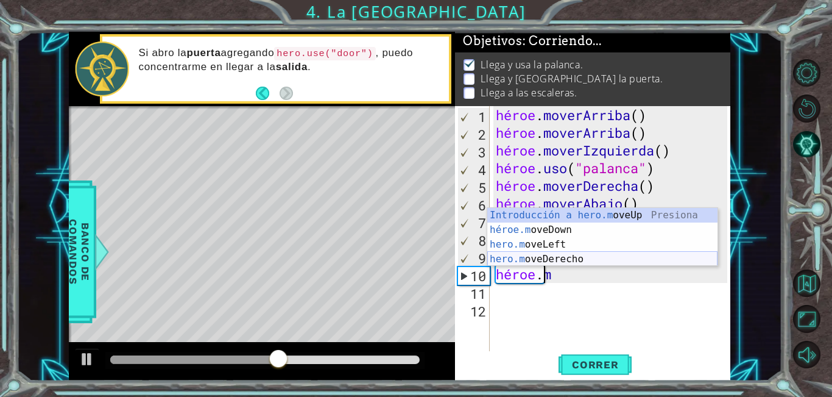
click at [600, 258] on div "Introducción a hero.m oveUp Presiona héroe.m oveDown Introducción a la presión …" at bounding box center [602, 252] width 230 height 88
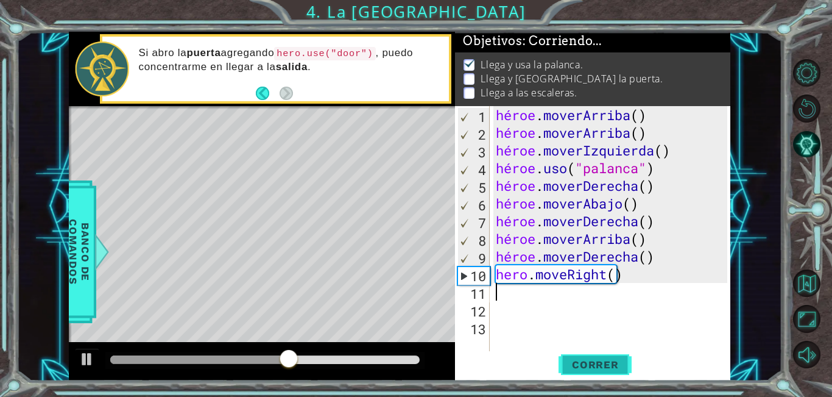
click at [587, 358] on button "Correr" at bounding box center [595, 364] width 73 height 27
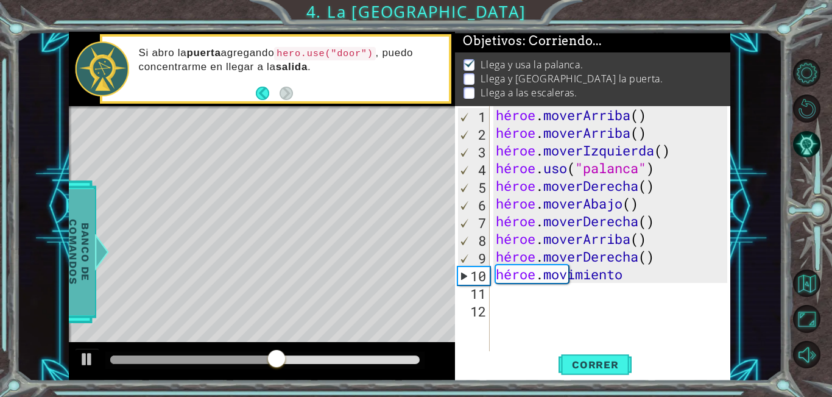
click at [77, 269] on font "Banco de comandos" at bounding box center [79, 251] width 24 height 65
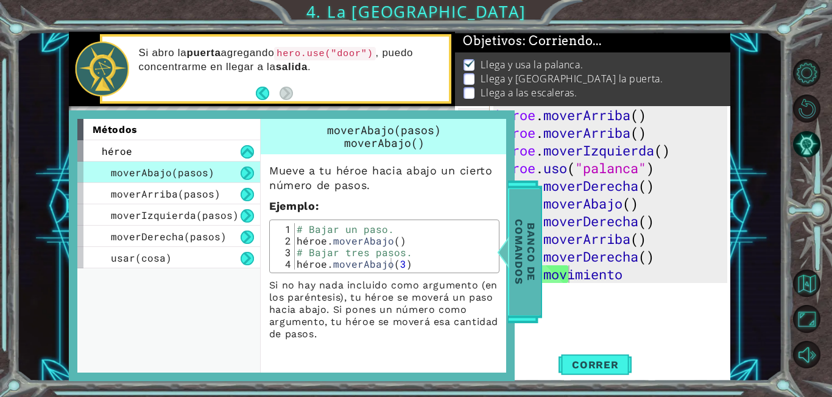
click at [513, 282] on font "Banco de comandos" at bounding box center [525, 251] width 24 height 65
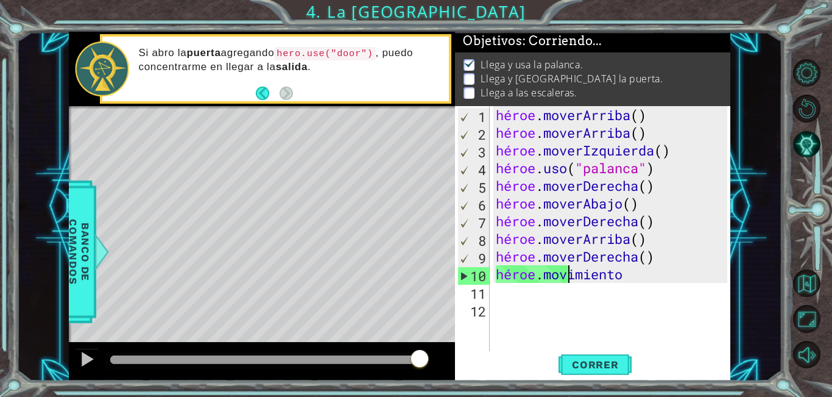
click at [647, 279] on div "héroe . moverArriba ( ) héroe . moverArriba ( ) héroe . moverIzquierda ( ) héro…" at bounding box center [613, 247] width 241 height 283
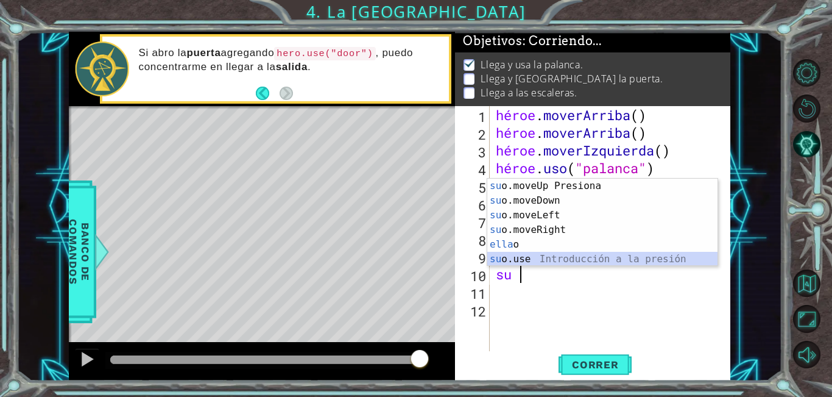
click at [574, 256] on div "su introducción de o.moveUp Presiona su o.moveDown Introducción a la presión su…" at bounding box center [602, 236] width 230 height 117
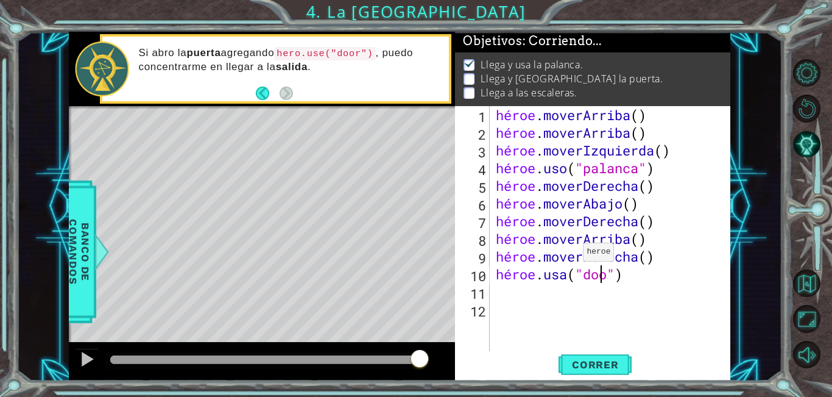
scroll to position [0, 5]
type textarea "hero.use("door")"
click at [621, 364] on span "Correr" at bounding box center [595, 364] width 71 height 12
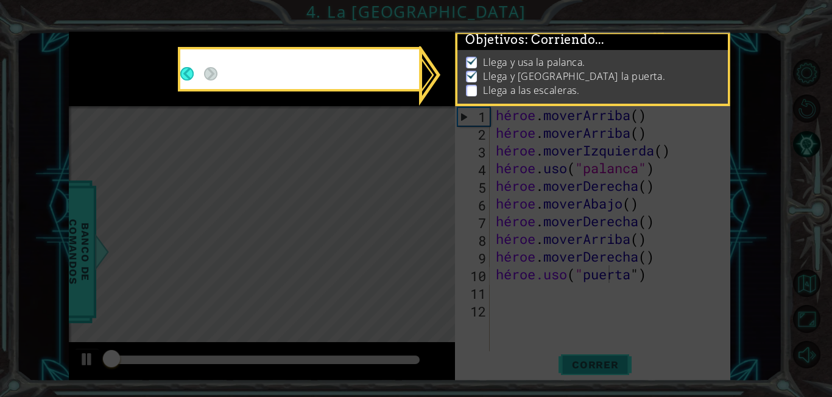
scroll to position [9, 0]
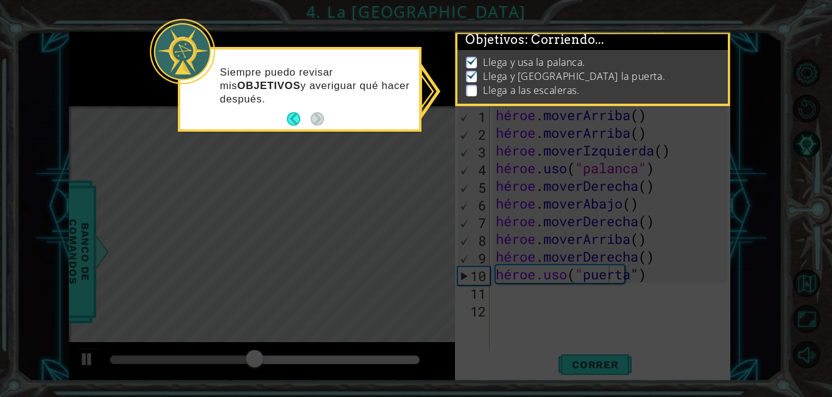
click at [298, 119] on button "Atrás" at bounding box center [299, 118] width 24 height 13
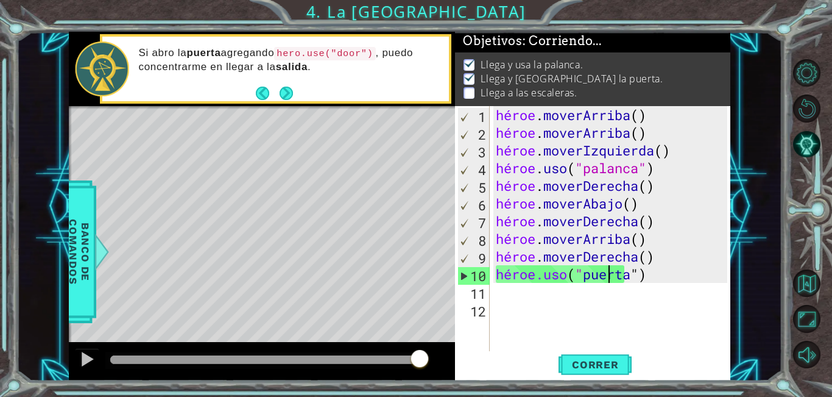
scroll to position [0, 0]
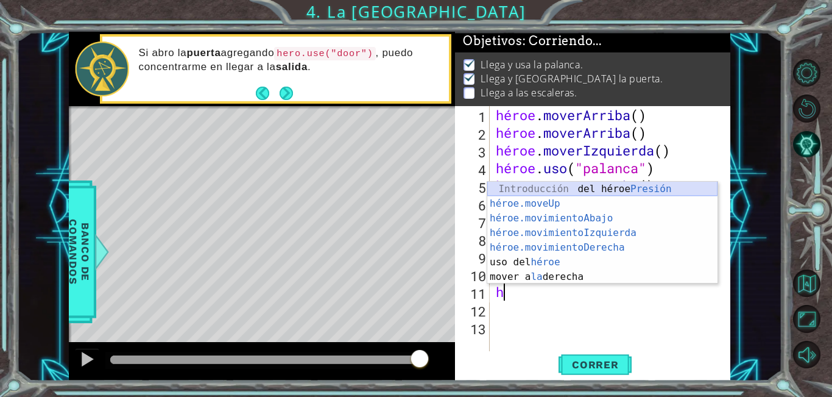
click at [652, 188] on div "Introducción del héroe Presión héroe.moveUp ​ Introducción a la presión héroe.m…" at bounding box center [602, 248] width 230 height 132
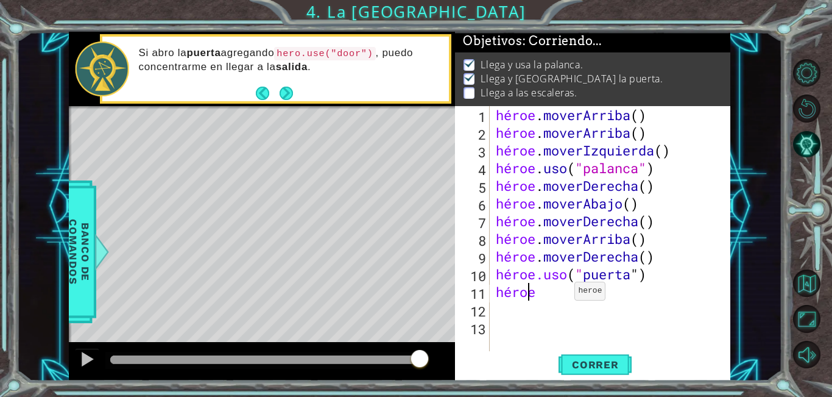
click at [564, 294] on div "héroe . moverArriba ( ) héroe . moverArriba ( ) héroe . moverIzquierda ( ) héro…" at bounding box center [613, 247] width 241 height 283
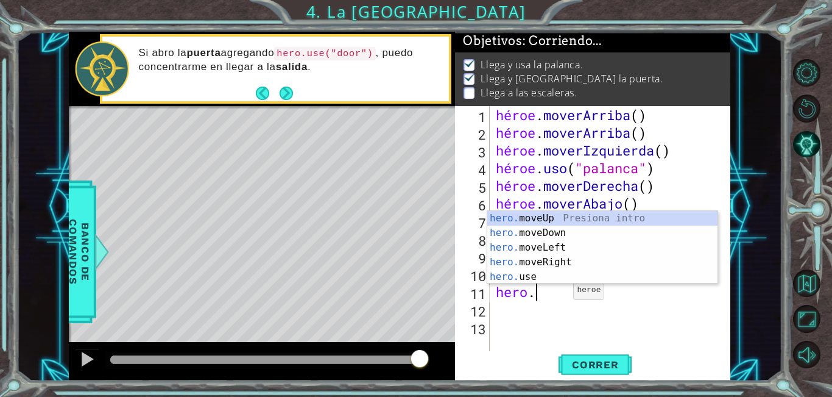
type textarea "hero."
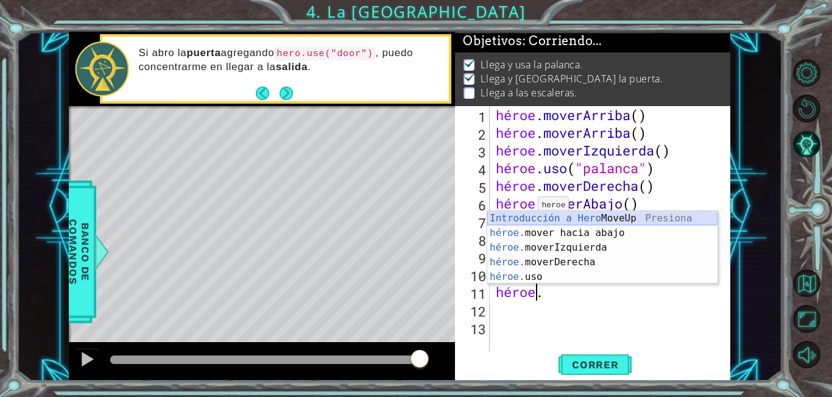
click at [534, 221] on div "Introducción a Hero MoveUp Presiona héroe. mover hacia abajo Introducción a la …" at bounding box center [602, 262] width 230 height 102
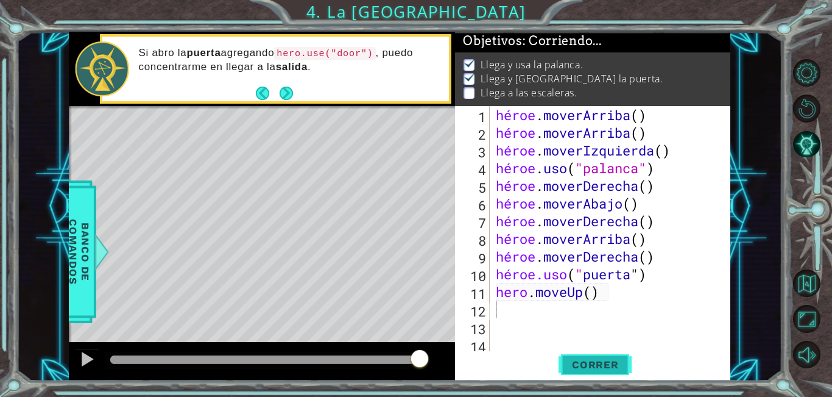
click at [601, 365] on font "Correr" at bounding box center [595, 364] width 47 height 12
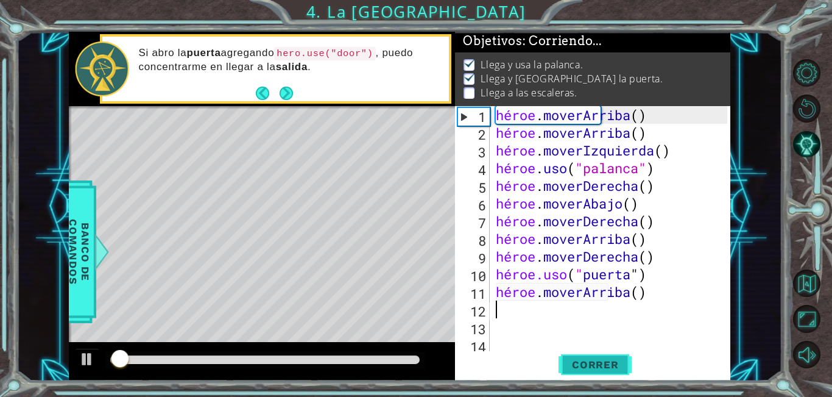
scroll to position [9, 0]
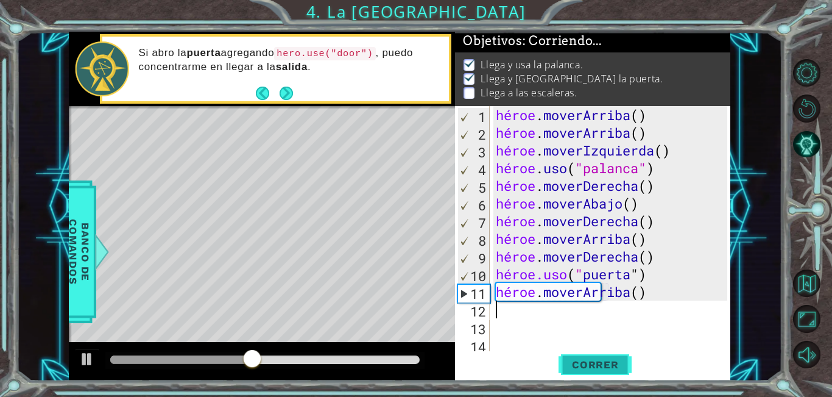
type textarea "h"
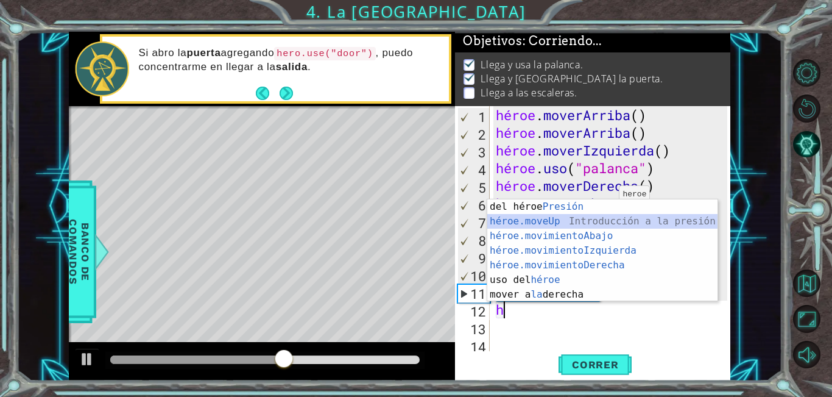
click at [562, 224] on div "Introducción del héroe Presión héroe.moveUp ​ Introducción a la presión héroe.m…" at bounding box center [602, 265] width 230 height 132
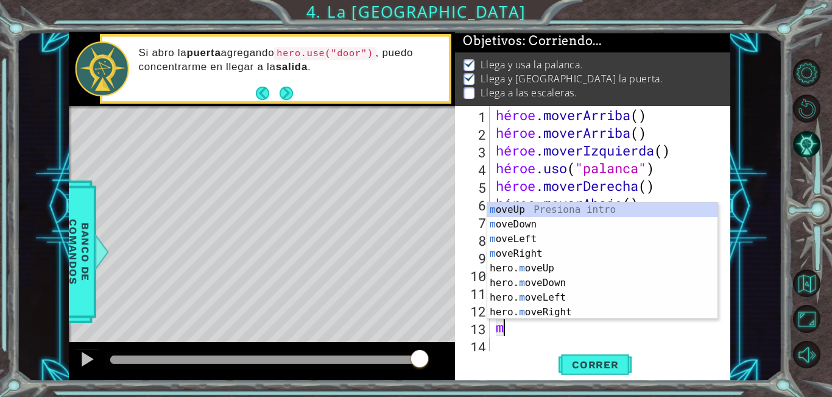
type textarea "mo"
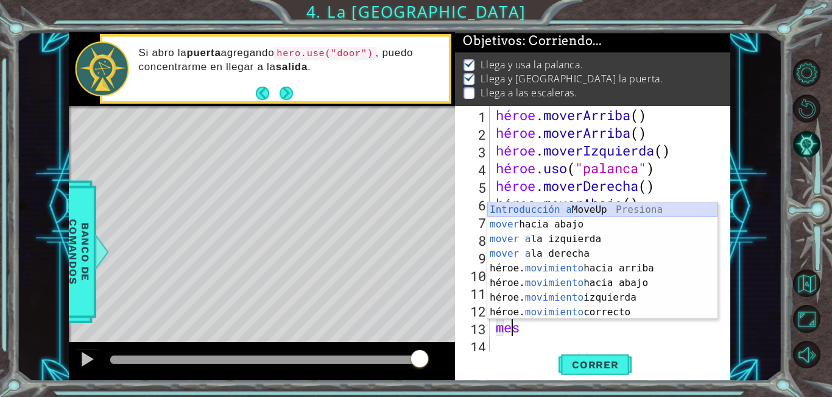
click at [641, 209] on div "Introducción a MoveUp Presiona mover hacia abajo Introducción a la presión move…" at bounding box center [602, 275] width 230 height 146
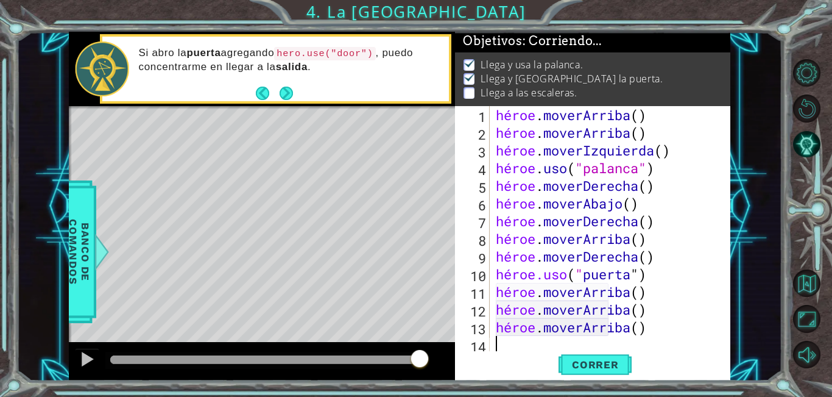
scroll to position [35, 0]
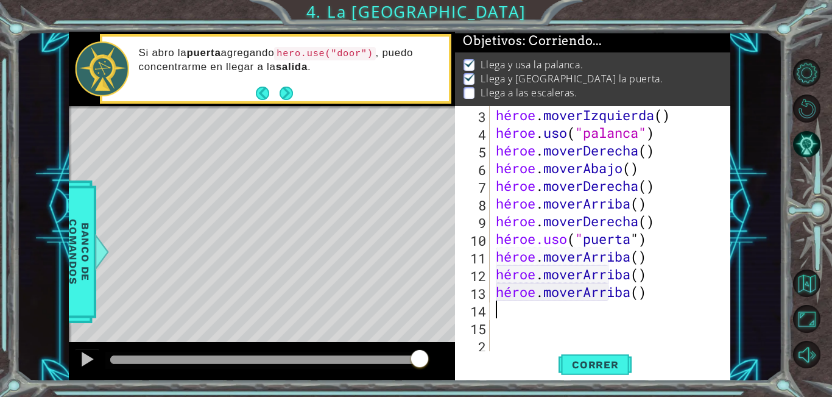
type textarea "h"
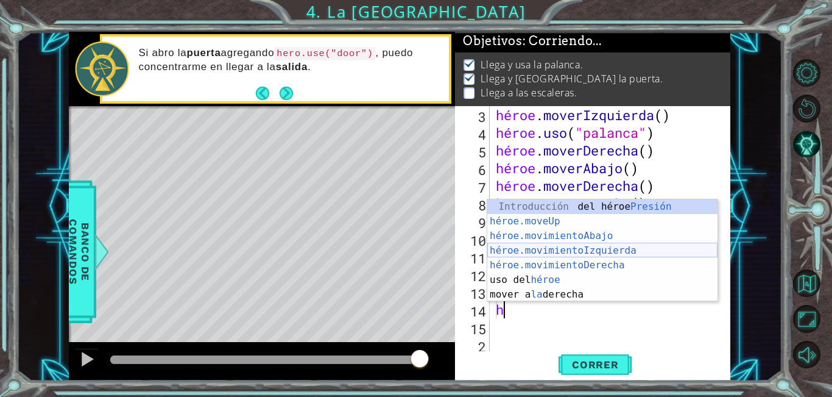
click at [622, 252] on div "Introducción del héroe Presión héroe.moveUp ​ Introducción a la presión héroe.m…" at bounding box center [602, 265] width 230 height 132
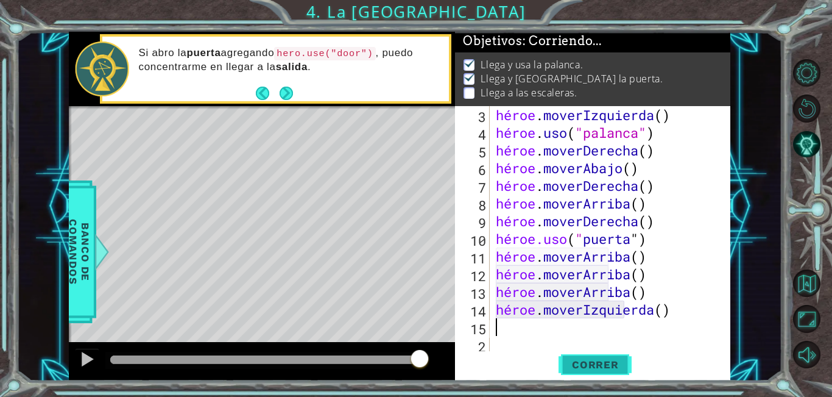
click at [616, 365] on font "Correr" at bounding box center [595, 364] width 47 height 12
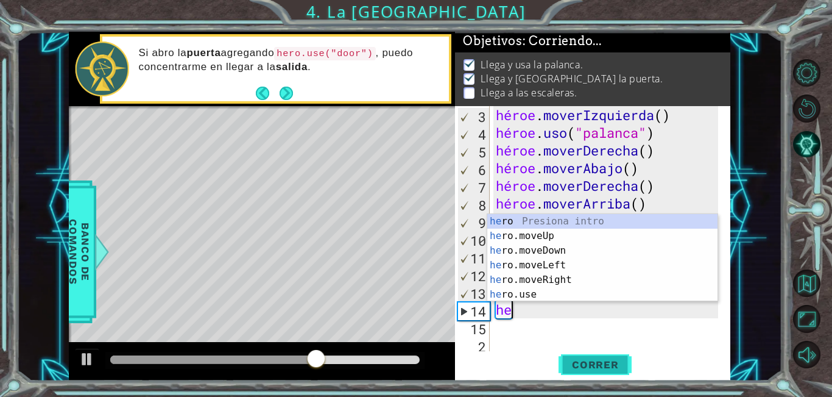
type textarea "h"
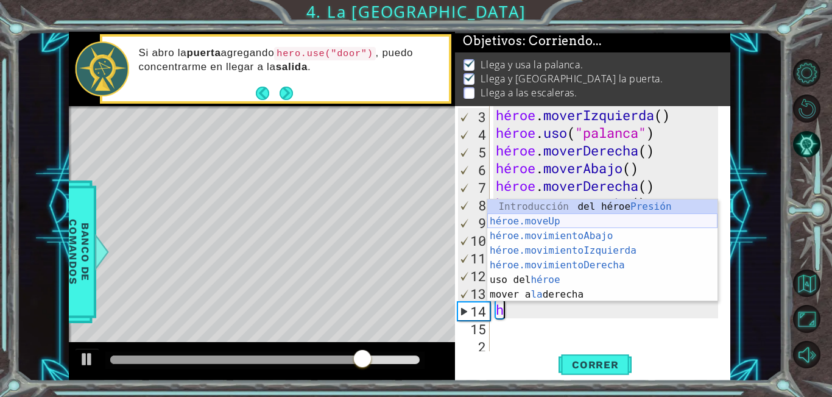
click at [538, 219] on div "Introducción del héroe Presión héroe.moveUp ​ Introducción a la presión héroe.m…" at bounding box center [602, 265] width 230 height 132
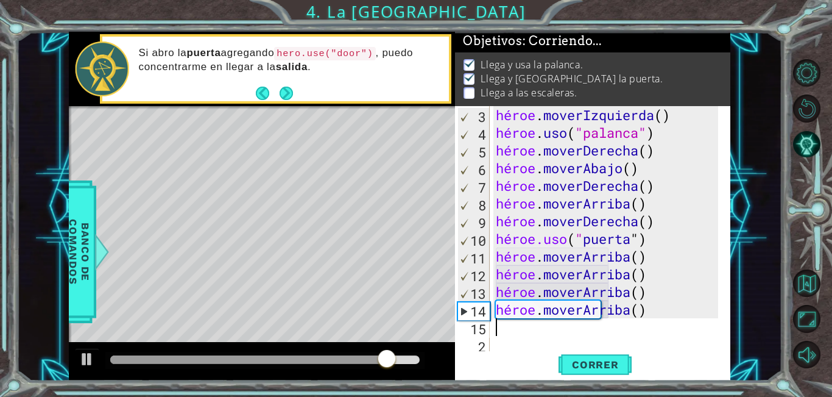
type textarea "h"
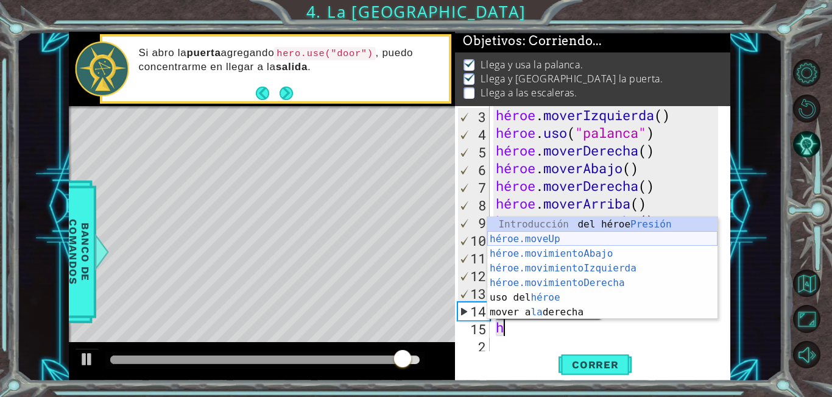
click at [574, 245] on div "Introducción del héroe Presión héroe.moveUp ​ Introducción a la presión héroe.m…" at bounding box center [602, 283] width 230 height 132
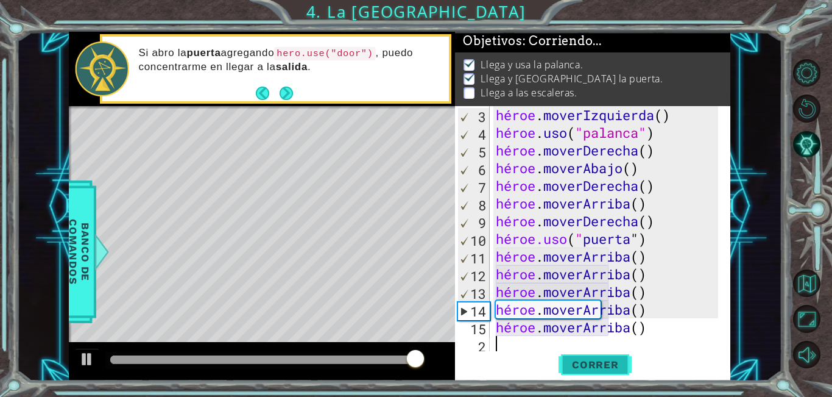
click at [604, 358] on button "Correr" at bounding box center [595, 364] width 73 height 27
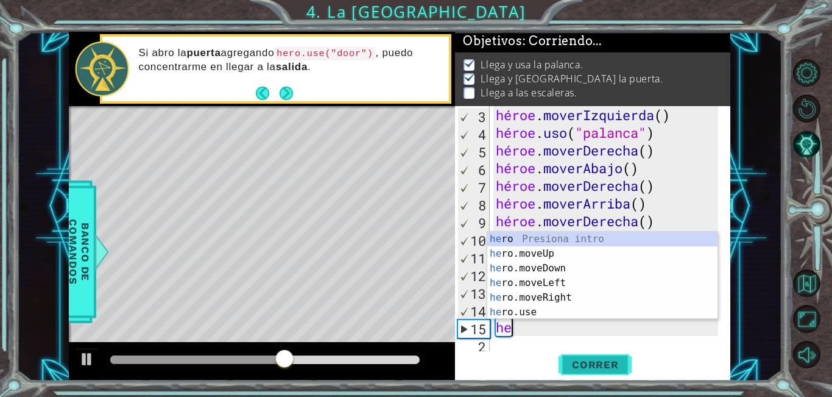
type textarea "h"
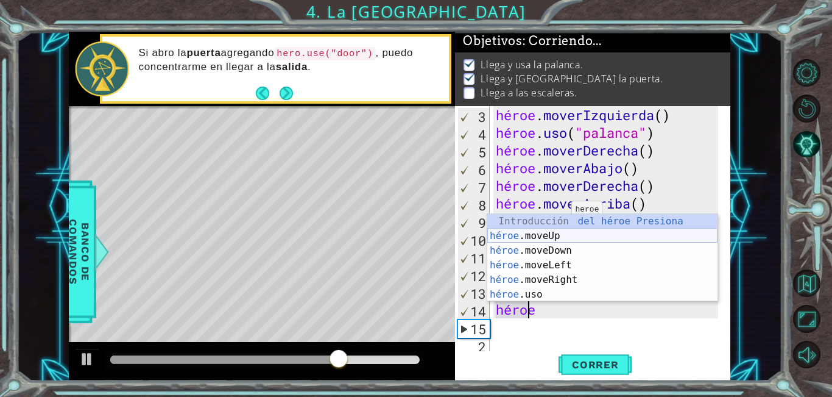
click at [558, 227] on div "Introducción del héroe Presiona héroe .moveUp Introducción a la presión héroe .…" at bounding box center [602, 272] width 230 height 117
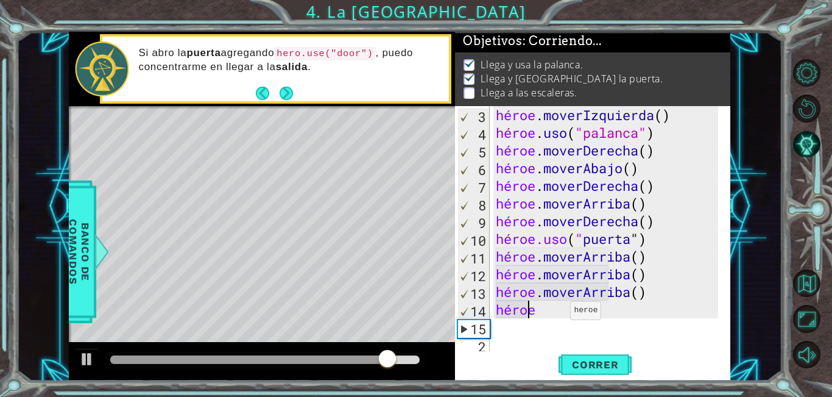
type textarea "hero."
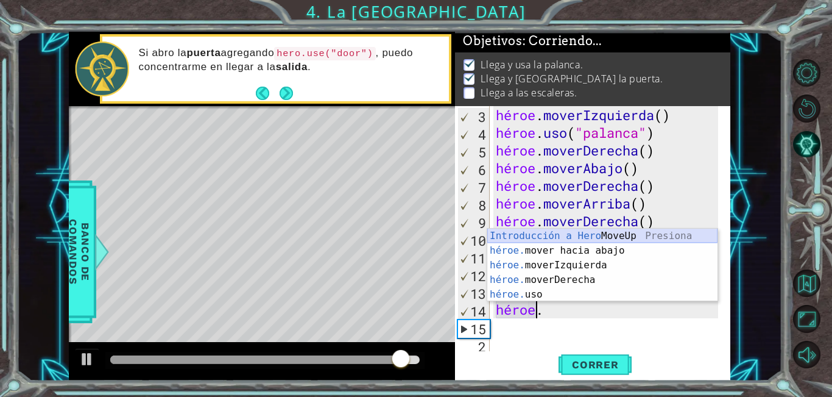
click at [559, 235] on div "Introducción a Hero MoveUp Presiona héroe. mover hacia abajo Introducción a la …" at bounding box center [602, 279] width 230 height 102
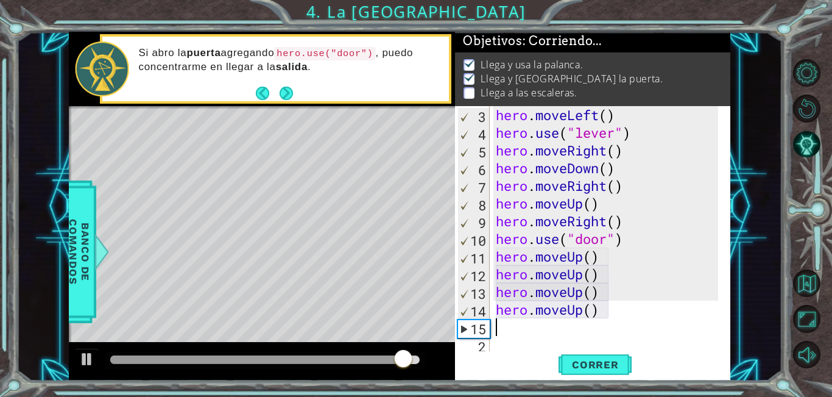
scroll to position [0, 0]
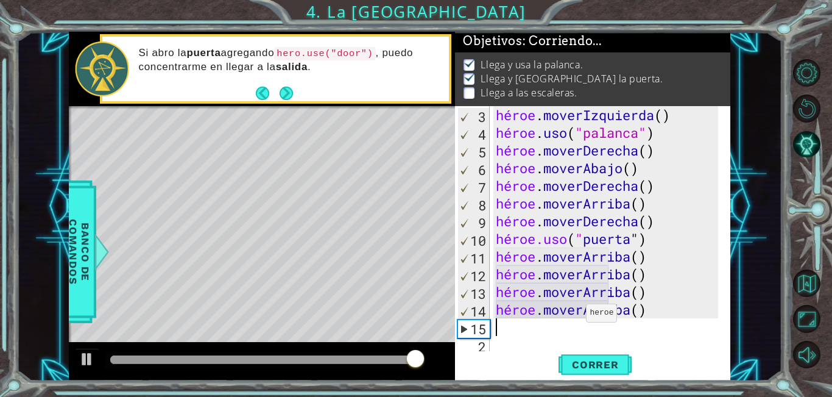
type textarea "h"
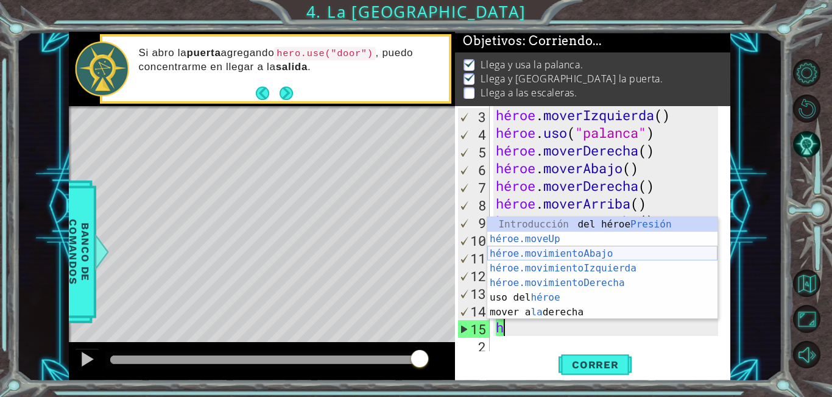
click at [595, 253] on div "Introducción del héroe Presión héroe.moveUp ​ Introducción a la presión héroe.m…" at bounding box center [602, 283] width 230 height 132
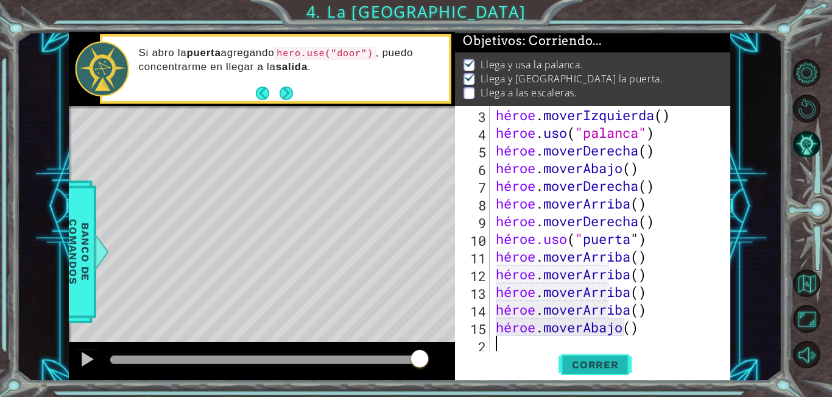
click at [610, 351] on button "Correr" at bounding box center [595, 364] width 73 height 27
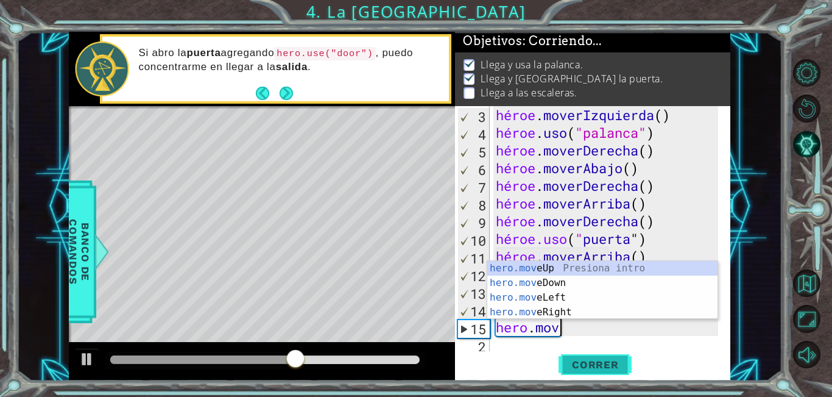
type textarea "hero.mov"
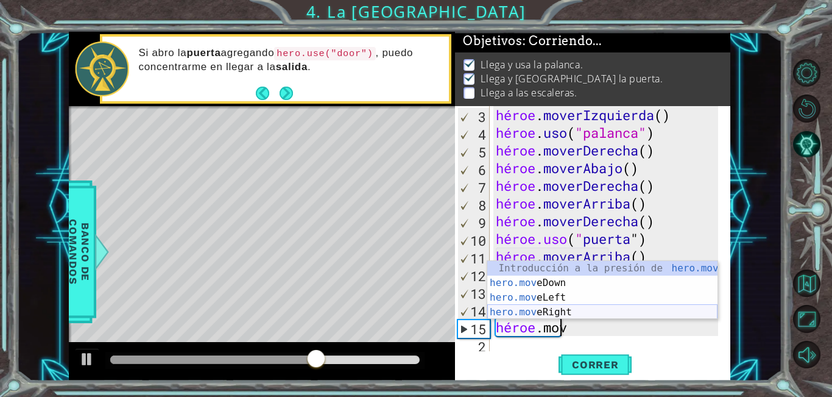
click at [549, 306] on div "Introducción a la presión de hero.mov eUp hero.mov eDown Introducción a la pres…" at bounding box center [602, 305] width 230 height 88
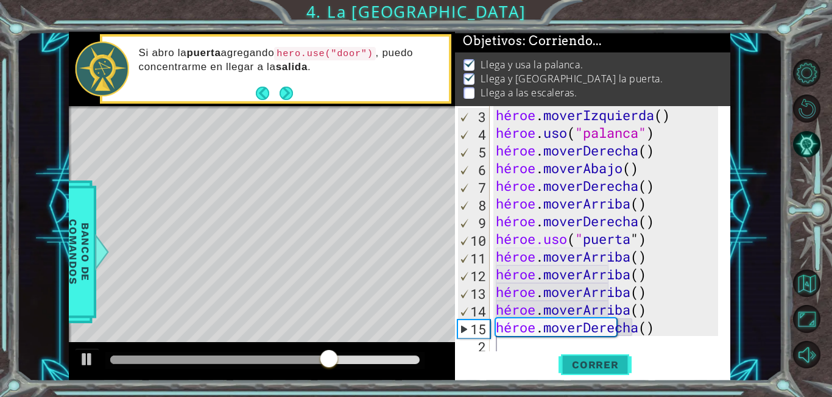
click at [590, 370] on font "Correr" at bounding box center [595, 364] width 47 height 12
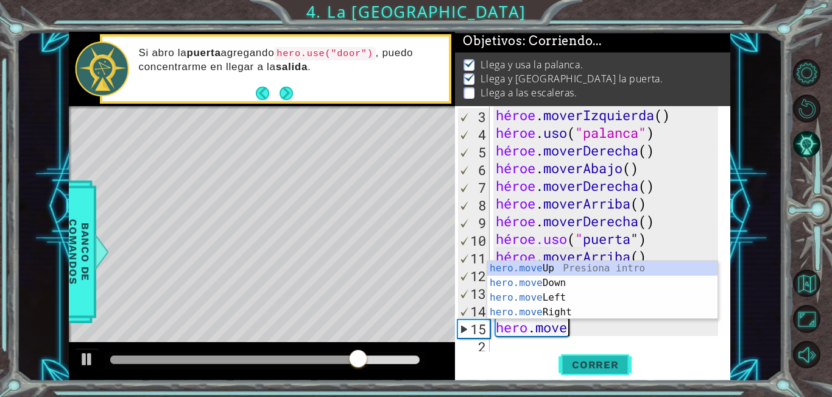
type textarea "hero.move"
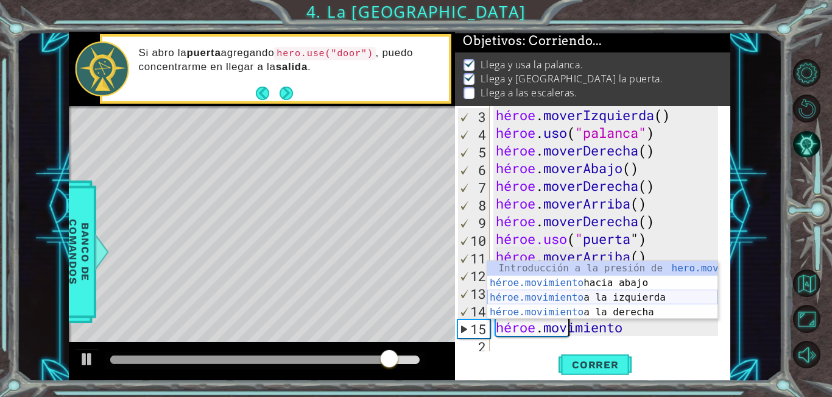
click at [624, 297] on div "Introducción a la presión de hero.move Up héroe.movimiento hacia abajo Introduc…" at bounding box center [602, 305] width 230 height 88
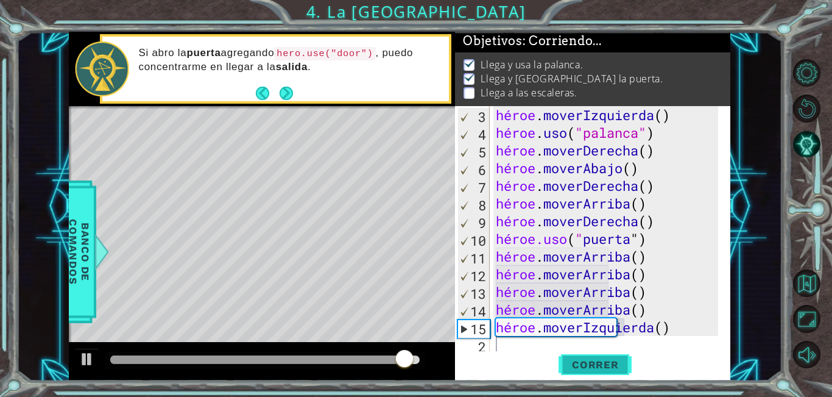
click at [621, 353] on button "Correr" at bounding box center [595, 364] width 73 height 27
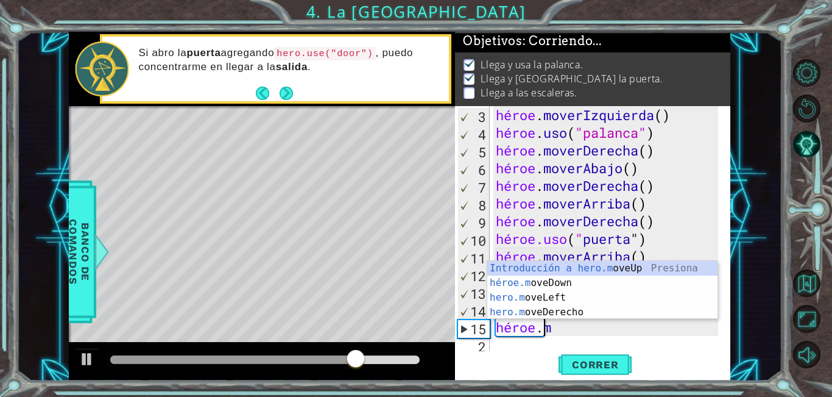
type textarea "hero."
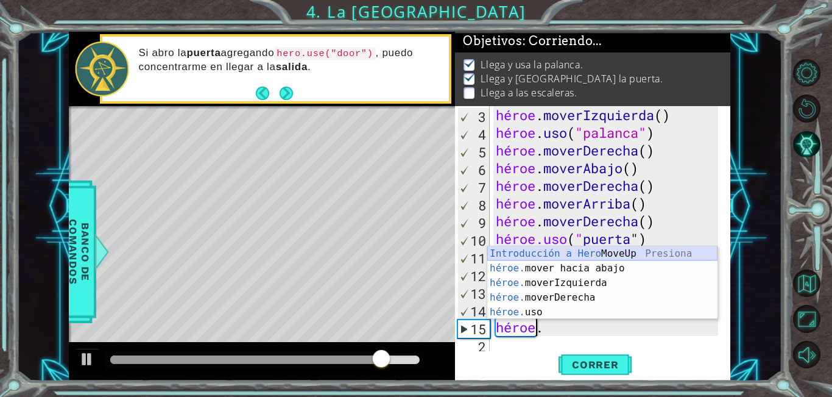
click at [597, 254] on div "Introducción a Hero MoveUp Presiona héroe. mover hacia abajo Introducción a la …" at bounding box center [602, 297] width 230 height 102
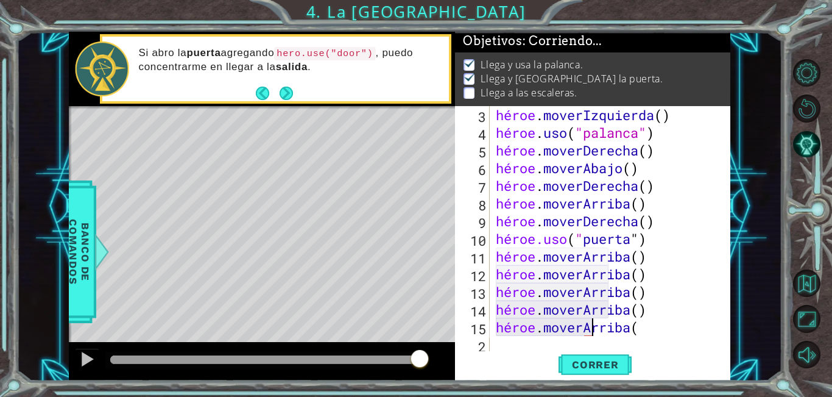
scroll to position [0, 4]
click at [595, 359] on font "Correr" at bounding box center [595, 364] width 47 height 12
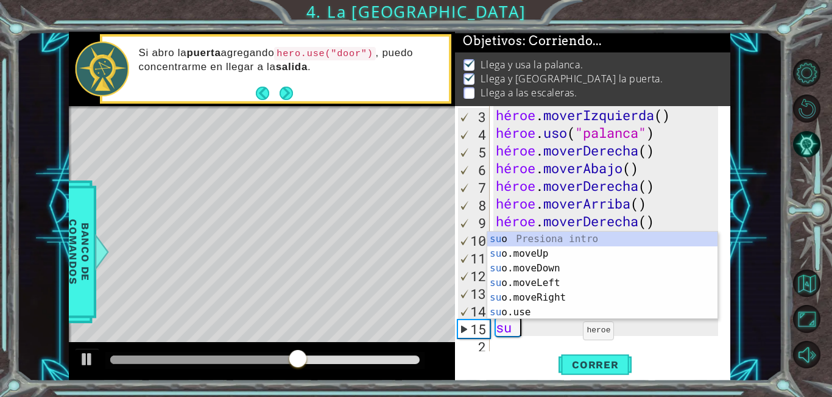
scroll to position [0, 0]
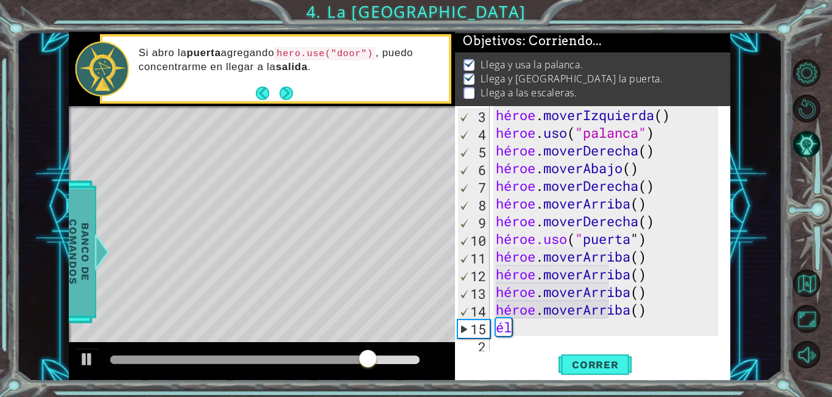
click at [97, 252] on div at bounding box center [101, 251] width 15 height 37
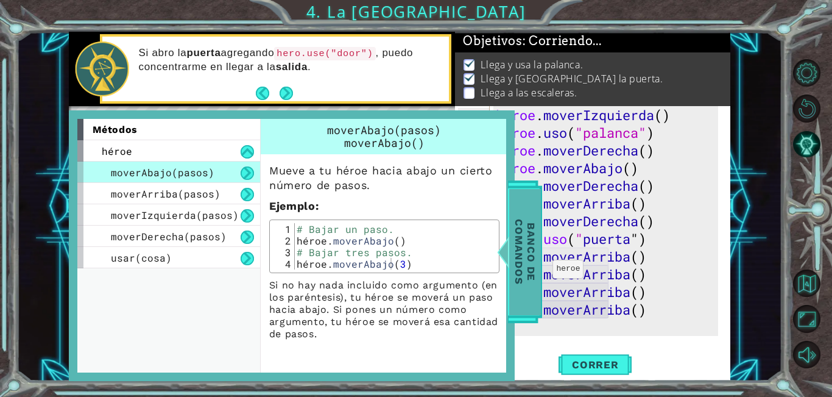
click at [516, 260] on font "Banco de comandos" at bounding box center [525, 251] width 24 height 65
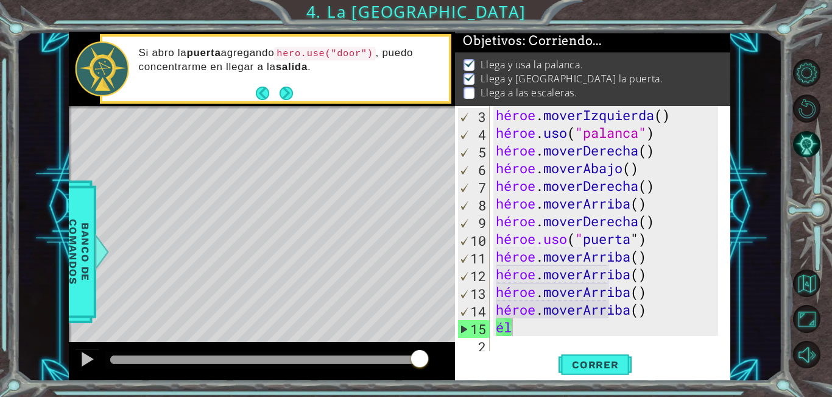
click at [541, 330] on div "héroe . moverIzquierda ( ) héroe . uso ( "palanca" ) héroe . moverDerecha ( ) h…" at bounding box center [608, 247] width 231 height 283
type textarea "h"
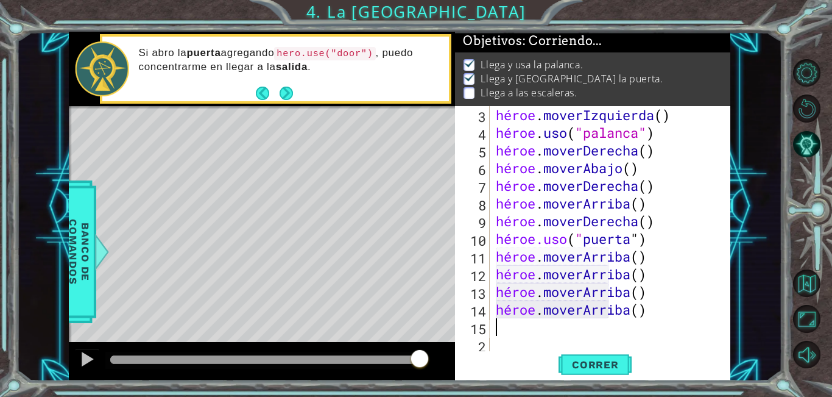
type textarea "h"
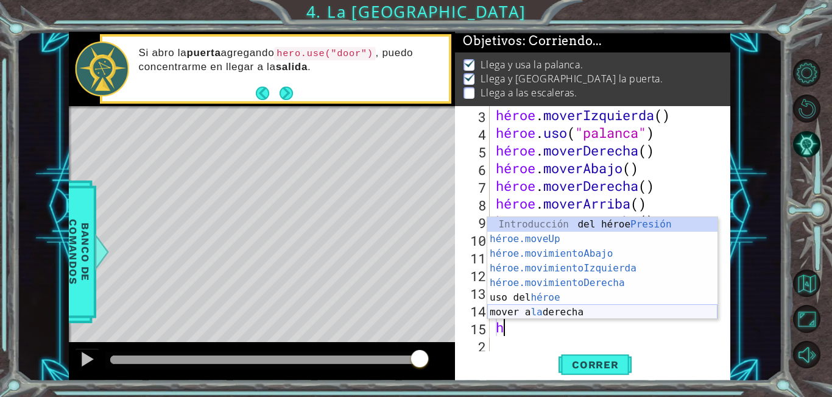
click at [580, 316] on div "Introducción del héroe Presión héroe.moveUp ​ Introducción a la presión héroe.m…" at bounding box center [602, 283] width 230 height 132
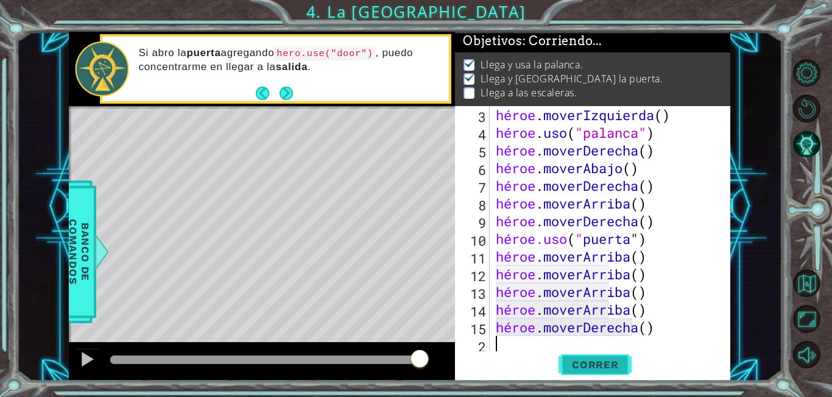
click at [584, 361] on font "Correr" at bounding box center [595, 364] width 47 height 12
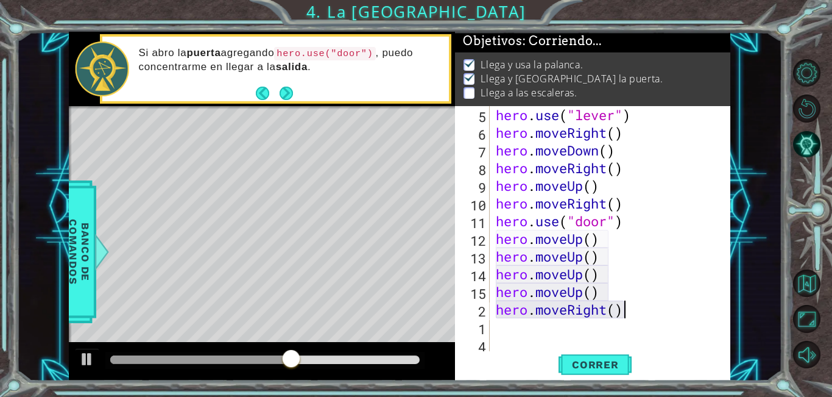
scroll to position [53, 0]
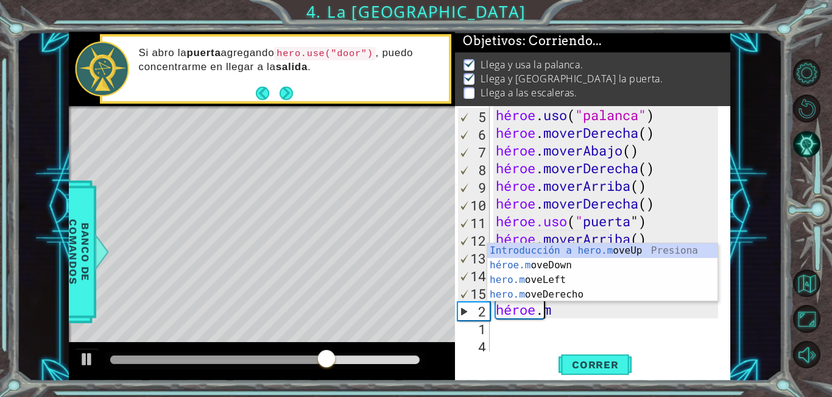
type textarea "hero."
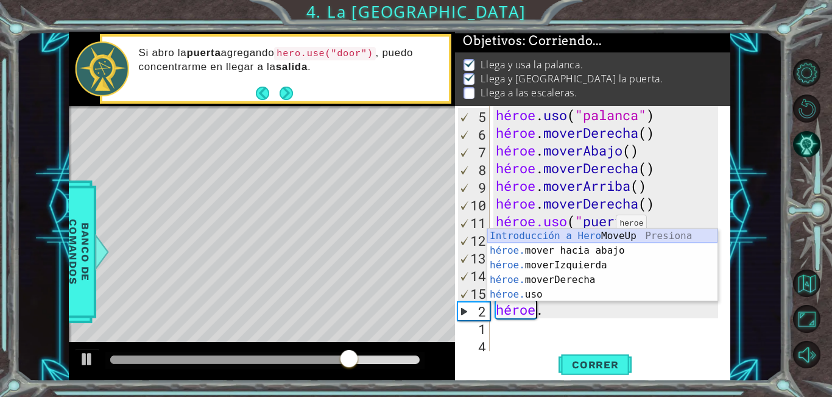
click at [604, 237] on div "Introducción a Hero MoveUp Presiona héroe. mover hacia abajo Introducción a la …" at bounding box center [602, 279] width 230 height 102
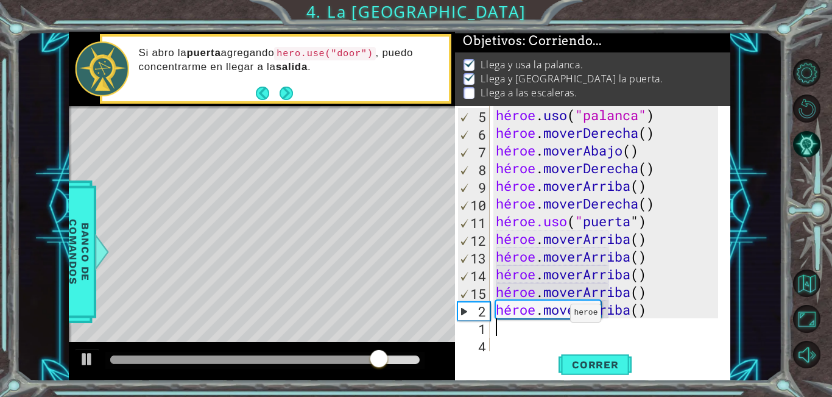
type textarea "h"
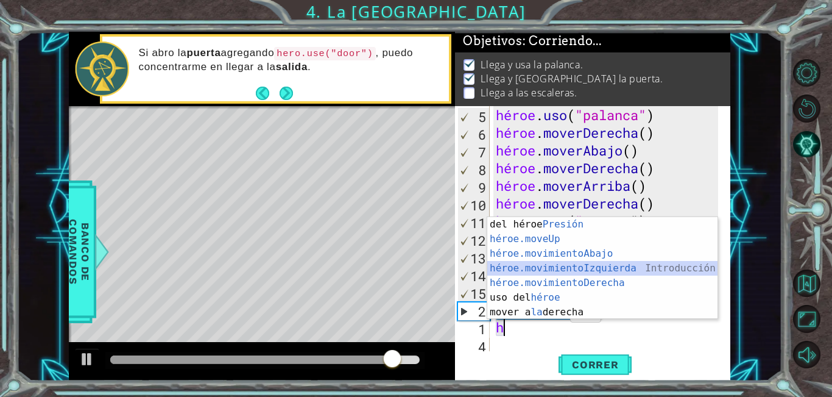
click at [564, 269] on div "Introducción del héroe Presión héroe.moveUp ​ Introducción a la presión héroe.m…" at bounding box center [602, 283] width 230 height 132
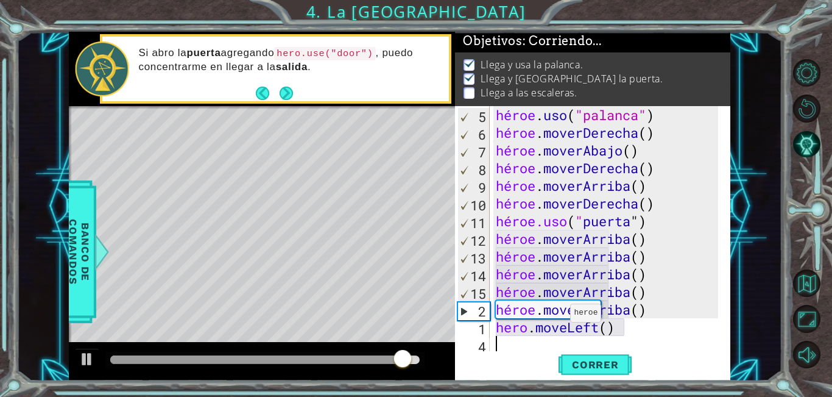
type textarea "h"
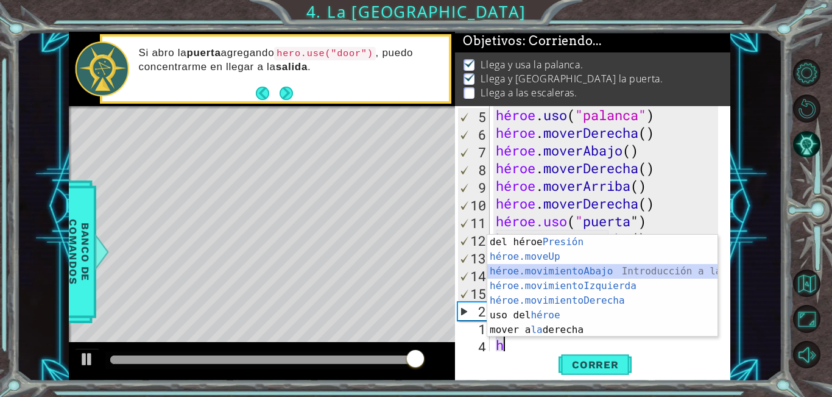
click at [562, 274] on div "Introducción del héroe Presión héroe.moveUp ​ Introducción a la presión héroe.m…" at bounding box center [602, 301] width 230 height 132
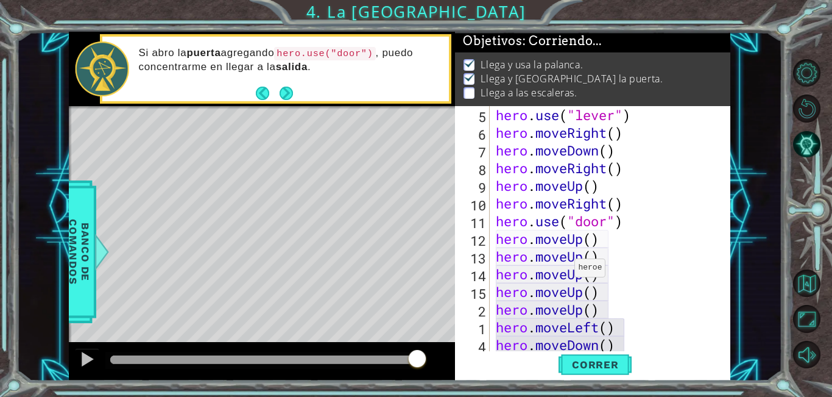
type textarea "h"
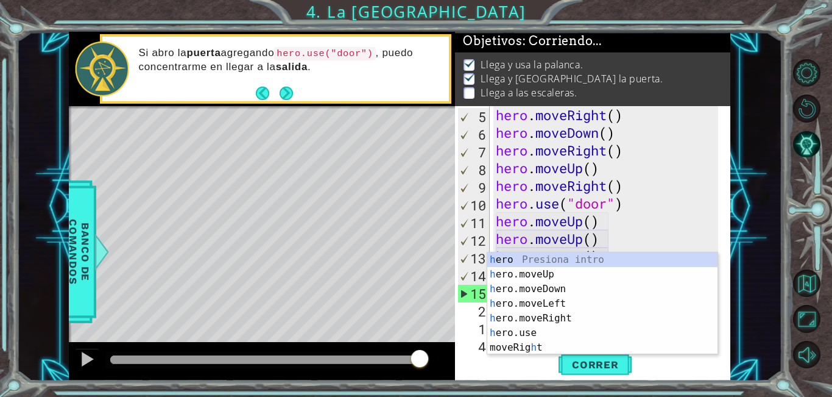
scroll to position [71, 0]
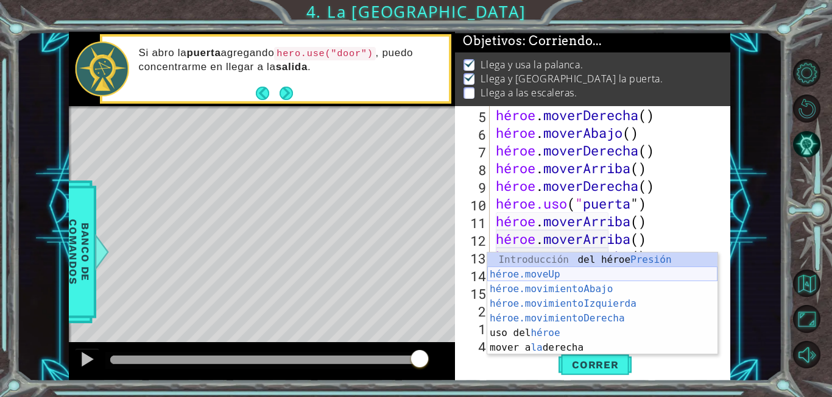
click at [565, 278] on div "Introducción del héroe Presión héroe.moveUp ​ Introducción a la presión héroe.m…" at bounding box center [602, 318] width 230 height 132
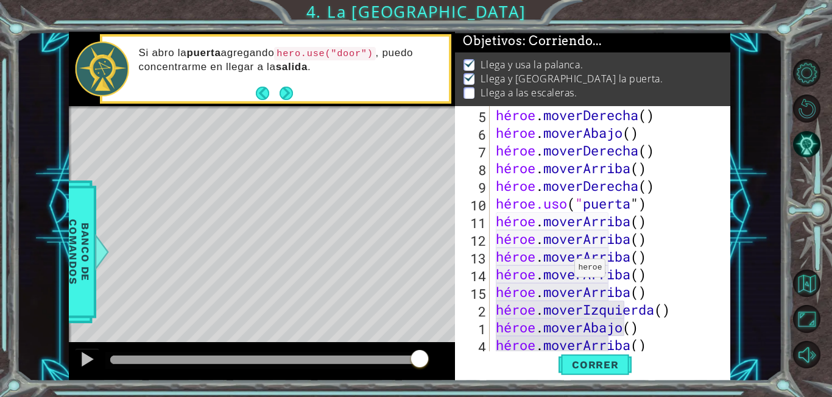
scroll to position [88, 0]
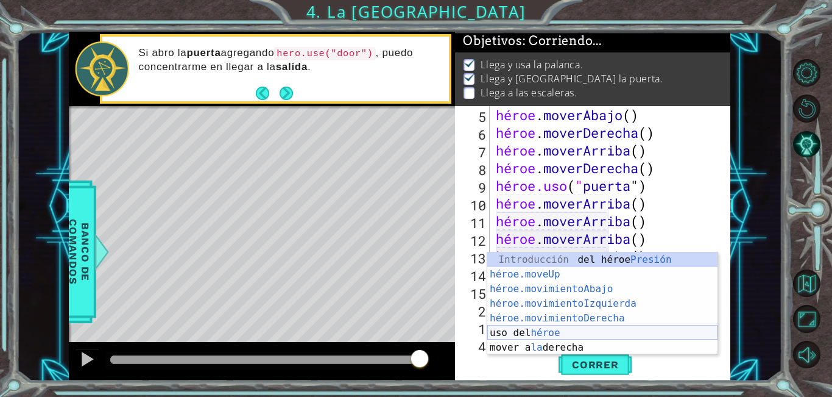
click at [539, 333] on div "Introducción del héroe Presión héroe.moveUp ​ Introducción a la presión héroe.m…" at bounding box center [602, 318] width 230 height 132
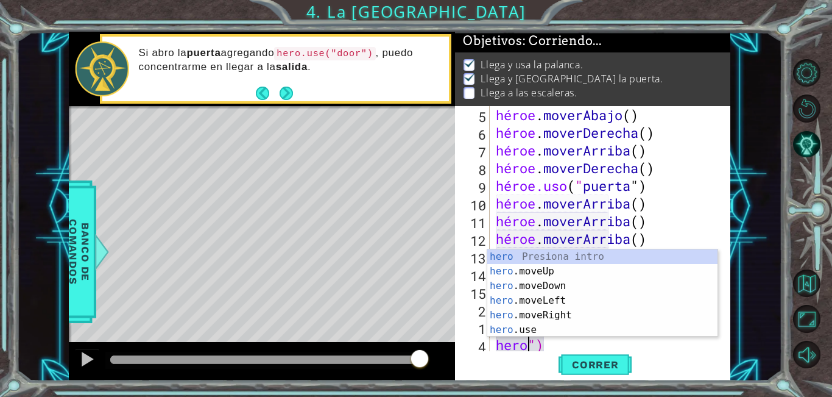
scroll to position [0, 1]
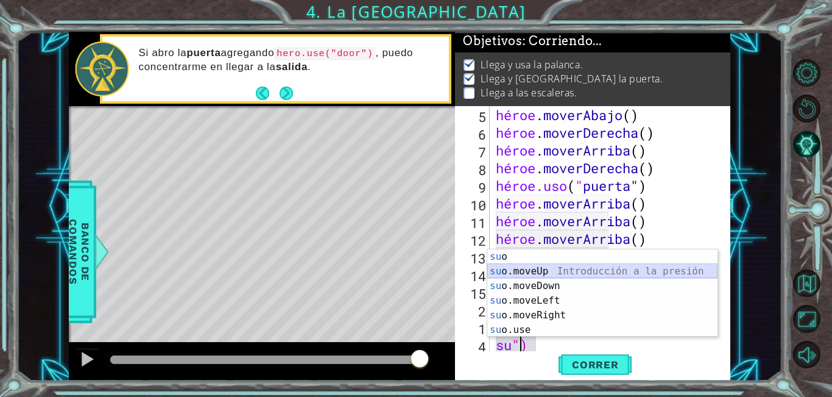
click at [516, 274] on div "su o Presiona intro su o.moveUp Introducción a la presión su o.moveDown Introdu…" at bounding box center [602, 307] width 230 height 117
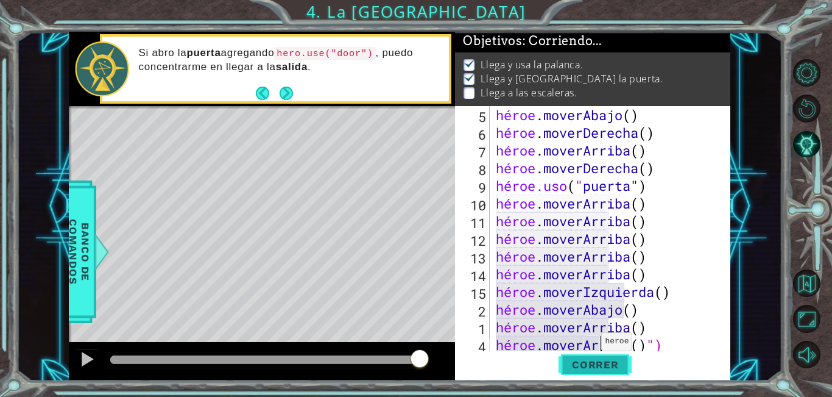
type textarea "hero.moveUp()")"
click at [607, 365] on font "Correr" at bounding box center [595, 364] width 47 height 12
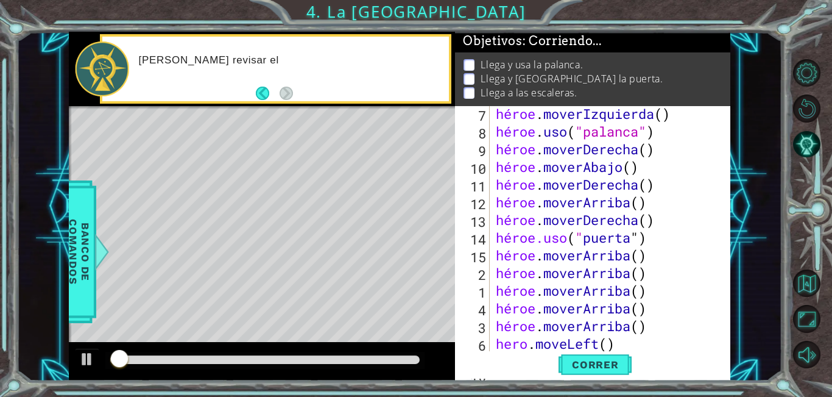
scroll to position [110, 0]
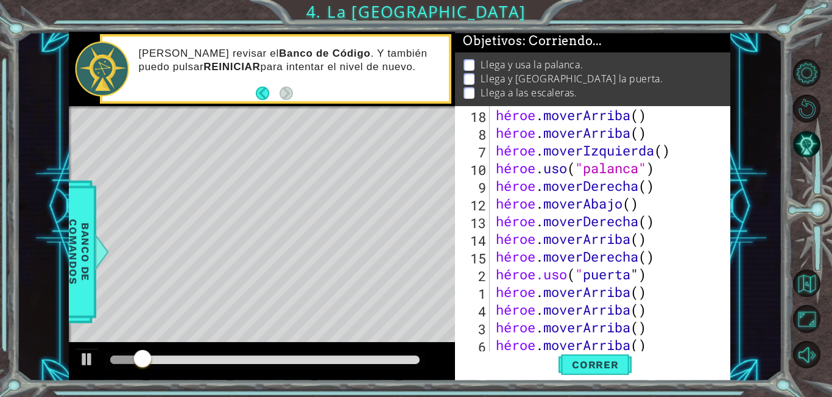
scroll to position [124, 0]
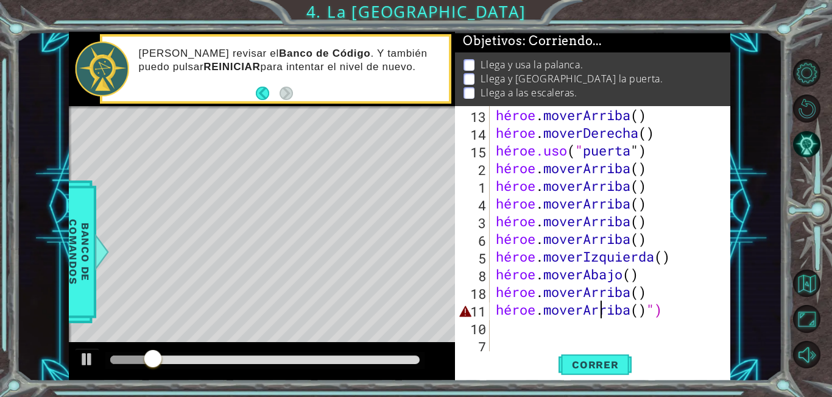
click at [715, 314] on div at bounding box center [721, 167] width 12 height 371
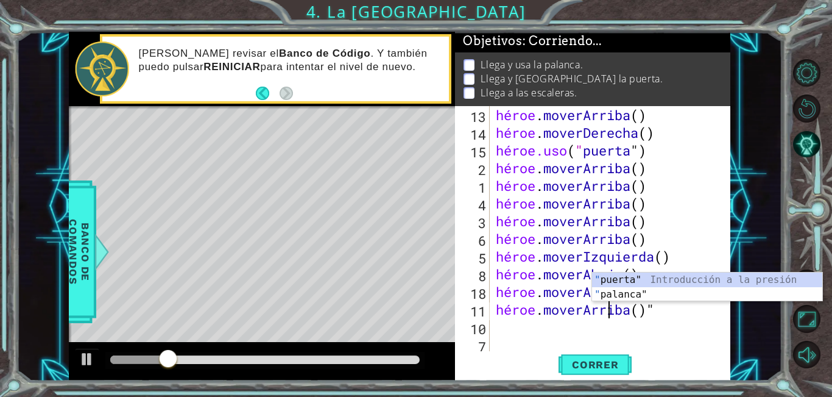
type textarea "hero.moveUp()"
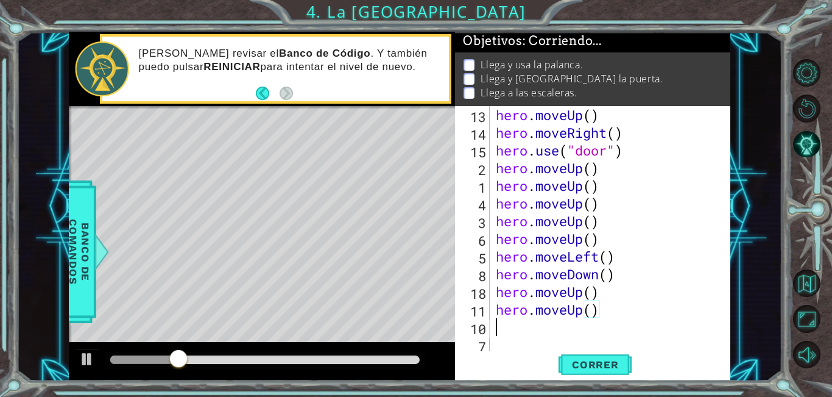
scroll to position [0, 0]
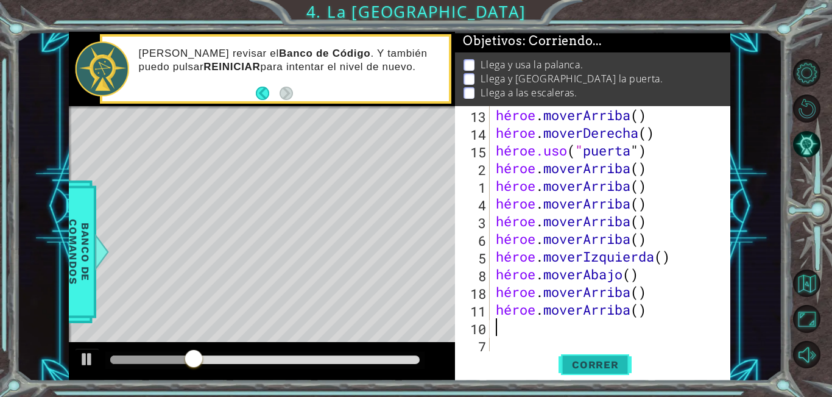
click at [588, 363] on font "Correr" at bounding box center [595, 364] width 47 height 12
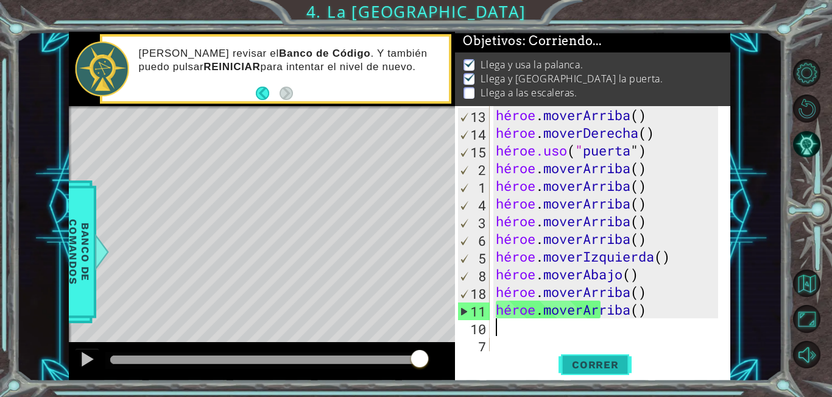
type textarea "h"
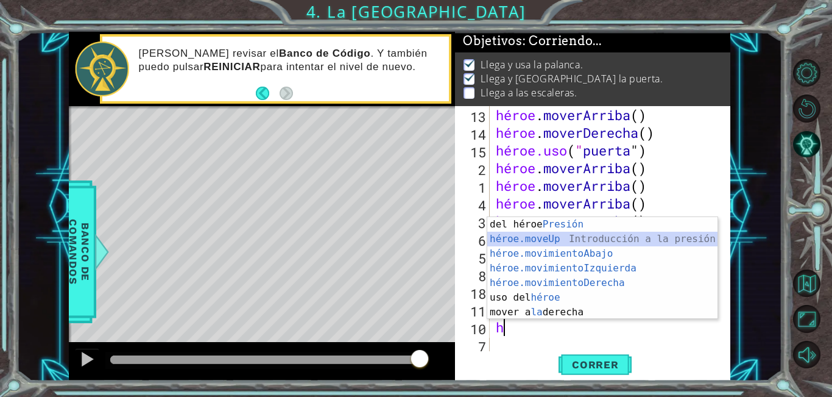
click at [562, 242] on div "Introducción del héroe Presión héroe.moveUp ​ Introducción a la presión héroe.m…" at bounding box center [602, 283] width 230 height 132
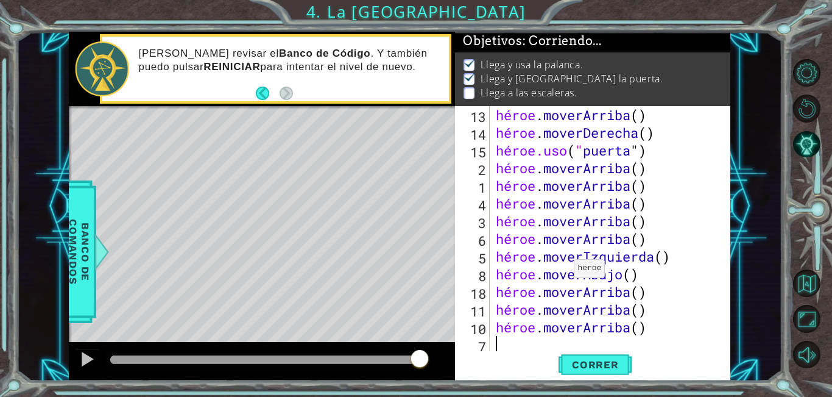
type textarea "h"
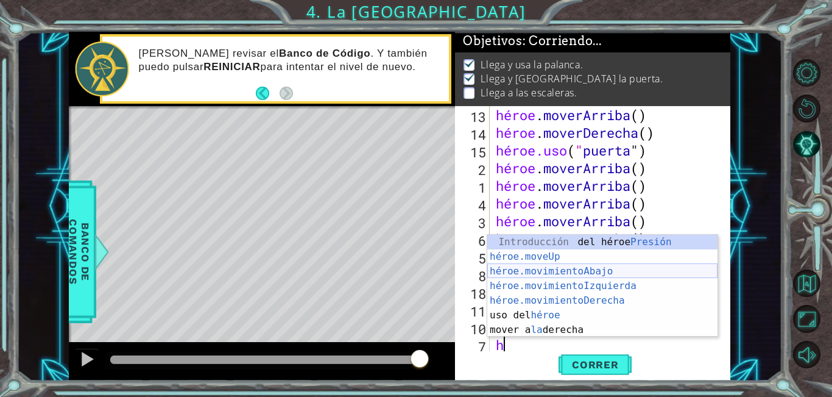
click at [556, 272] on div "Introducción del héroe Presión héroe.moveUp ​ Introducción a la presión héroe.m…" at bounding box center [602, 301] width 230 height 132
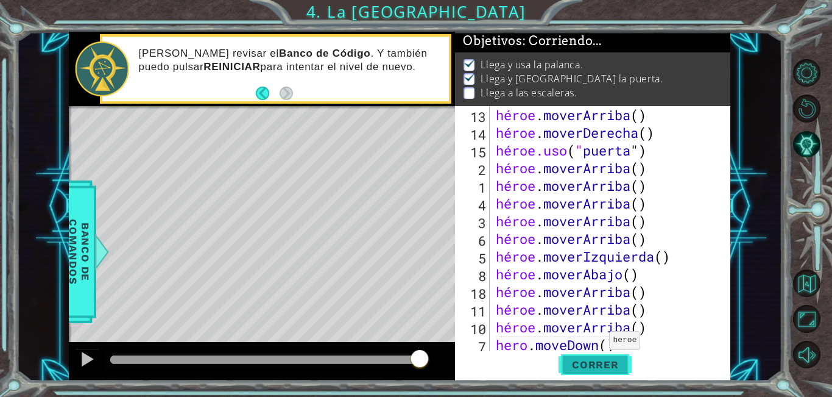
click at [611, 359] on font "Correr" at bounding box center [595, 364] width 47 height 12
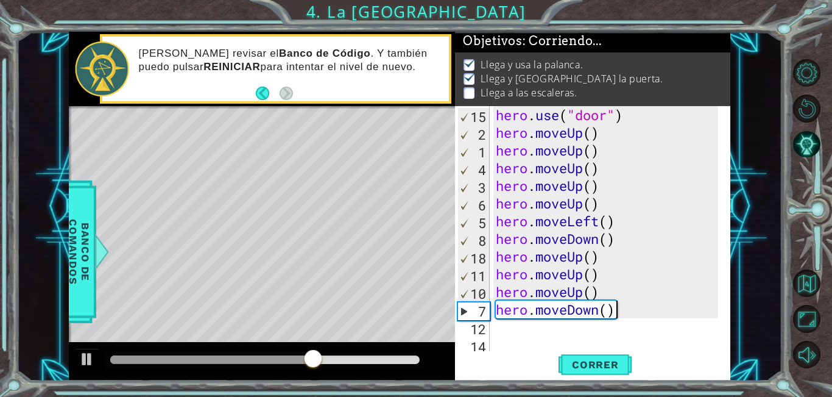
scroll to position [159, 0]
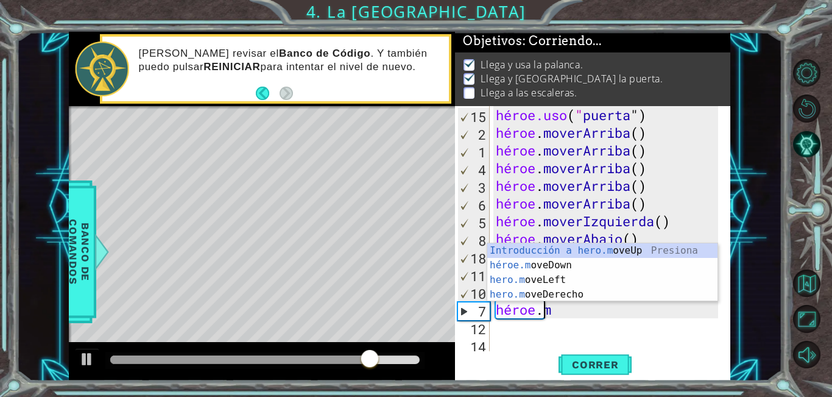
type textarea "hero."
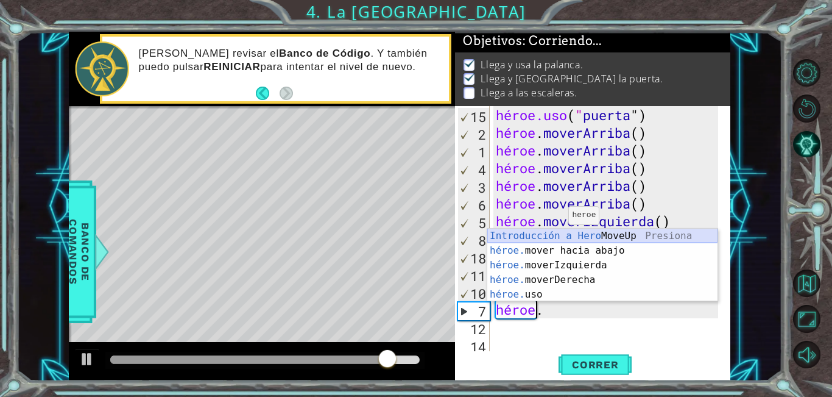
click at [591, 237] on div "Introducción a Hero MoveUp Presiona héroe. mover hacia abajo Introducción a la …" at bounding box center [602, 279] width 230 height 102
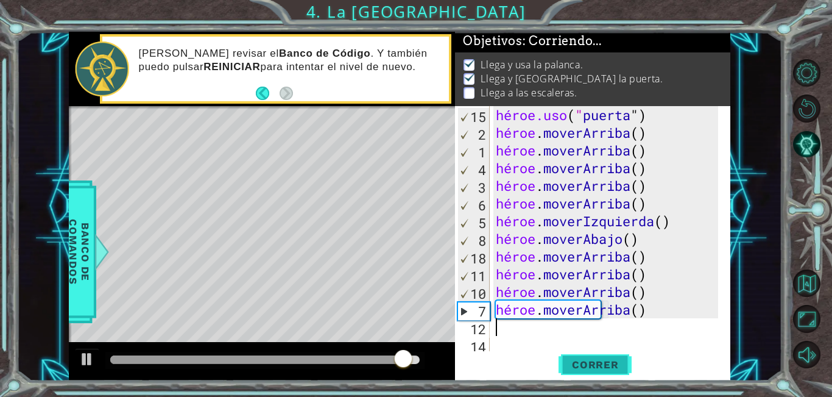
drag, startPoint x: 624, startPoint y: 371, endPoint x: 831, endPoint y: 213, distance: 261.2
click at [624, 370] on button "Correr" at bounding box center [595, 364] width 73 height 27
type textarea "h"
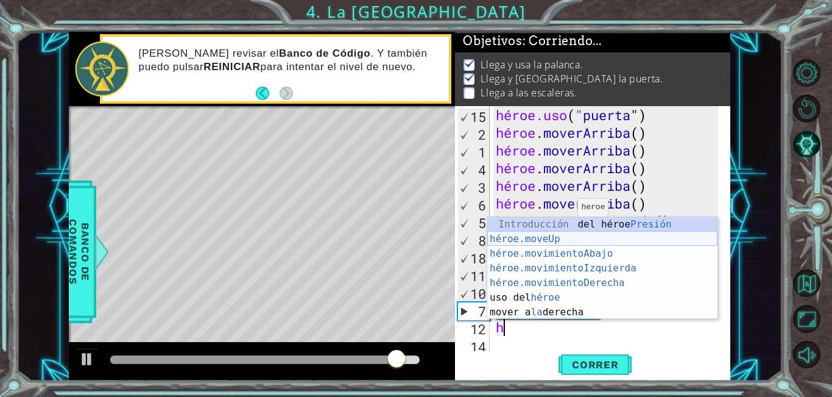
click at [568, 242] on div "Introducción del héroe Presión héroe.moveUp ​ Introducción a la presión héroe.m…" at bounding box center [602, 283] width 230 height 132
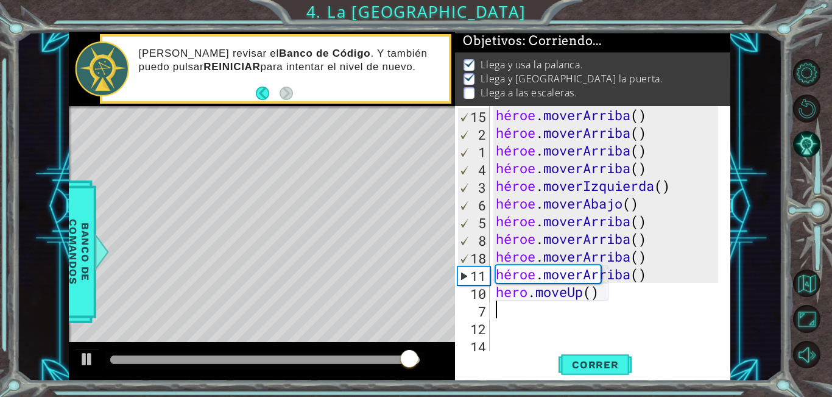
scroll to position [194, 0]
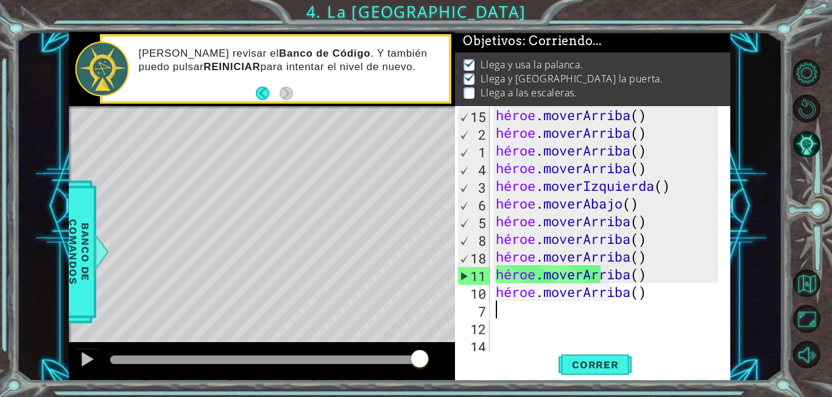
type textarea "h"
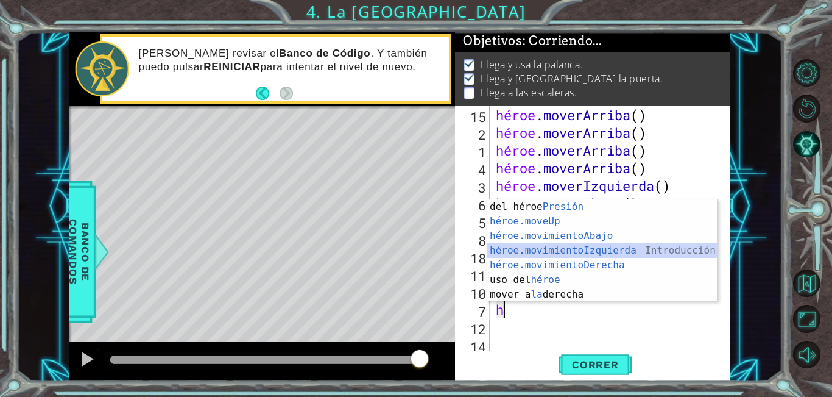
click at [593, 250] on div "Introducción del héroe Presión héroe.moveUp ​ Introducción a la presión héroe.m…" at bounding box center [602, 265] width 230 height 132
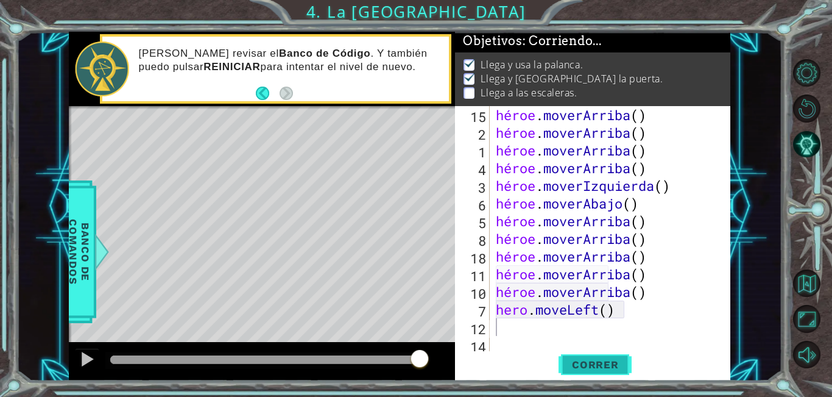
drag, startPoint x: 584, startPoint y: 365, endPoint x: 577, endPoint y: 362, distance: 7.4
click at [585, 363] on font "Correr" at bounding box center [595, 364] width 47 height 12
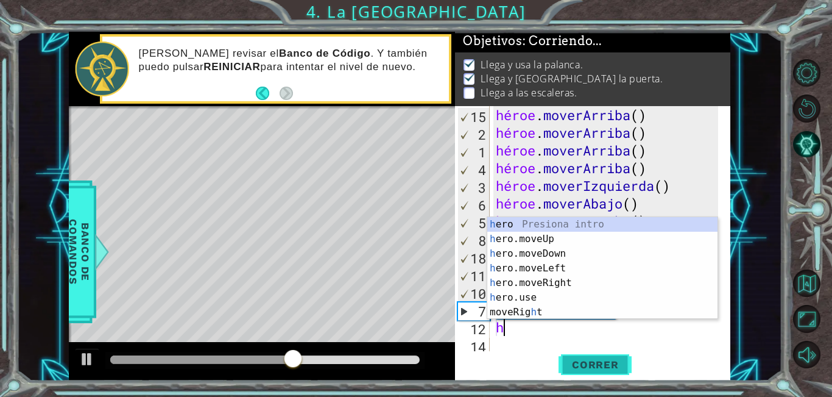
type textarea "h"
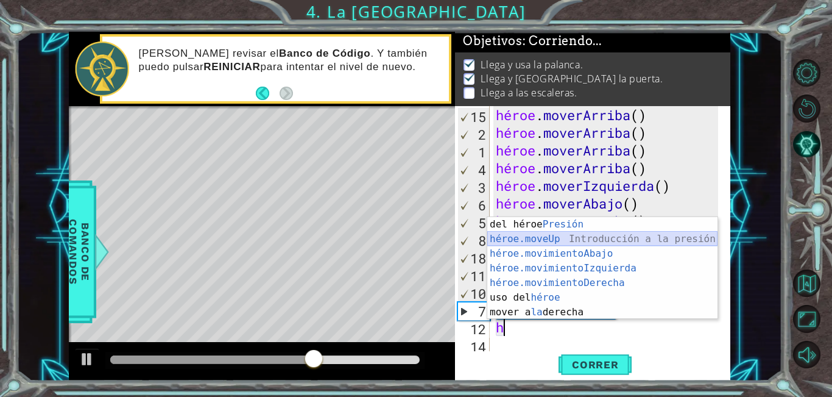
click at [595, 240] on div "Introducción del héroe Presión héroe.moveUp ​ Introducción a la presión héroe.m…" at bounding box center [602, 283] width 230 height 132
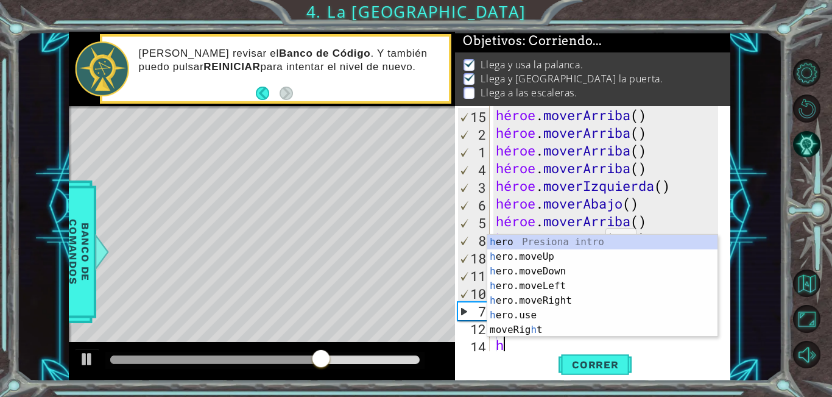
type textarea "h"
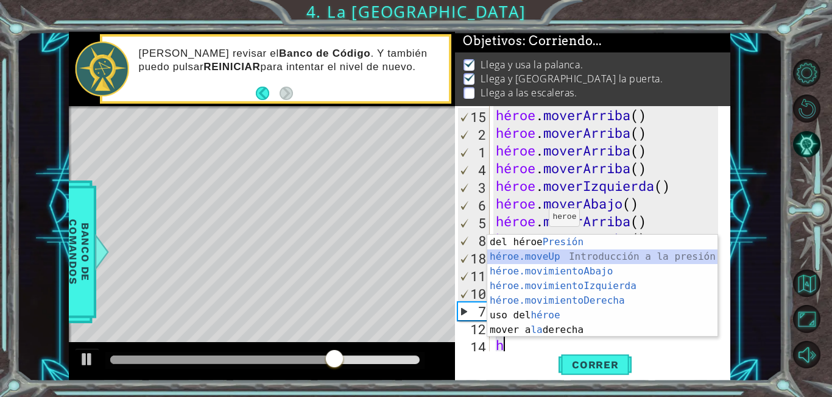
drag, startPoint x: 510, startPoint y: 263, endPoint x: 524, endPoint y: 250, distance: 18.6
click at [511, 262] on div "Introducción del héroe Presión héroe.moveUp ​ Introducción a la presión héroe.m…" at bounding box center [602, 301] width 230 height 132
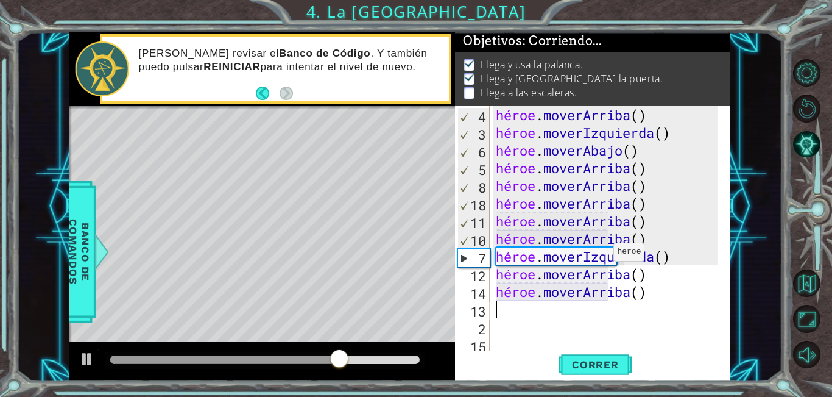
scroll to position [247, 0]
click at [628, 369] on span "Correr" at bounding box center [595, 364] width 71 height 12
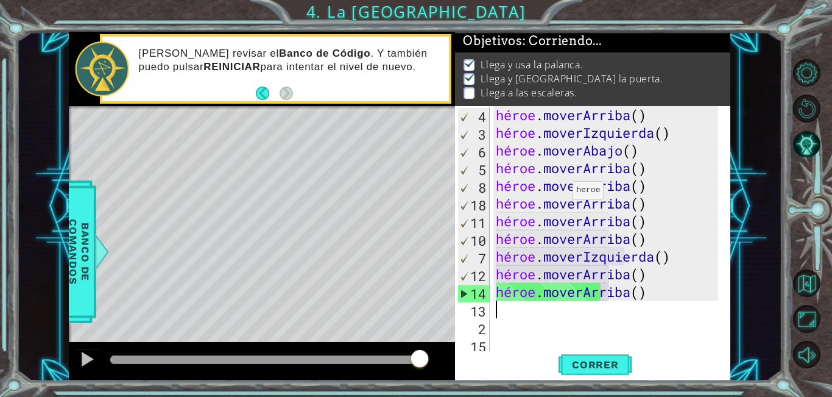
type textarea "h"
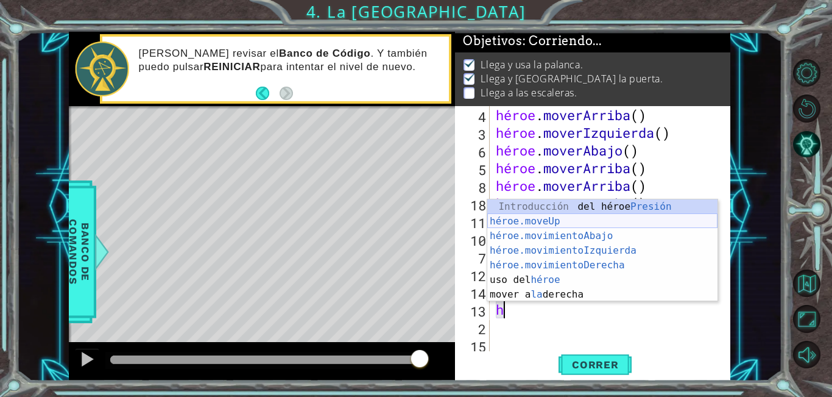
click at [630, 222] on div "Introducción del héroe Presión héroe.moveUp ​ Introducción a la presión héroe.m…" at bounding box center [602, 265] width 230 height 132
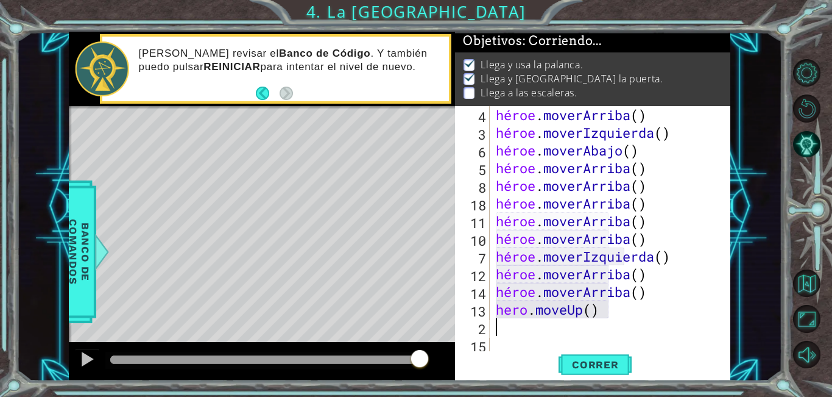
type textarea "h"
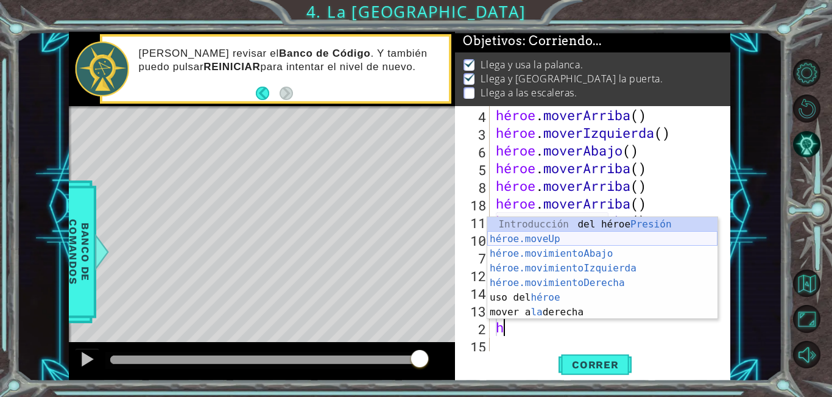
click at [597, 240] on div "Introducción del héroe Presión héroe.moveUp ​ Introducción a la presión héroe.m…" at bounding box center [602, 283] width 230 height 132
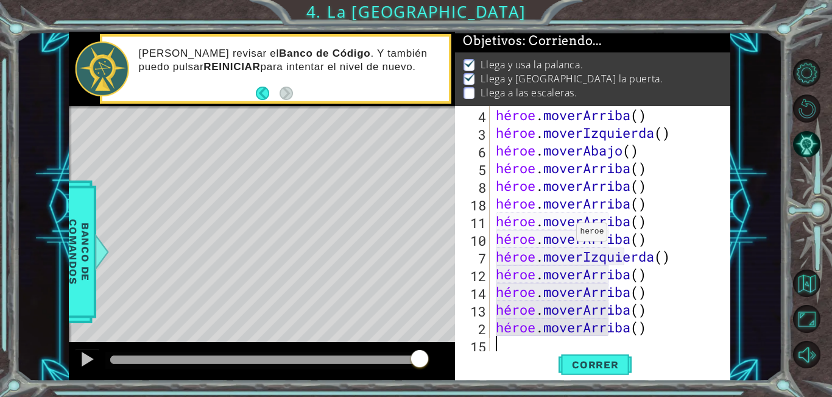
type textarea "h"
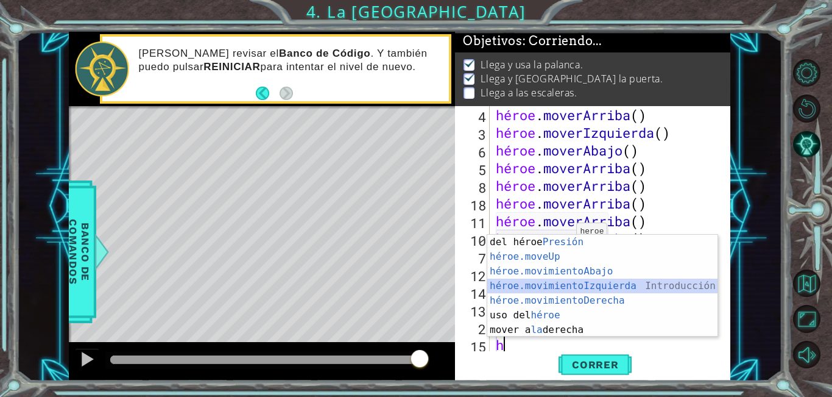
click at [629, 292] on div "Introducción del héroe Presión héroe.moveUp ​ Introducción a la presión héroe.m…" at bounding box center [602, 301] width 230 height 132
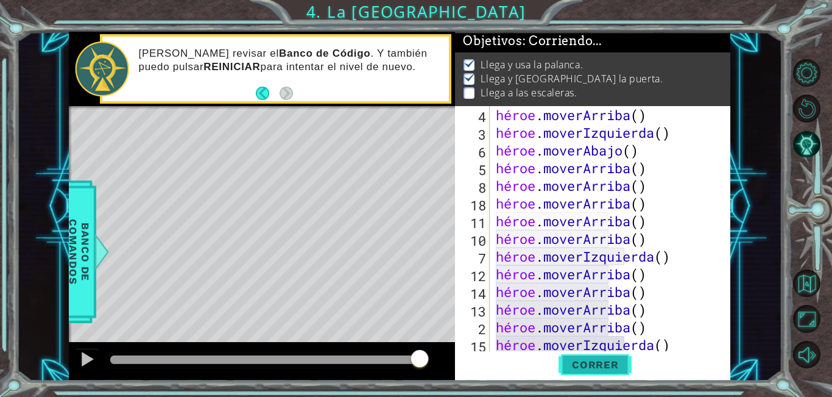
click at [621, 364] on span "Correr" at bounding box center [595, 364] width 71 height 12
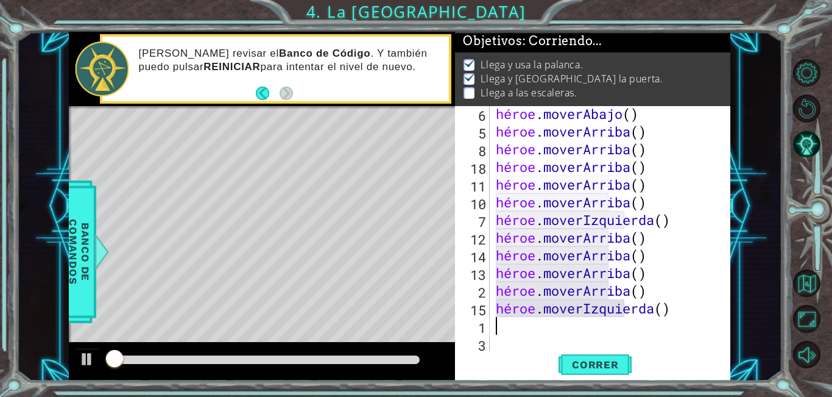
scroll to position [300, 0]
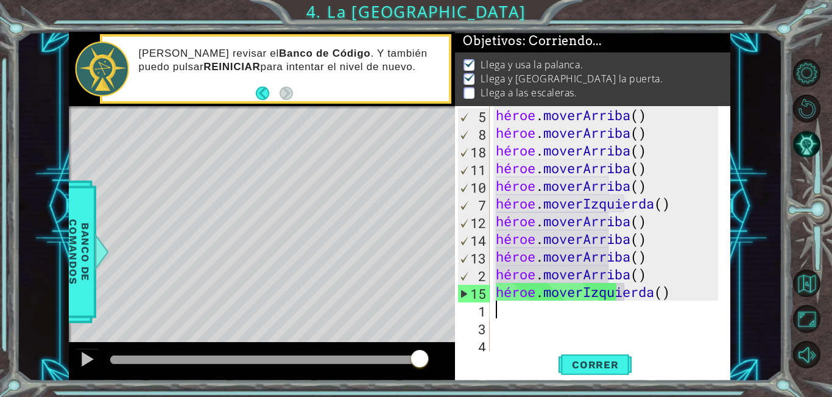
type textarea "h"
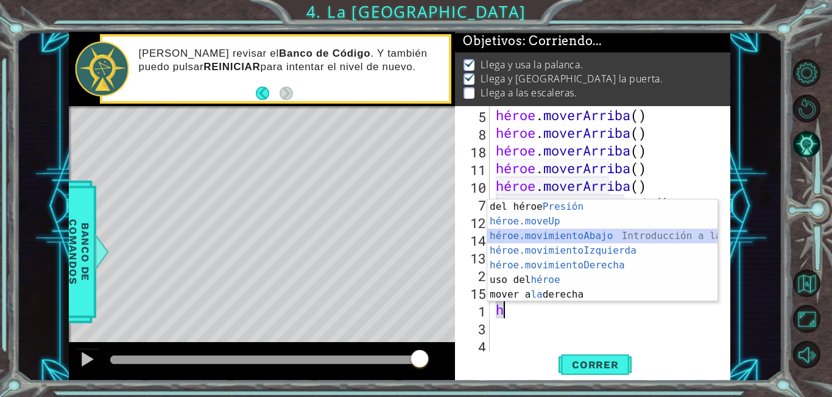
click at [571, 239] on div "Introducción del héroe Presión héroe.moveUp ​ Introducción a la presión héroe.m…" at bounding box center [602, 265] width 230 height 132
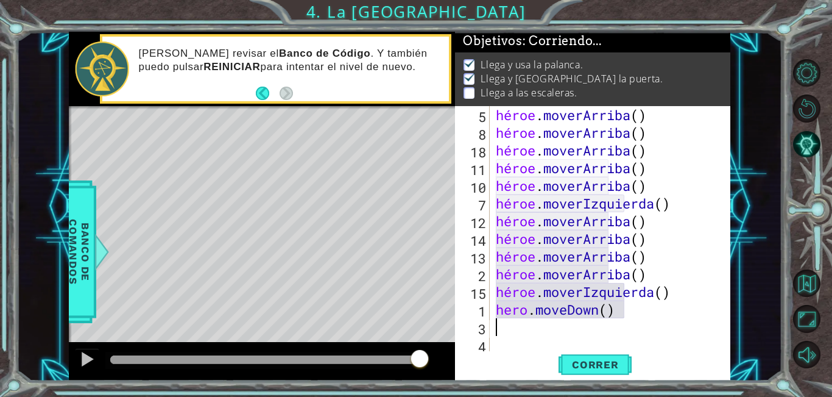
type textarea "h"
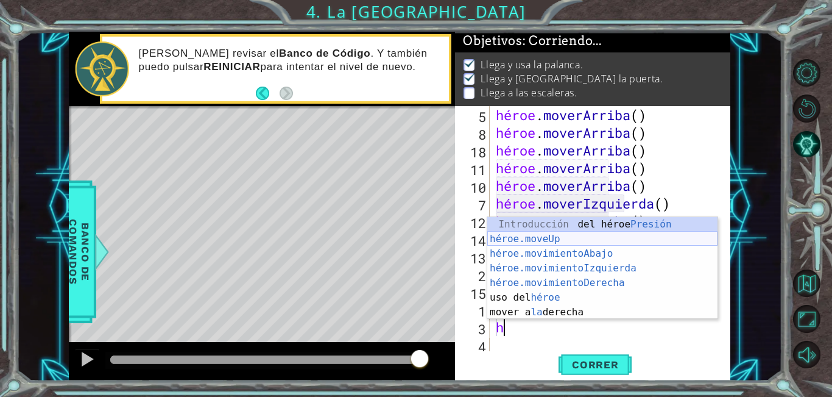
click at [552, 234] on div "Introducción del héroe Presión héroe.moveUp ​ Introducción a la presión héroe.m…" at bounding box center [602, 283] width 230 height 132
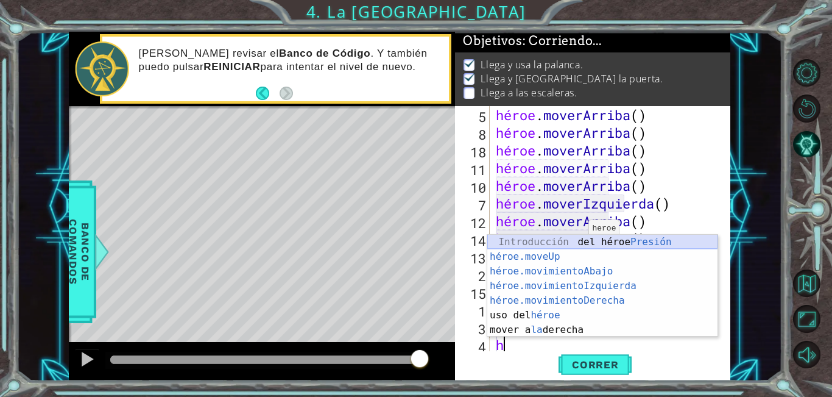
click at [586, 236] on div "Introducción del héroe Presión héroe.moveUp ​ Introducción a la presión héroe.m…" at bounding box center [602, 301] width 230 height 132
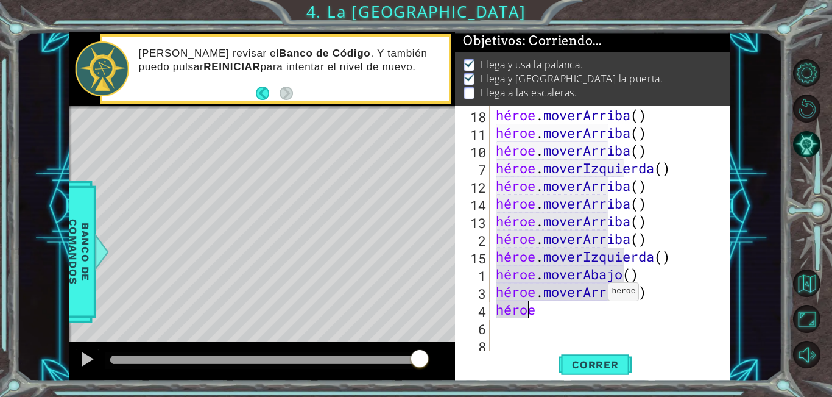
scroll to position [336, 0]
type textarea "her"
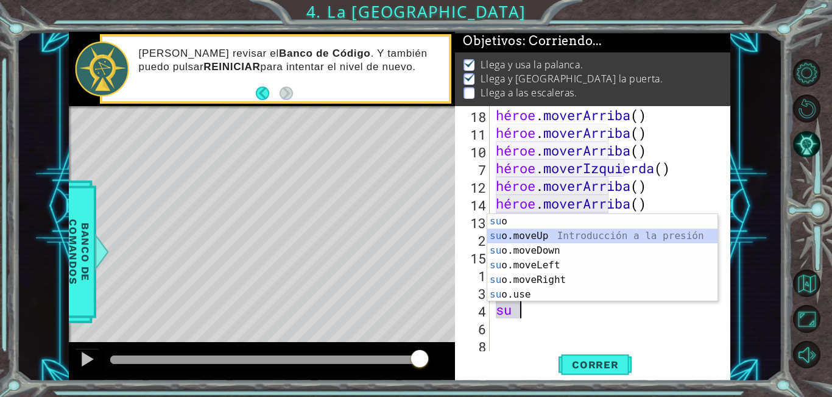
click at [538, 238] on div "su o Presiona intro su o.moveUp Introducción a la presión su o.moveDown Introdu…" at bounding box center [602, 272] width 230 height 117
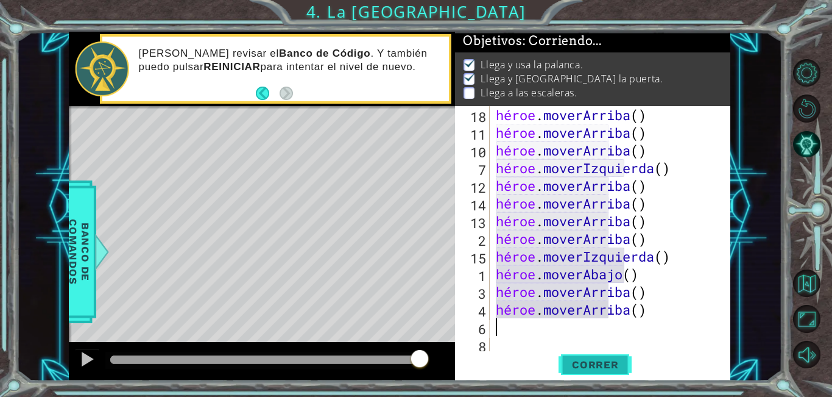
click at [586, 359] on font "Correr" at bounding box center [595, 364] width 47 height 12
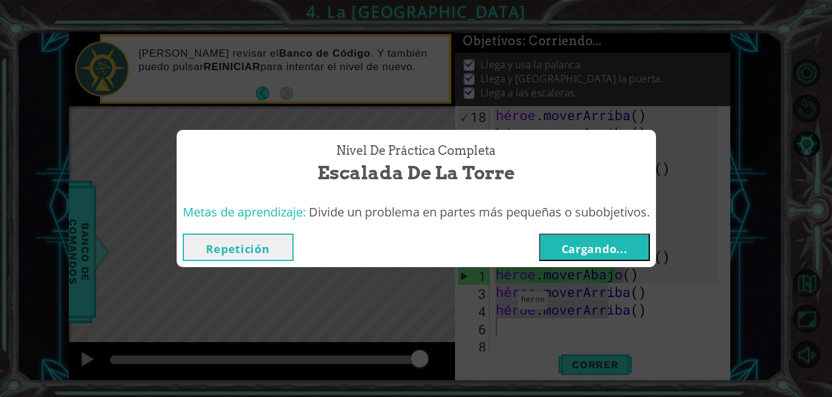
click at [582, 241] on font "Cargando..." at bounding box center [595, 248] width 66 height 15
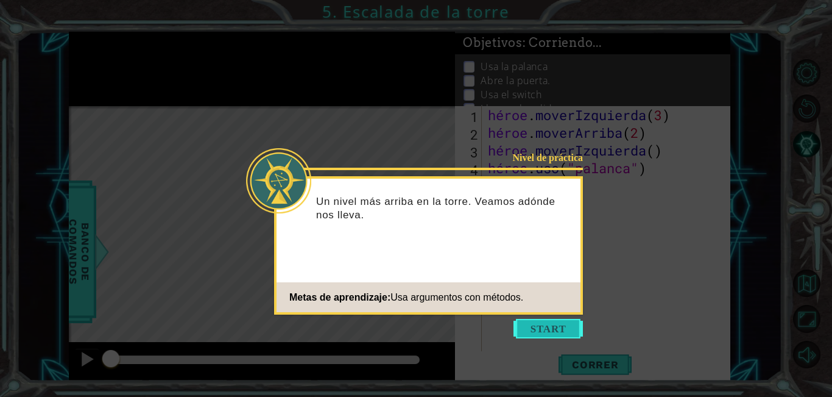
click at [550, 320] on button "Comenzar" at bounding box center [548, 328] width 69 height 19
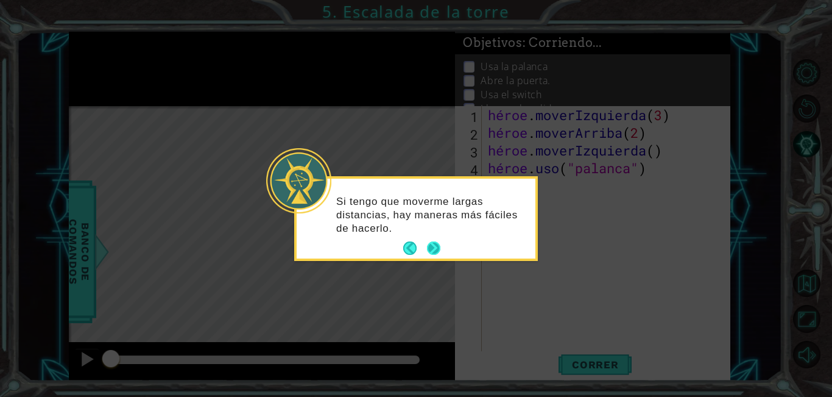
click at [436, 247] on button "Próximo" at bounding box center [433, 247] width 13 height 13
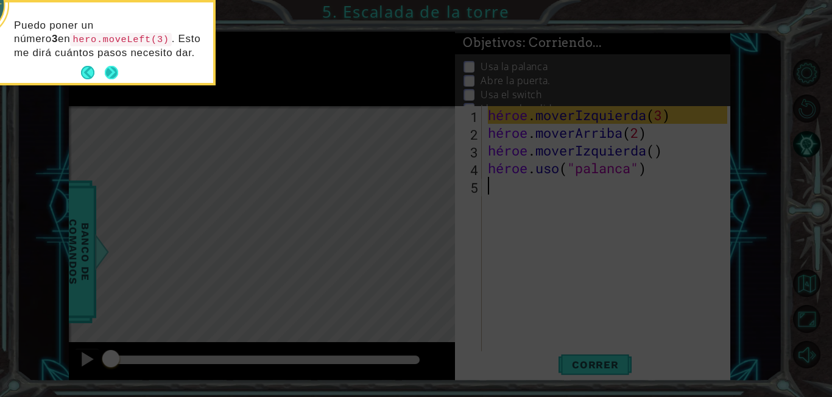
click at [108, 71] on button "Próximo" at bounding box center [112, 73] width 14 height 14
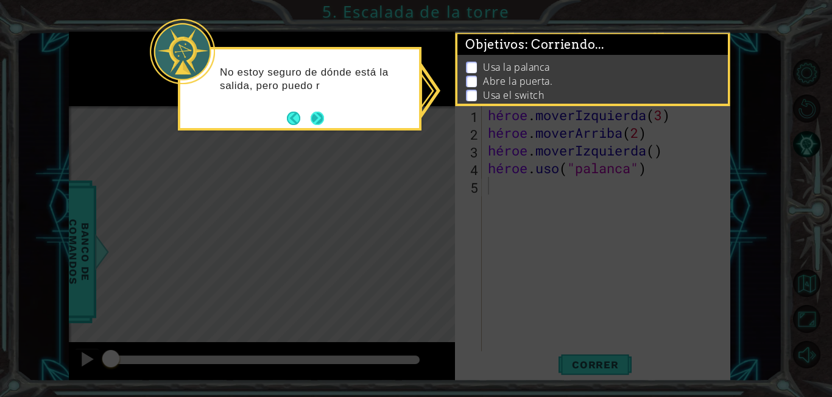
click at [311, 116] on button "Próximo" at bounding box center [317, 118] width 15 height 15
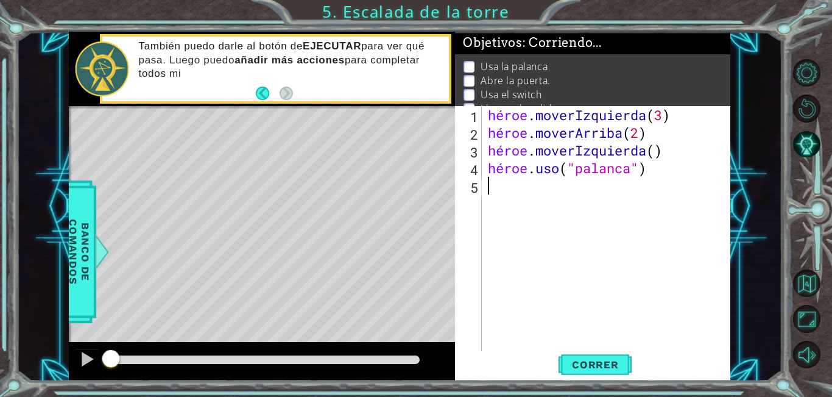
click at [582, 226] on div "héroe . moverIzquierda ( 3 ) héroe . moverArriba ( 2 ) héroe . moverIzquierda (…" at bounding box center [609, 247] width 248 height 283
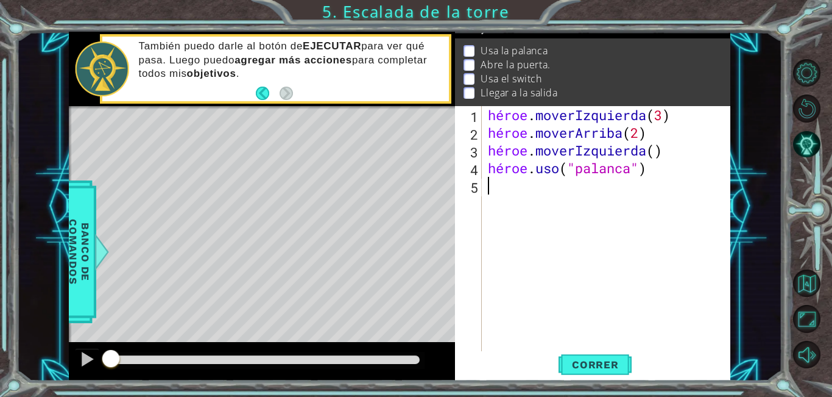
scroll to position [31, 0]
click at [613, 373] on button "Correr" at bounding box center [595, 364] width 73 height 27
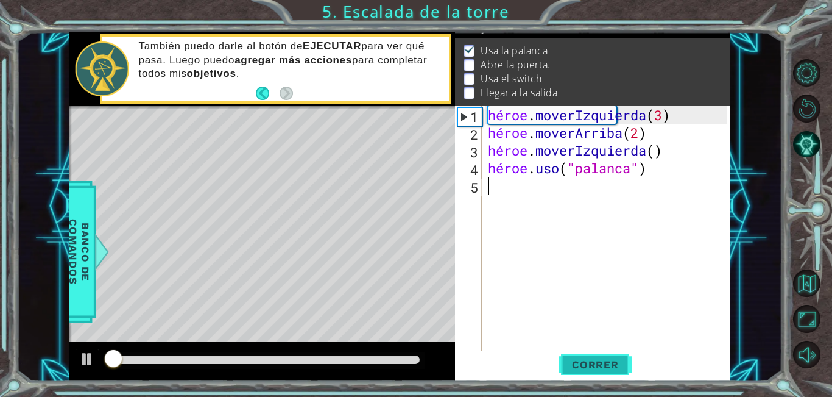
scroll to position [16, 0]
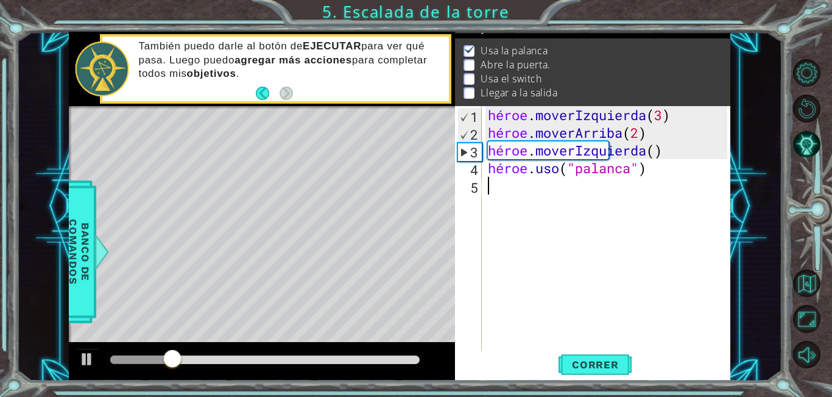
click at [571, 191] on div "héroe . moverIzquierda ( 3 ) héroe . moverArriba ( 2 ) héroe . moverIzquierda (…" at bounding box center [609, 247] width 248 height 283
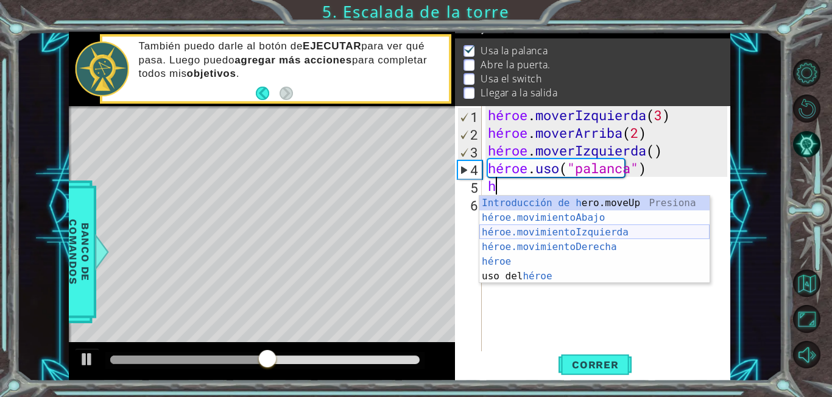
click at [577, 236] on div "Introducción de [PERSON_NAME].moveUp Presiona héroe.movimientoAbajo ​ Introducc…" at bounding box center [594, 254] width 230 height 117
type textarea "hero.moveLeft(1)"
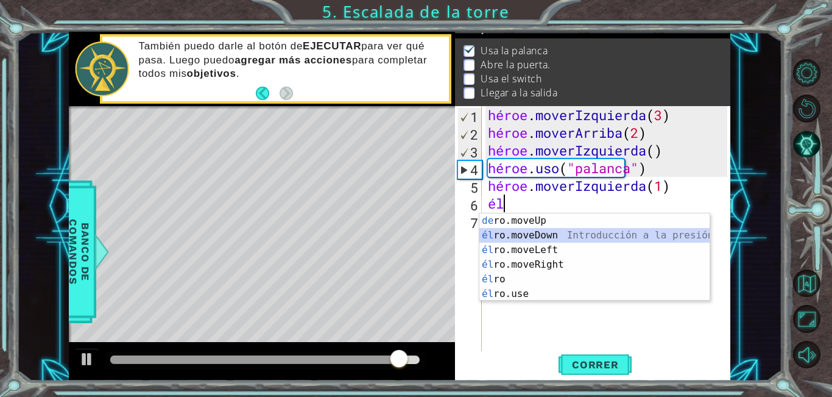
click at [540, 241] on div "Introducción a la presión de [PERSON_NAME].moveUp él ro.moveDown Introducción a…" at bounding box center [594, 271] width 230 height 117
type textarea "hero.moveDown(1)"
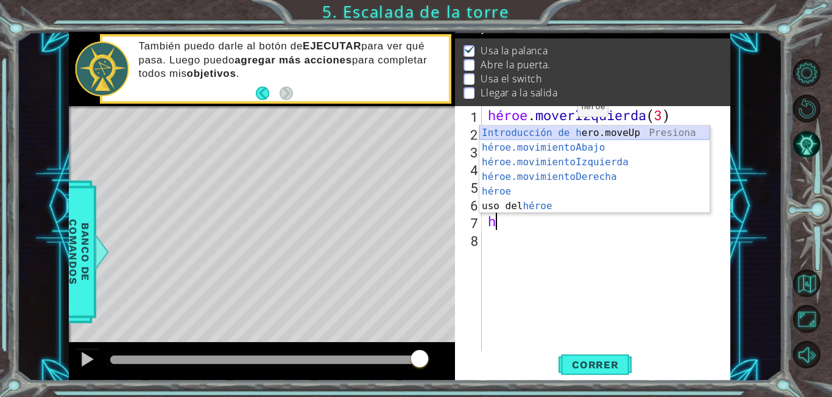
click at [548, 136] on div "Introducción de [PERSON_NAME].moveUp Presiona héroe.movimientoAbajo ​ Introducc…" at bounding box center [594, 183] width 230 height 117
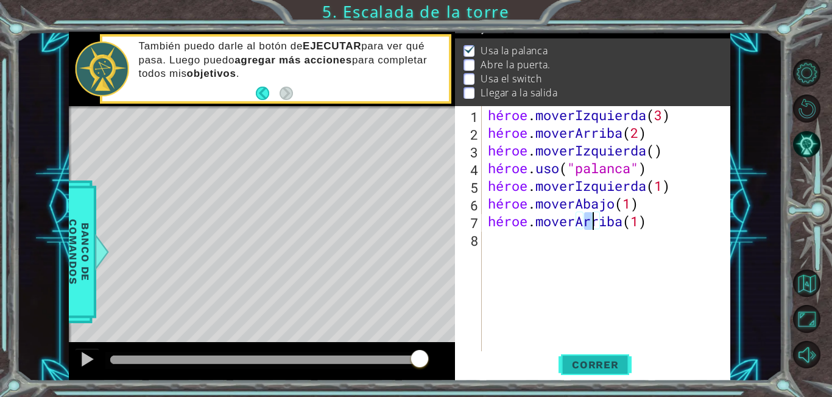
type textarea "hero.moveUp(1)"
click at [610, 356] on button "Correr" at bounding box center [595, 364] width 73 height 27
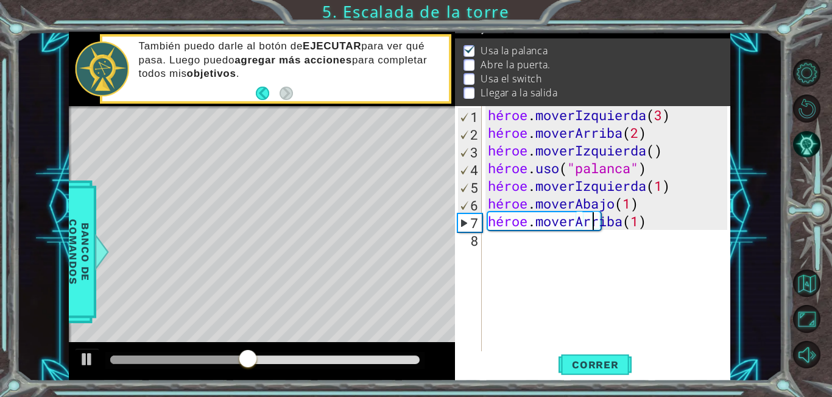
click at [707, 218] on div "héroe . moverIzquierda ( 3 ) héroe . moverArriba ( 2 ) héroe . moverIzquierda (…" at bounding box center [609, 247] width 248 height 283
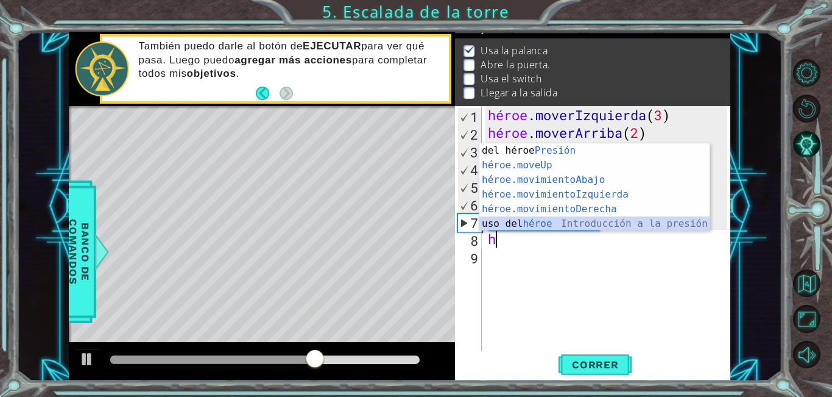
click at [580, 220] on div "Introducción del héroe Presión héroe.moveUp ​ Introducción a la presión héroe.m…" at bounding box center [594, 201] width 230 height 117
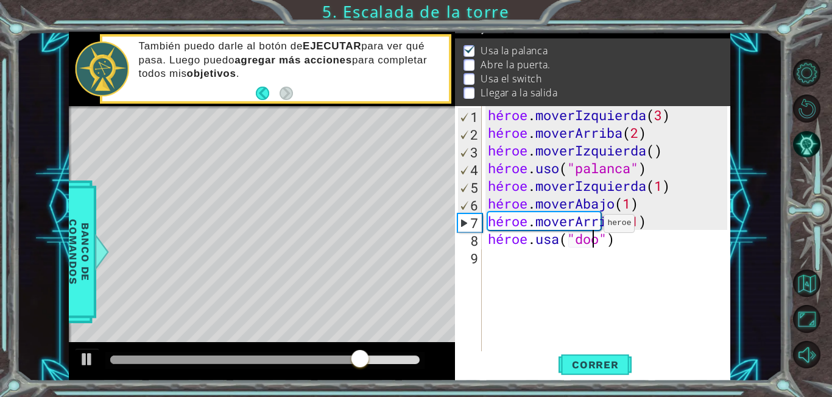
scroll to position [0, 5]
type textarea "hero.use("door")"
click at [603, 364] on font "Correr" at bounding box center [595, 364] width 47 height 12
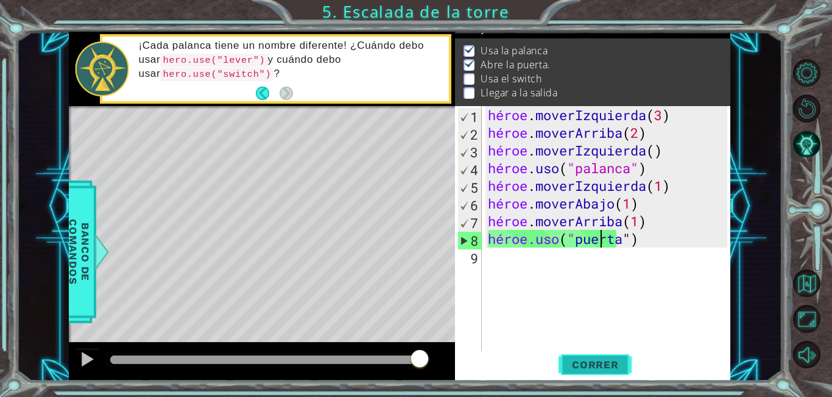
scroll to position [0, 0]
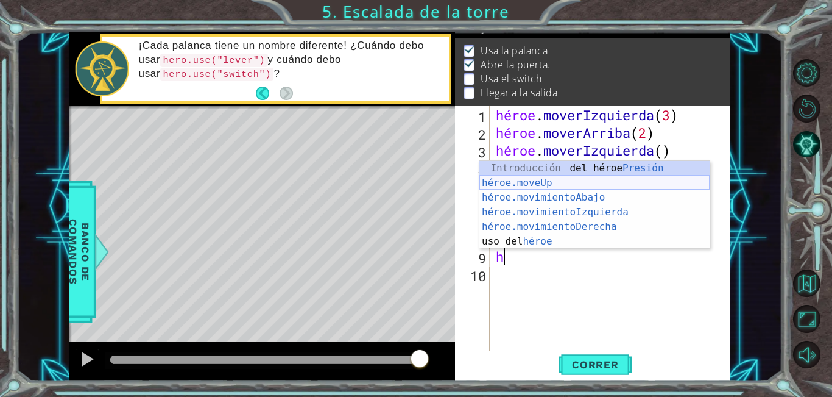
click at [595, 181] on div "Introducción del héroe Presión héroe.moveUp ​ Introducción a la presión héroe.m…" at bounding box center [594, 219] width 230 height 117
type textarea "hero.moveUp(1)"
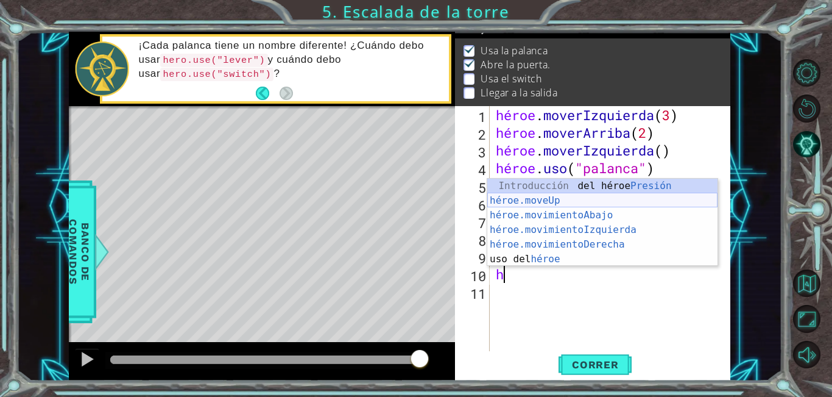
click at [582, 200] on div "Introducción del héroe Presión héroe.moveUp ​ Introducción a la presión héroe.m…" at bounding box center [602, 236] width 230 height 117
type textarea "hero.moveUp(1)"
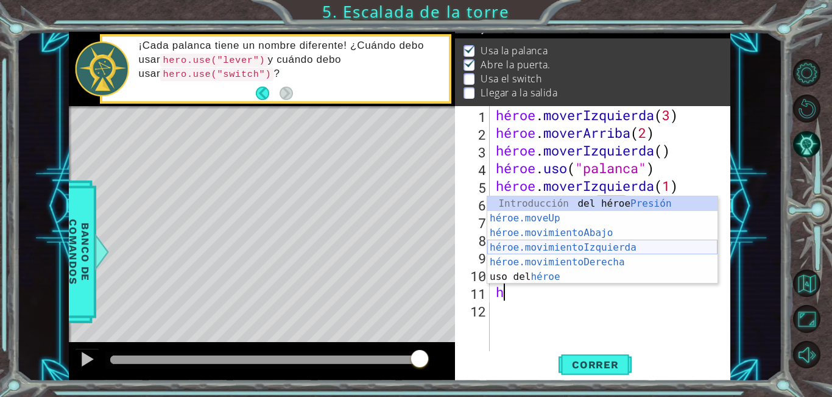
click at [548, 247] on div "Introducción del héroe Presión héroe.moveUp ​ Introducción a la presión héroe.m…" at bounding box center [602, 254] width 230 height 117
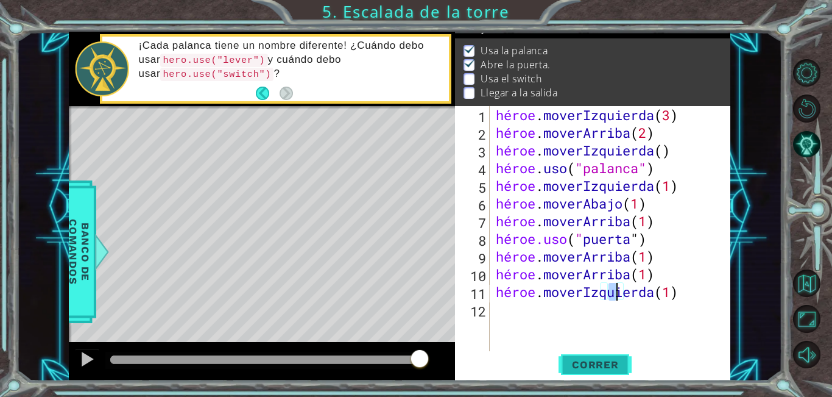
type textarea "hero.moveLeft(1)"
click at [596, 363] on font "Correr" at bounding box center [595, 364] width 47 height 12
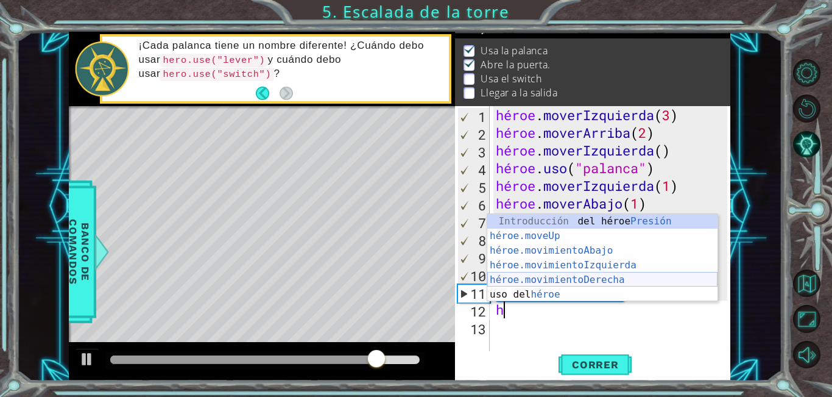
click at [594, 278] on div "Introducción del héroe Presión héroe.moveUp ​ Introducción a la presión héroe.m…" at bounding box center [602, 272] width 230 height 117
type textarea "hero.moveRight(1)"
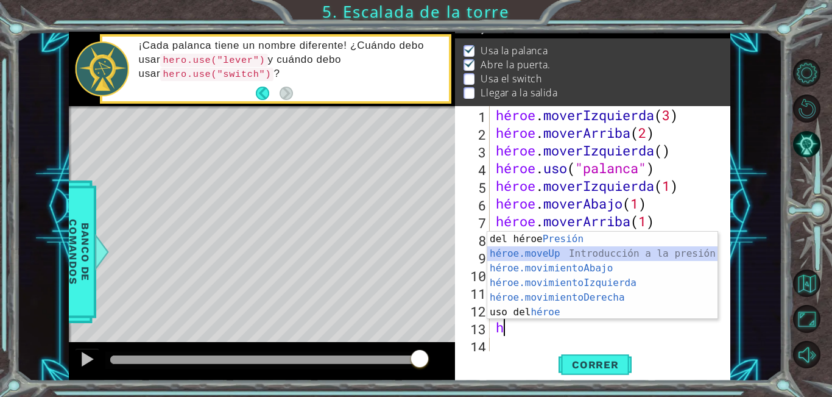
click at [554, 255] on div "Introducción del héroe Presión héroe.moveUp ​ Introducción a la presión héroe.m…" at bounding box center [602, 289] width 230 height 117
type textarea "hero.moveUp(1)"
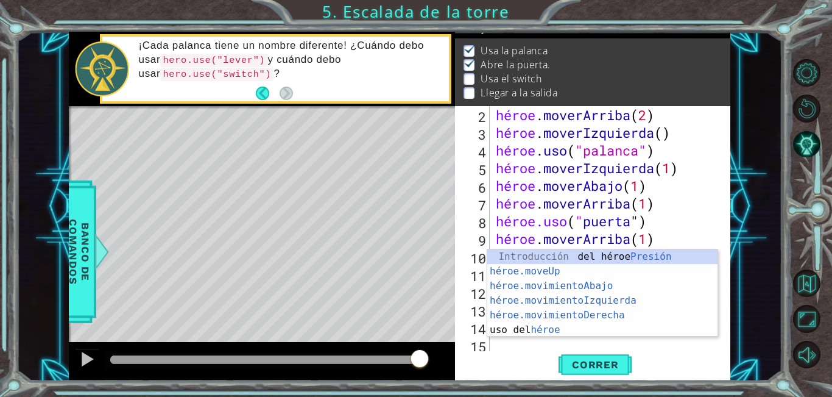
scroll to position [18, 0]
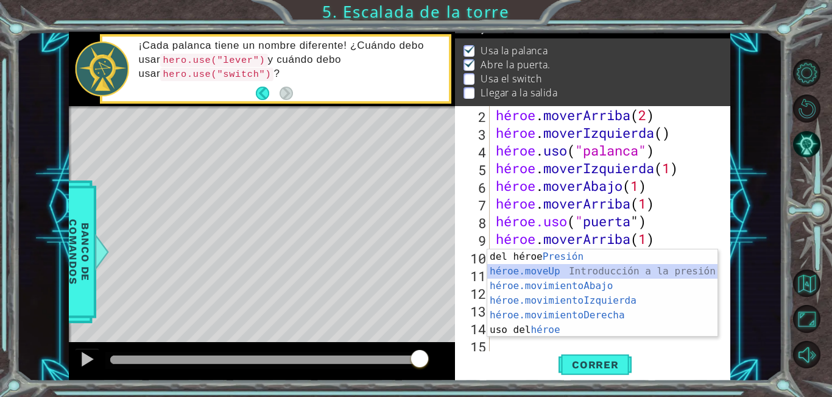
click at [552, 272] on div "Introducción del héroe Presión héroe.moveUp ​ Introducción a la presión héroe.m…" at bounding box center [602, 307] width 230 height 117
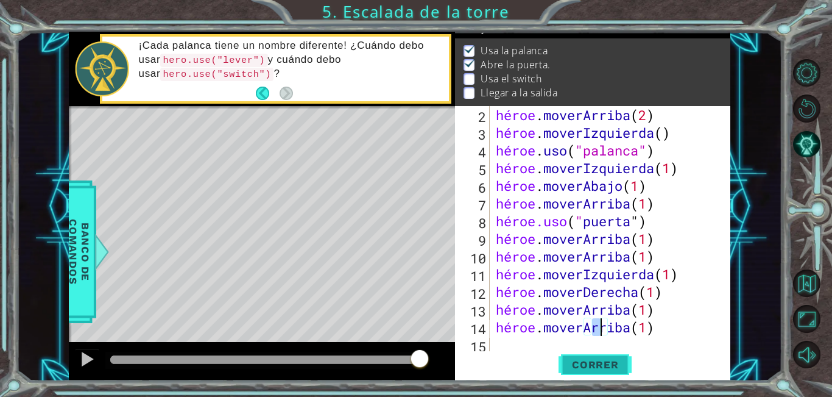
type textarea "hero.moveUp(1)"
click at [628, 362] on span "Correr" at bounding box center [595, 364] width 71 height 12
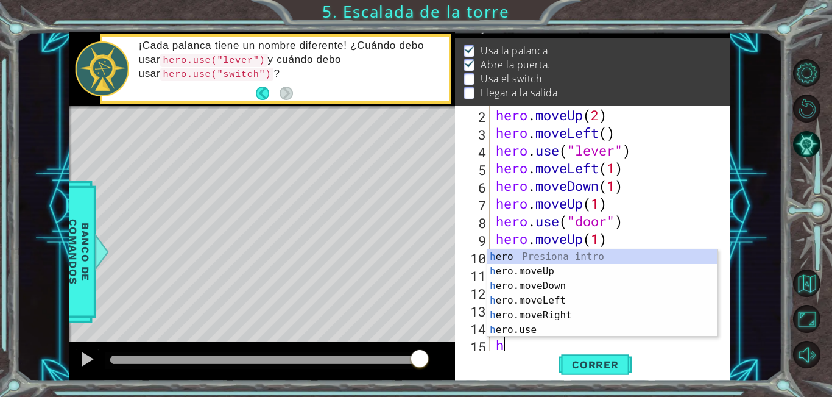
scroll to position [35, 0]
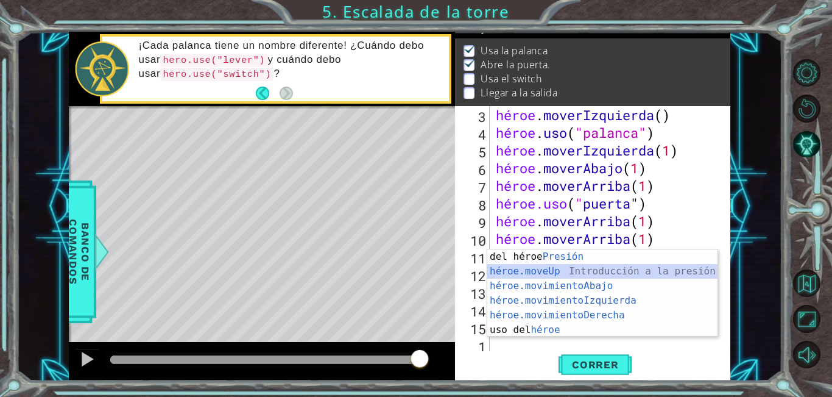
click at [565, 277] on div "Introducción del héroe Presión héroe.moveUp ​ Introducción a la presión héroe.m…" at bounding box center [602, 307] width 230 height 117
type textarea "hero.moveUp(1)"
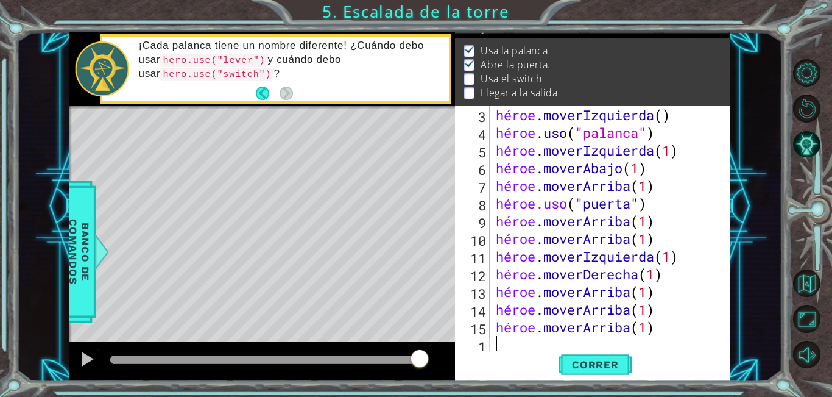
scroll to position [53, 0]
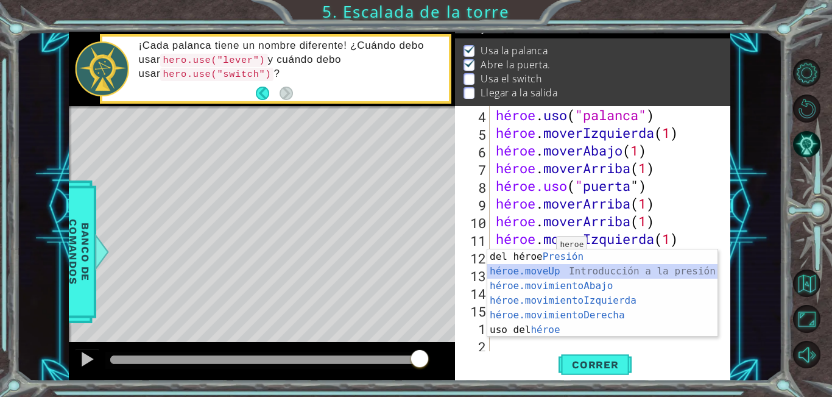
click at [529, 277] on div "Introducción del héroe Presión héroe.moveUp ​ Introducción a la presión héroe.m…" at bounding box center [602, 307] width 230 height 117
type textarea "hero.moveUp(1)"
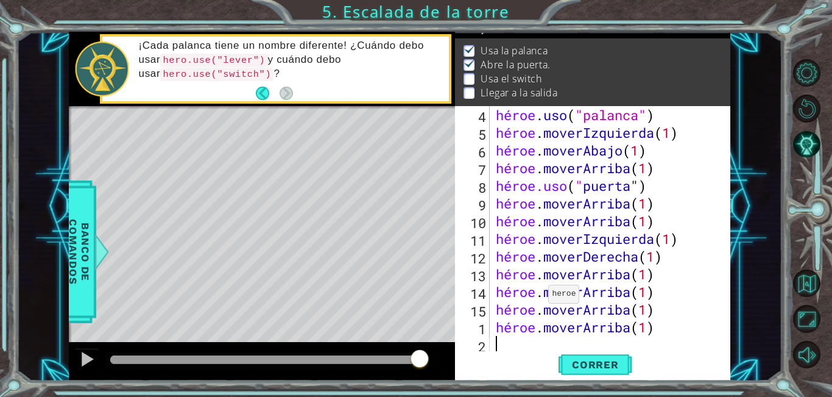
scroll to position [71, 0]
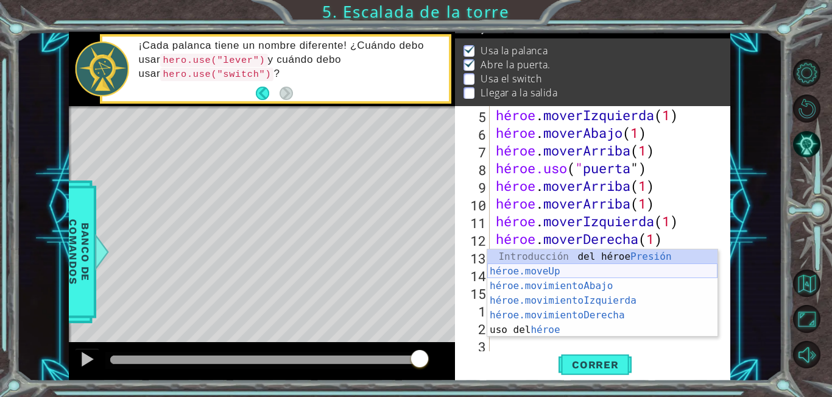
click at [539, 274] on div "Introducción del héroe Presión héroe.moveUp ​ Introducción a la presión héroe.m…" at bounding box center [602, 307] width 230 height 117
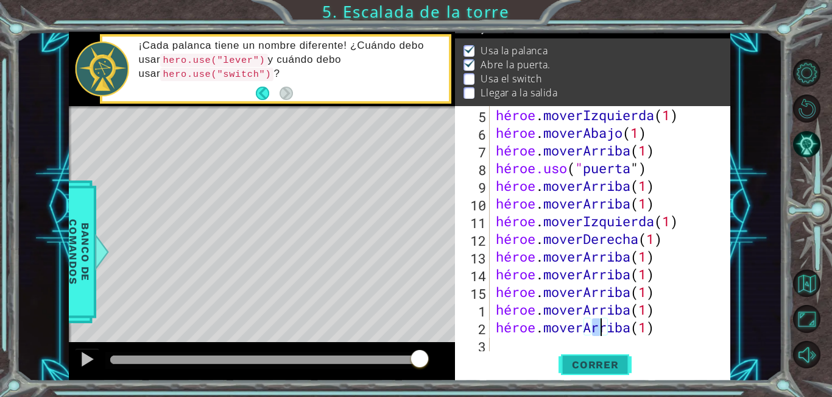
click at [582, 351] on button "Correr" at bounding box center [595, 364] width 73 height 27
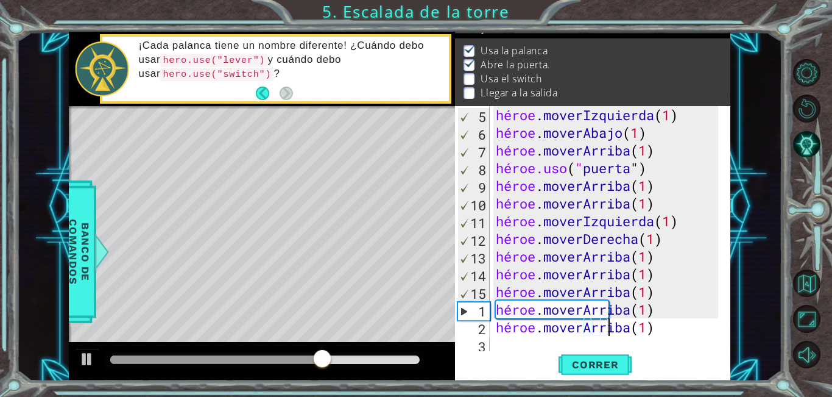
click at [687, 332] on div "héroe . moverIzquierda ( 1 ) héroe . moverAbajo ( 1 ) héroe . moverArriba ( 1 )…" at bounding box center [608, 247] width 231 height 283
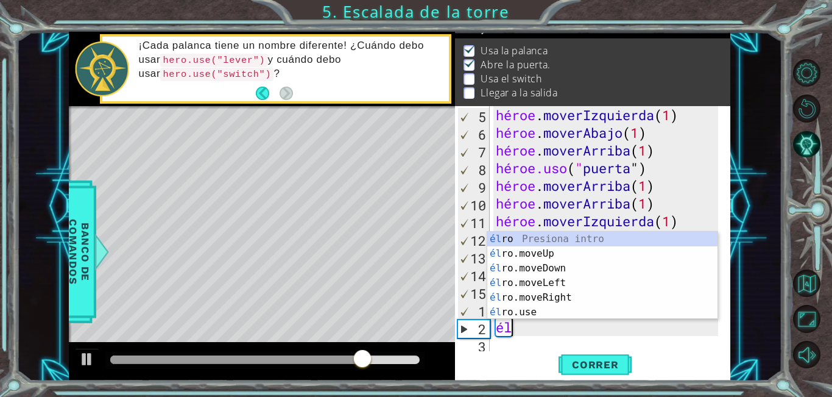
type textarea "h"
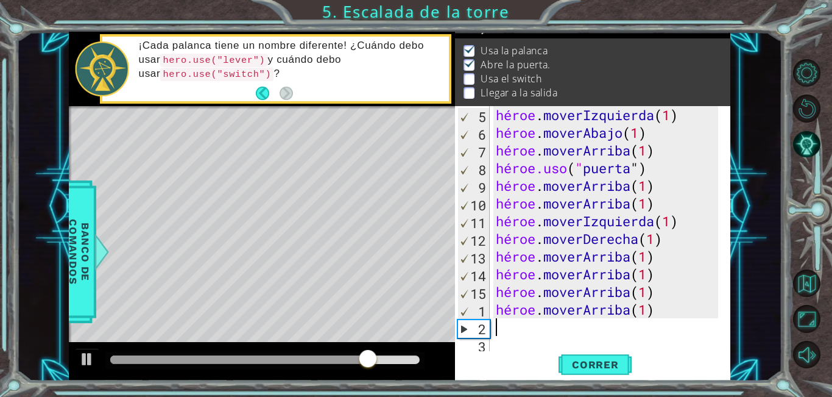
scroll to position [53, 0]
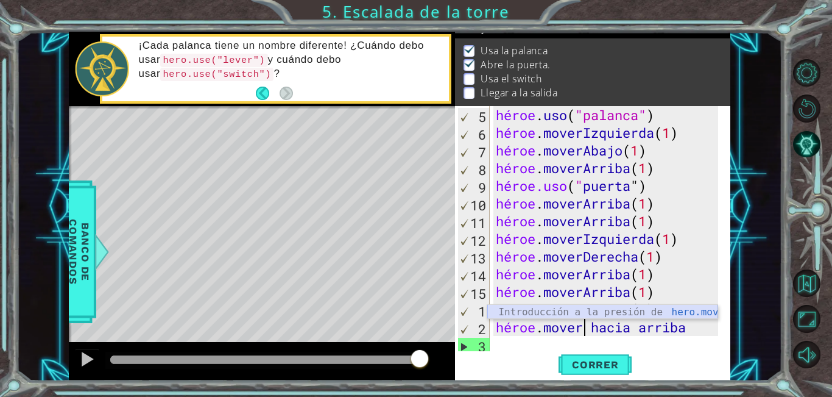
click at [692, 316] on div "Introducción a la presión de hero.moveUp" at bounding box center [602, 327] width 230 height 44
type textarea "hero.moveUp(1)"
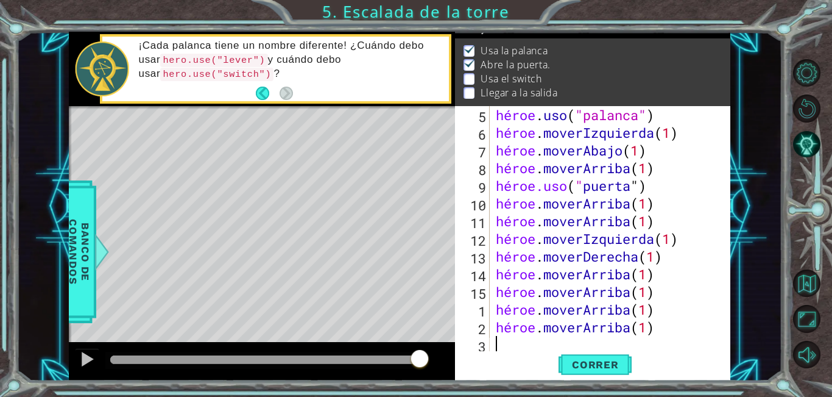
scroll to position [71, 0]
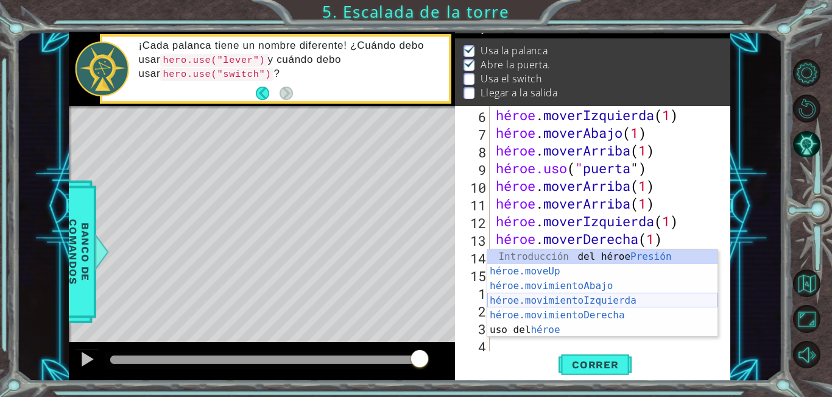
click at [556, 299] on div "Introducción del héroe Presión héroe.moveUp ​ Introducción a la presión héroe.m…" at bounding box center [602, 307] width 230 height 117
type textarea "hero.moveLeft(1)"
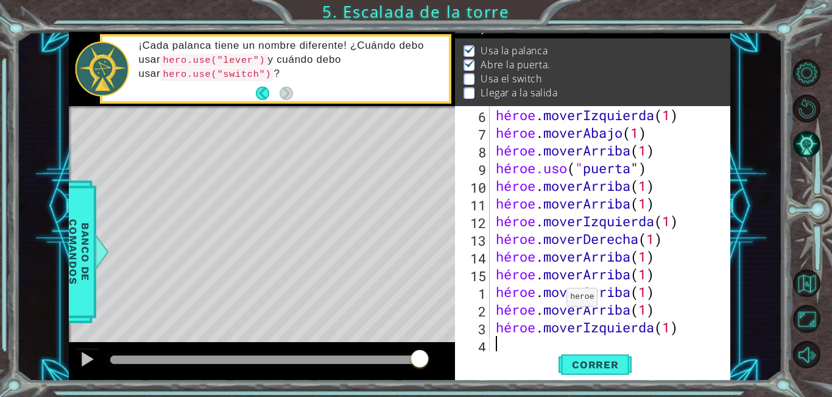
scroll to position [88, 0]
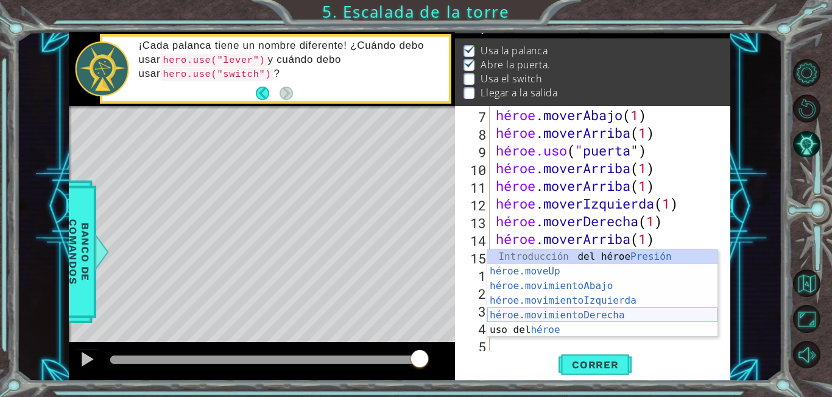
click at [570, 319] on div "Introducción del héroe Presión héroe.moveUp ​ Introducción a la presión héroe.m…" at bounding box center [602, 307] width 230 height 117
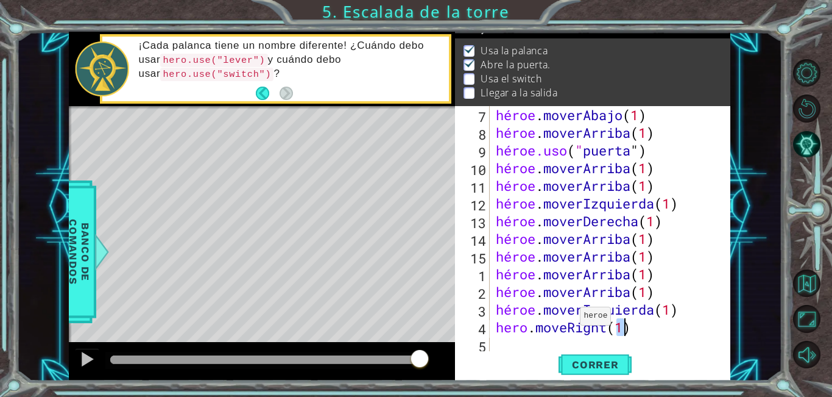
type textarea "hero.moveRight(1)"
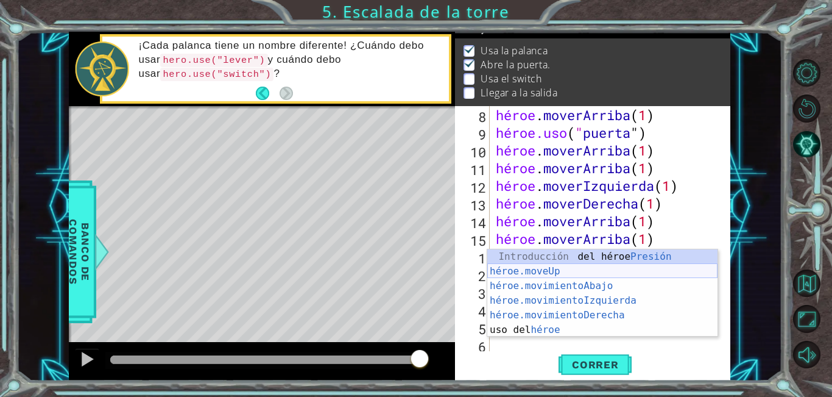
click at [584, 269] on div "Introducción del héroe Presión héroe.moveUp ​ Introducción a la presión héroe.m…" at bounding box center [602, 307] width 230 height 117
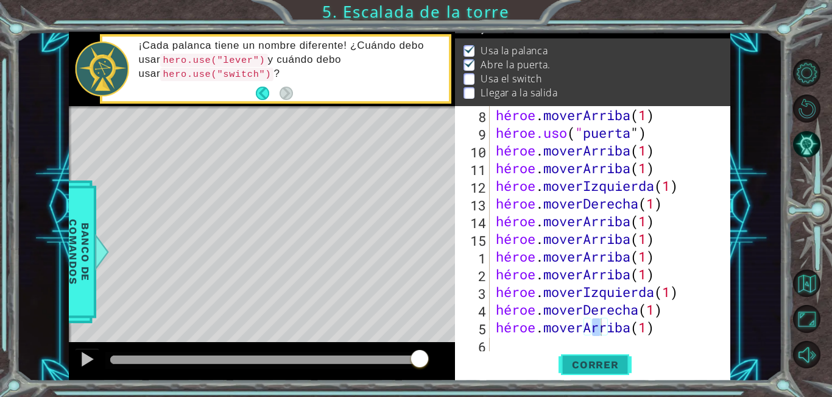
click at [596, 358] on button "Correr" at bounding box center [595, 364] width 73 height 27
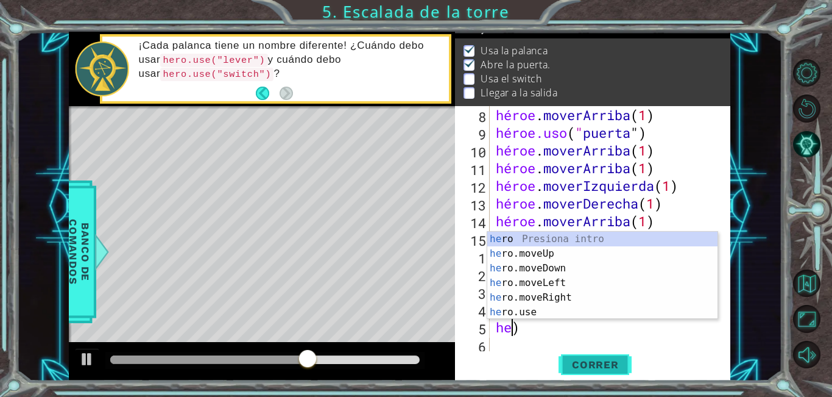
scroll to position [88, 0]
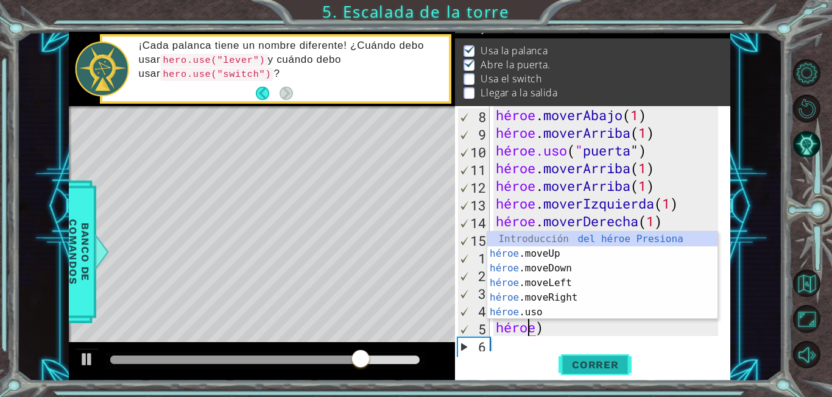
type textarea "hero.moveLeft(1))"
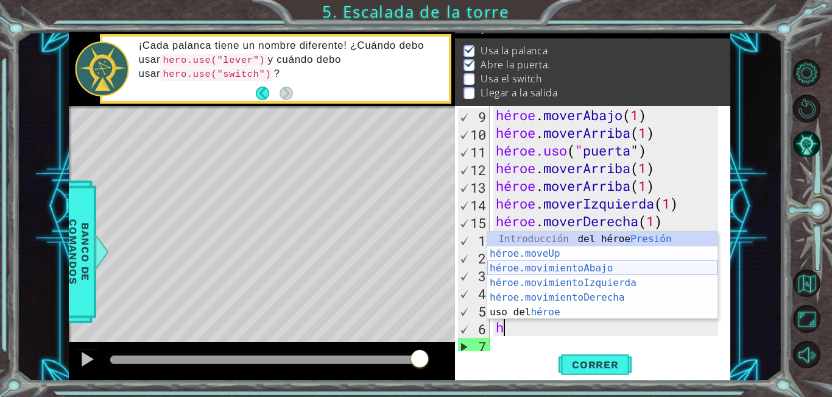
click at [610, 274] on div "Introducción del héroe Presión héroe.moveUp ​ Introducción a la presión héroe.m…" at bounding box center [602, 289] width 230 height 117
type textarea "hero.moveDown(1)"
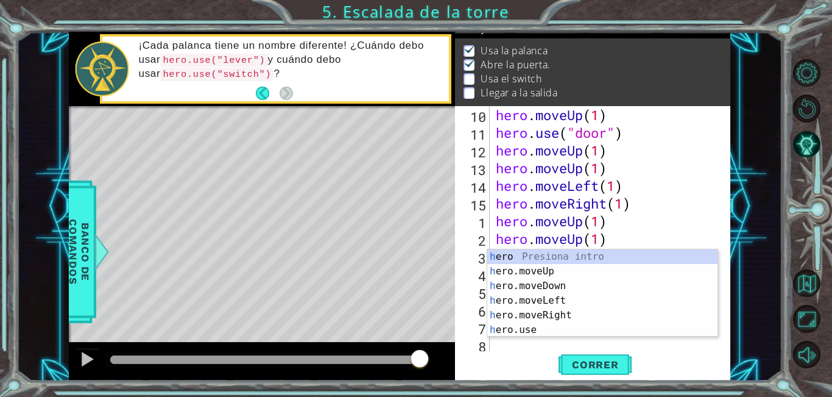
scroll to position [106, 0]
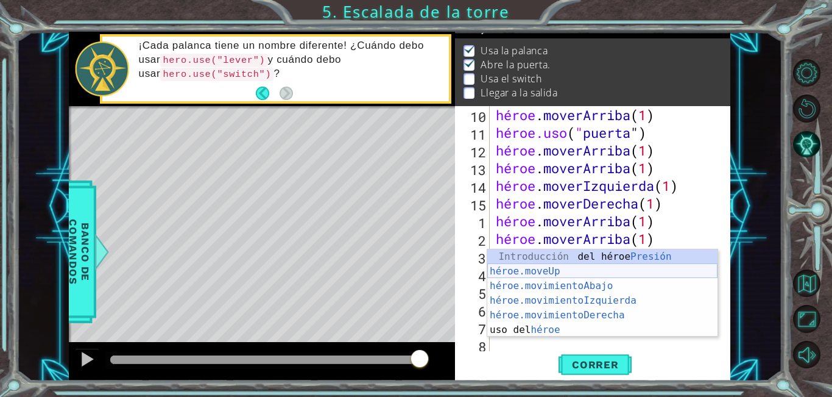
click at [593, 277] on div "Introducción del héroe Presión héroe.moveUp ​ Introducción a la presión héroe.m…" at bounding box center [602, 307] width 230 height 117
type textarea "hero.moveUp(1)"
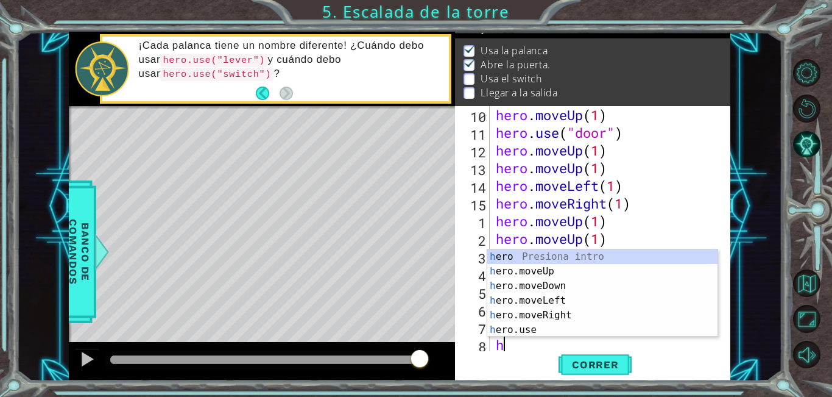
scroll to position [124, 0]
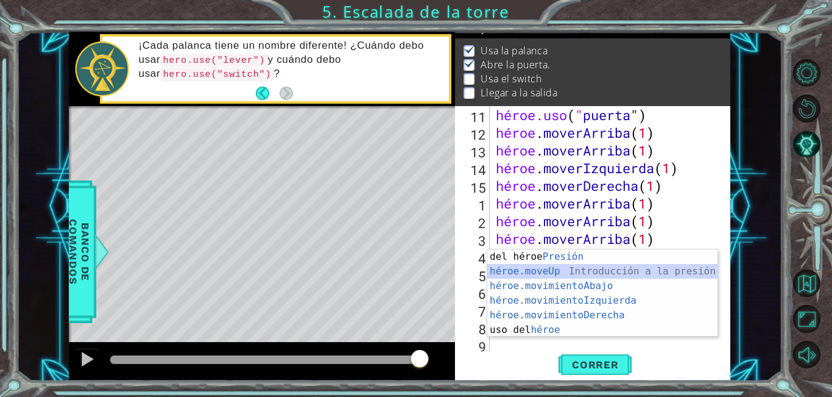
click at [619, 272] on div "Introducción del héroe Presión héroe.moveUp ​ Introducción a la presión héroe.m…" at bounding box center [602, 307] width 230 height 117
type textarea "hero.moveUp(1)"
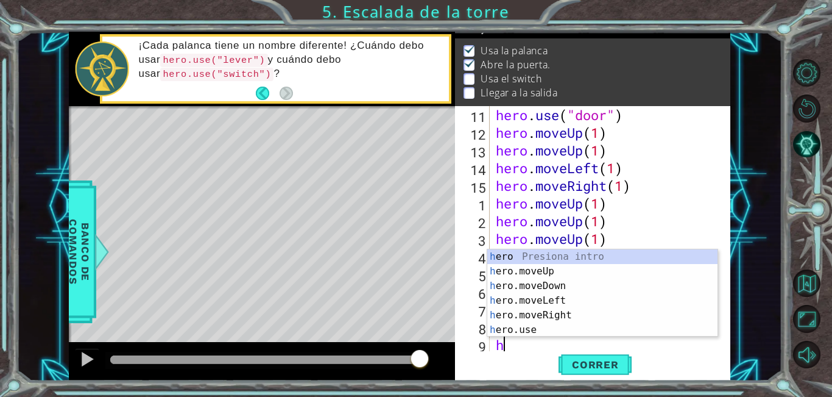
scroll to position [141, 0]
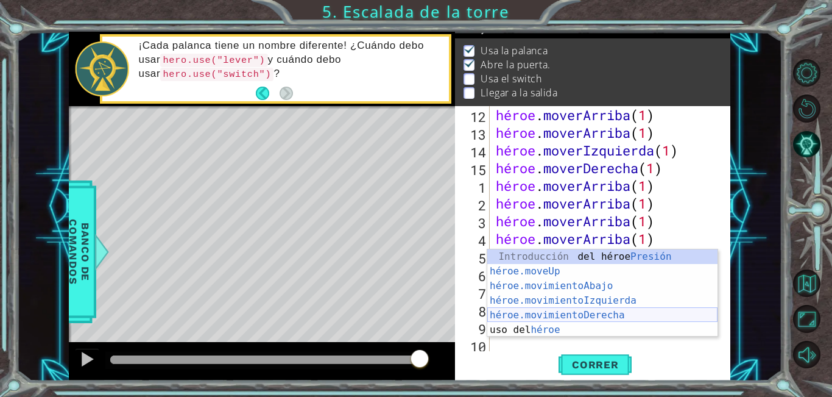
click at [587, 317] on div "Introducción del héroe Presión héroe.moveUp ​ Introducción a la presión héroe.m…" at bounding box center [602, 307] width 230 height 117
type textarea "hero.moveRight(1)"
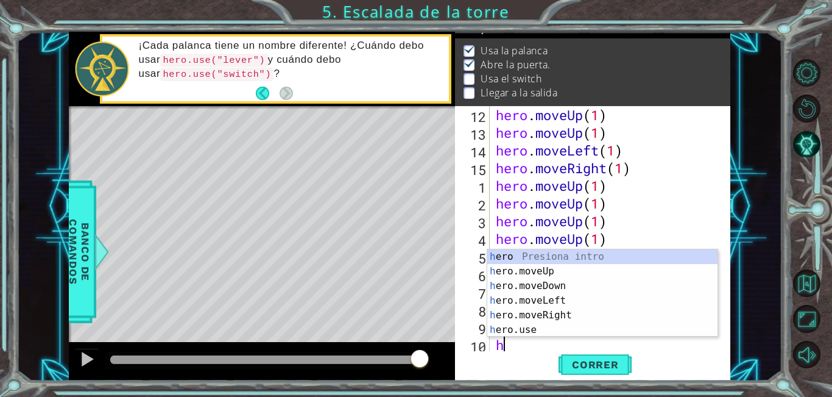
scroll to position [159, 0]
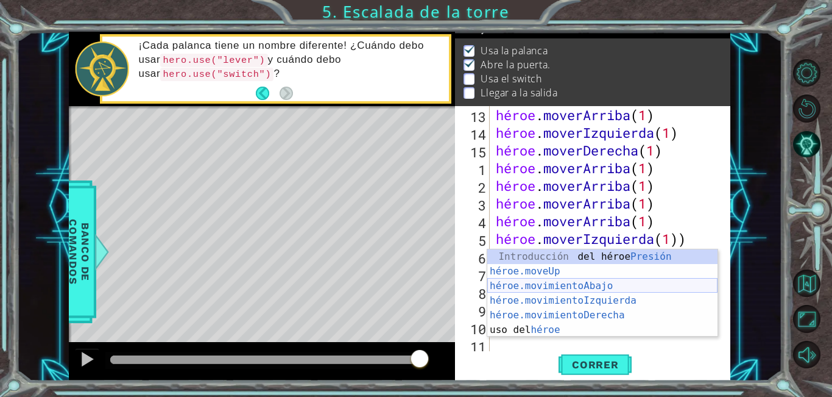
click at [599, 290] on div "Introducción del héroe Presión héroe.moveUp ​ Introducción a la presión héroe.m…" at bounding box center [602, 307] width 230 height 117
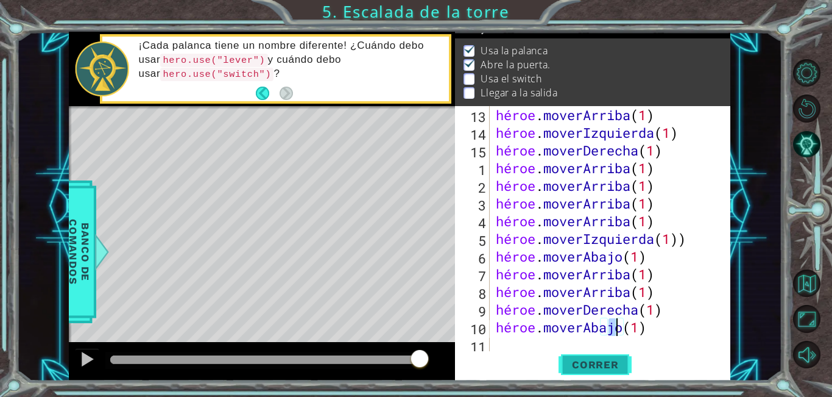
click at [609, 375] on button "Correr" at bounding box center [595, 364] width 73 height 27
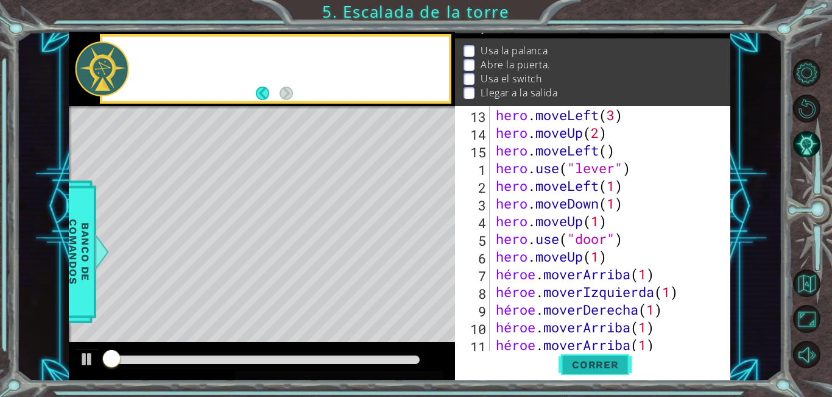
scroll to position [0, 0]
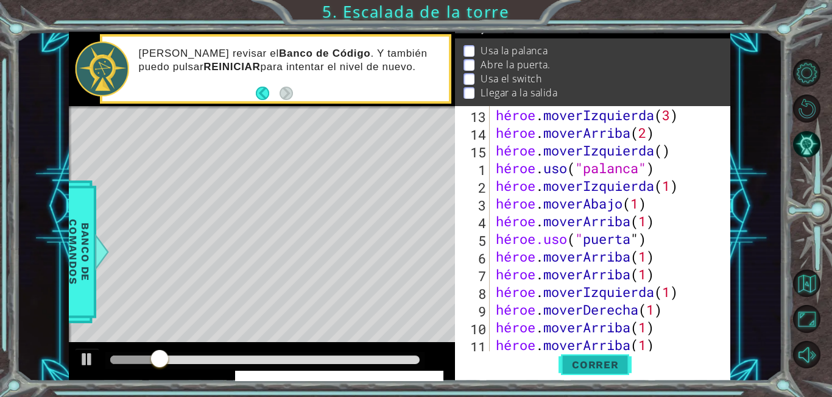
click at [609, 364] on font "Correr" at bounding box center [595, 364] width 47 height 12
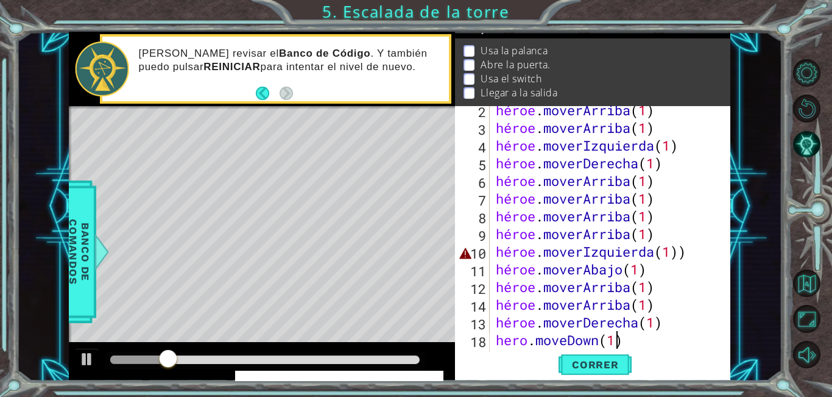
scroll to position [159, 0]
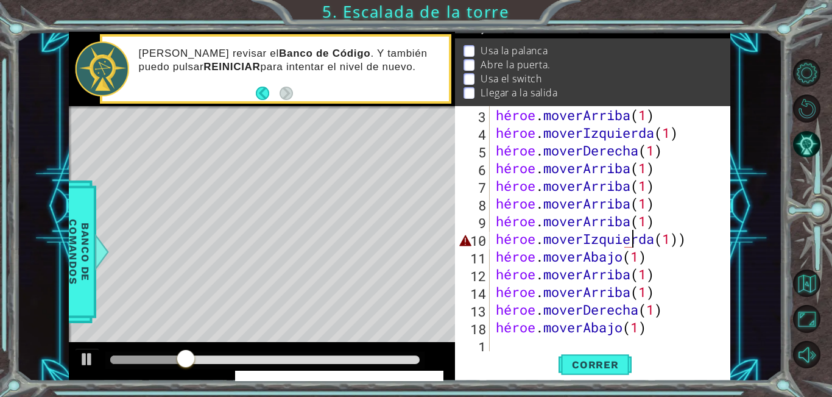
click at [693, 238] on div "héroe . moverArriba ( 1 ) héroe . moverIzquierda ( 1 ) héroe . moverDerecha ( 1…" at bounding box center [608, 247] width 231 height 283
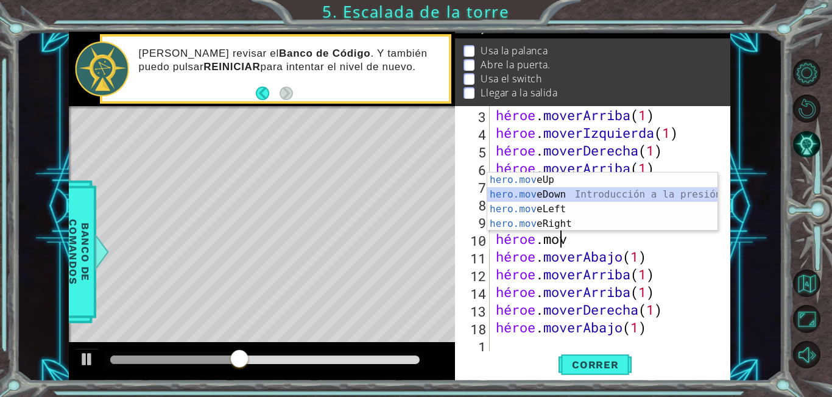
click at [562, 190] on div "Introducción a la presión de hero.mov eUp hero.mov eDown Introducción a la pres…" at bounding box center [602, 216] width 230 height 88
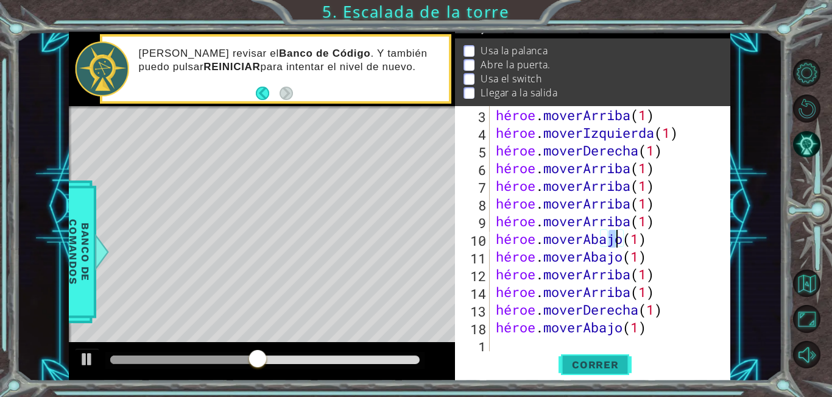
click at [588, 362] on font "Correr" at bounding box center [595, 364] width 47 height 12
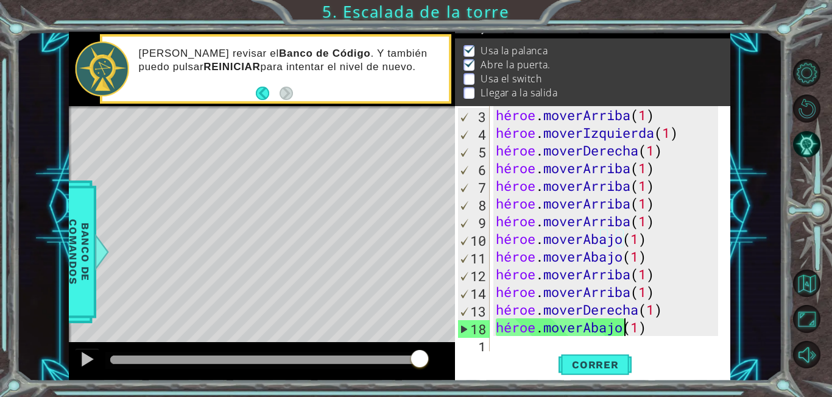
click at [697, 331] on div "héroe . moverArriba ( 1 ) héroe . moverIzquierda ( 1 ) héroe . moverDerecha ( 1…" at bounding box center [608, 247] width 231 height 283
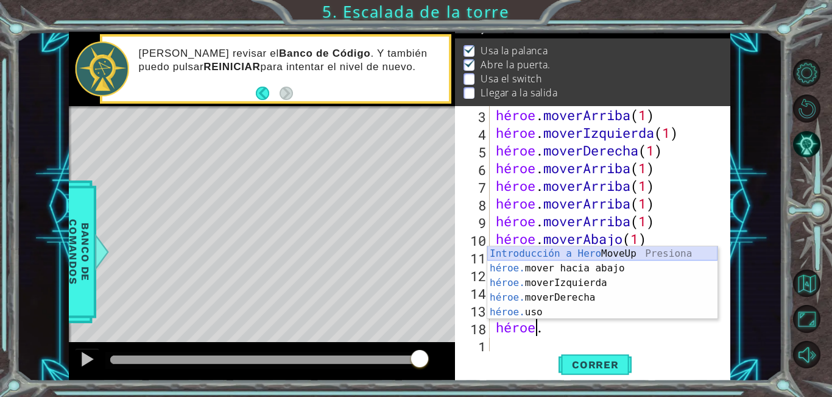
click at [588, 250] on div "Introducción a Hero MoveUp Presiona héroe. mover hacia abajo Introducción a la …" at bounding box center [602, 297] width 230 height 102
type textarea "hero.moveUp(1)"
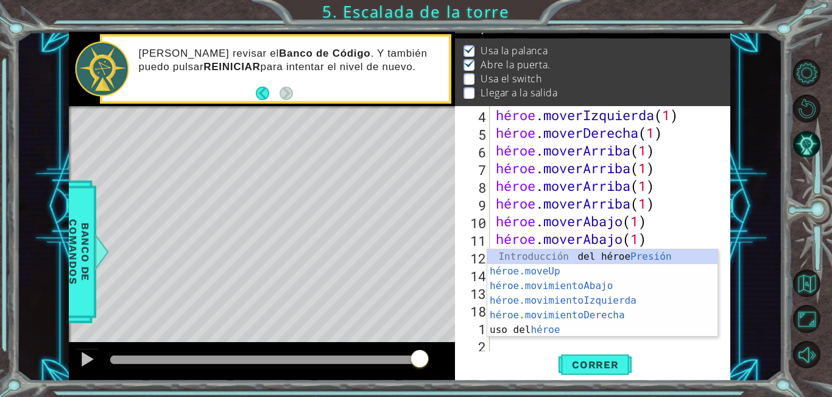
scroll to position [177, 0]
click at [568, 294] on div "Introducción del héroe Presión héroe.moveUp ​ Introducción a la presión héroe.m…" at bounding box center [602, 307] width 230 height 117
type textarea "hero.moveLeft(1)"
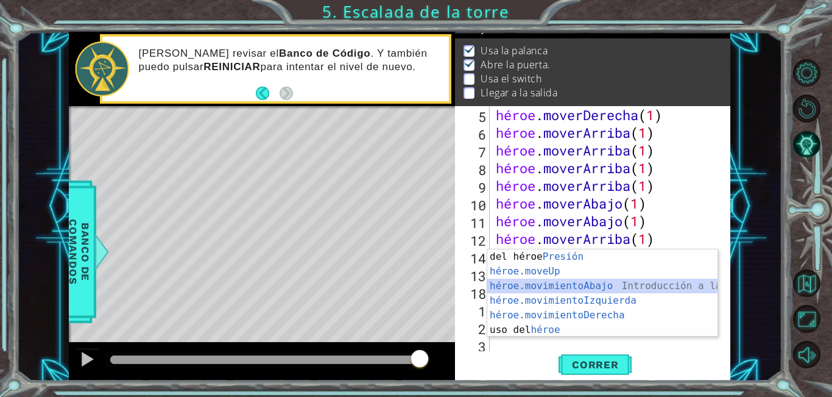
click at [557, 284] on div "Introducción del héroe Presión héroe.moveUp ​ Introducción a la presión héroe.m…" at bounding box center [602, 307] width 230 height 117
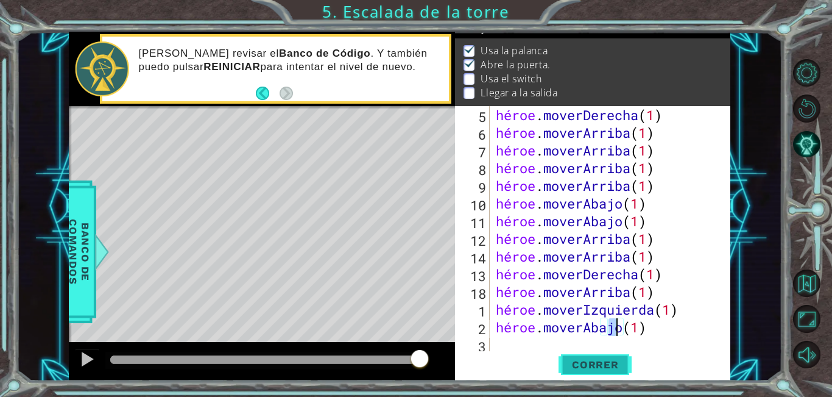
type textarea "hero.moveDown(1)"
click at [596, 359] on font "Correr" at bounding box center [595, 364] width 47 height 12
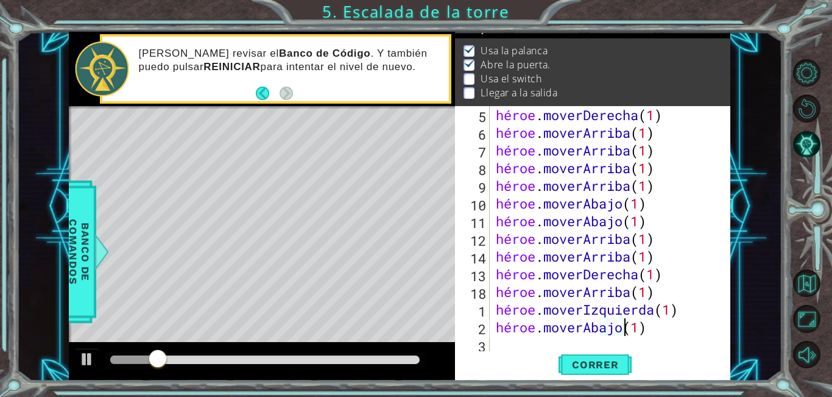
click at [693, 322] on div "héroe . moverDerecha ( 1 ) héroe . moverArriba ( 1 ) héroe . moverArriba ( 1 ) …" at bounding box center [608, 247] width 231 height 283
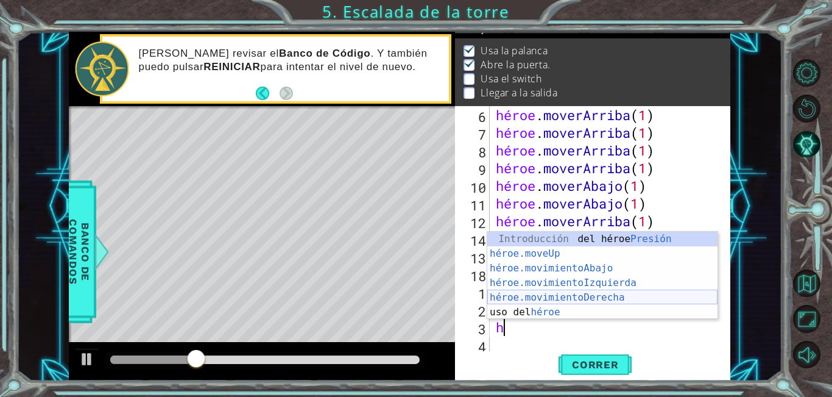
click at [577, 294] on div "Introducción del héroe Presión héroe.moveUp ​ Introducción a la presión héroe.m…" at bounding box center [602, 289] width 230 height 117
type textarea "hero.moveRight(1)"
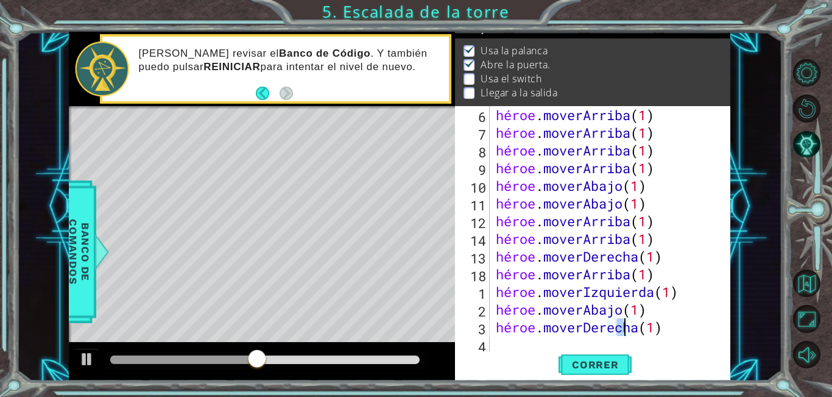
click at [711, 333] on div "héroe . moverArriba ( 1 ) héroe . moverArriba ( 1 ) héroe . moverArriba ( 1 ) h…" at bounding box center [608, 247] width 231 height 283
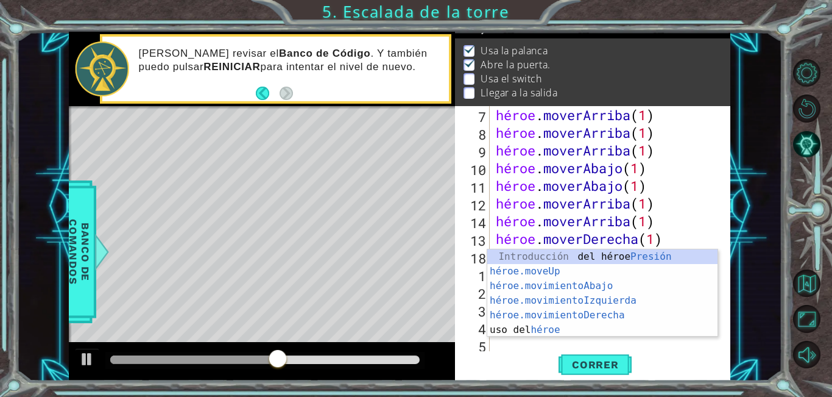
scroll to position [230, 0]
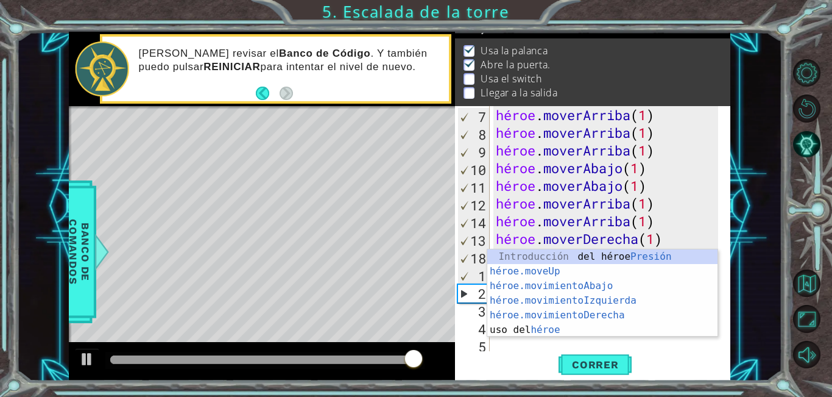
type textarea "h"
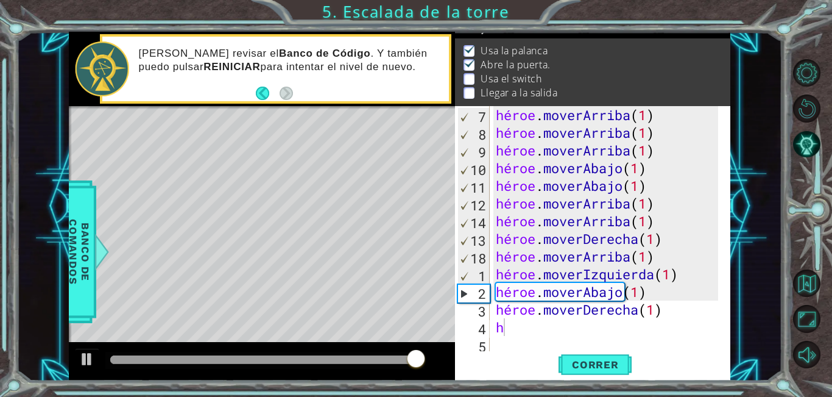
click at [693, 351] on div "Correr" at bounding box center [595, 364] width 275 height 27
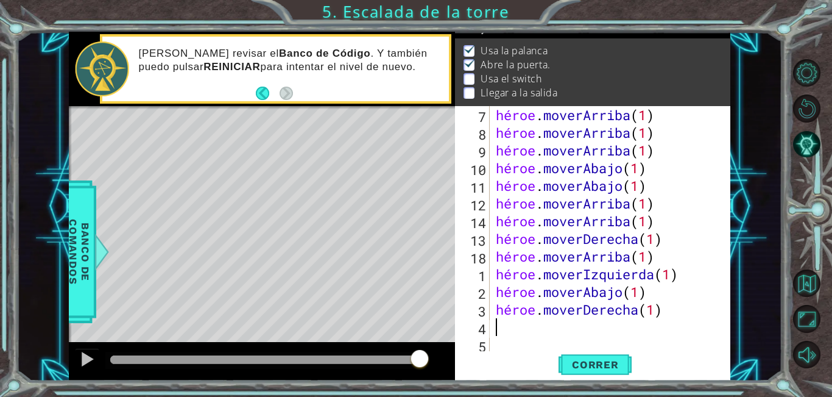
click at [697, 294] on div "héroe . moverArriba ( 1 ) héroe . moverArriba ( 1 ) héroe . moverArriba ( 1 ) h…" at bounding box center [608, 247] width 231 height 283
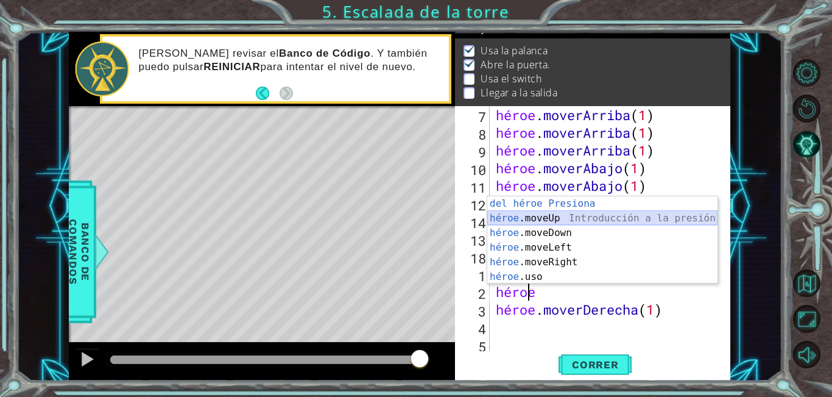
click at [574, 226] on div "Introducción del héroe Presiona héroe .moveUp Introducción a la presión héroe .…" at bounding box center [602, 254] width 230 height 117
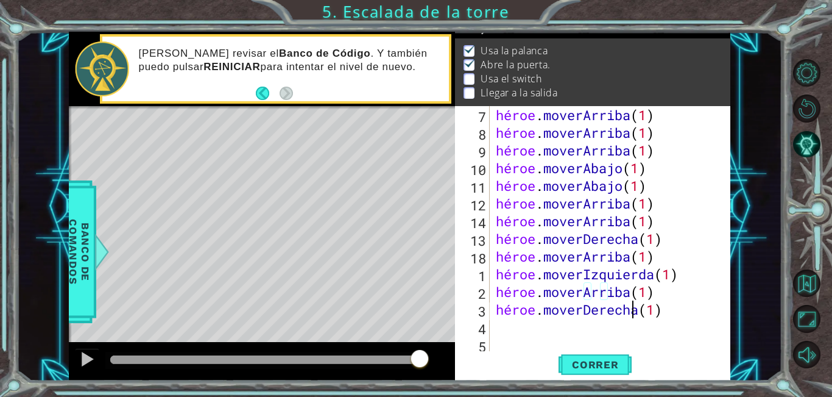
click at [709, 314] on div "héroe . moverArriba ( 1 ) héroe . moverArriba ( 1 ) héroe . moverArriba ( 1 ) h…" at bounding box center [608, 247] width 231 height 283
type textarea "hero.moveRight(1)"
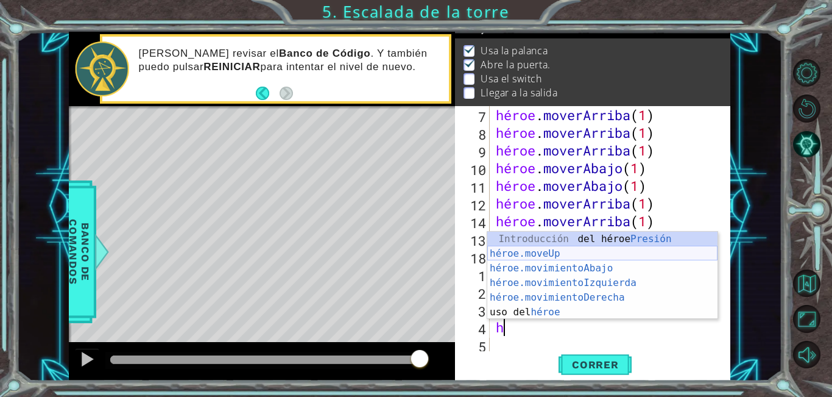
click at [599, 256] on div "Introducción del héroe Presión héroe.moveUp ​ Introducción a la presión héroe.m…" at bounding box center [602, 289] width 230 height 117
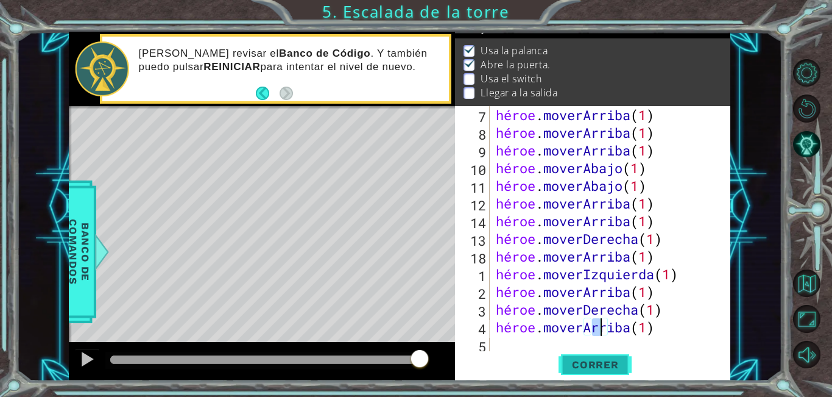
click at [605, 377] on button "Correr" at bounding box center [595, 364] width 73 height 27
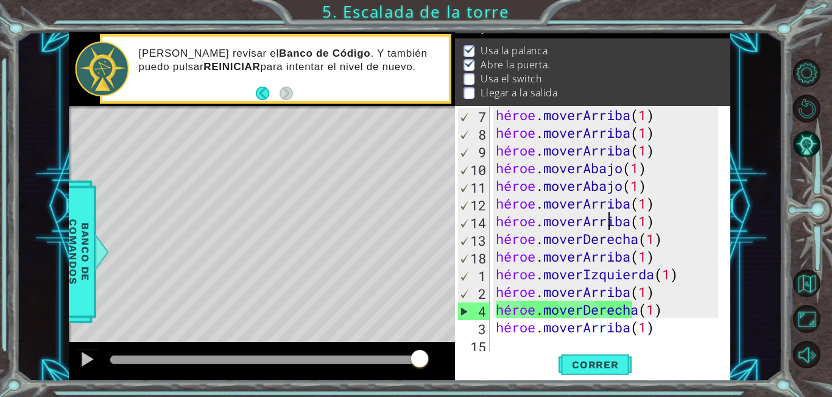
click at [699, 219] on div "héroe . moverArriba ( 1 ) héroe . moverArriba ( 1 ) héroe . moverArriba ( 1 ) h…" at bounding box center [608, 247] width 231 height 283
click at [679, 222] on div "héroe . moverArriba ( 1 ) héroe . moverArriba ( 1 ) héroe . moverArriba ( 1 ) h…" at bounding box center [608, 247] width 231 height 283
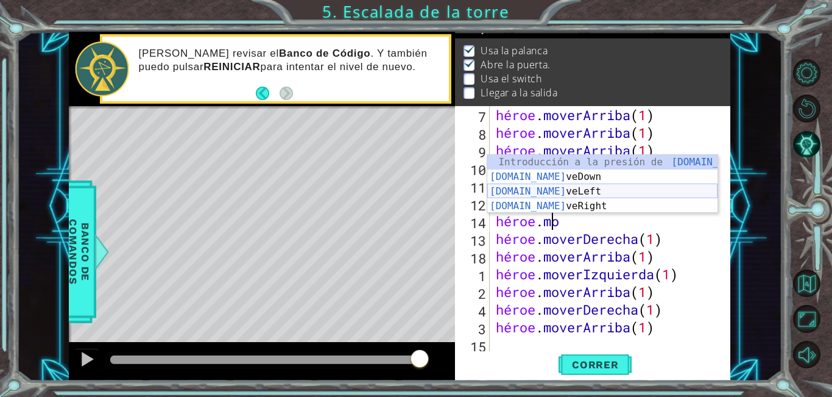
click at [599, 188] on div "Introducción a la presión de [DOMAIN_NAME] veUp [DOMAIN_NAME] veDown Introducci…" at bounding box center [602, 199] width 230 height 88
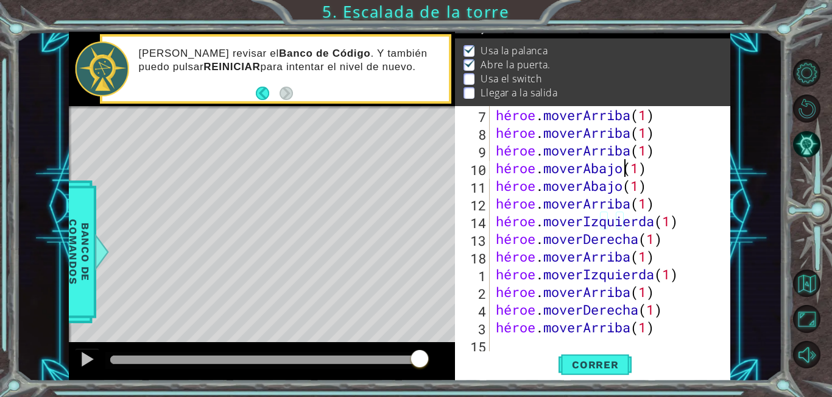
click at [699, 168] on div "héroe . moverArriba ( 1 ) héroe . moverArriba ( 1 ) héroe . moverArriba ( 1 ) h…" at bounding box center [608, 247] width 231 height 283
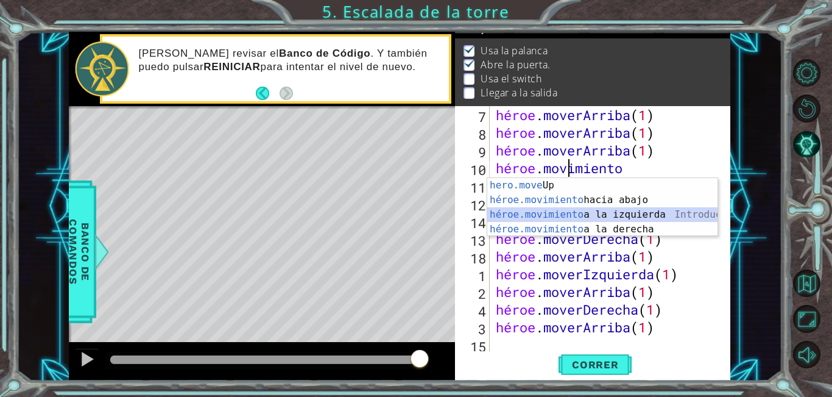
click at [622, 213] on div "Introducción a la presión de hero.move Up héroe.movimiento hacia abajo Introduc…" at bounding box center [602, 222] width 230 height 88
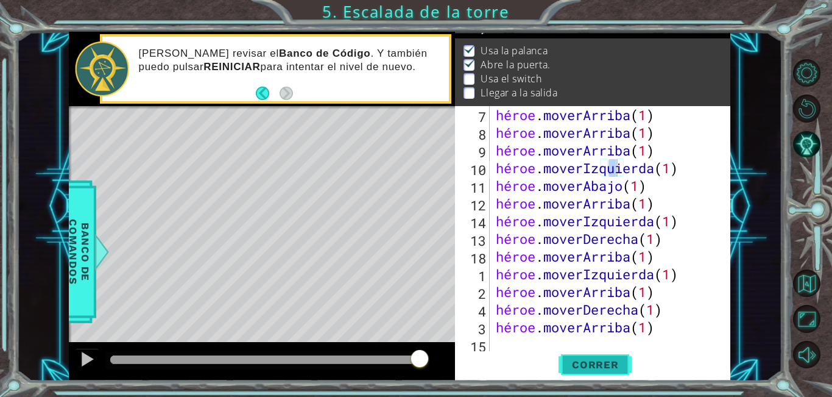
drag, startPoint x: 615, startPoint y: 370, endPoint x: 615, endPoint y: 362, distance: 7.9
click at [615, 370] on font "Correr" at bounding box center [595, 364] width 47 height 12
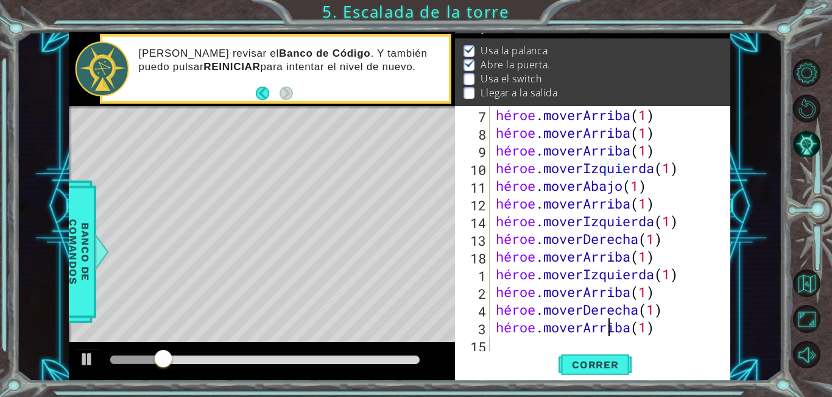
click at [703, 335] on div "héroe . moverArriba ( 1 ) héroe . moverArriba ( 1 ) héroe . moverArriba ( 1 ) h…" at bounding box center [608, 247] width 231 height 283
type textarea "hero.moveUp(1)"
click at [702, 333] on div "héroe . moverArriba ( 1 ) héroe . moverArriba ( 1 ) héroe . moverArriba ( 1 ) h…" at bounding box center [608, 247] width 231 height 283
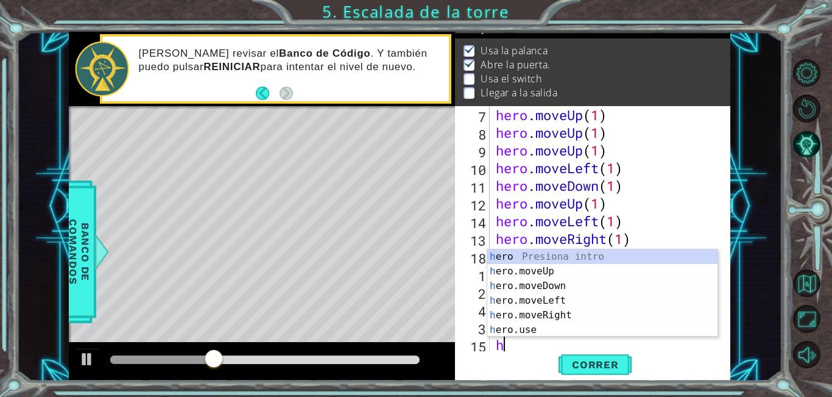
scroll to position [247, 0]
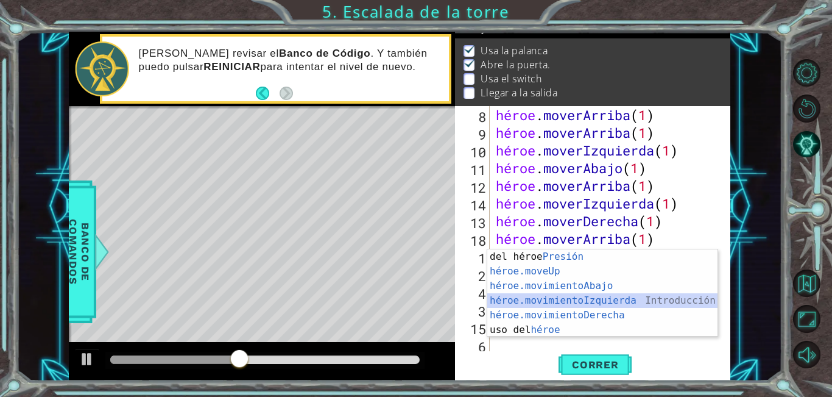
click at [607, 294] on div "Introducción del héroe Presión héroe.moveUp ​ Introducción a la presión héroe.m…" at bounding box center [602, 307] width 230 height 117
type textarea "hero.moveLeft(1)"
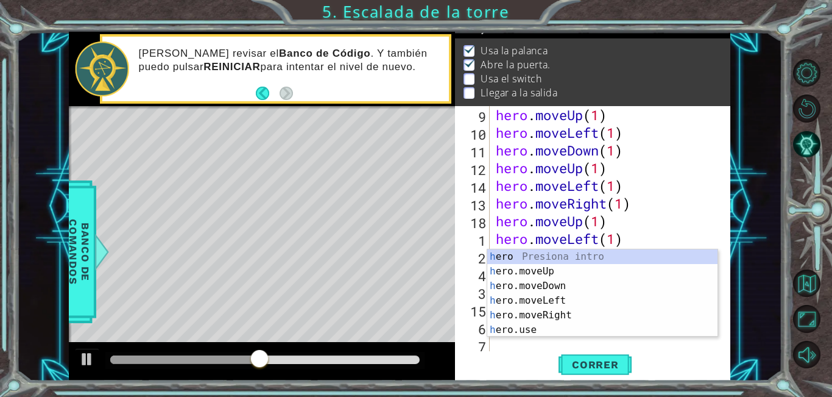
scroll to position [265, 0]
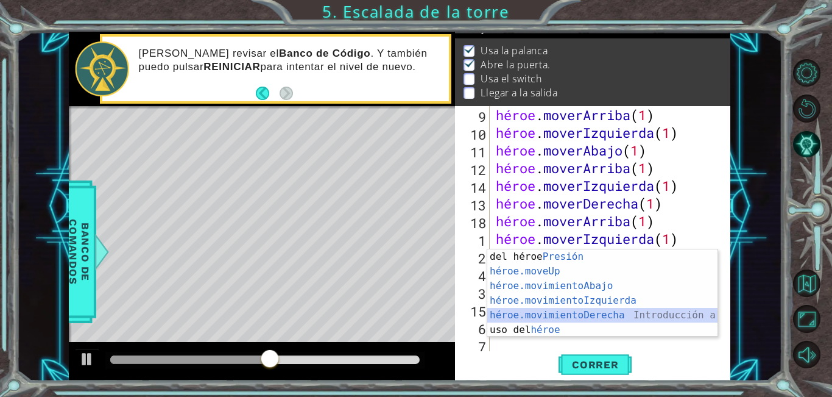
click at [618, 312] on div "Introducción del héroe Presión héroe.moveUp ​ Introducción a la presión héroe.m…" at bounding box center [602, 307] width 230 height 117
type textarea "hero.moveRight(1)"
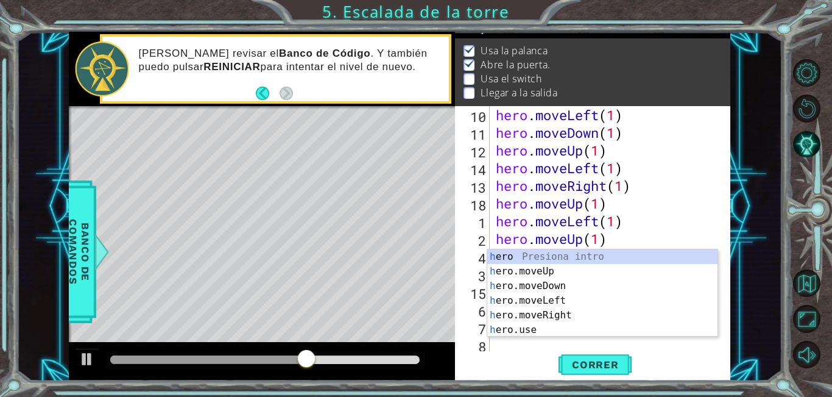
scroll to position [283, 0]
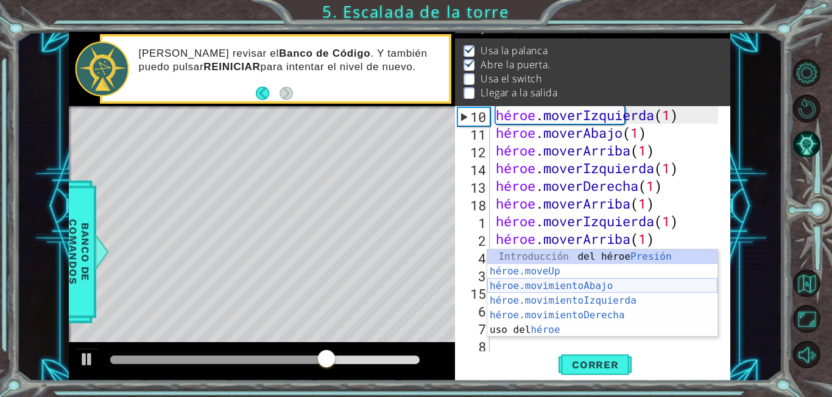
click at [588, 289] on div "Introducción del héroe Presión héroe.moveUp ​ Introducción a la presión héroe.m…" at bounding box center [602, 307] width 230 height 117
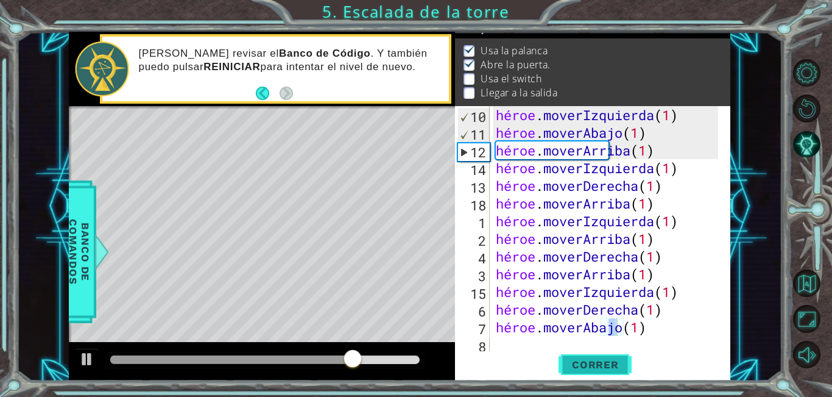
click at [599, 352] on button "Correr" at bounding box center [595, 364] width 73 height 27
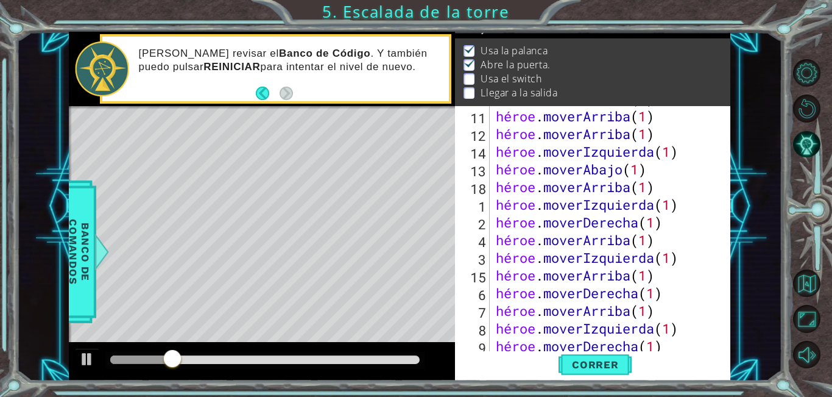
scroll to position [246, 0]
click at [712, 151] on div "héroe . moverArriba ( 1 ) héroe . moverArriba ( 1 ) héroe . moverArriba ( 1 ) h…" at bounding box center [608, 231] width 231 height 283
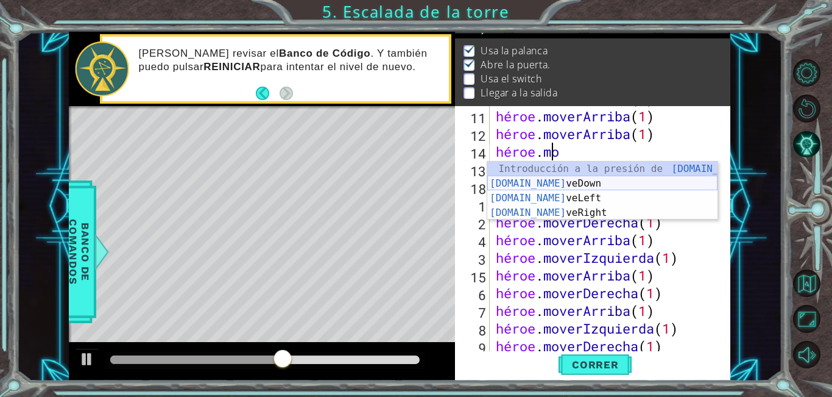
click at [584, 190] on div "Introducción a la presión de [DOMAIN_NAME] veUp [DOMAIN_NAME] veDown Introducci…" at bounding box center [602, 205] width 230 height 88
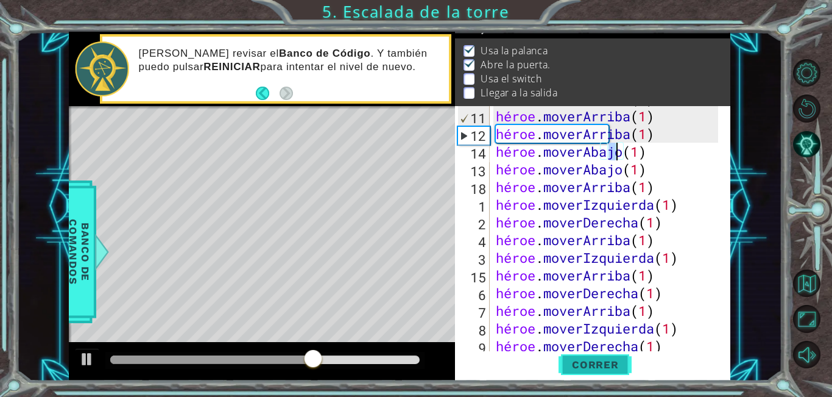
click at [587, 368] on font "Correr" at bounding box center [595, 364] width 47 height 12
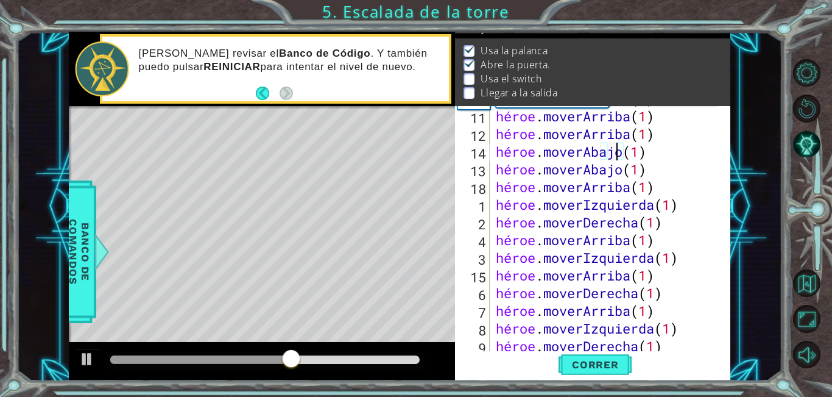
scroll to position [283, 0]
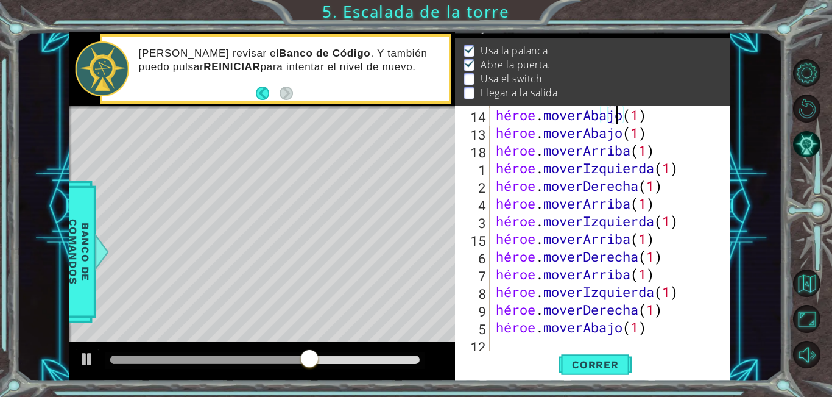
click at [696, 330] on div "héroe . moverAbajo ( 1 ) héroe . moverAbajo ( 1 ) héroe . moverArriba ( 1 ) hér…" at bounding box center [608, 247] width 231 height 283
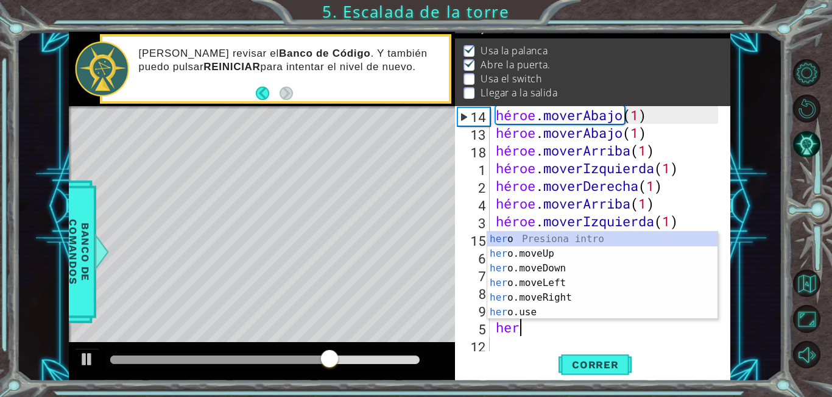
type textarea "h"
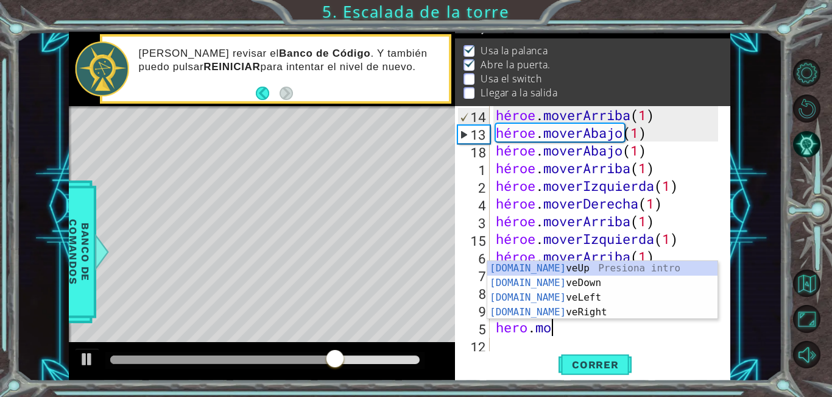
type textarea "h"
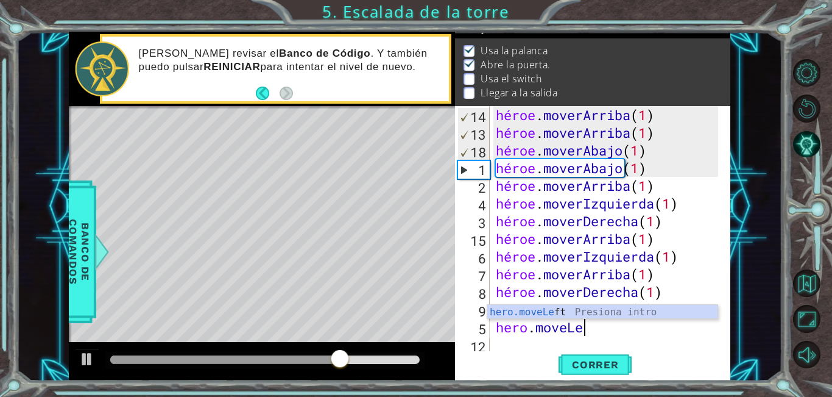
scroll to position [247, 0]
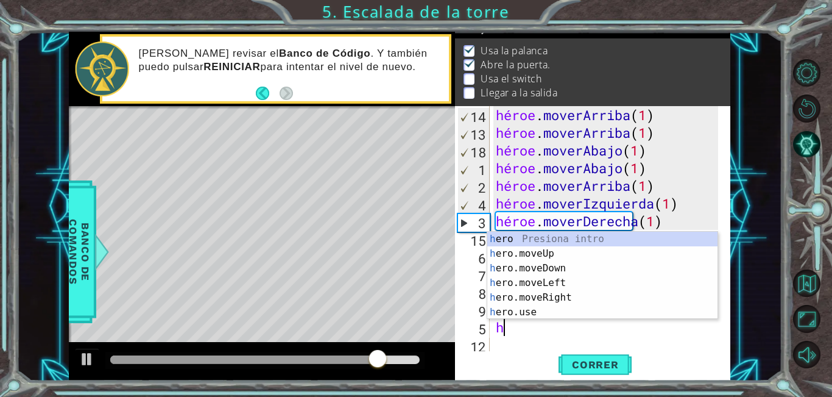
type textarea "h"
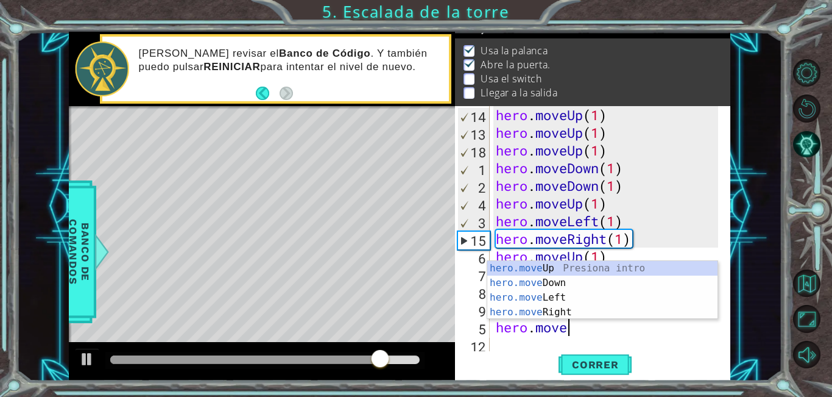
scroll to position [230, 0]
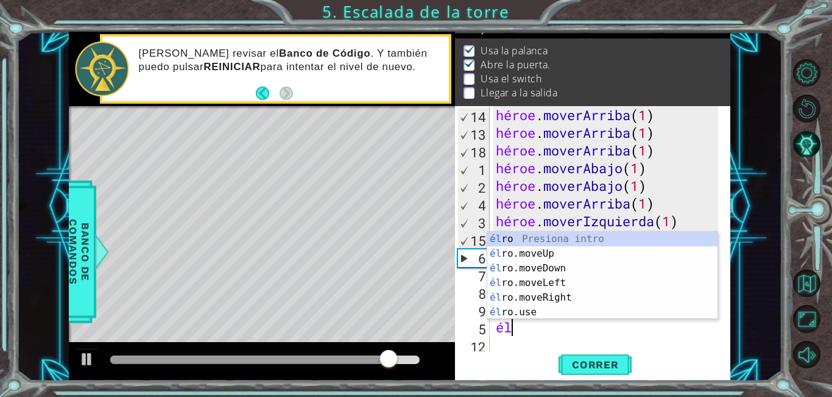
type textarea "h"
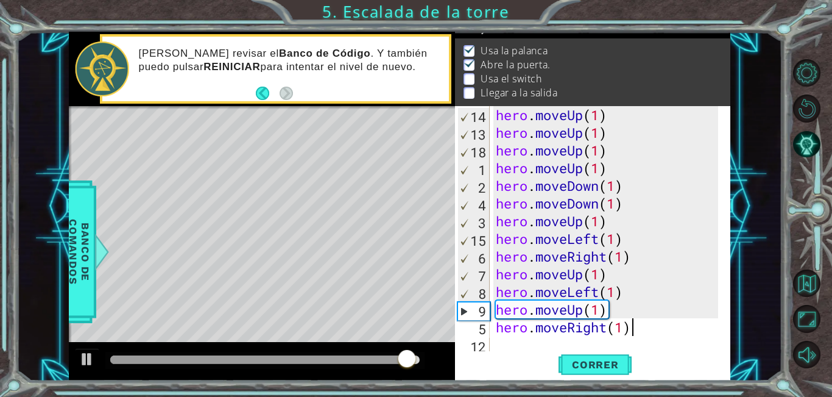
scroll to position [212, 0]
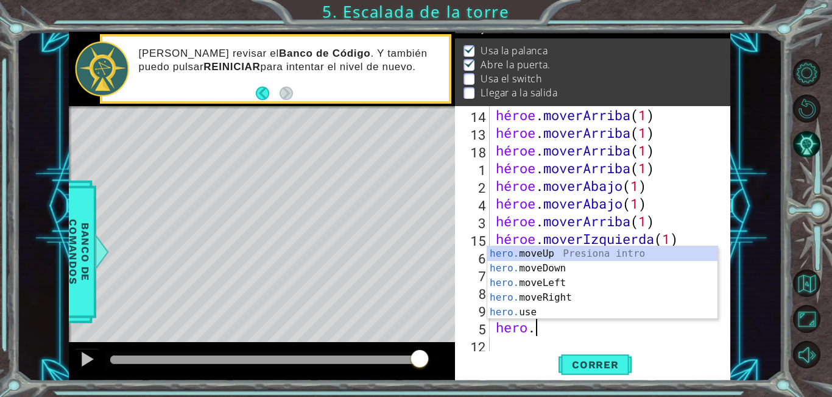
type textarea "h"
type textarea "hero.moveUp(1)"
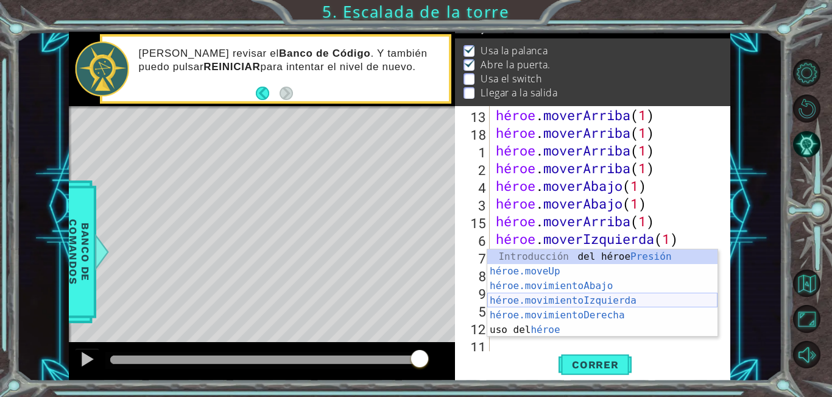
drag, startPoint x: 596, startPoint y: 302, endPoint x: 816, endPoint y: 176, distance: 252.7
click at [598, 300] on div "Introducción del héroe Presión héroe.moveUp ​ Introducción a la presión héroe.m…" at bounding box center [602, 307] width 230 height 117
type textarea "hero.moveLeft(1)"
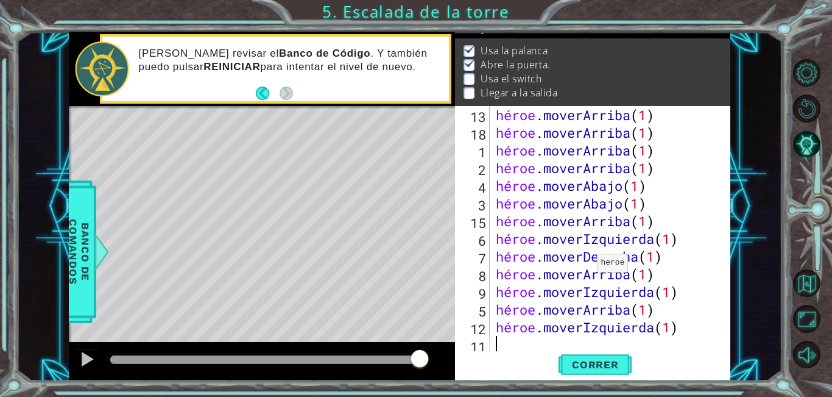
scroll to position [230, 0]
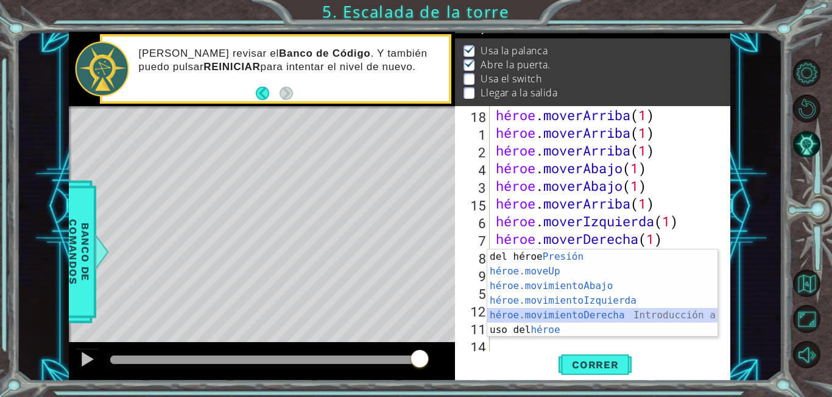
drag, startPoint x: 576, startPoint y: 311, endPoint x: 582, endPoint y: 309, distance: 7.1
click at [577, 312] on div "Introducción del héroe Presión héroe.moveUp ​ Introducción a la presión héroe.m…" at bounding box center [602, 307] width 230 height 117
type textarea "hero.moveRight(1)"
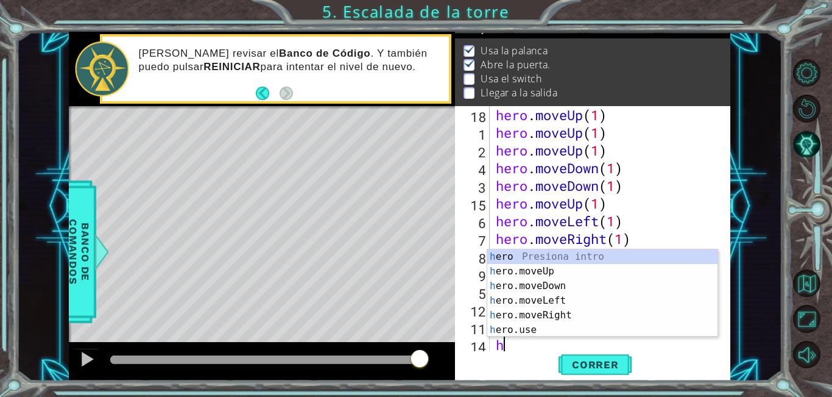
scroll to position [247, 0]
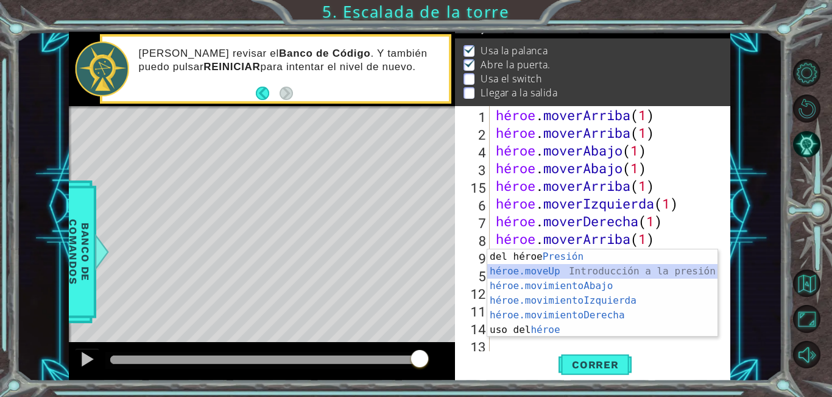
click at [581, 270] on div "Introducción del héroe Presión héroe.moveUp ​ Introducción a la presión héroe.m…" at bounding box center [602, 307] width 230 height 117
type textarea "hero.moveUp(1)"
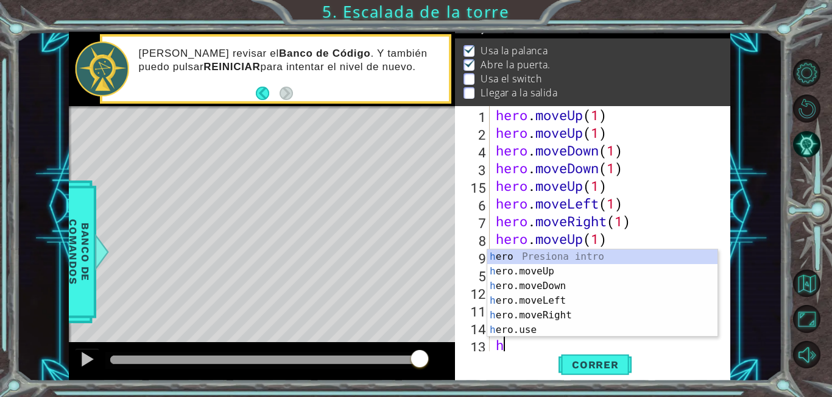
scroll to position [265, 0]
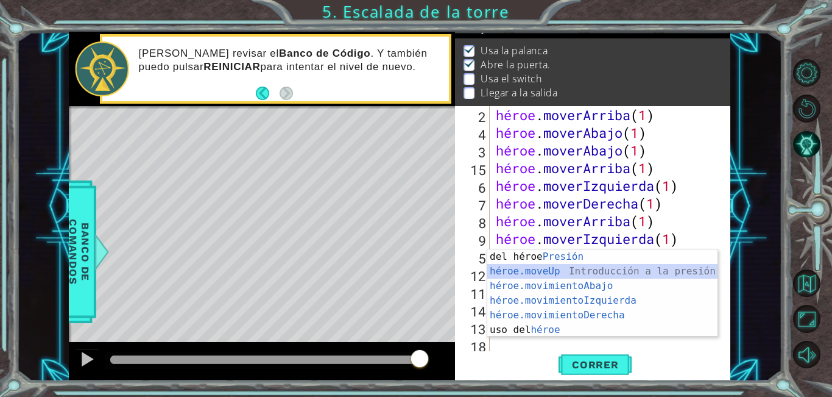
click at [581, 267] on div "Introducción del héroe Presión héroe.moveUp ​ Introducción a la presión héroe.m…" at bounding box center [602, 307] width 230 height 117
type textarea "hero.moveUp(1)"
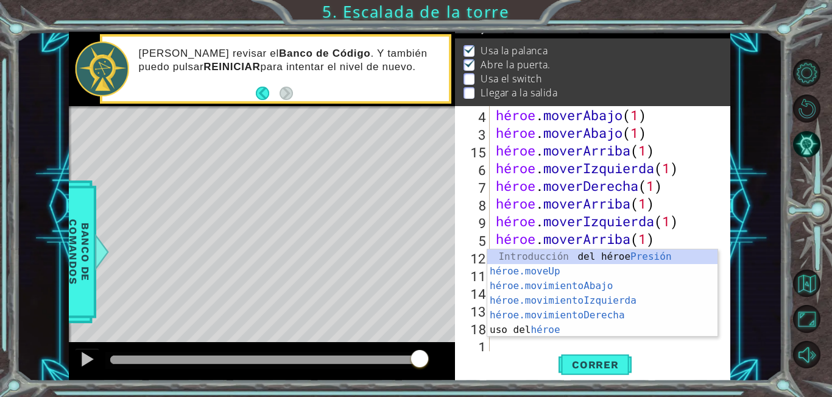
scroll to position [283, 0]
click at [582, 300] on div "Introducción del héroe Presión héroe.moveUp ​ Introducción a la presión héroe.m…" at bounding box center [602, 307] width 230 height 117
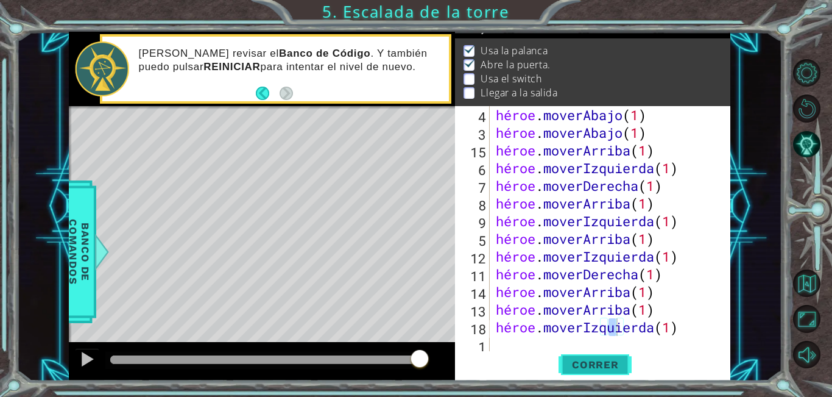
click at [598, 360] on font "Correr" at bounding box center [595, 364] width 47 height 12
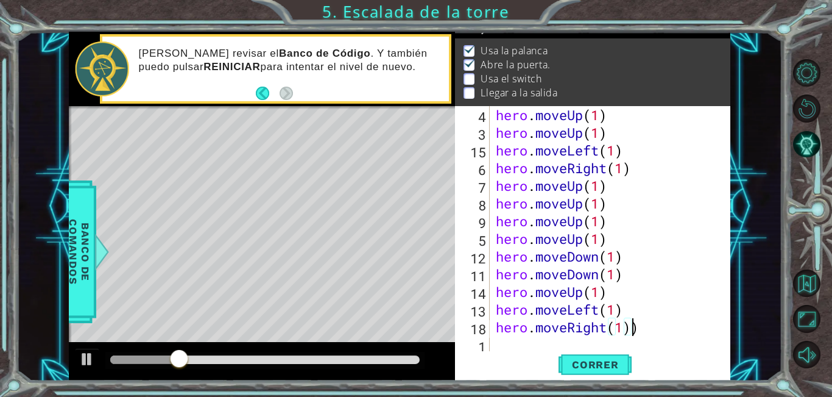
scroll to position [141, 0]
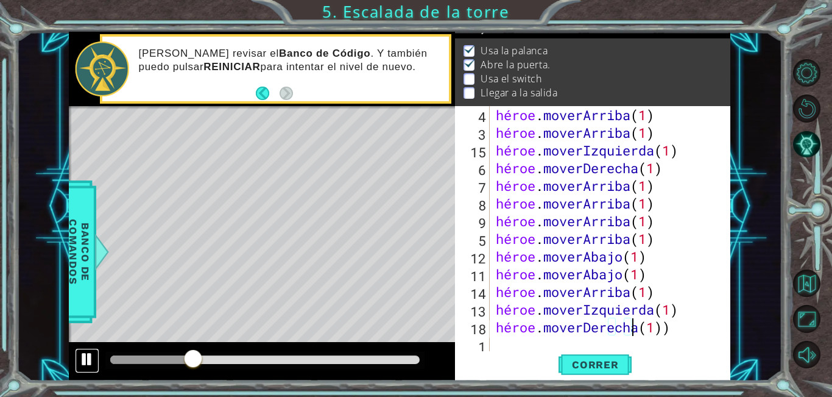
click at [96, 366] on button at bounding box center [87, 360] width 24 height 25
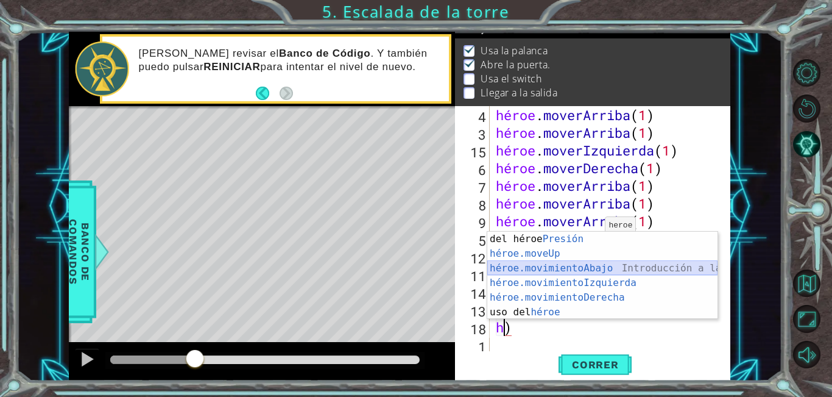
click at [567, 267] on div "Introducción del héroe Presión héroe.moveUp ​ Introducción a la presión héroe.m…" at bounding box center [602, 289] width 230 height 117
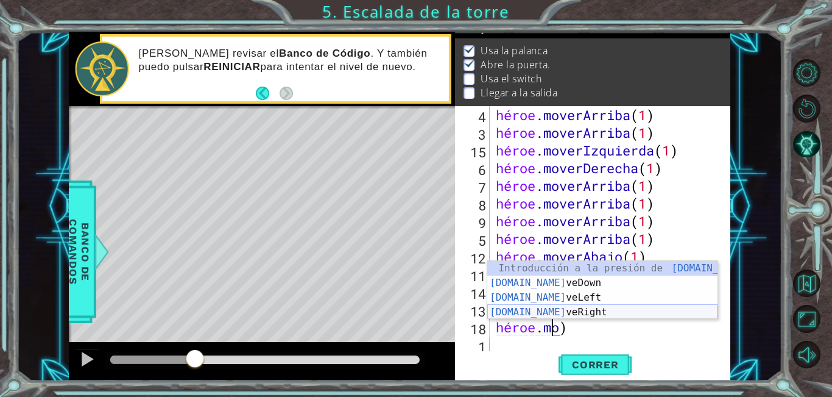
scroll to position [0, 2]
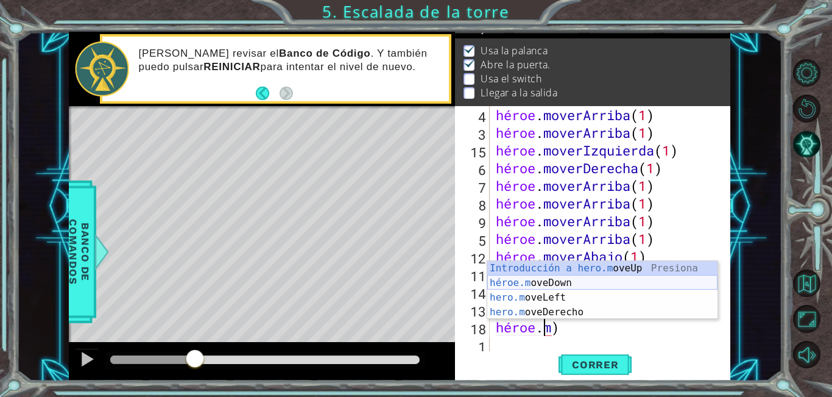
click at [633, 289] on div "Introducción a hero.m oveUp Presiona héroe.m oveDown Introducción a la presión …" at bounding box center [602, 305] width 230 height 88
type textarea "hero.moveDown(1)"
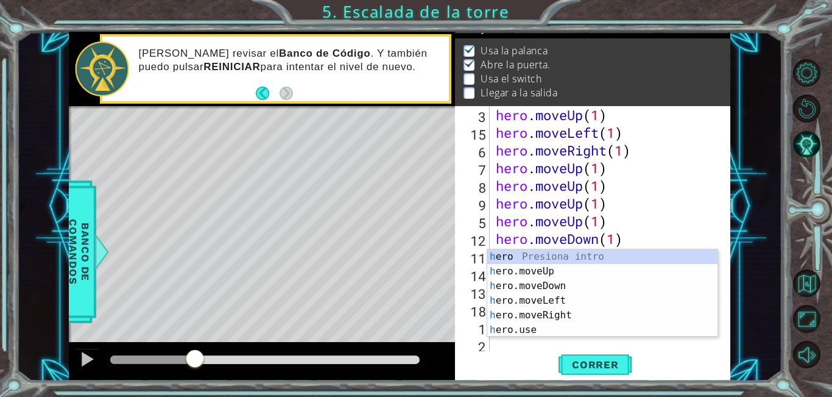
scroll to position [159, 0]
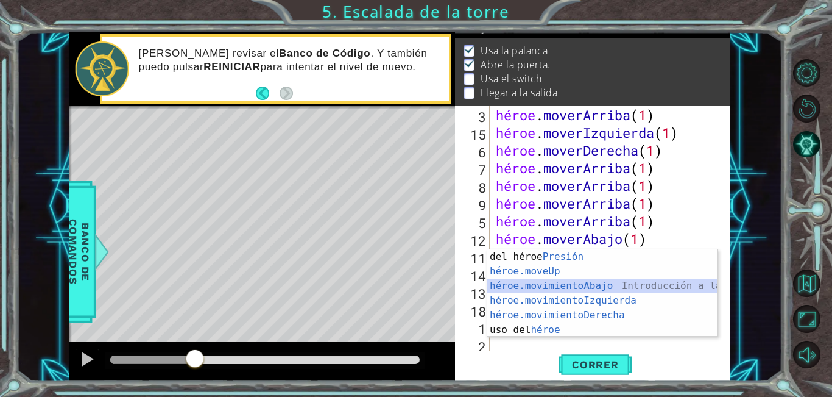
click at [553, 287] on div "Introducción del héroe Presión héroe.moveUp ​ Introducción a la presión héroe.m…" at bounding box center [602, 307] width 230 height 117
type textarea "hero.moveDown(1)"
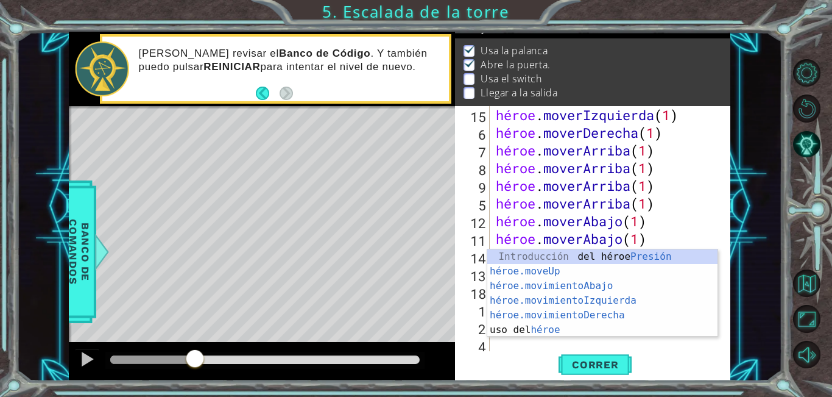
scroll to position [177, 0]
click at [548, 267] on div "Introducción del héroe Presión héroe.moveUp ​ Introducción a la presión héroe.m…" at bounding box center [602, 307] width 230 height 117
type textarea "hero.moveUp(1)"
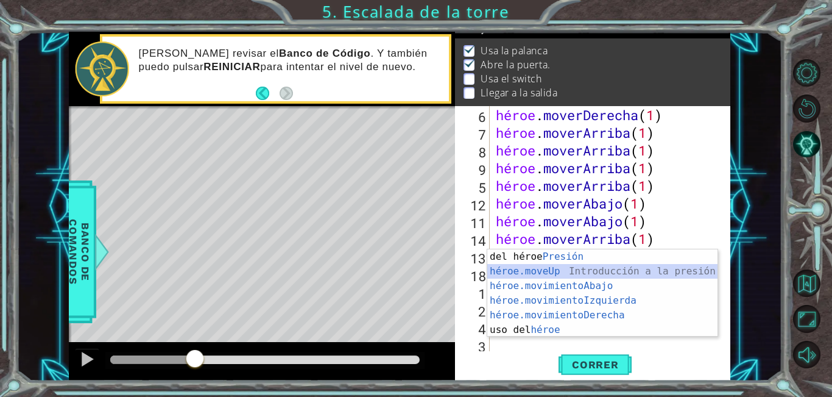
click at [556, 266] on div "Introducción del héroe Presión héroe.moveUp ​ Introducción a la presión héroe.m…" at bounding box center [602, 307] width 230 height 117
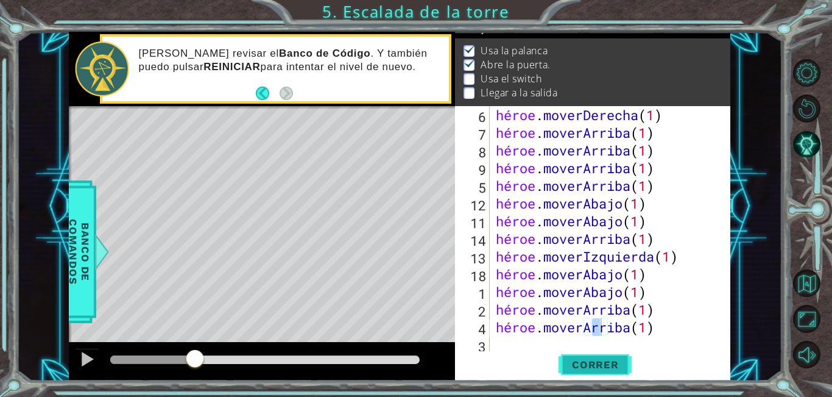
drag, startPoint x: 581, startPoint y: 366, endPoint x: 584, endPoint y: 358, distance: 9.1
click at [582, 364] on font "Correr" at bounding box center [595, 364] width 47 height 12
drag, startPoint x: 180, startPoint y: 363, endPoint x: 194, endPoint y: 345, distance: 22.2
click at [208, 363] on div at bounding box center [265, 359] width 320 height 17
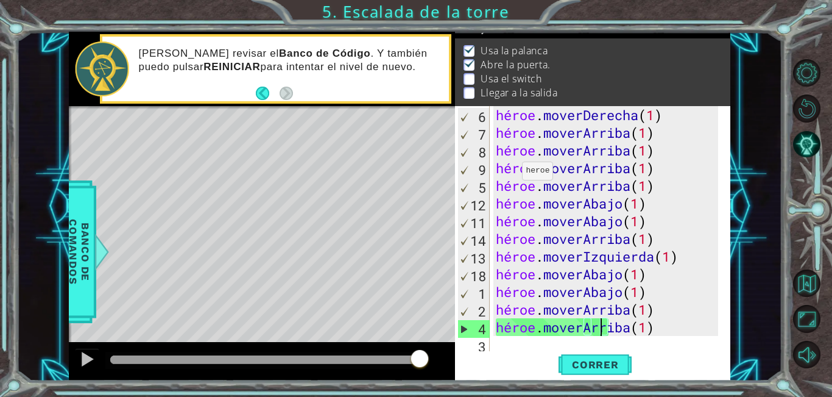
drag, startPoint x: 157, startPoint y: 359, endPoint x: 440, endPoint y: 343, distance: 283.1
click at [429, 369] on div at bounding box center [420, 359] width 22 height 22
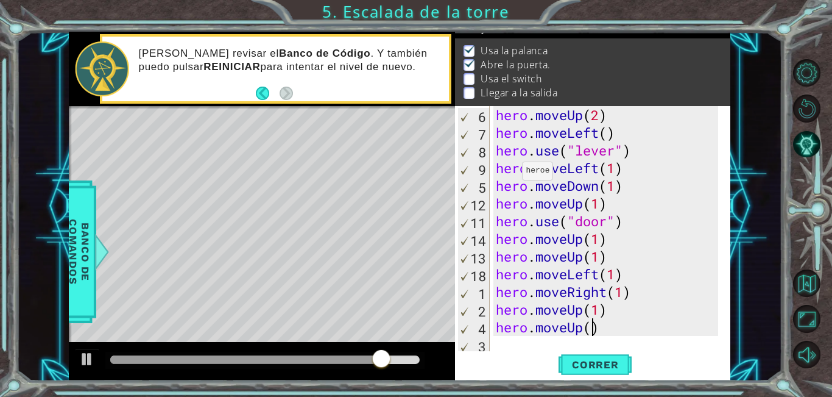
scroll to position [18, 0]
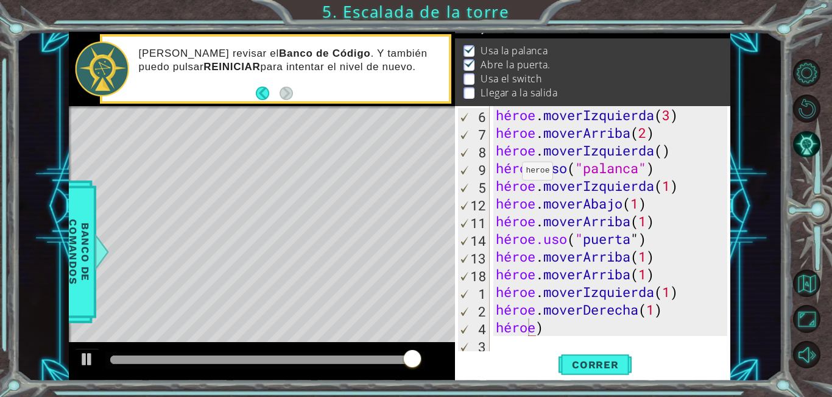
drag, startPoint x: 378, startPoint y: 364, endPoint x: 356, endPoint y: 357, distance: 22.3
click at [351, 362] on div at bounding box center [265, 359] width 320 height 17
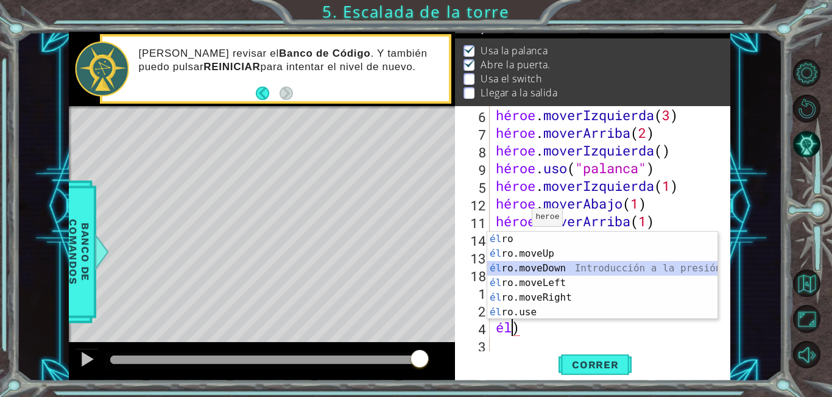
click at [562, 264] on div "él ro Presiona intro él ro.moveUp Introducción a la presión él ro.moveDown Intr…" at bounding box center [602, 289] width 230 height 117
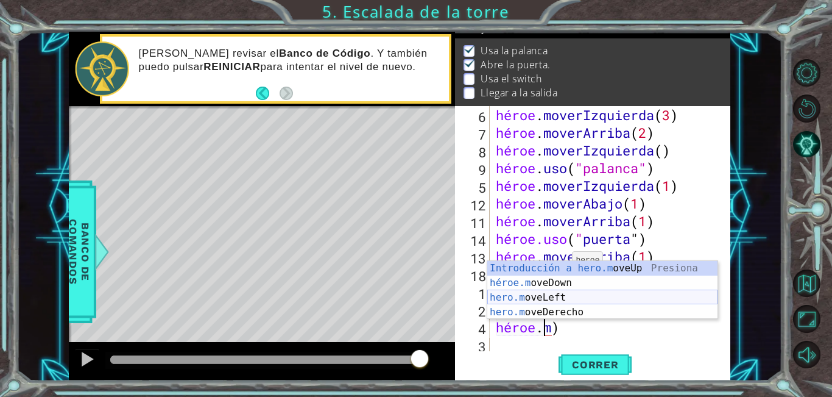
click at [568, 297] on div "Introducción a hero.m oveUp Presiona héroe.m oveDown Introducción a la presión …" at bounding box center [602, 305] width 230 height 88
type textarea "hero.moveLeft(1)"
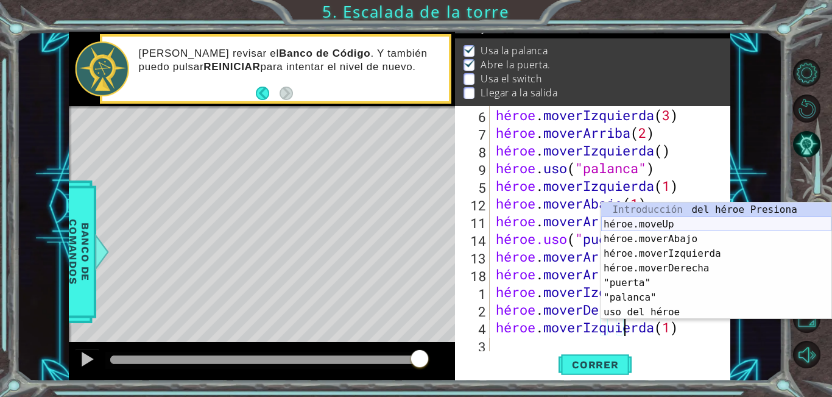
click at [680, 225] on div "Introducción del héroe Presiona héroe.moveUp Introducción a la presión héroe.mo…" at bounding box center [716, 275] width 230 height 146
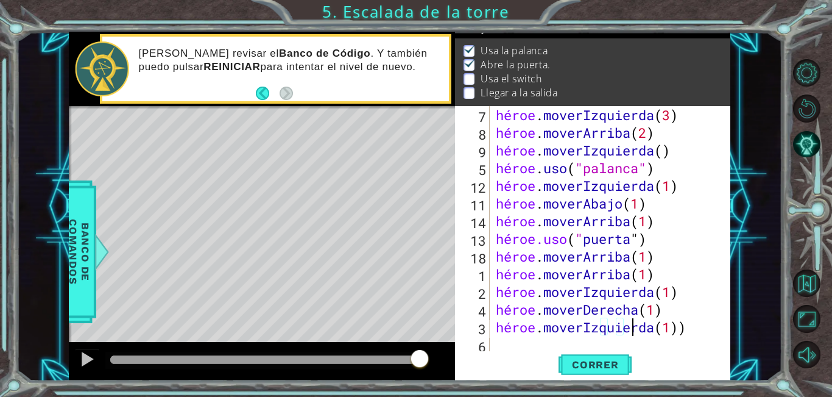
click at [727, 327] on div "héroe . moverIzquierda ( 3 ) héroe . moverArriba ( 2 ) héroe . moverIzquierda (…" at bounding box center [613, 247] width 240 height 283
type textarea "hero.moveLeft(1)"
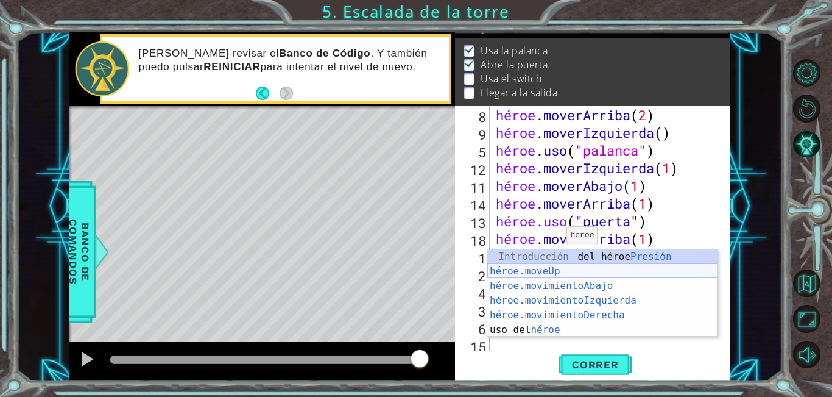
click at [561, 266] on div "Introducción del héroe Presión héroe.moveUp ​ Introducción a la presión héroe.m…" at bounding box center [602, 307] width 230 height 117
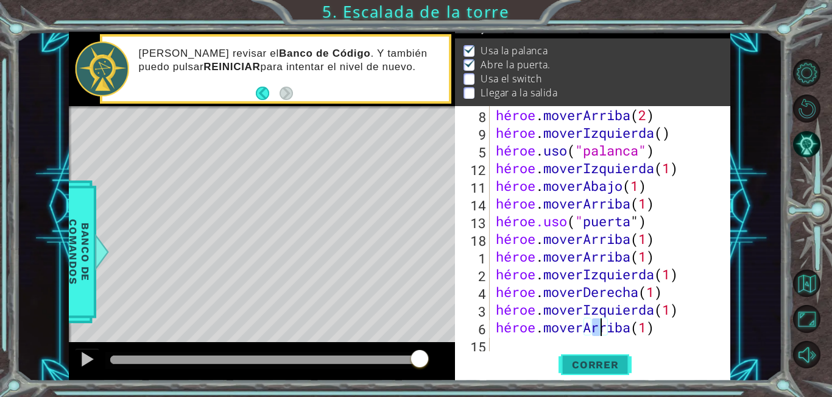
type textarea "hero.moveUp(1)"
click at [605, 369] on font "Correr" at bounding box center [595, 364] width 47 height 12
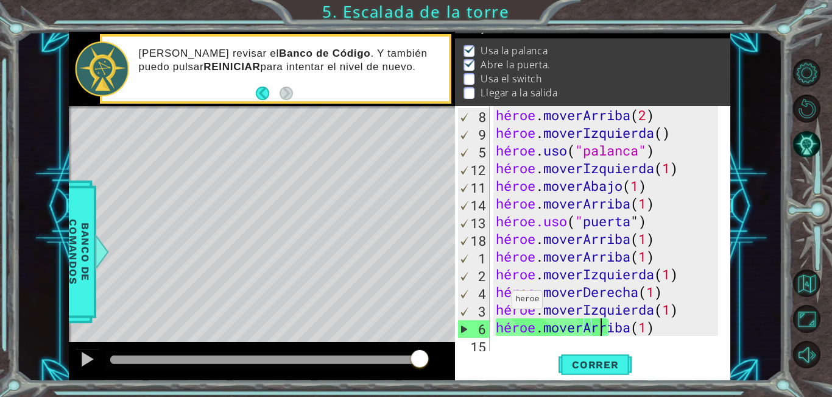
drag, startPoint x: 168, startPoint y: 357, endPoint x: 437, endPoint y: 328, distance: 270.8
click at [437, 328] on div "métodos héroe moverAbajo(pasos) moverArriba(pasos) moverIzquierda(pasos) moverD…" at bounding box center [400, 206] width 662 height 349
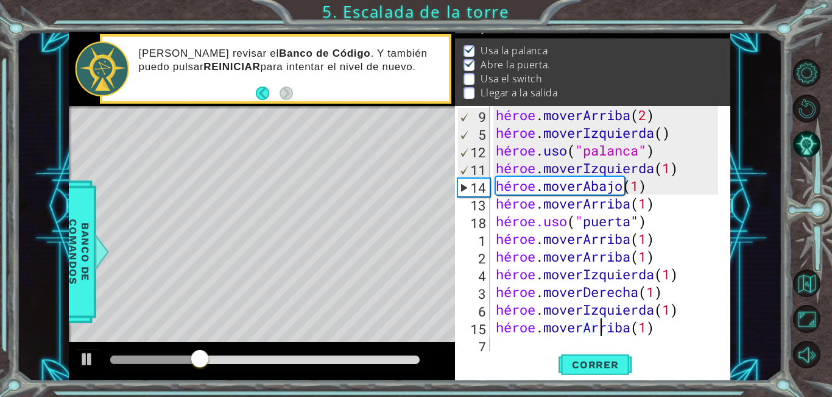
click at [705, 334] on div "héroe . moverArriba ( 2 ) héroe . moverIzquierda ( ) héroe . uso ( "palanca" ) …" at bounding box center [608, 247] width 231 height 283
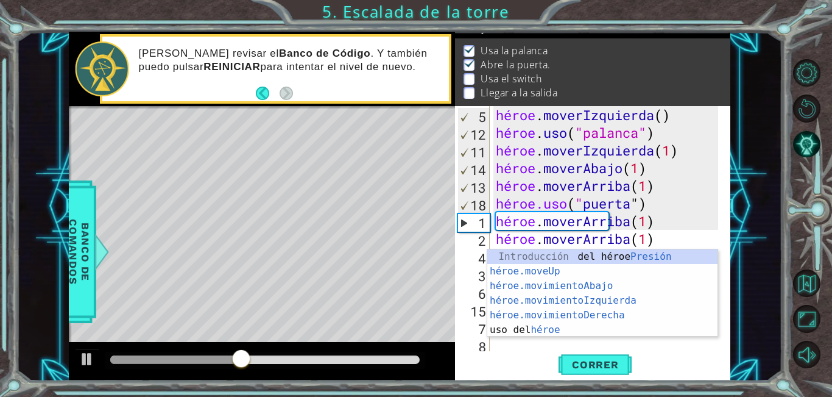
scroll to position [35, 0]
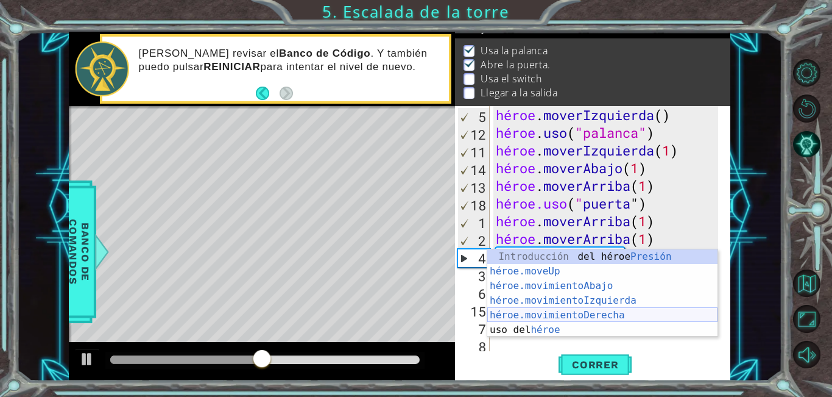
click at [632, 312] on div "Introducción del héroe Presión héroe.moveUp ​ Introducción a la presión héroe.m…" at bounding box center [602, 307] width 230 height 117
type textarea "hero.moveRight(1)"
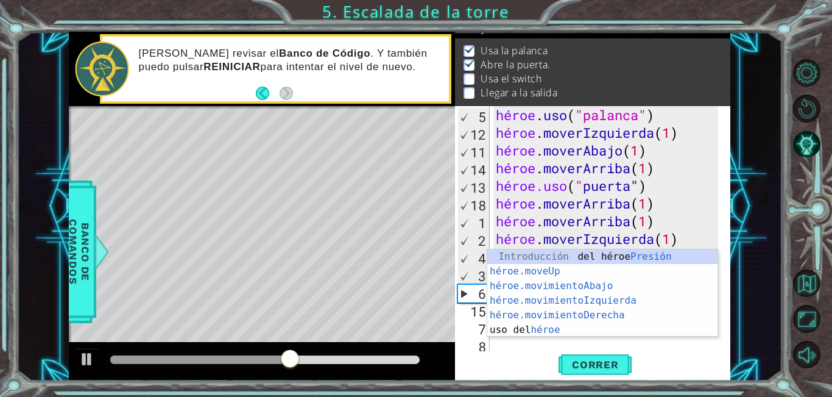
scroll to position [53, 0]
click at [542, 267] on div "Introducción del héroe Presión héroe.moveUp ​ Introducción a la presión héroe.m…" at bounding box center [602, 307] width 230 height 117
type textarea "hero.moveUp(1)"
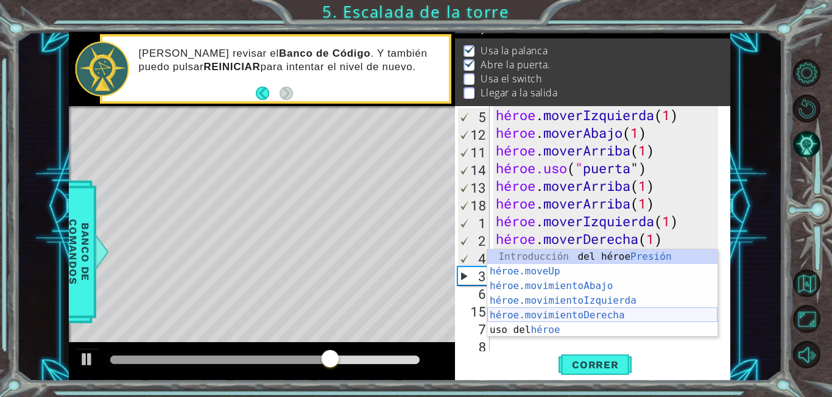
scroll to position [71, 0]
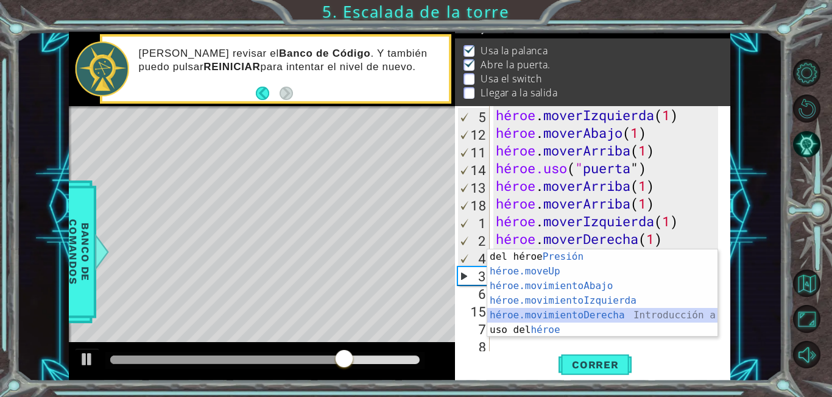
click at [553, 315] on div "Introducción del héroe Presión héroe.moveUp ​ Introducción a la presión héroe.m…" at bounding box center [602, 307] width 230 height 117
type textarea "hero.moveRight(1)"
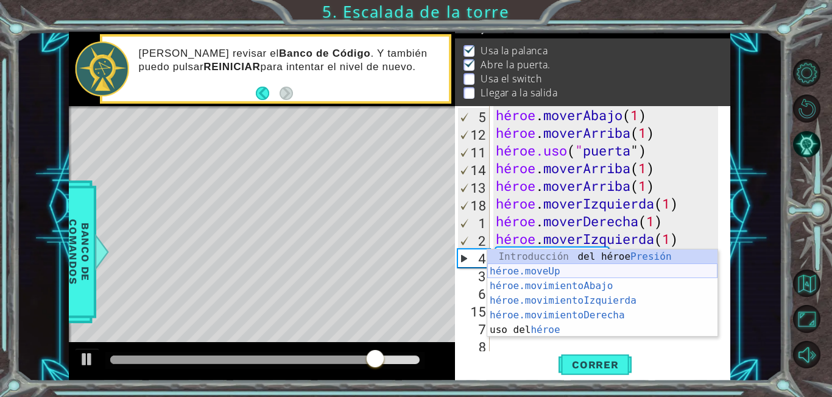
scroll to position [88, 0]
click at [532, 267] on div "Introducción del héroe Presión héroe.moveUp ​ Introducción a la presión héroe.m…" at bounding box center [602, 307] width 230 height 117
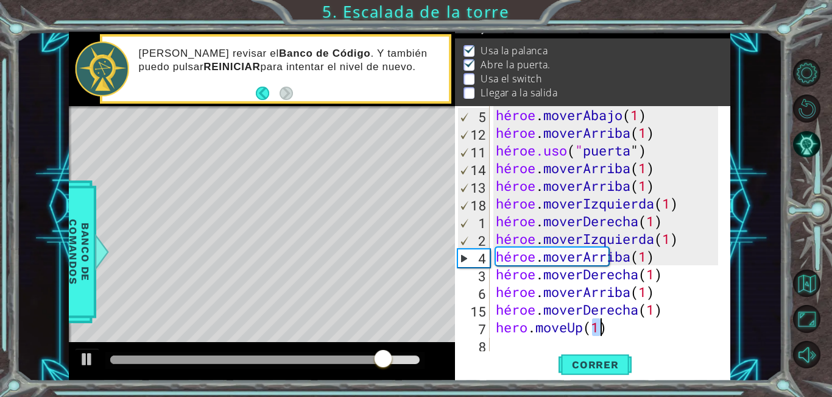
type textarea "hero.moveUp(1)"
click at [574, 361] on font "Correr" at bounding box center [595, 364] width 47 height 12
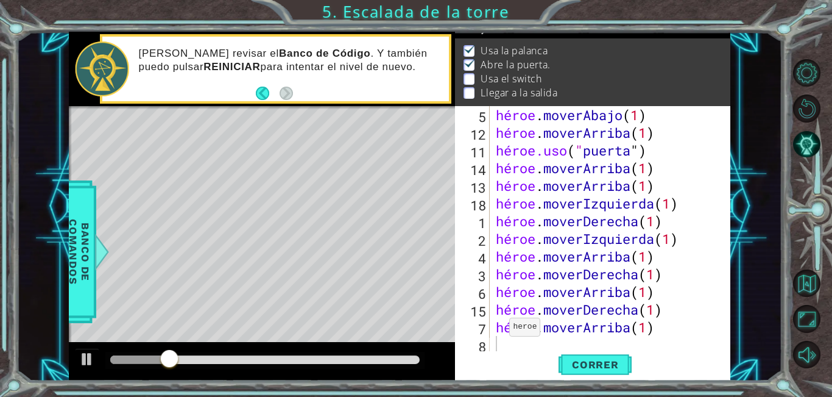
drag, startPoint x: 294, startPoint y: 353, endPoint x: 286, endPoint y: 356, distance: 8.3
click at [301, 356] on div at bounding box center [265, 359] width 320 height 17
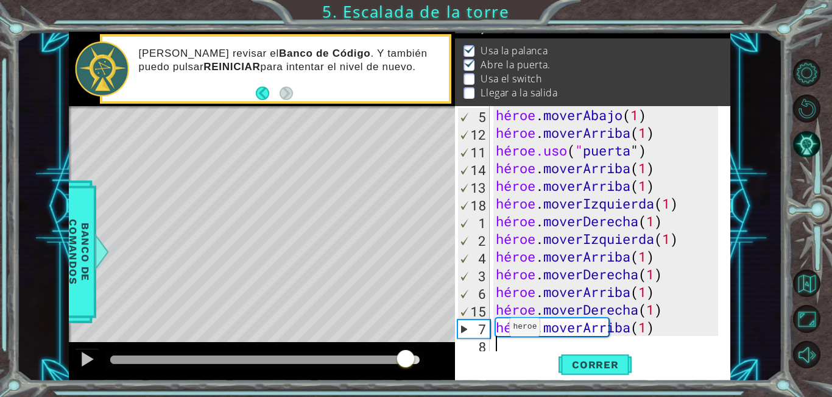
drag, startPoint x: 177, startPoint y: 356, endPoint x: 405, endPoint y: 353, distance: 228.5
click at [405, 353] on div at bounding box center [406, 359] width 22 height 22
click at [90, 356] on button at bounding box center [87, 360] width 24 height 25
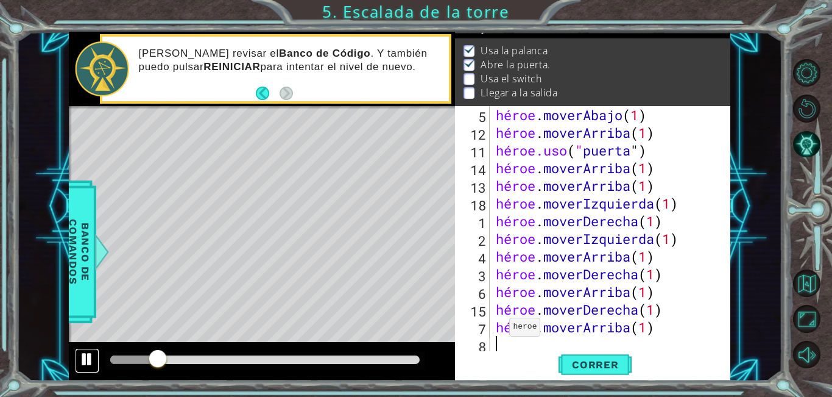
click at [91, 361] on div at bounding box center [87, 359] width 16 height 16
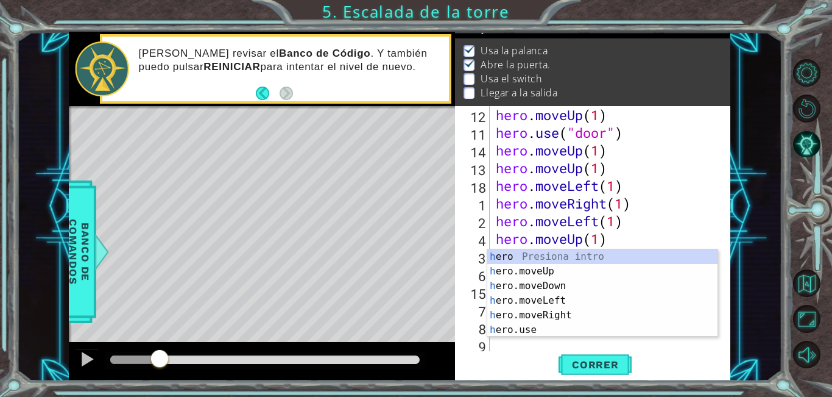
scroll to position [106, 0]
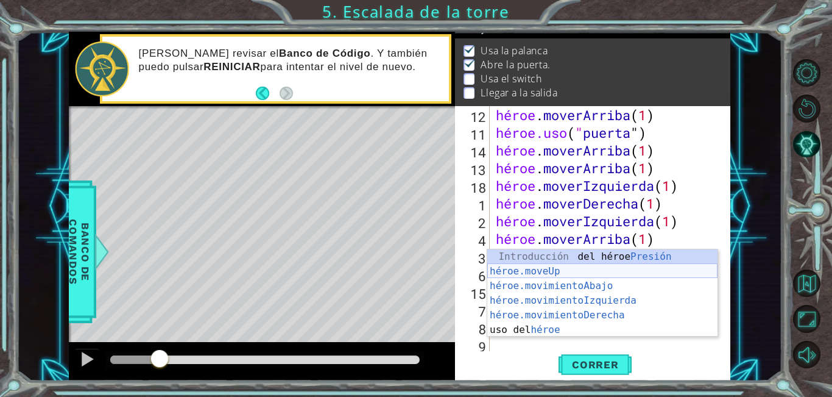
click at [576, 269] on div "Introducción del héroe Presión héroe.moveUp ​ Introducción a la presión héroe.m…" at bounding box center [602, 307] width 230 height 117
type textarea "hero.moveUp(1)"
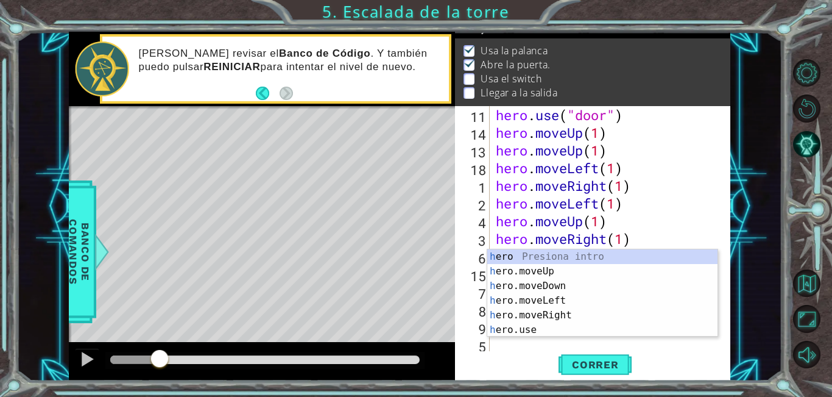
scroll to position [124, 0]
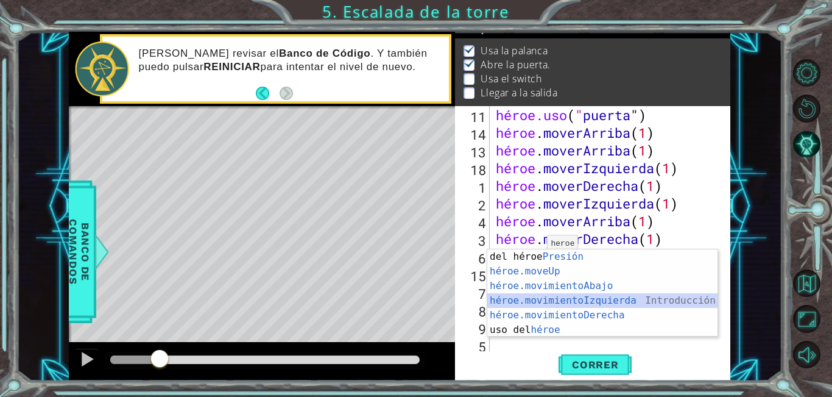
click at [546, 295] on div "Introducción del héroe Presión héroe.moveUp ​ Introducción a la presión héroe.m…" at bounding box center [602, 307] width 230 height 117
type textarea "hero.moveLeft(1)"
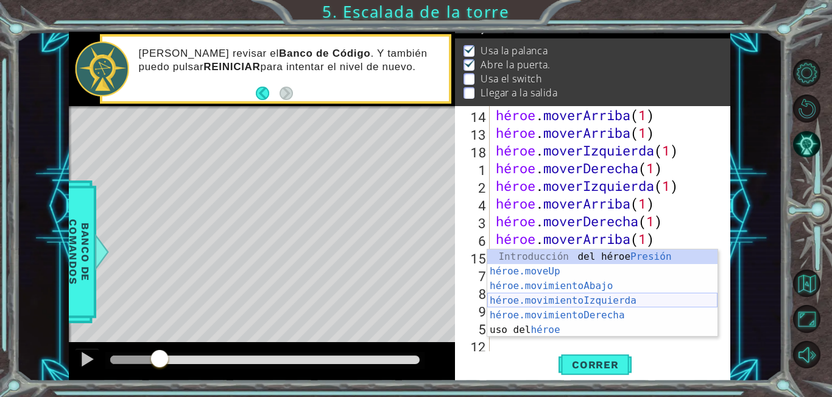
scroll to position [141, 0]
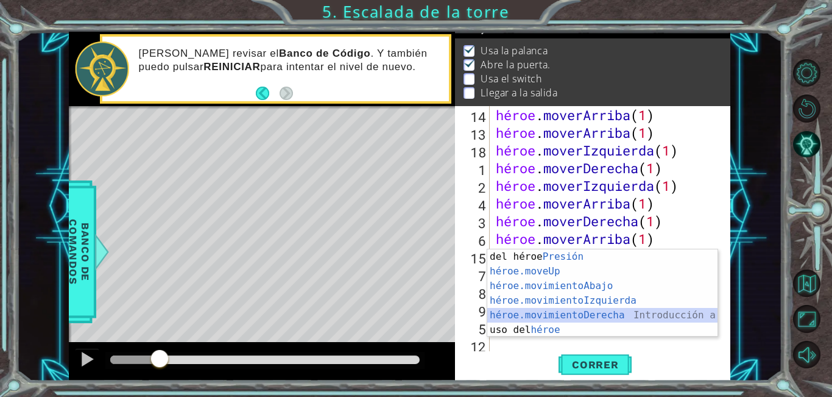
click at [551, 316] on div "Introducción del héroe Presión héroe.moveUp ​ Introducción a la presión héroe.m…" at bounding box center [602, 307] width 230 height 117
type textarea "hero.moveRight(1)"
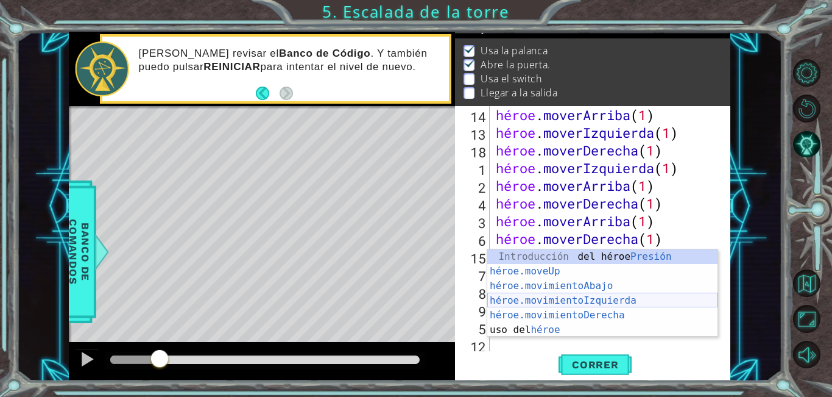
scroll to position [159, 0]
click at [548, 273] on div "Introducción del héroe Presión héroe.moveUp ​ Introducción a la presión héroe.m…" at bounding box center [602, 307] width 230 height 117
type textarea "hero.moveUp(1)"
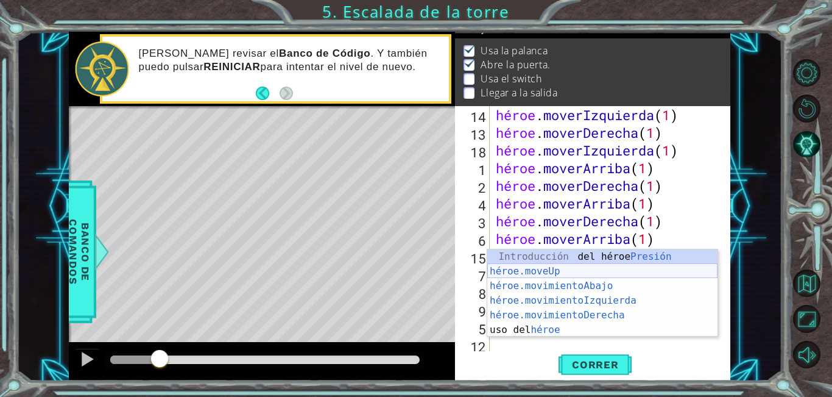
scroll to position [177, 0]
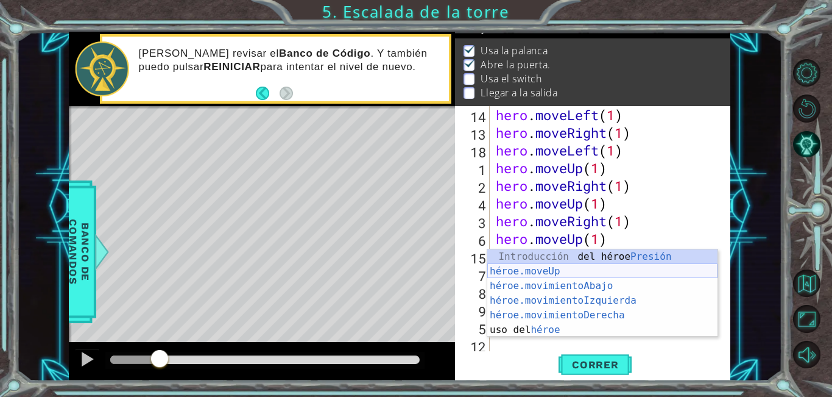
click at [528, 269] on div "Introducción del héroe Presión héroe.moveUp ​ Introducción a la presión héroe.m…" at bounding box center [602, 307] width 230 height 117
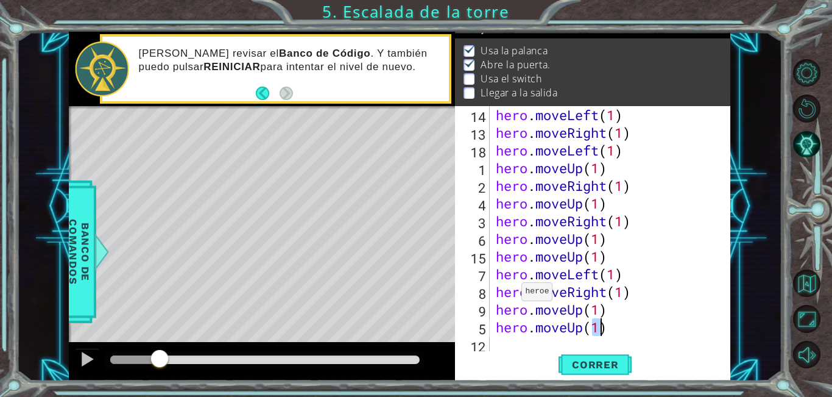
type textarea "hero.moveUp(1)"
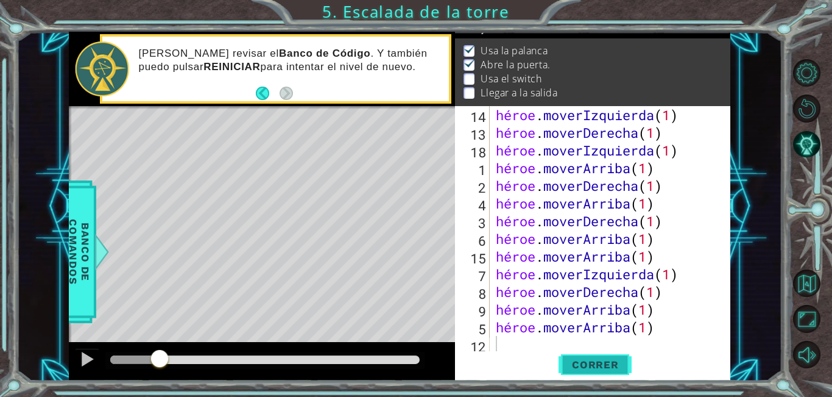
click at [619, 362] on span "Correr" at bounding box center [595, 364] width 71 height 12
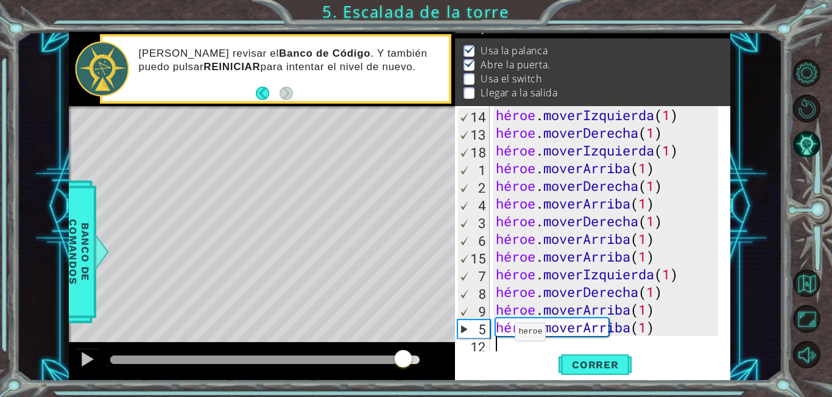
drag, startPoint x: 138, startPoint y: 356, endPoint x: 404, endPoint y: 364, distance: 265.7
click at [404, 364] on div at bounding box center [403, 359] width 22 height 22
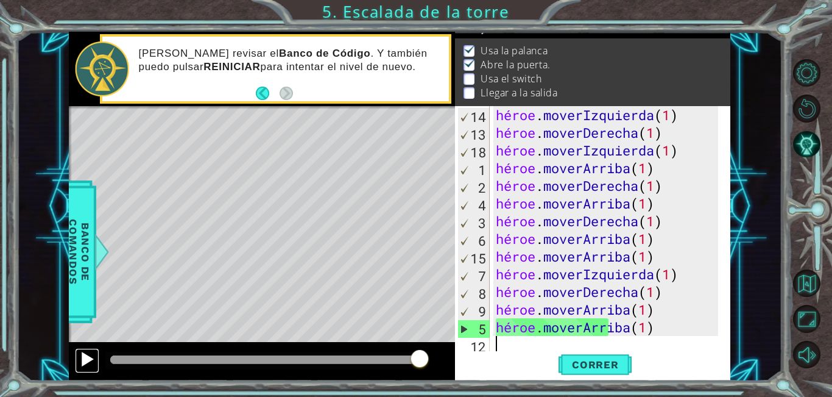
click at [83, 361] on div at bounding box center [87, 359] width 16 height 16
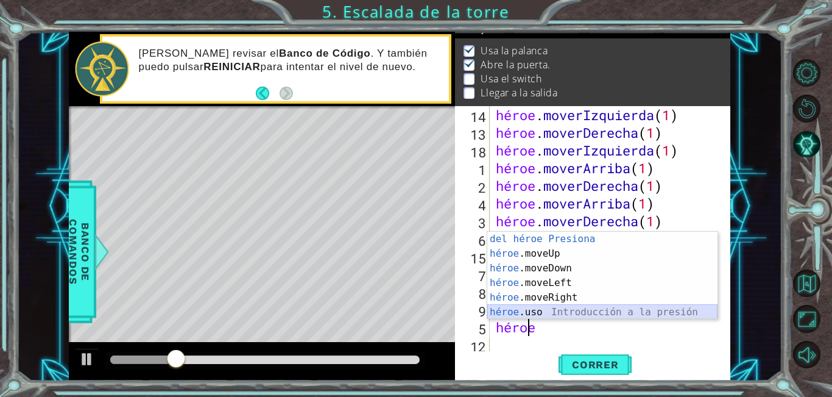
click at [562, 310] on div "Introducción del héroe Presiona héroe .moveUp Introducción a la presión héroe .…" at bounding box center [602, 289] width 230 height 117
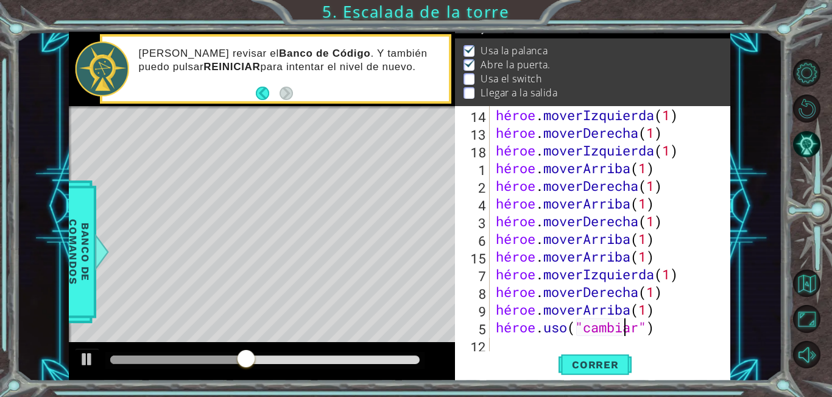
scroll to position [0, 6]
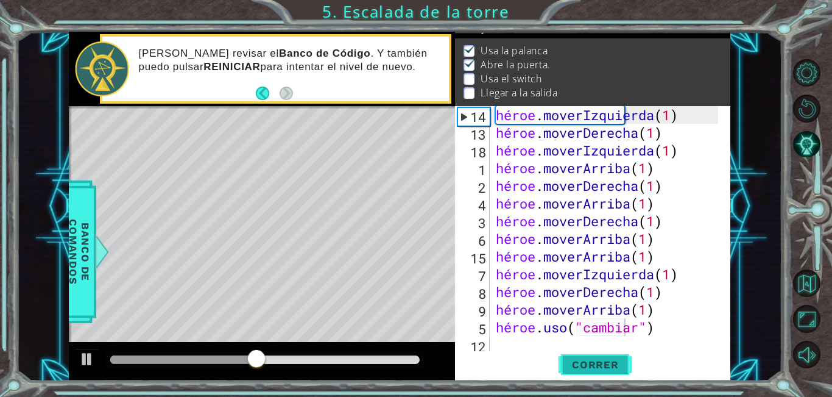
click at [613, 364] on font "Correr" at bounding box center [595, 364] width 47 height 12
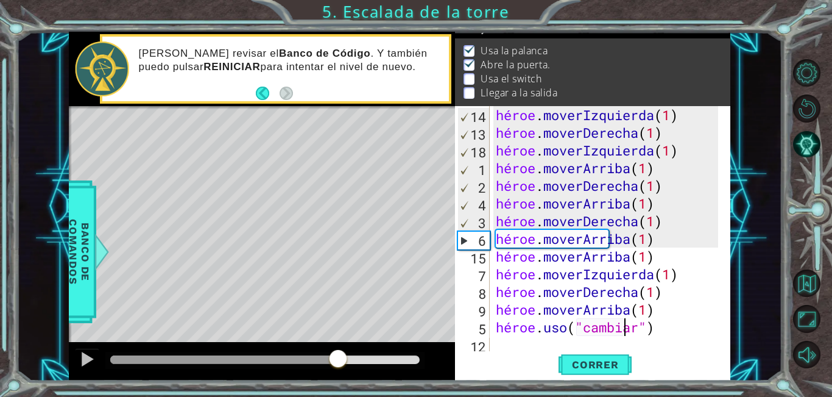
drag, startPoint x: 164, startPoint y: 361, endPoint x: 338, endPoint y: 350, distance: 174.0
click at [338, 355] on div at bounding box center [265, 359] width 310 height 9
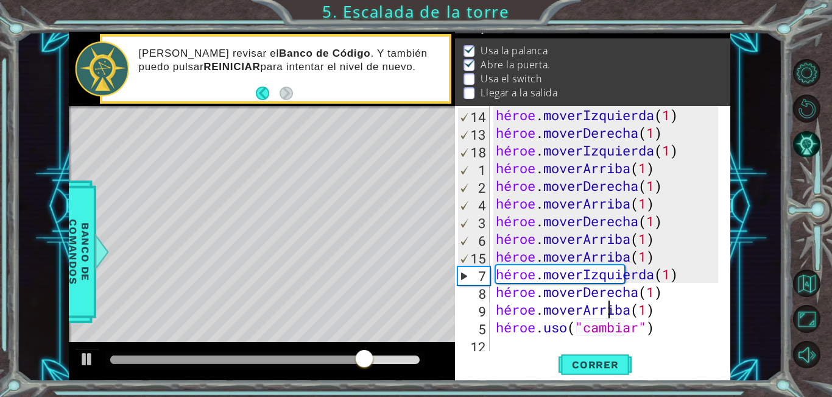
click at [707, 308] on div "héroe . moverIzquierda ( 1 ) héroe . moverDerecha ( 1 ) héroe . moverIzquierda …" at bounding box center [608, 247] width 231 height 283
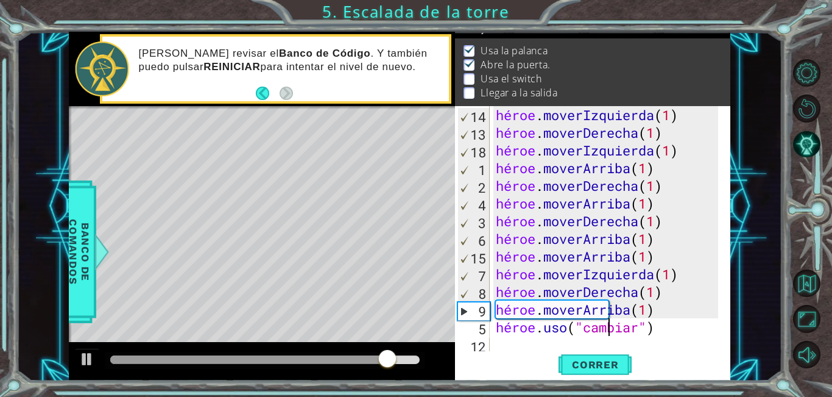
click at [702, 307] on div "héroe . moverIzquierda ( 1 ) héroe . moverDerecha ( 1 ) héroe . moverIzquierda …" at bounding box center [608, 247] width 231 height 283
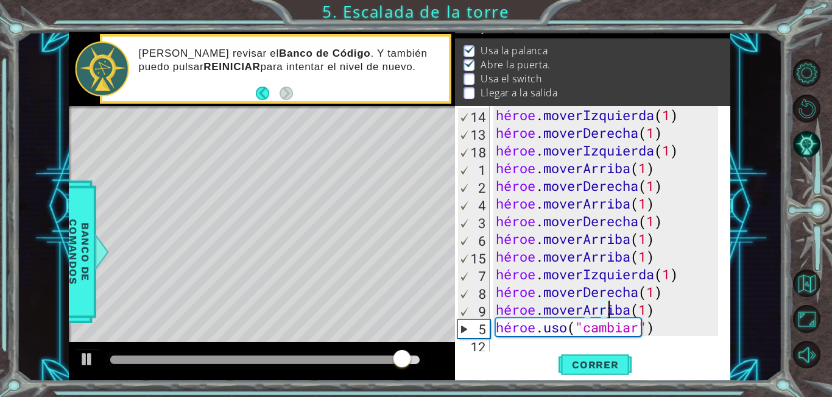
click at [702, 307] on div "héroe . moverIzquierda ( 1 ) héroe . moverDerecha ( 1 ) héroe . moverIzquierda …" at bounding box center [608, 247] width 231 height 283
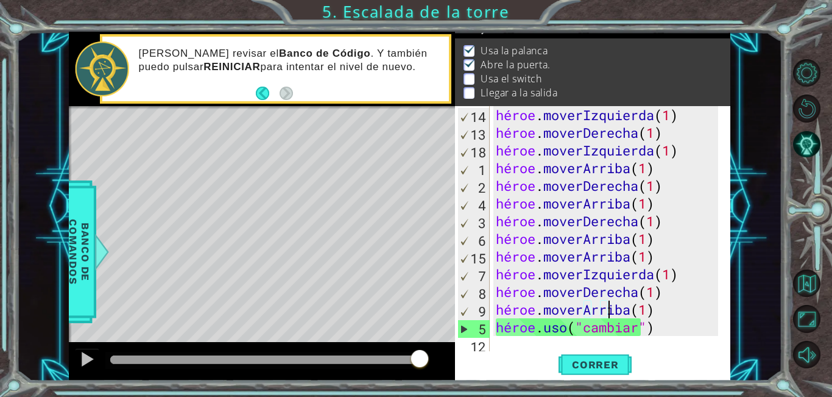
click at [702, 307] on div "héroe . moverIzquierda ( 1 ) héroe . moverDerecha ( 1 ) héroe . moverIzquierda …" at bounding box center [608, 247] width 231 height 283
click at [704, 319] on div "héroe . moverIzquierda ( 1 ) héroe . moverDerecha ( 1 ) héroe . moverIzquierda …" at bounding box center [608, 247] width 231 height 283
click at [705, 312] on div "héroe . moverIzquierda ( 1 ) héroe . moverDerecha ( 1 ) héroe . moverIzquierda …" at bounding box center [608, 247] width 231 height 283
type textarea "hero.moveUp(1)"
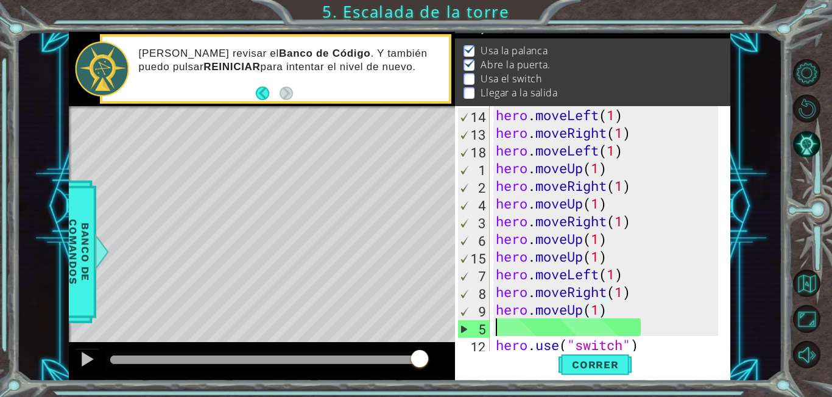
scroll to position [0, 0]
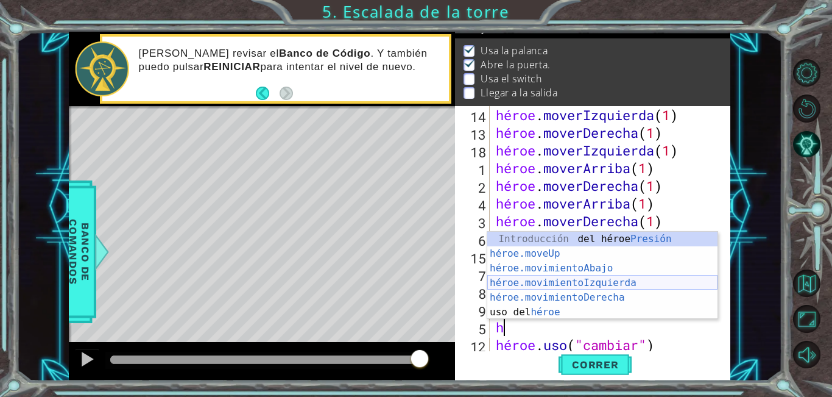
click at [576, 279] on div "Introducción del héroe Presión héroe.moveUp ​ Introducción a la presión héroe.m…" at bounding box center [602, 289] width 230 height 117
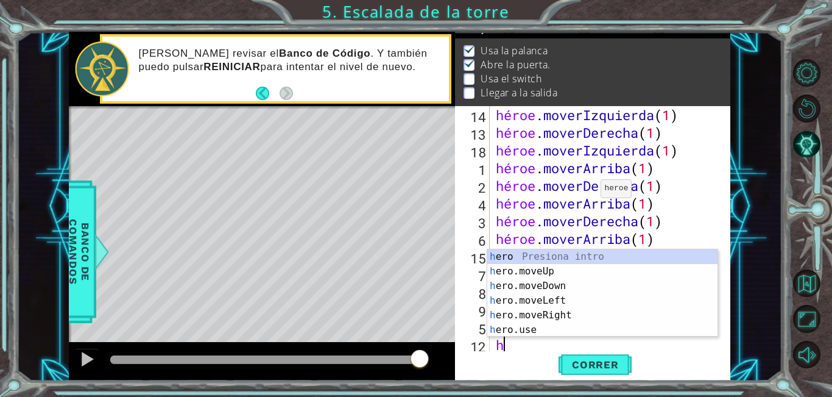
scroll to position [0, 5]
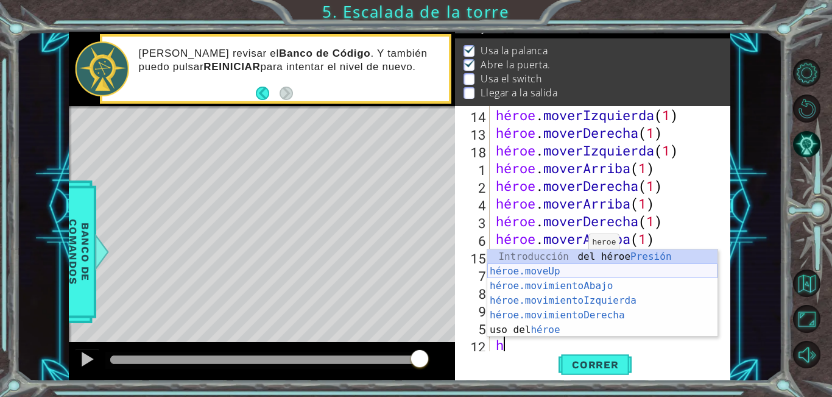
click at [545, 276] on div "Introducción del héroe Presión héroe.moveUp ​ Introducción a la presión héroe.m…" at bounding box center [602, 307] width 230 height 117
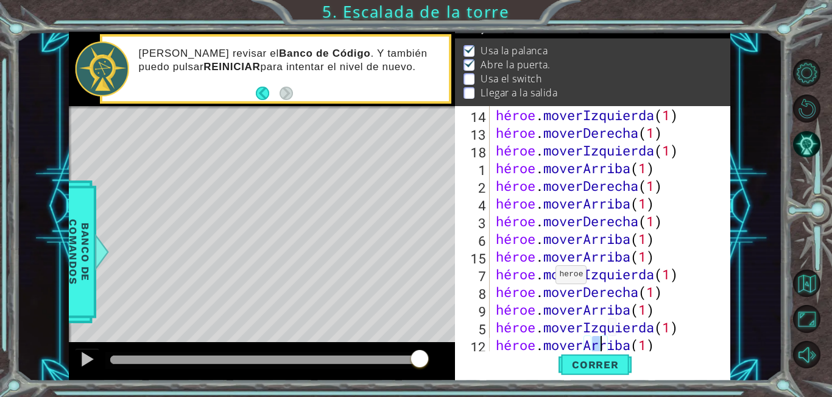
scroll to position [212, 0]
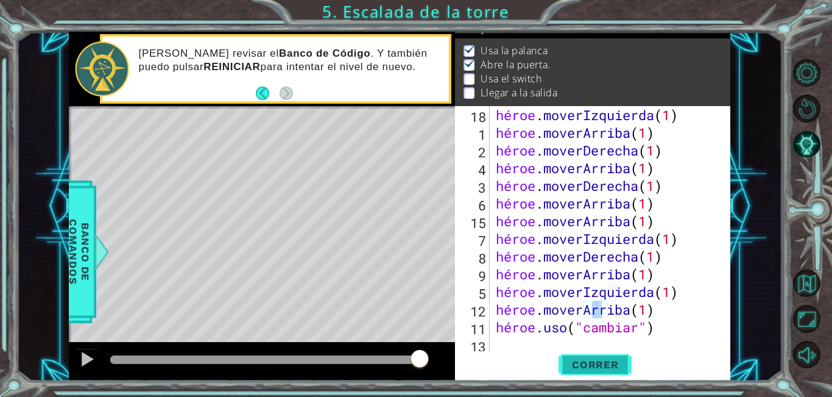
click at [595, 364] on font "Correr" at bounding box center [595, 364] width 47 height 12
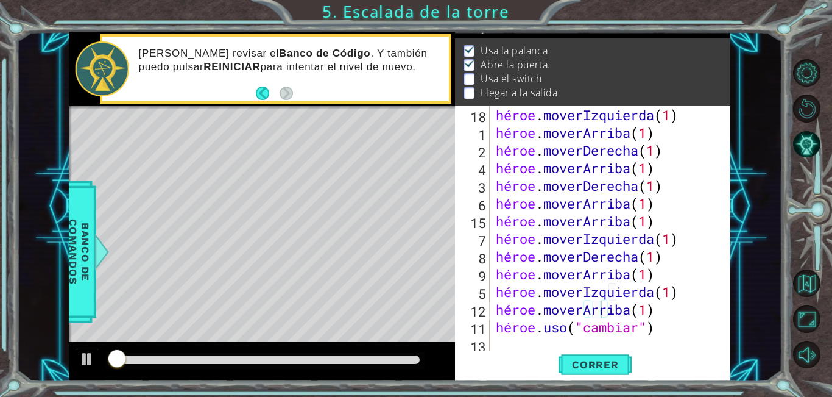
drag, startPoint x: 236, startPoint y: 345, endPoint x: 286, endPoint y: 358, distance: 51.6
click at [286, 358] on div at bounding box center [262, 361] width 387 height 39
drag, startPoint x: 277, startPoint y: 358, endPoint x: 116, endPoint y: 353, distance: 160.9
click at [370, 355] on div at bounding box center [265, 359] width 310 height 9
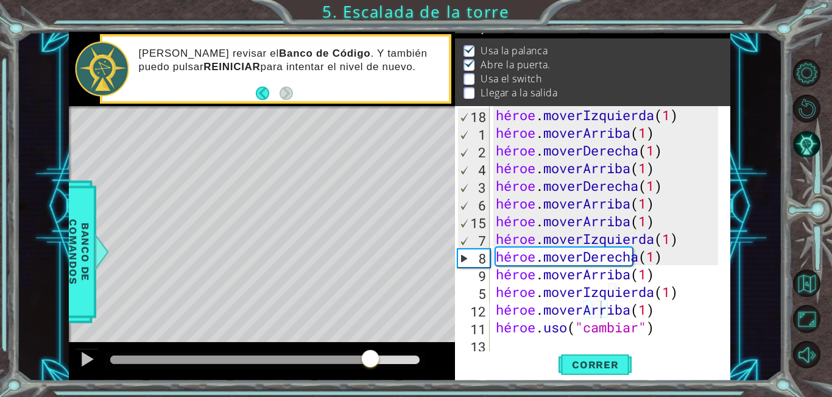
drag, startPoint x: 116, startPoint y: 353, endPoint x: 298, endPoint y: 359, distance: 182.2
click at [296, 361] on div at bounding box center [265, 359] width 320 height 17
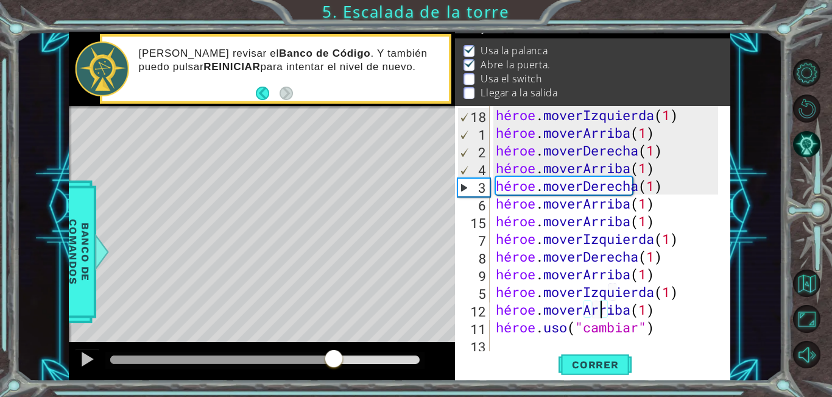
drag, startPoint x: 377, startPoint y: 359, endPoint x: 334, endPoint y: 362, distance: 43.4
click at [334, 362] on div at bounding box center [334, 359] width 22 height 22
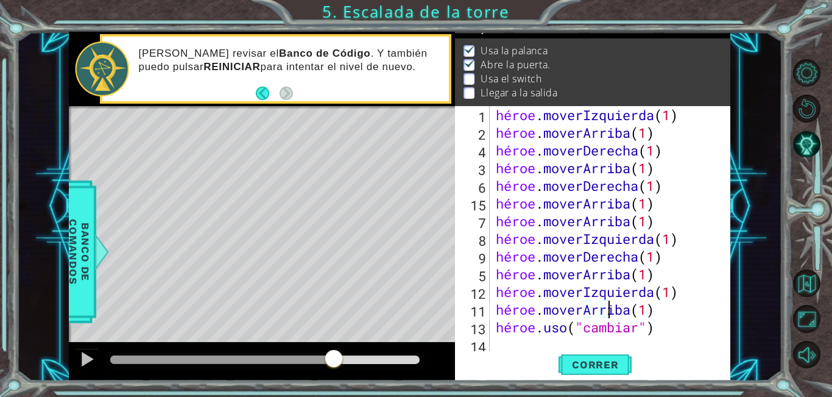
click at [715, 316] on div "héroe . moverIzquierda ( 1 ) héroe . moverArriba ( 1 ) héroe . moverDerecha ( 1…" at bounding box center [608, 247] width 231 height 283
type textarea "hero.moveUp(1)"
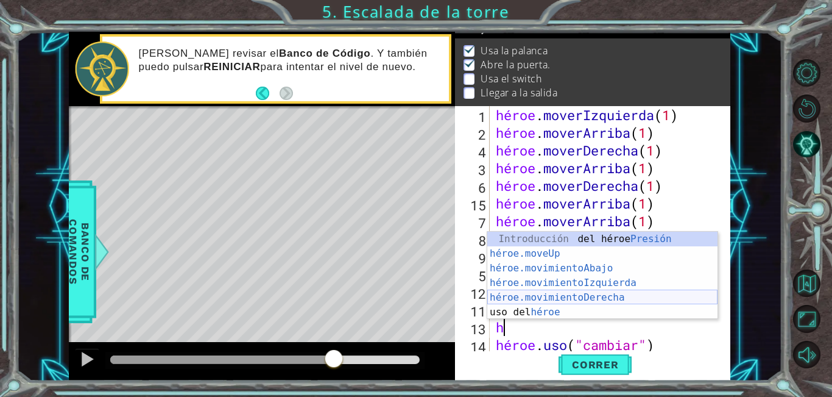
click at [587, 298] on div "Introducción del héroe Presión héroe.moveUp ​ Introducción a la presión héroe.m…" at bounding box center [602, 289] width 230 height 117
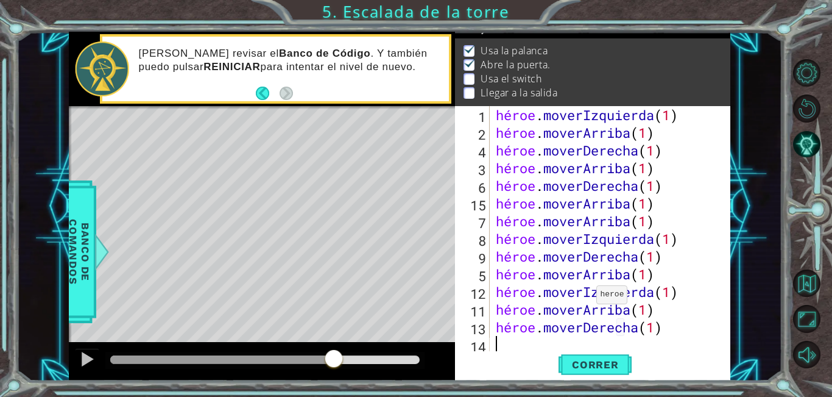
scroll to position [0, 6]
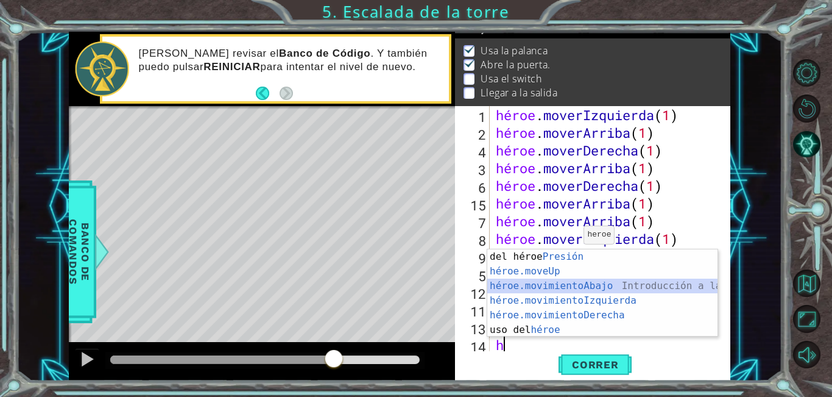
click at [559, 284] on div "Introducción del héroe Presión héroe.moveUp ​ Introducción a la presión héroe.m…" at bounding box center [602, 307] width 230 height 117
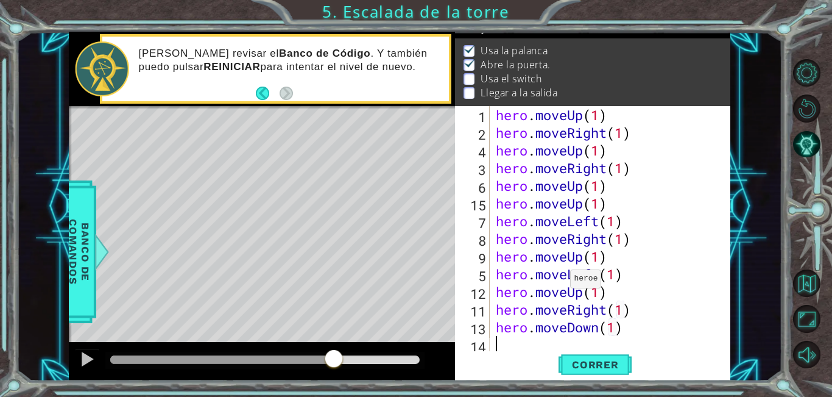
scroll to position [230, 0]
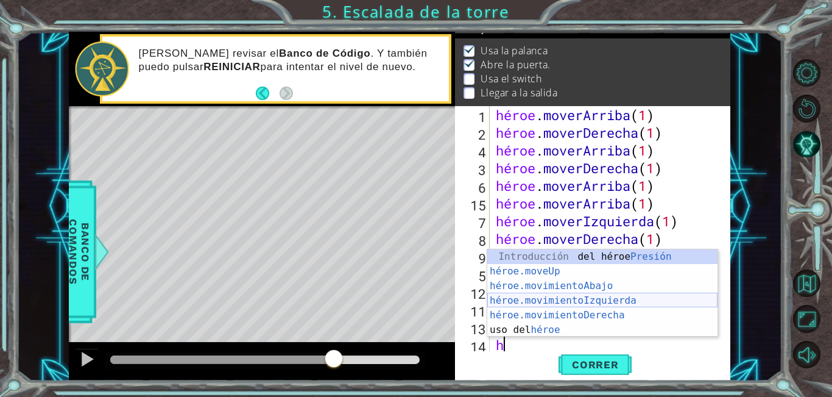
click at [565, 298] on div "Introducción del héroe Presión héroe.moveUp ​ Introducción a la presión héroe.m…" at bounding box center [602, 307] width 230 height 117
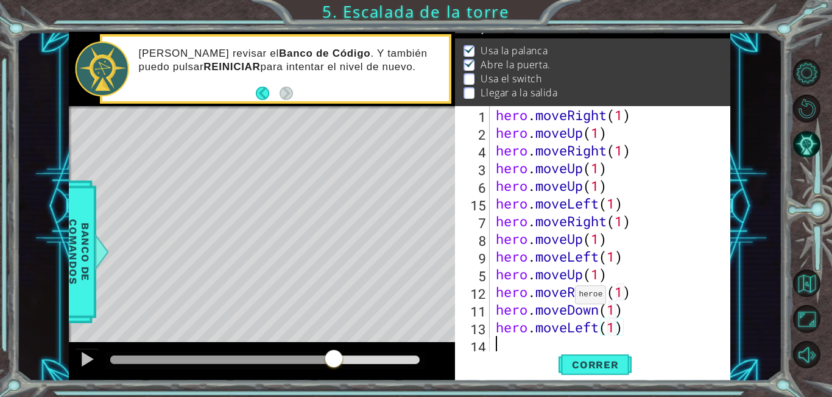
scroll to position [247, 0]
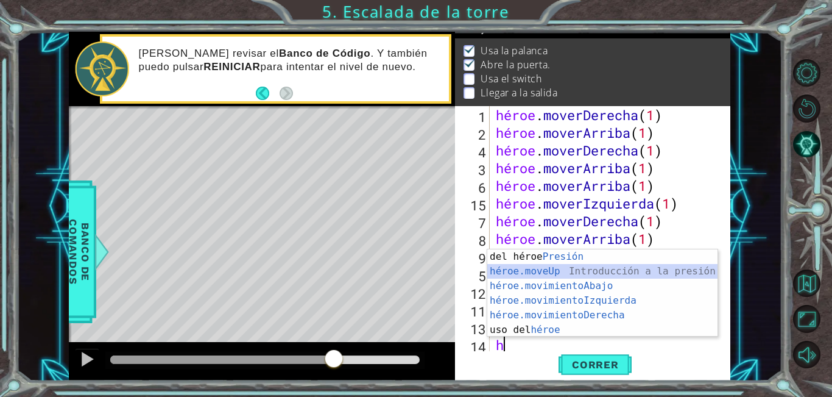
click at [557, 275] on div "Introducción del héroe Presión héroe.moveUp ​ Introducción a la presión héroe.m…" at bounding box center [602, 307] width 230 height 117
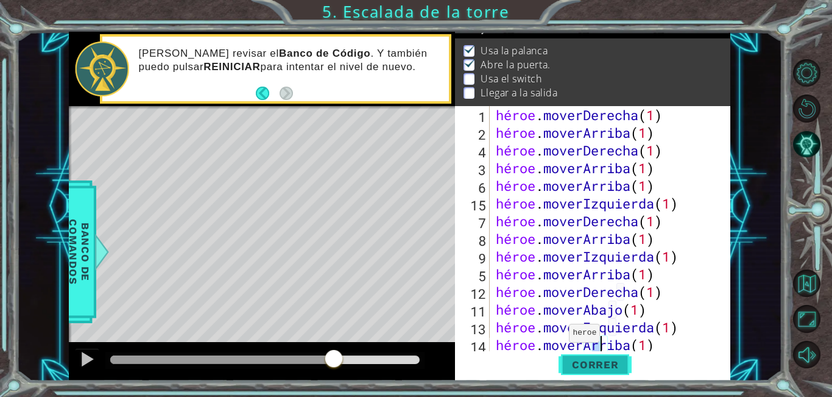
click at [578, 365] on font "Correr" at bounding box center [595, 364] width 47 height 12
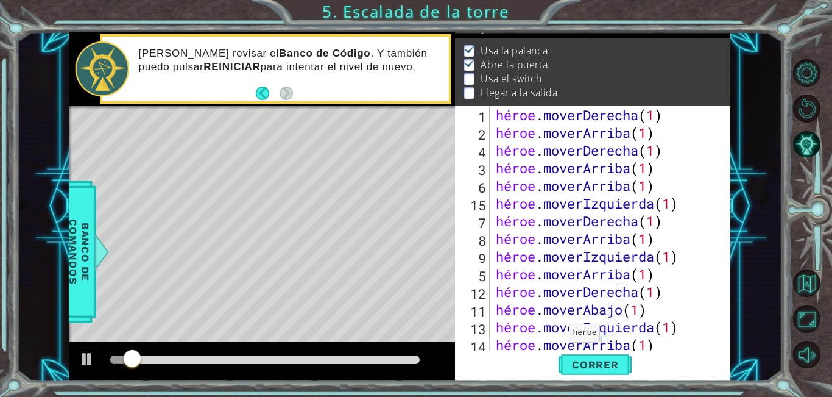
drag, startPoint x: 269, startPoint y: 353, endPoint x: 255, endPoint y: 347, distance: 15.0
click at [291, 352] on div at bounding box center [265, 359] width 320 height 17
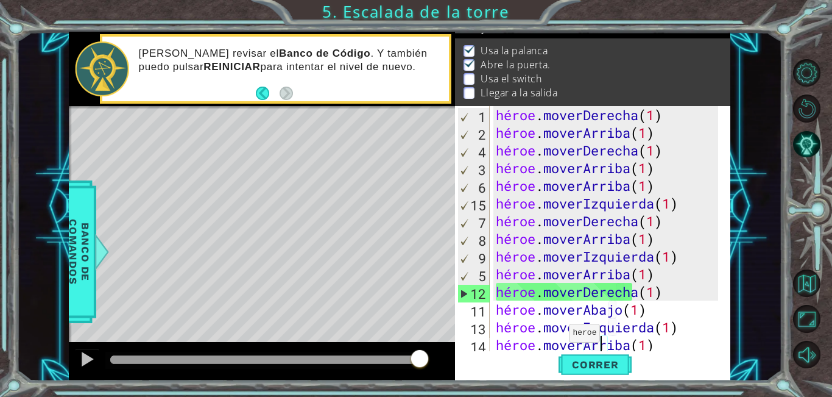
drag, startPoint x: 154, startPoint y: 359, endPoint x: 456, endPoint y: 370, distance: 301.8
click at [456, 370] on div "1 [DEMOGRAPHIC_DATA] XXXXXXXXXXXXXXXXXXXXXXXXXXXXXXXXXXXXXXXXXXXXXXXXXXXXXXXXXX…" at bounding box center [400, 206] width 662 height 349
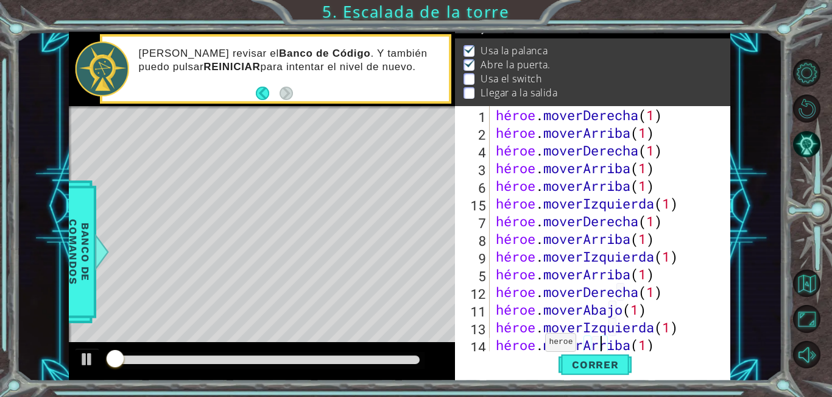
scroll to position [283, 0]
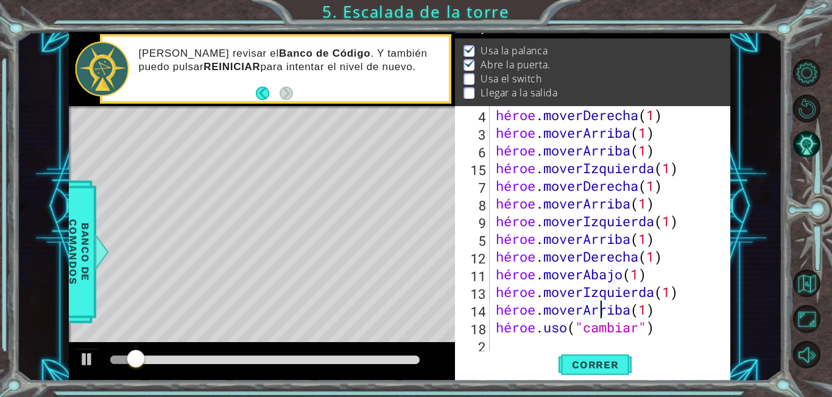
click at [697, 309] on div "héroe . moverDerecha ( 1 ) héroe . moverArriba ( 1 ) héroe . moverArriba ( 1 ) …" at bounding box center [608, 247] width 231 height 283
click at [711, 319] on div "héroe . moverDerecha ( 1 ) héroe . moverArriba ( 1 ) héroe . moverArriba ( 1 ) …" at bounding box center [608, 247] width 231 height 283
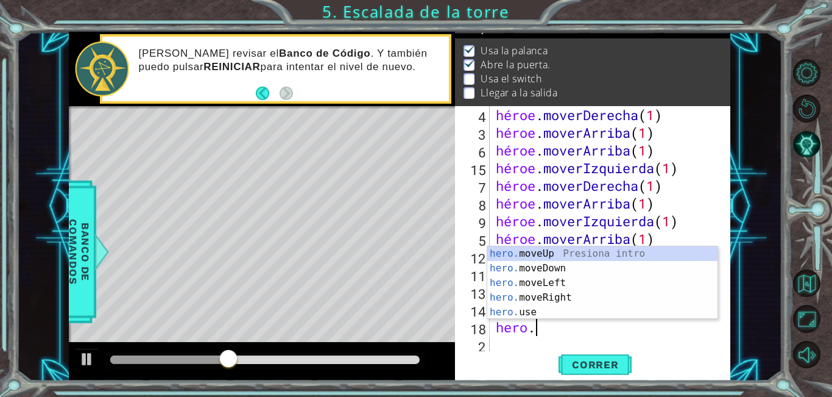
scroll to position [0, 1]
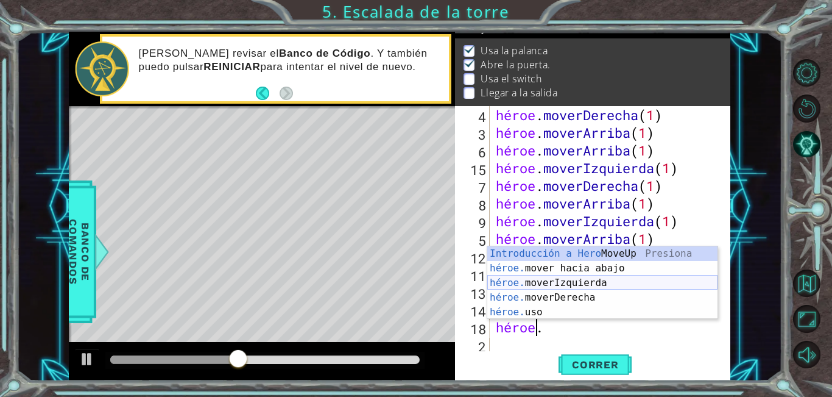
click at [627, 286] on div "Introducción a Hero MoveUp Presiona héroe. mover hacia abajo Introducción a la …" at bounding box center [602, 297] width 230 height 102
type textarea "hero.moveLeft(1)"
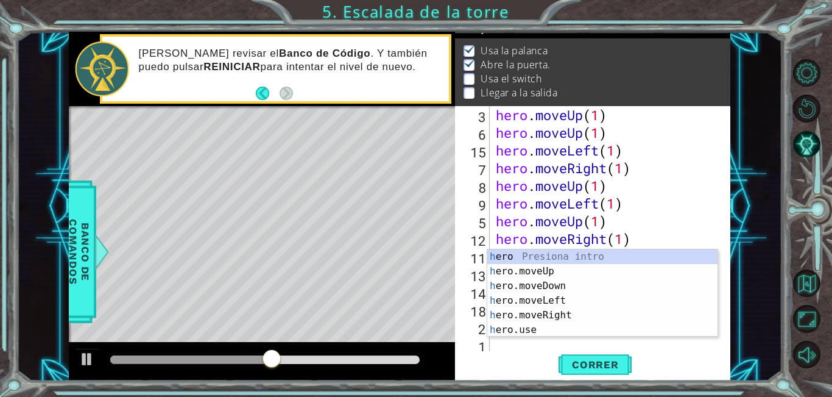
scroll to position [300, 0]
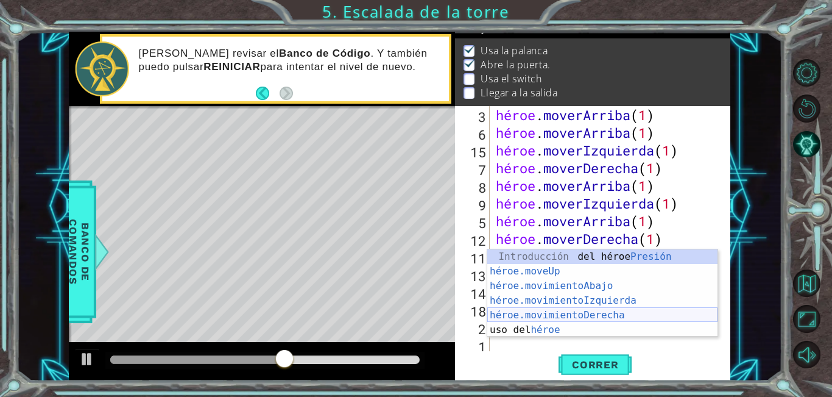
click at [610, 318] on div "Introducción del héroe Presión héroe.moveUp ​ Introducción a la presión héroe.m…" at bounding box center [602, 307] width 230 height 117
type textarea "hero.moveRight(1)"
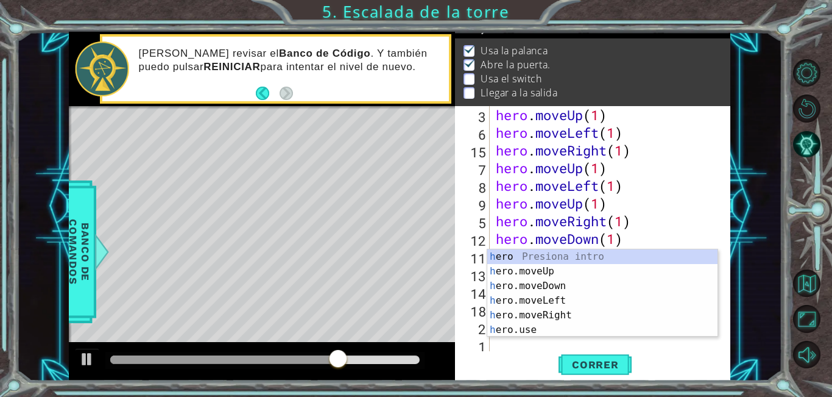
scroll to position [318, 0]
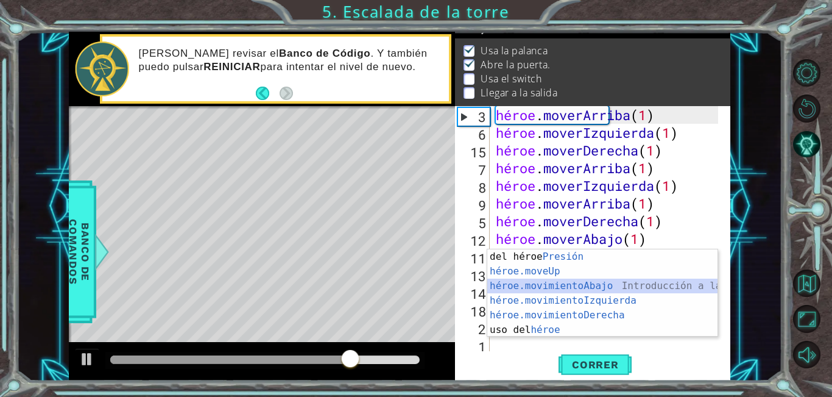
click at [579, 281] on div "Introducción del héroe Presión héroe.moveUp ​ Introducción a la presión héroe.m…" at bounding box center [602, 307] width 230 height 117
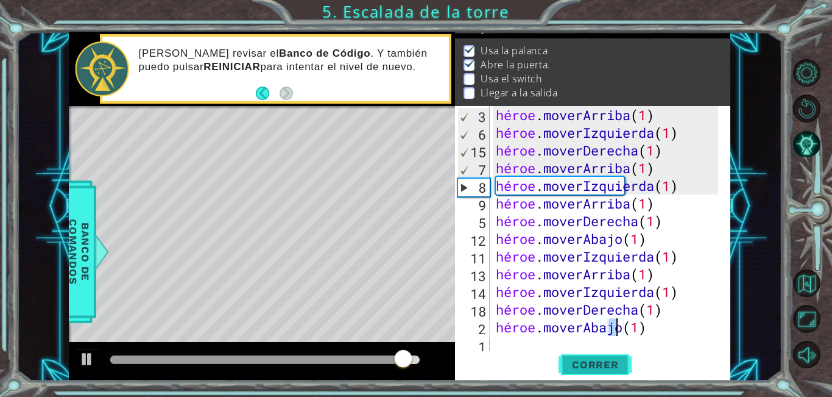
click at [574, 369] on font "Correr" at bounding box center [595, 364] width 47 height 12
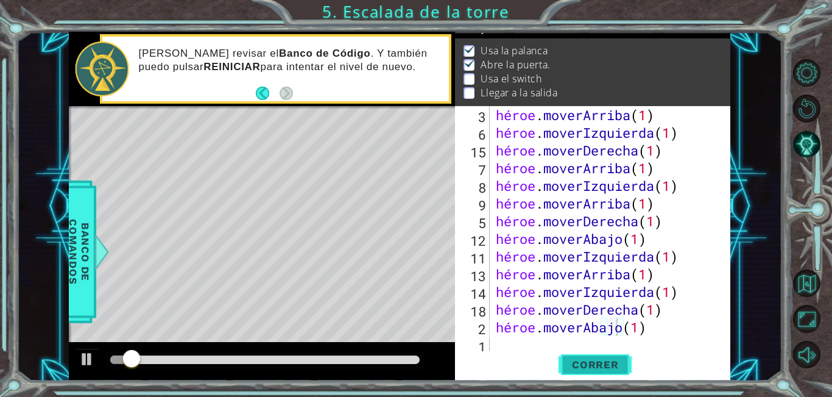
click at [574, 369] on font "Correr" at bounding box center [595, 364] width 47 height 12
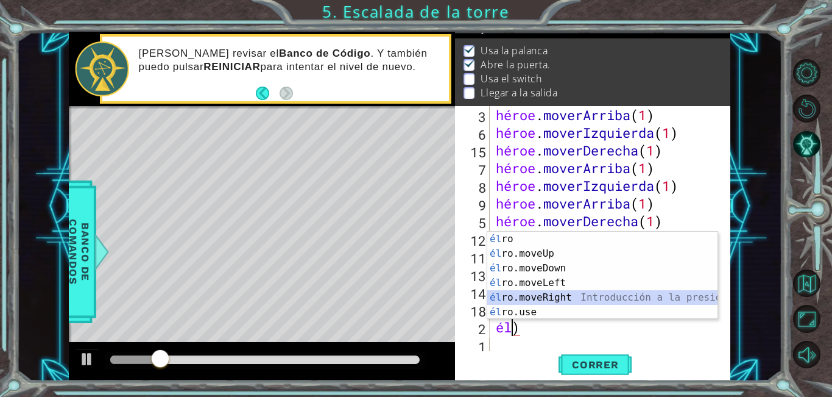
click at [563, 294] on div "él ro Presiona intro él ro.moveUp Introducción a la presión él ro.moveDown Intr…" at bounding box center [602, 289] width 230 height 117
type textarea "hero.moveRight(1)"
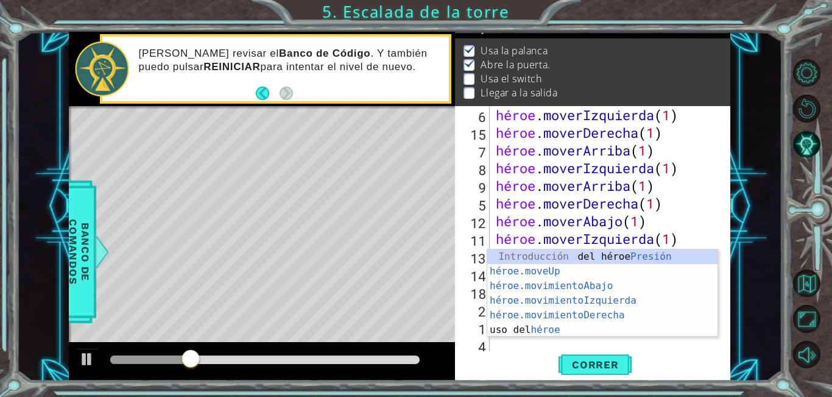
scroll to position [336, 0]
click at [570, 273] on div "Introducción del héroe Presión héroe.moveUp ​ Introducción a la presión héroe.m…" at bounding box center [602, 307] width 230 height 117
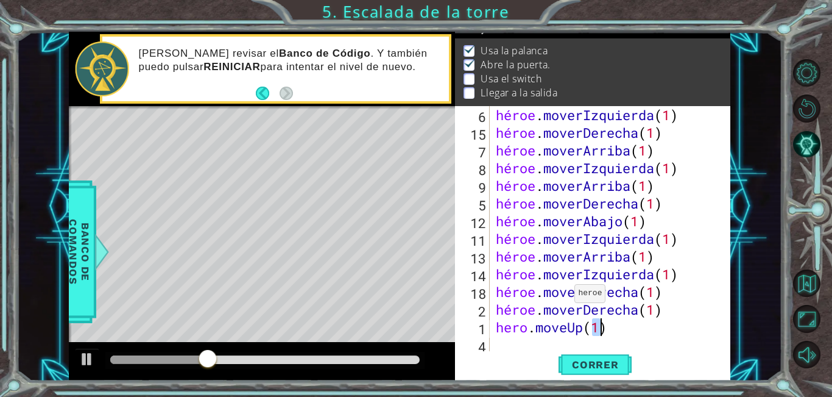
type textarea "hero.moveUp(1)"
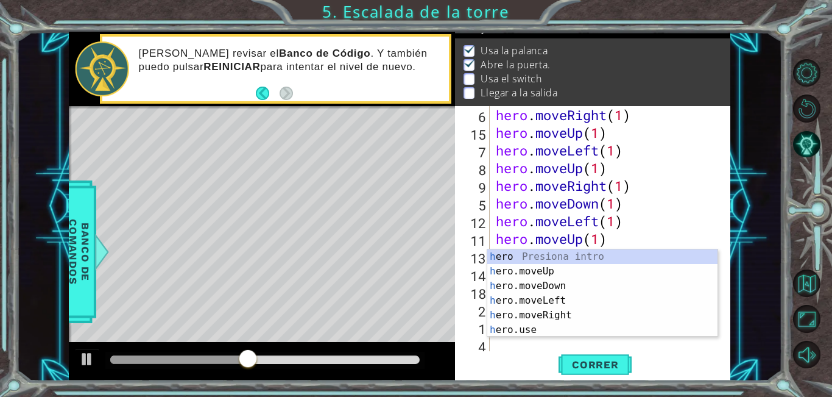
scroll to position [353, 0]
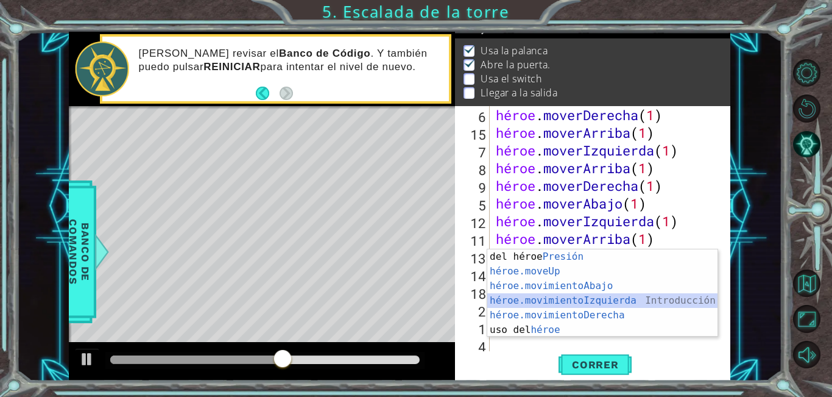
click at [560, 300] on div "Introducción del héroe Presión héroe.moveUp ​ Introducción a la presión héroe.m…" at bounding box center [602, 307] width 230 height 117
type textarea "hero.moveLeft(1)"
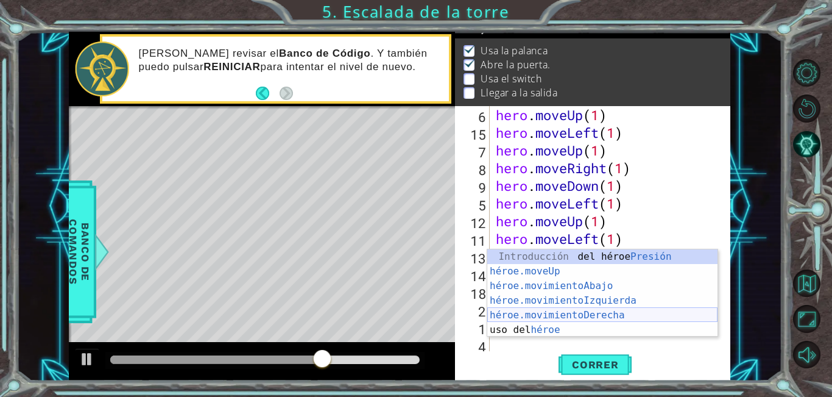
scroll to position [371, 0]
click at [545, 314] on div "Introducción del héroe Presión héroe.moveUp ​ Introducción a la presión héroe.m…" at bounding box center [602, 307] width 230 height 117
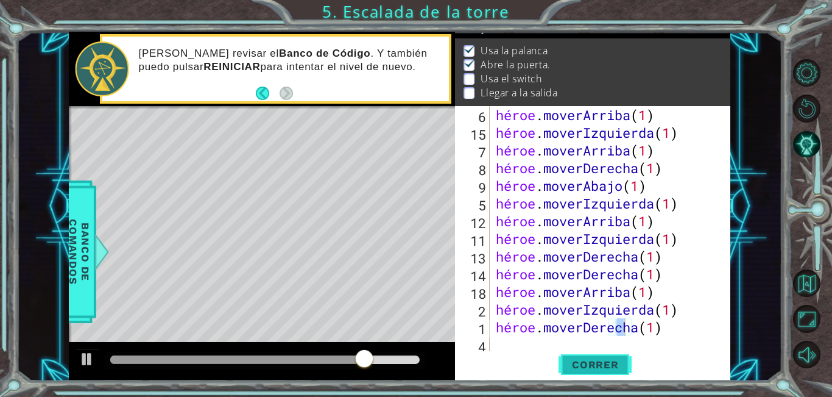
click at [584, 358] on font "Correr" at bounding box center [595, 364] width 47 height 12
drag, startPoint x: 297, startPoint y: 355, endPoint x: 380, endPoint y: 356, distance: 82.9
click at [380, 356] on div at bounding box center [265, 359] width 310 height 9
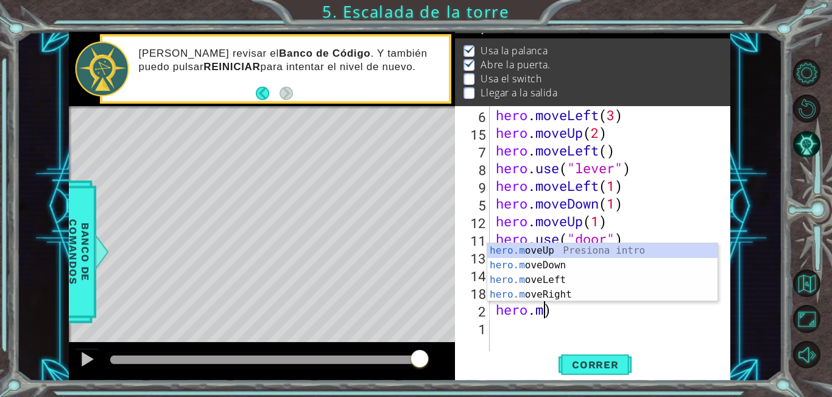
scroll to position [0, 0]
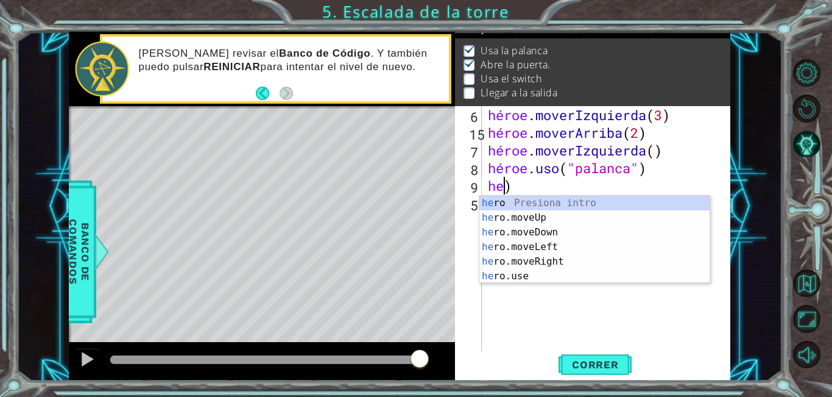
type textarea "hero.use("lever)"
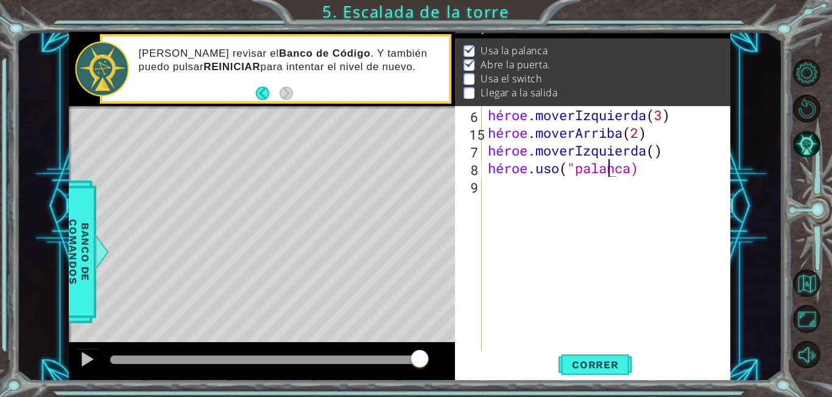
click at [681, 174] on div "héroe . moverIzquierda ( 3 ) héroe . moverArriba ( 2 ) héroe . moverIzquierda (…" at bounding box center [609, 247] width 249 height 283
click at [597, 362] on font "Correr" at bounding box center [595, 364] width 47 height 12
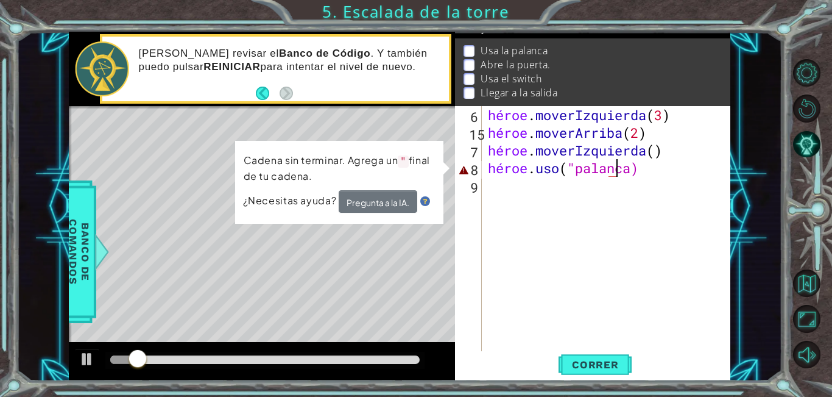
click at [689, 175] on div "héroe . moverIzquierda ( 3 ) héroe . moverArriba ( 2 ) héroe . moverIzquierda (…" at bounding box center [609, 247] width 249 height 283
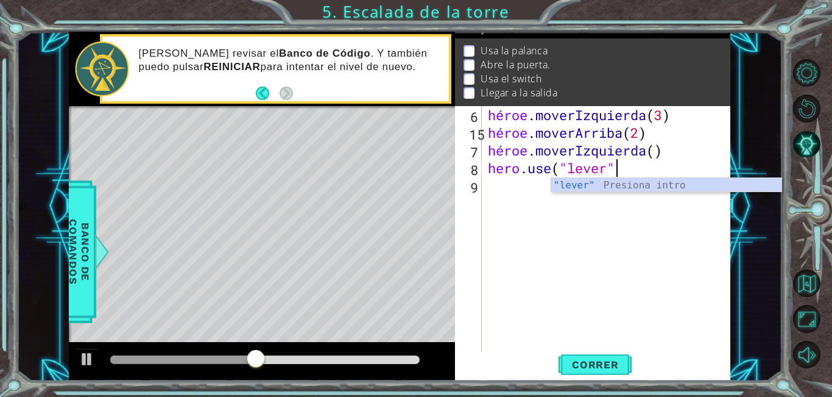
scroll to position [0, 5]
type textarea "hero.use("lever")"
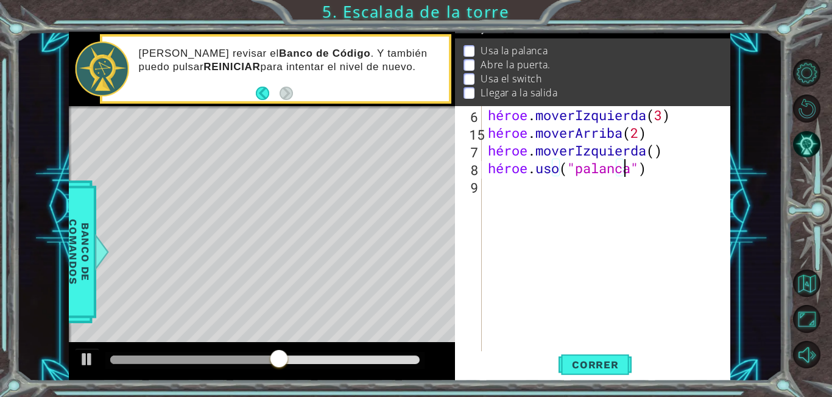
scroll to position [0, 0]
click at [594, 367] on font "Correr" at bounding box center [595, 364] width 47 height 12
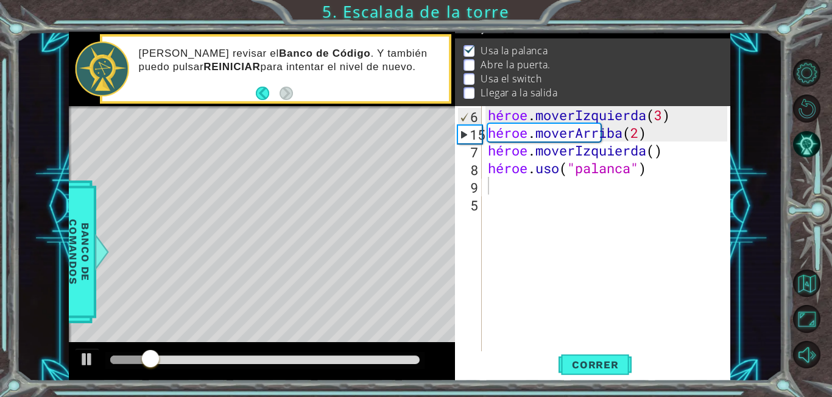
drag, startPoint x: 341, startPoint y: 349, endPoint x: 364, endPoint y: 356, distance: 24.1
click at [364, 355] on div at bounding box center [262, 361] width 387 height 39
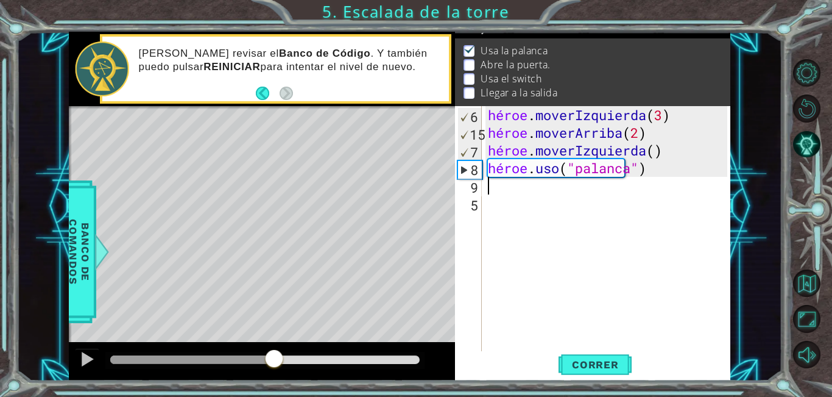
drag, startPoint x: 160, startPoint y: 356, endPoint x: 274, endPoint y: 355, distance: 113.9
click at [274, 355] on div at bounding box center [274, 359] width 22 height 22
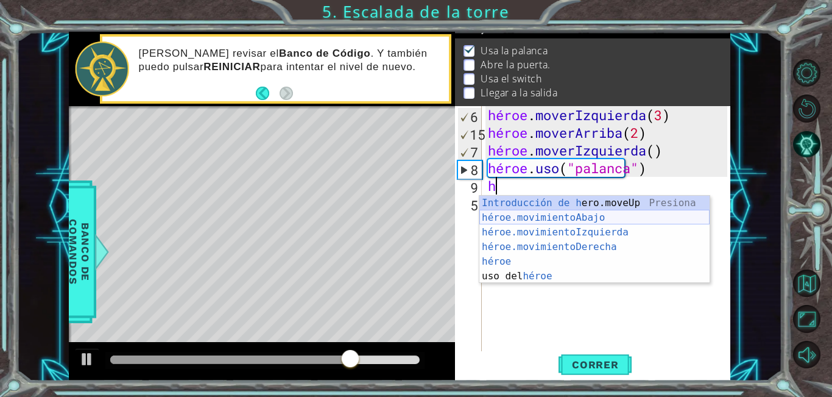
click at [549, 218] on div "Introducción de [PERSON_NAME].moveUp Presiona héroe.movimientoAbajo ​ Introducc…" at bounding box center [594, 254] width 230 height 117
type textarea "hero.moveDown(1)"
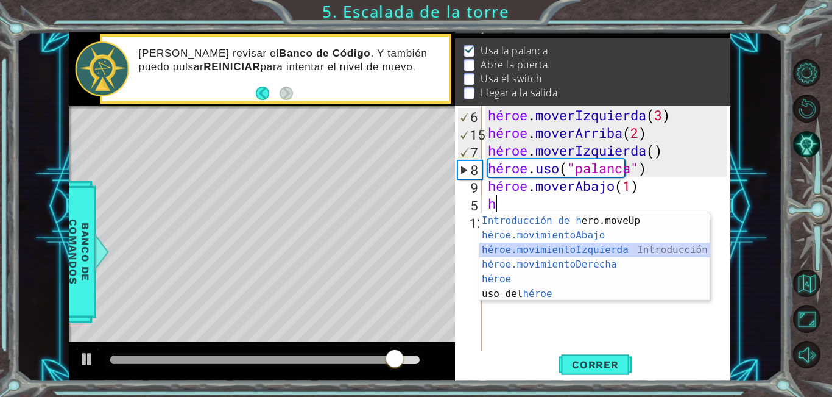
click at [539, 249] on div "Introducción de [PERSON_NAME].moveUp Presiona héroe.movimientoAbajo ​ Introducc…" at bounding box center [594, 271] width 230 height 117
type textarea "hero.moveLeft(1)"
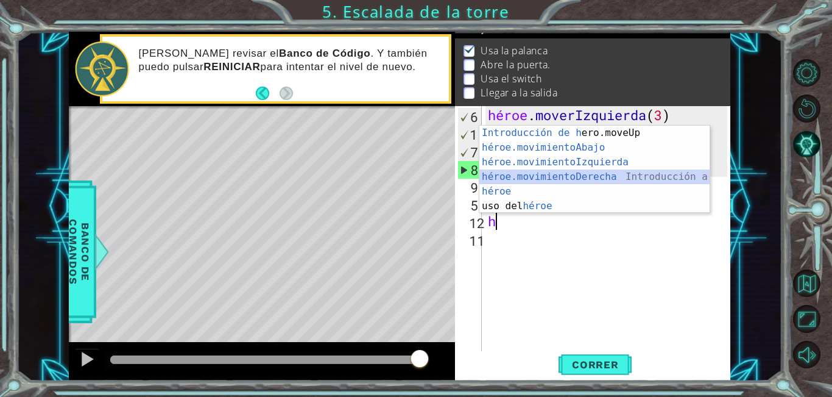
click at [530, 174] on div "Introducción de [PERSON_NAME].moveUp Presiona héroe.movimientoAbajo ​ Introducc…" at bounding box center [594, 183] width 230 height 117
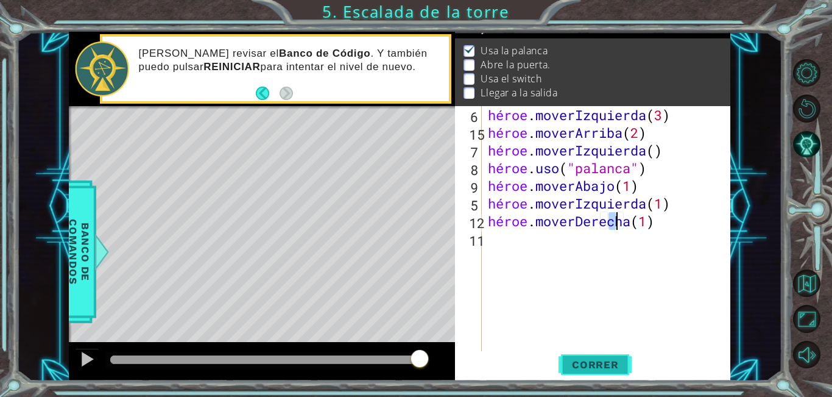
type textarea "hero.moveRight(1)"
click at [605, 362] on font "Correr" at bounding box center [595, 364] width 47 height 12
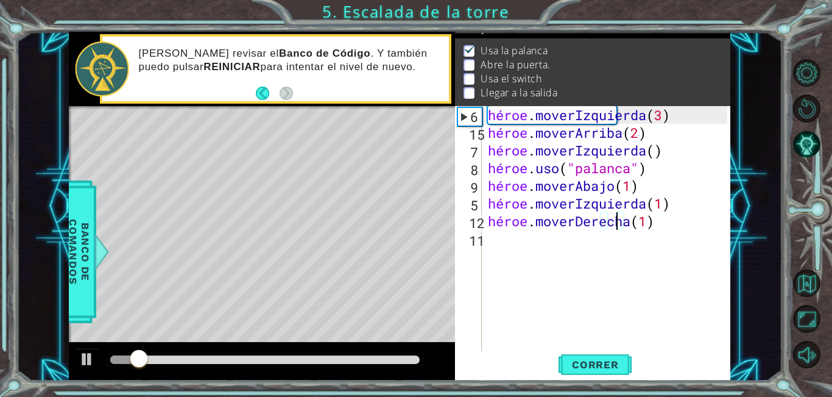
click at [535, 253] on div "héroe . moverIzquierda ( 3 ) héroe . moverArriba ( 2 ) héroe . moverIzquierda (…" at bounding box center [609, 247] width 249 height 283
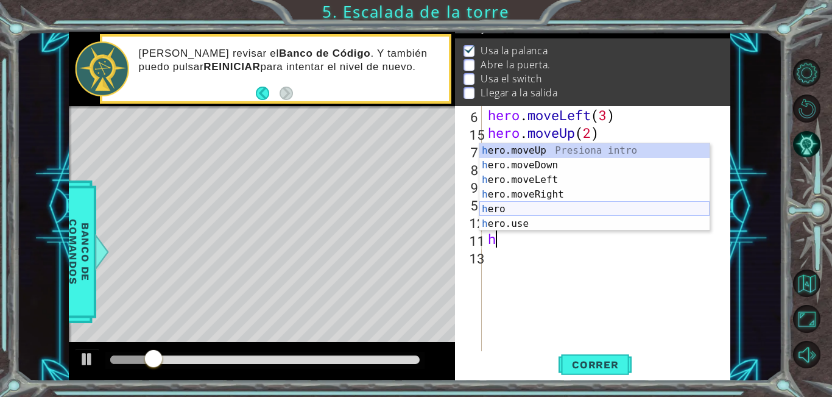
click at [534, 147] on div "h ero.moveUp Presiona intro h ero.moveDown Presiona intro h ero.moveLeft Presio…" at bounding box center [594, 201] width 230 height 117
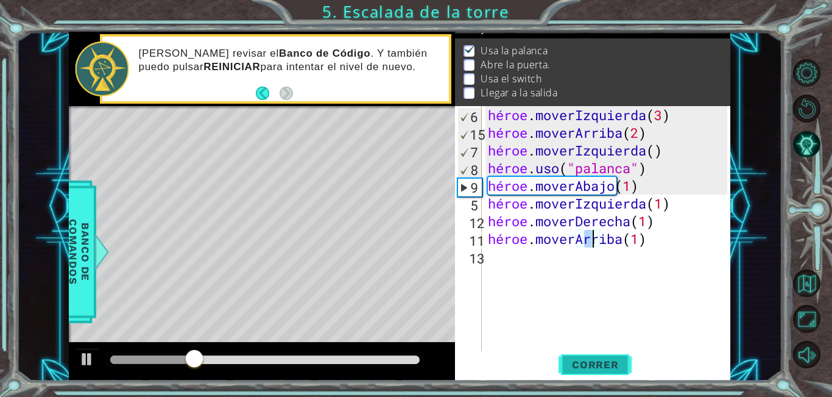
click at [592, 361] on font "Correr" at bounding box center [595, 364] width 47 height 12
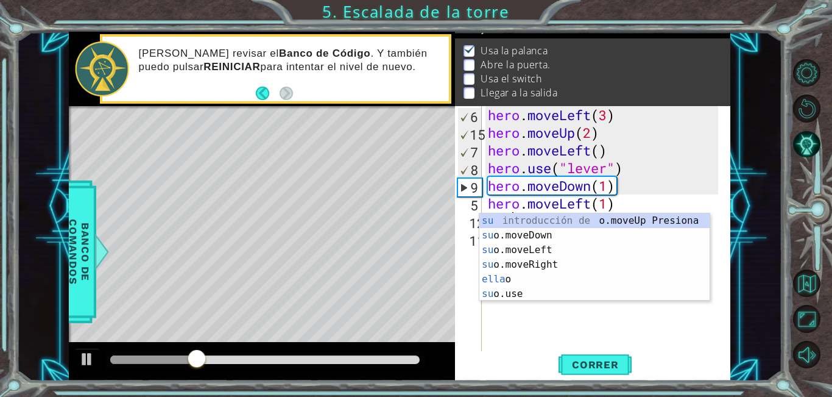
click at [546, 364] on div "Correr" at bounding box center [595, 364] width 275 height 27
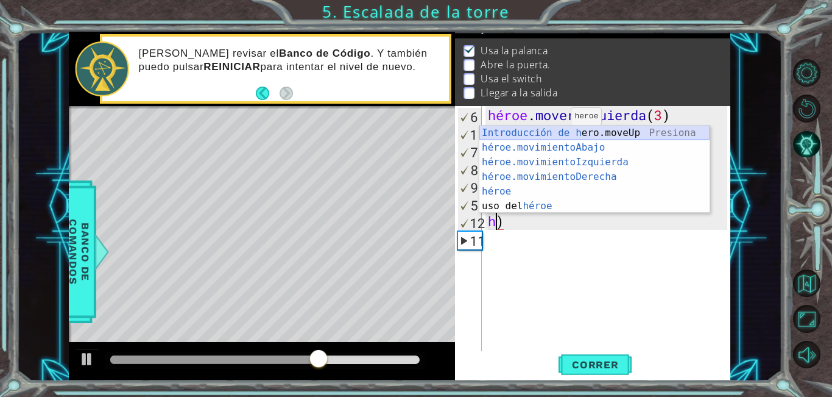
click at [554, 135] on div "Introducción de [PERSON_NAME].moveUp Presiona héroe.movimientoAbajo ​ Introducc…" at bounding box center [594, 183] width 230 height 117
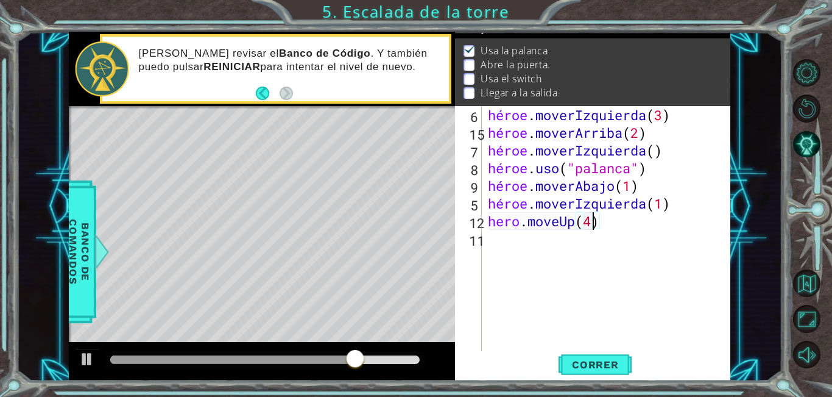
scroll to position [0, 4]
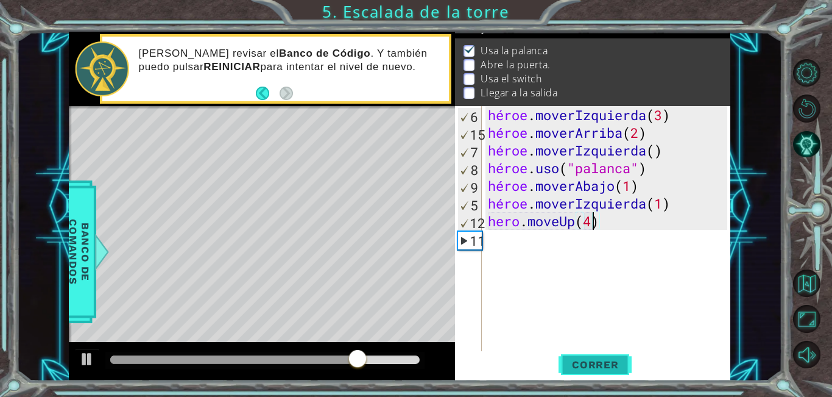
type textarea "hero.moveUp(4)"
click at [602, 359] on font "Correr" at bounding box center [595, 364] width 47 height 12
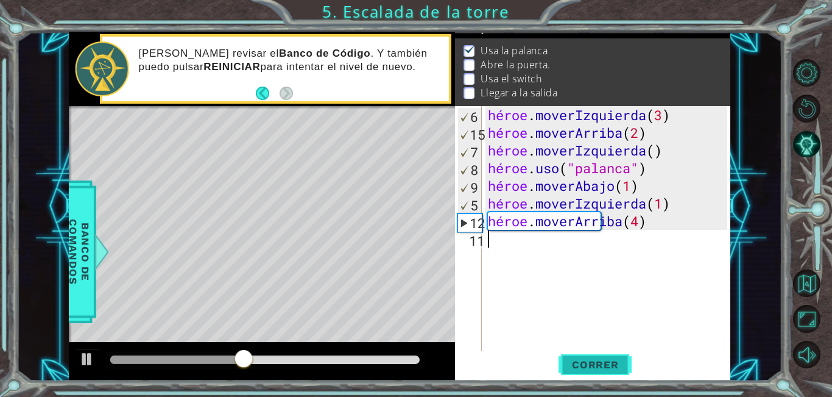
scroll to position [0, 0]
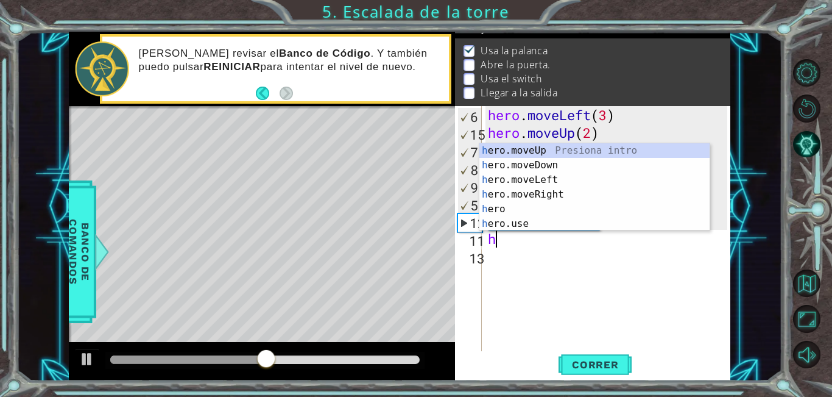
click at [529, 224] on div "h ero.moveUp Presiona intro h ero.moveDown Presiona intro h ero.moveLeft Presio…" at bounding box center [594, 201] width 230 height 117
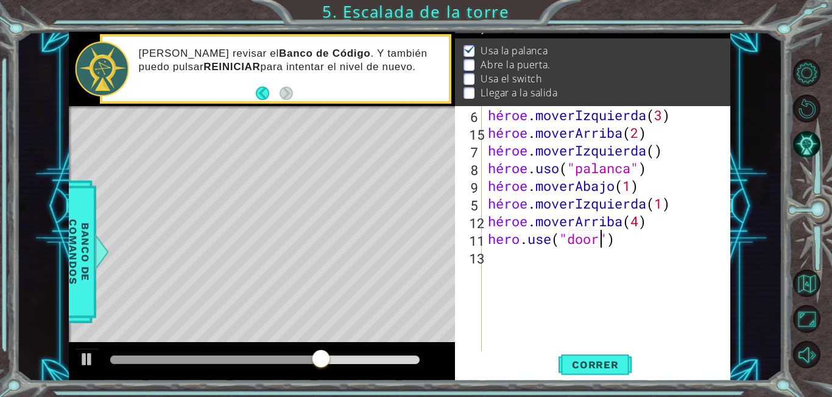
scroll to position [0, 5]
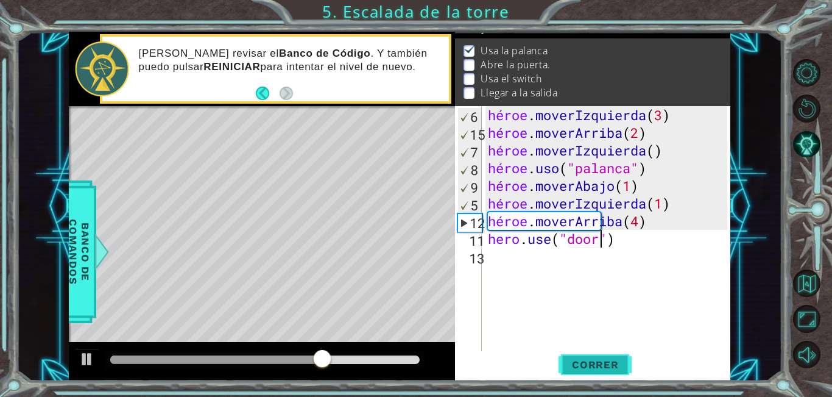
type textarea "hero.use("door")"
click at [607, 365] on font "Correr" at bounding box center [595, 364] width 47 height 12
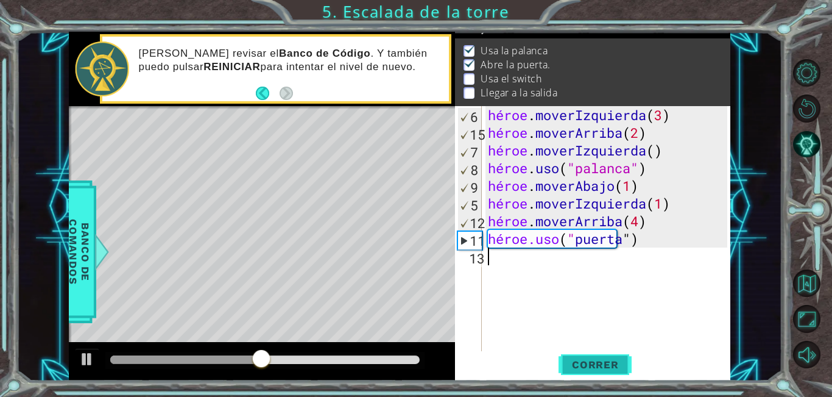
scroll to position [0, 0]
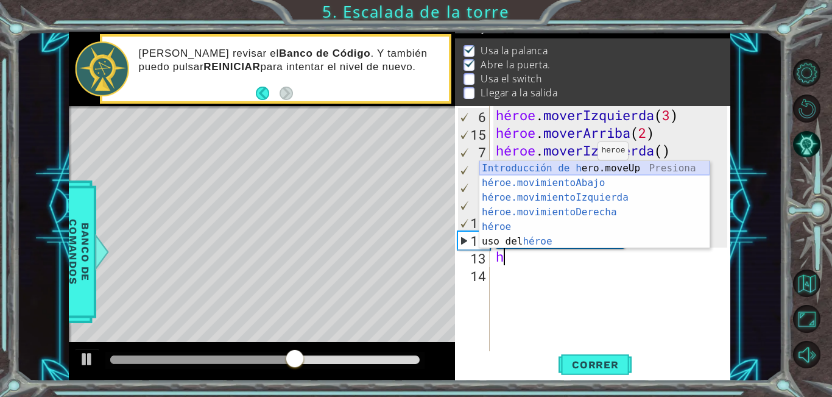
click at [589, 167] on div "Introducción de [PERSON_NAME].moveUp Presiona héroe.movimientoAbajo ​ Introducc…" at bounding box center [594, 219] width 230 height 117
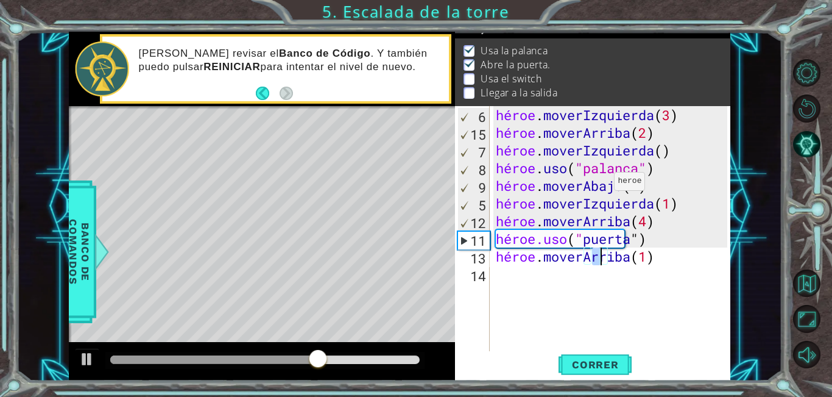
type textarea "hero.moveUp(7)"
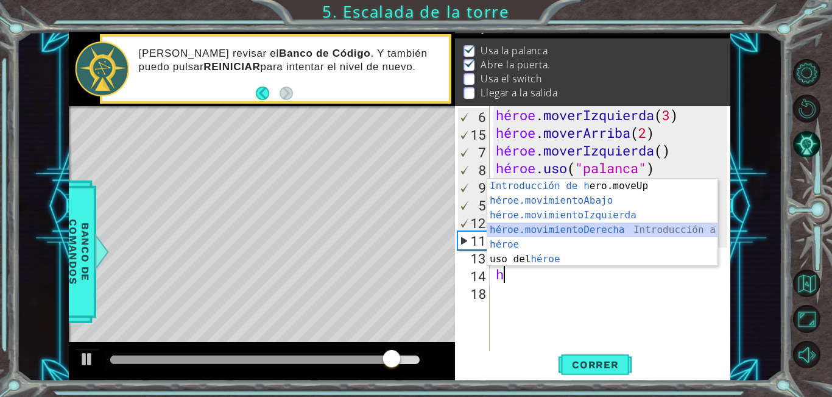
click at [602, 225] on div "Introducción de [PERSON_NAME].moveUp Presiona héroe.movimientoAbajo ​ Introducc…" at bounding box center [602, 236] width 230 height 117
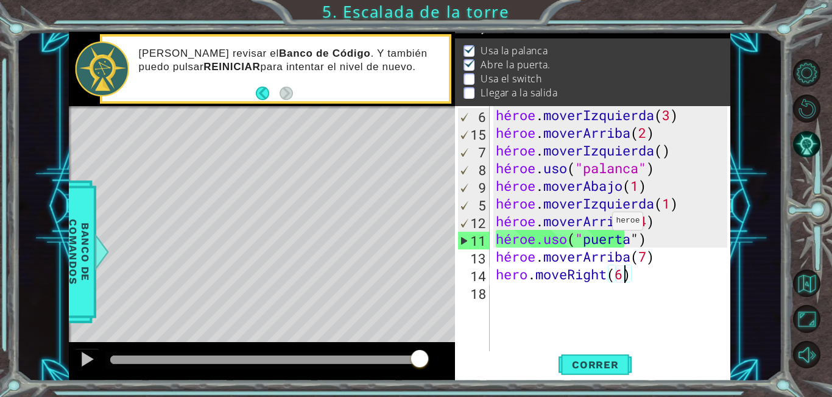
scroll to position [0, 5]
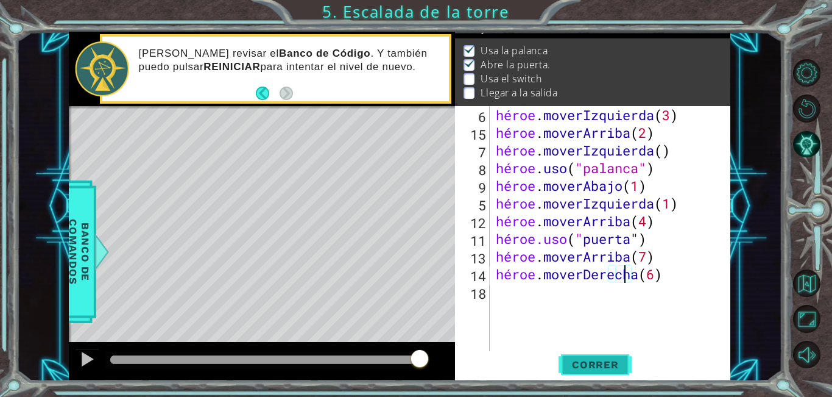
click at [629, 368] on span "Correr" at bounding box center [595, 364] width 71 height 12
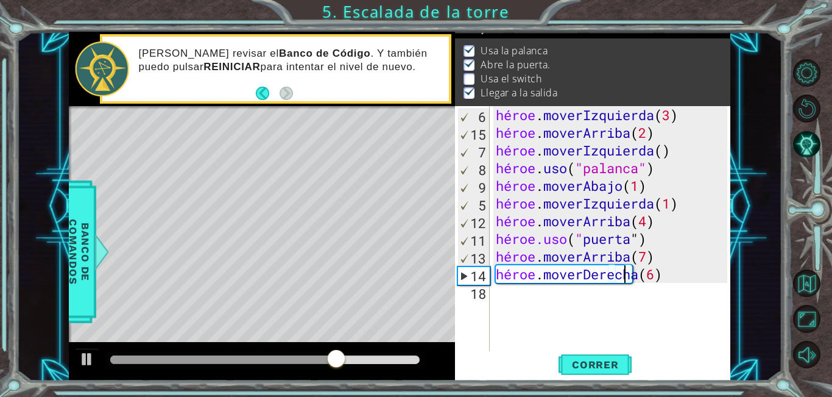
click at [690, 275] on div "héroe . moverIzquierda ( 3 ) héroe . moverArriba ( 2 ) héroe . moverIzquierda (…" at bounding box center [613, 247] width 241 height 283
click at [692, 275] on div "héroe . moverIzquierda ( 3 ) héroe . moverArriba ( 2 ) héroe . moverIzquierda (…" at bounding box center [613, 247] width 241 height 283
click at [621, 370] on button "Correr" at bounding box center [595, 364] width 73 height 27
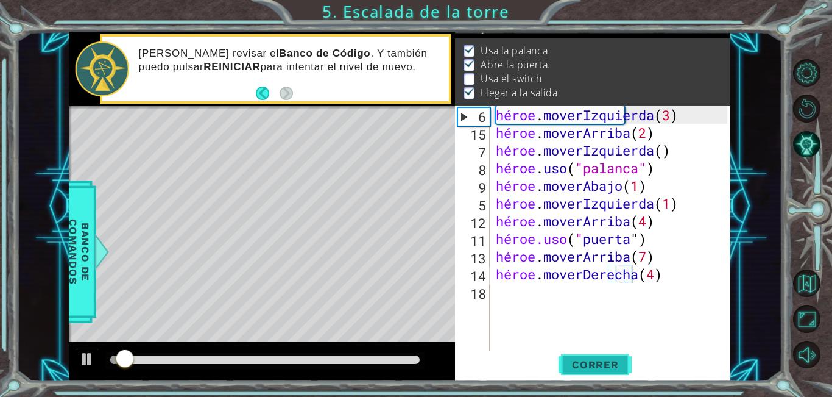
click at [616, 361] on font "Correr" at bounding box center [595, 364] width 47 height 12
click at [680, 255] on div "héroe . moverIzquierda ( 3 ) héroe . moverArriba ( 2 ) héroe . moverIzquierda (…" at bounding box center [613, 247] width 241 height 283
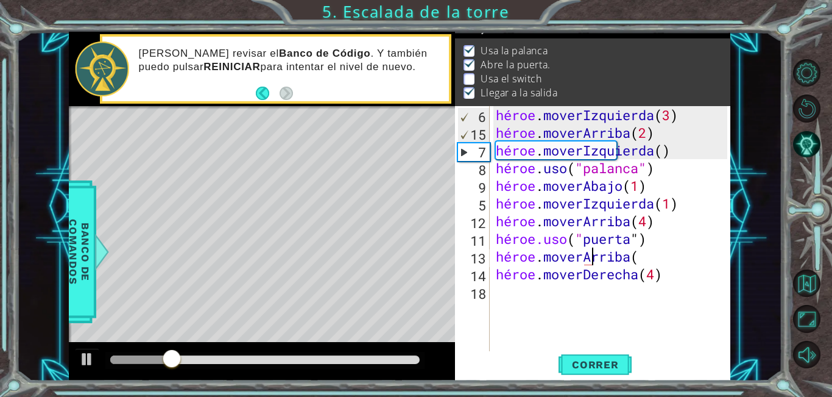
scroll to position [0, 4]
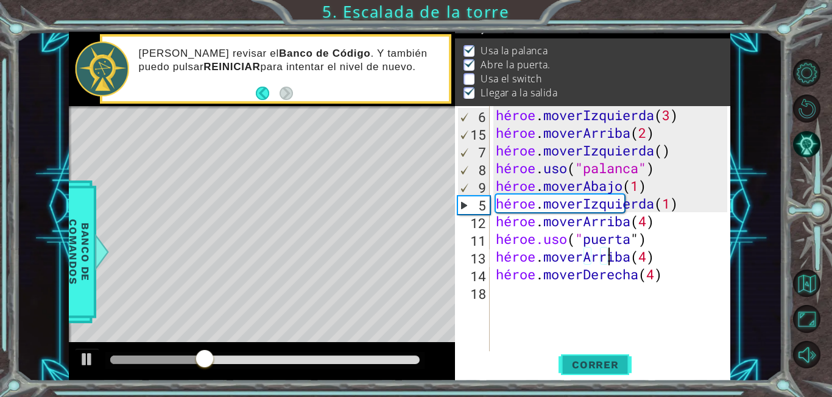
click at [607, 372] on button "Correr" at bounding box center [595, 364] width 73 height 27
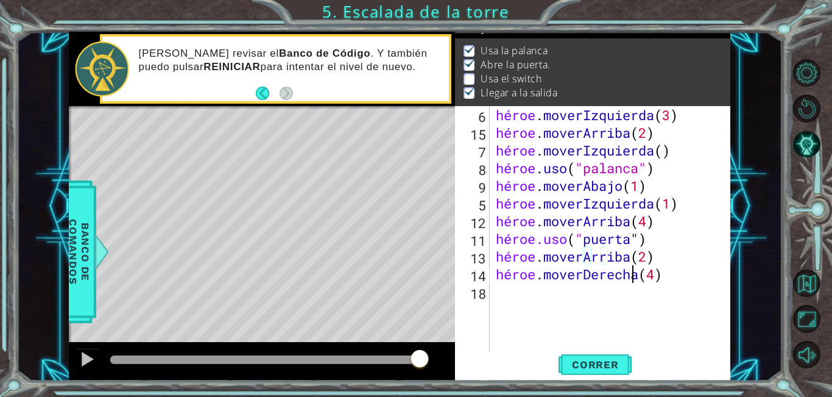
click at [693, 280] on div "héroe . moverIzquierda ( 3 ) héroe . moverArriba ( 2 ) héroe . moverIzquierda (…" at bounding box center [613, 247] width 241 height 283
click at [690, 227] on div "héroe . moverIzquierda ( 3 ) héroe . moverArriba ( 2 ) héroe . moverIzquierda (…" at bounding box center [613, 247] width 241 height 283
click at [701, 272] on div "héroe . moverIzquierda ( 3 ) héroe . moverArriba ( 2 ) héroe . moverIzquierda (…" at bounding box center [613, 247] width 241 height 283
type textarea "hero.moveRight(2)"
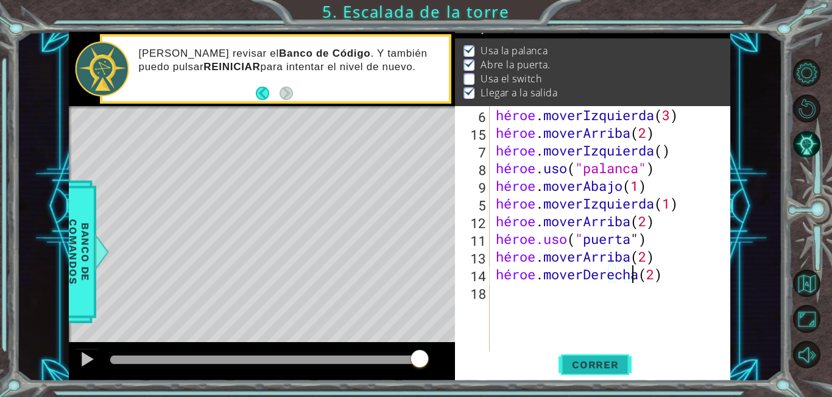
click at [579, 372] on button "Correr" at bounding box center [595, 364] width 73 height 27
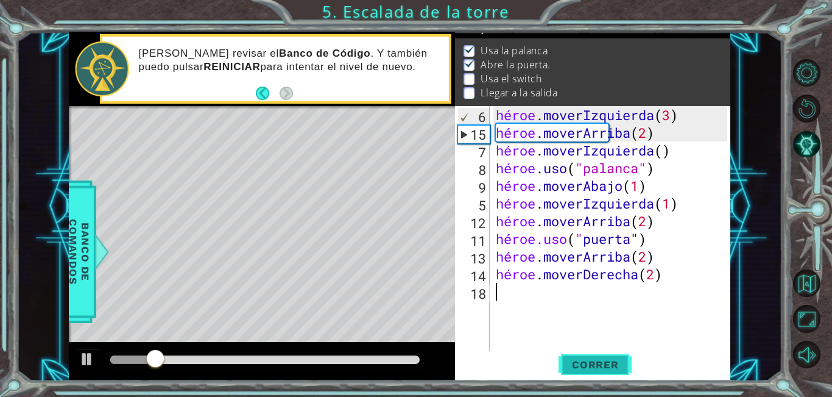
scroll to position [0, 0]
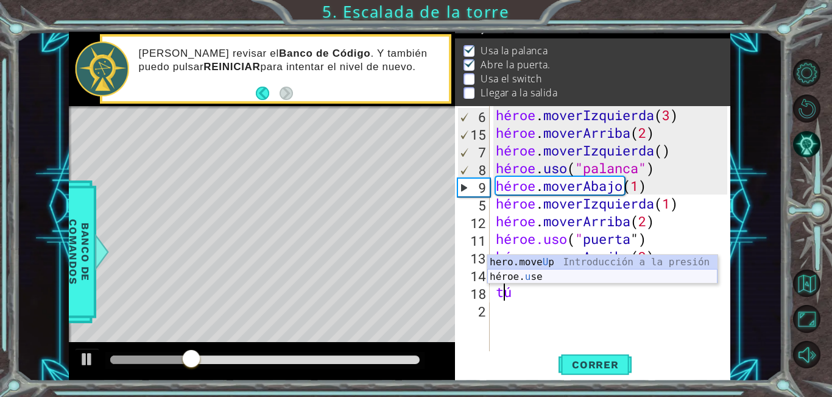
click at [569, 280] on div "hero.move U p Introducción a la presión héroe. u se Introducción a la presión" at bounding box center [602, 284] width 230 height 58
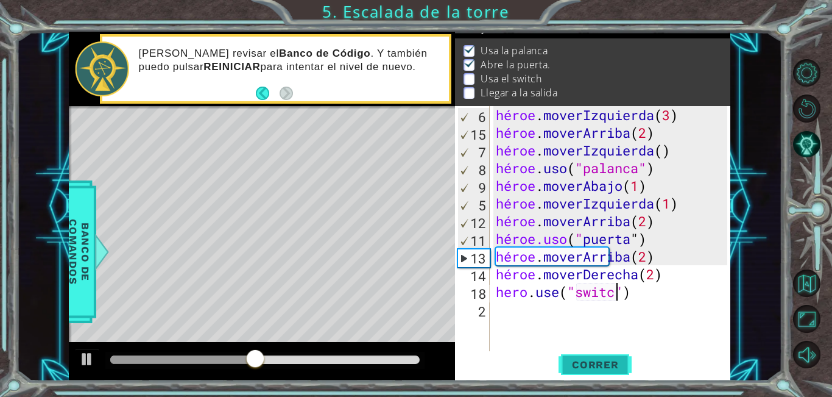
scroll to position [0, 6]
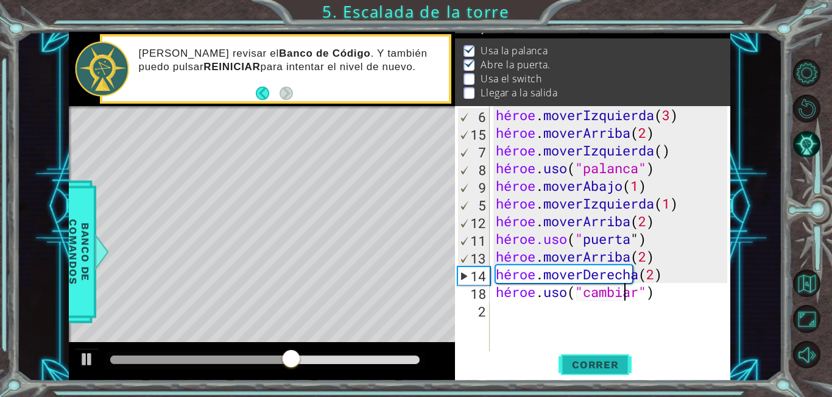
type textarea "hero.use("switch")"
click at [593, 364] on font "Correr" at bounding box center [595, 364] width 47 height 12
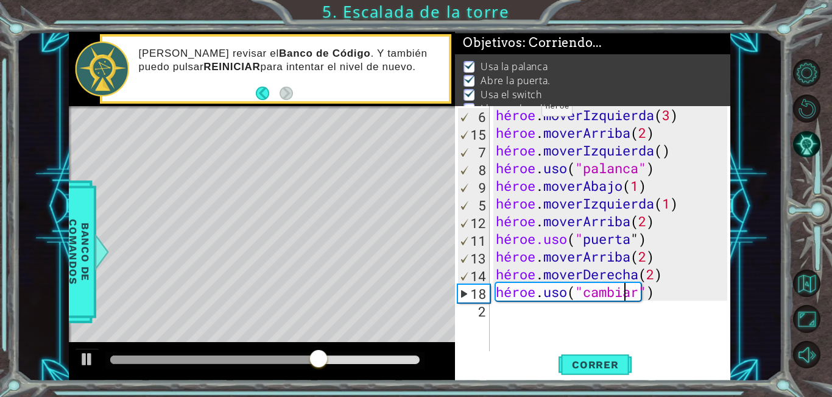
scroll to position [0, 0]
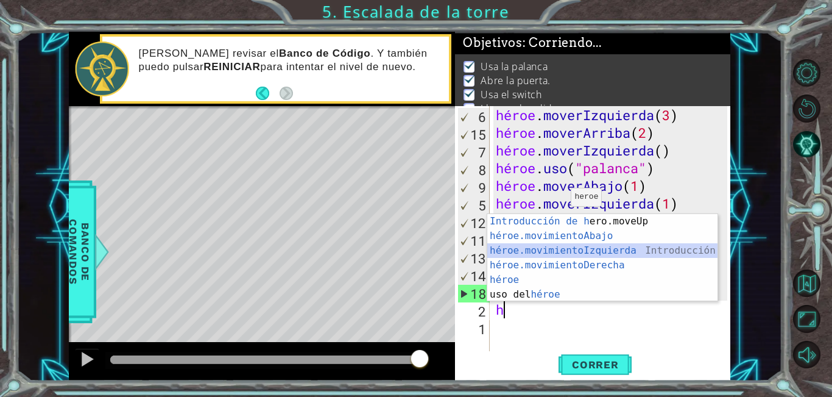
drag, startPoint x: 551, startPoint y: 249, endPoint x: 529, endPoint y: 238, distance: 24.0
click at [551, 248] on div "Introducción de [PERSON_NAME].moveUp Presiona héroe.movimientoAbajo ​ Introducc…" at bounding box center [602, 272] width 230 height 117
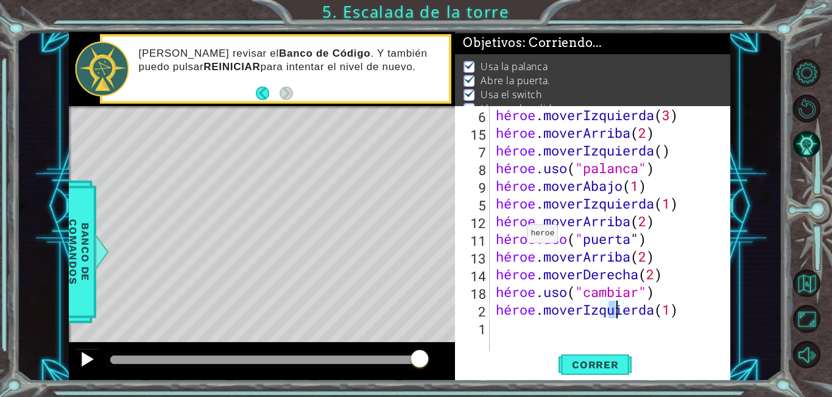
type textarea "hero.moveLeft(1)"
click at [82, 365] on div at bounding box center [87, 359] width 16 height 16
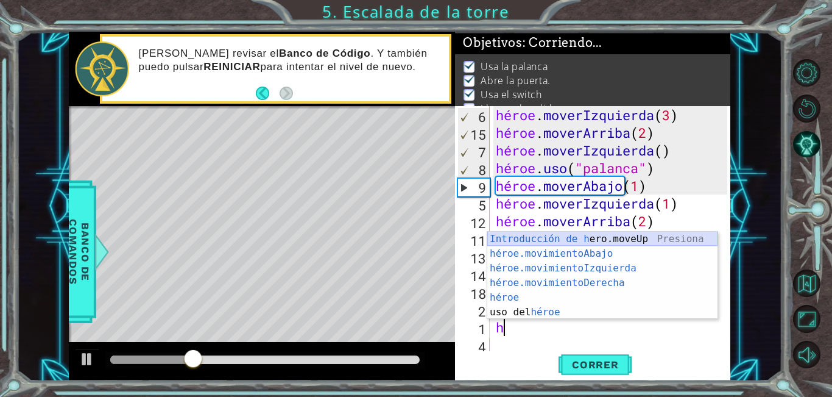
click at [611, 244] on div "Introducción de [PERSON_NAME].moveUp Presiona héroe.movimientoAbajo ​ Introducc…" at bounding box center [602, 289] width 230 height 117
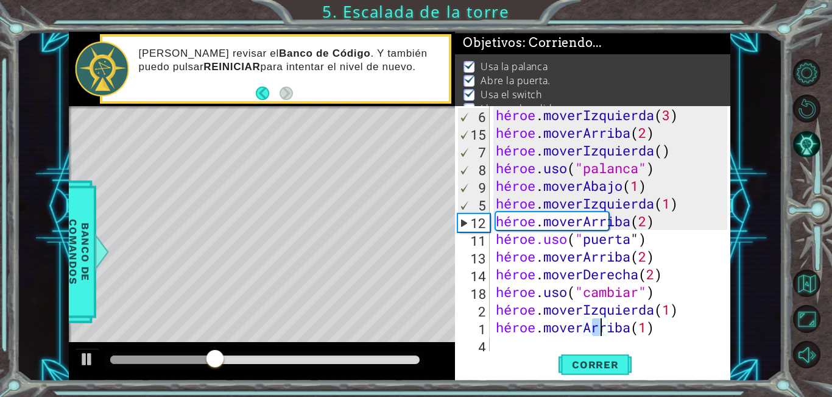
scroll to position [31, 0]
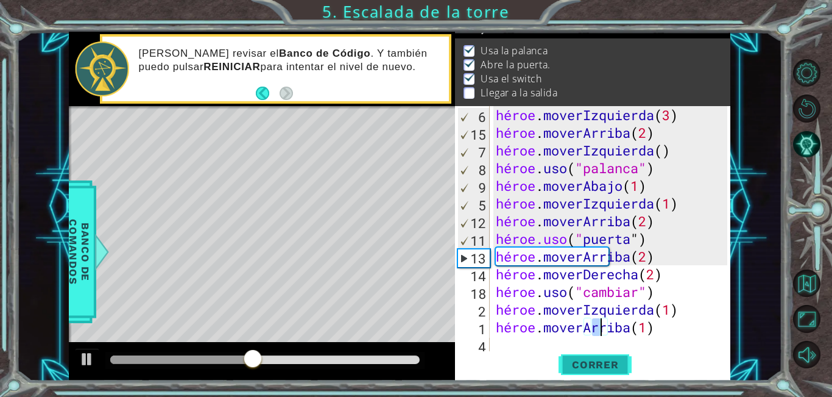
click at [577, 359] on font "Correr" at bounding box center [595, 364] width 47 height 12
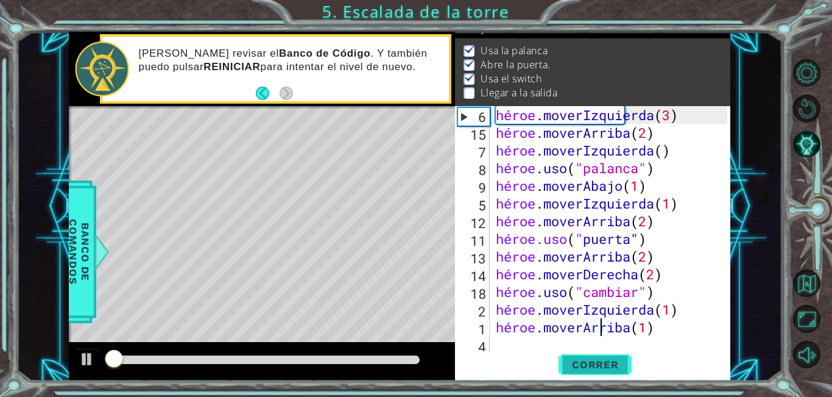
scroll to position [16, 0]
drag, startPoint x: 253, startPoint y: 367, endPoint x: 264, endPoint y: 366, distance: 11.0
click at [264, 366] on div at bounding box center [265, 359] width 320 height 17
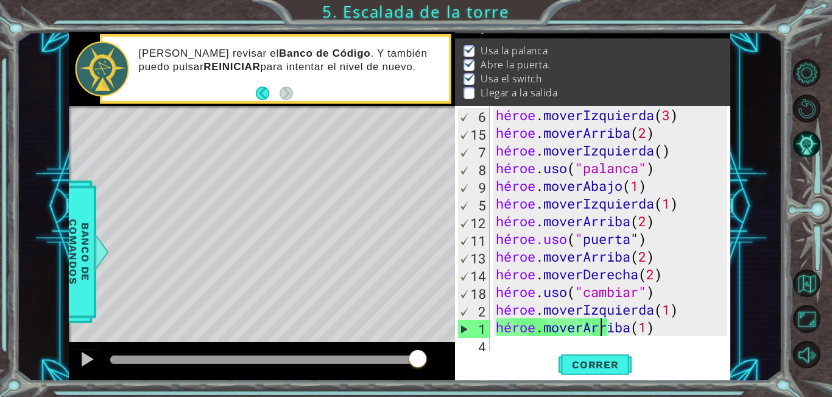
drag, startPoint x: 253, startPoint y: 358, endPoint x: 418, endPoint y: 345, distance: 165.6
click at [418, 345] on div at bounding box center [262, 361] width 387 height 39
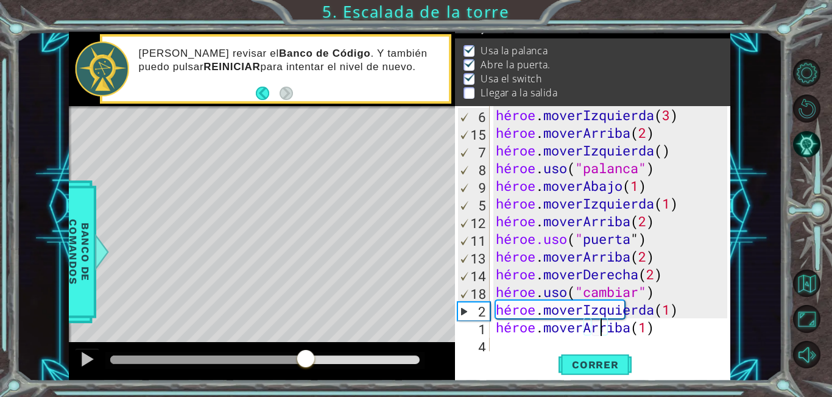
drag, startPoint x: 197, startPoint y: 354, endPoint x: 324, endPoint y: 369, distance: 128.1
click at [317, 369] on div at bounding box center [306, 359] width 22 height 22
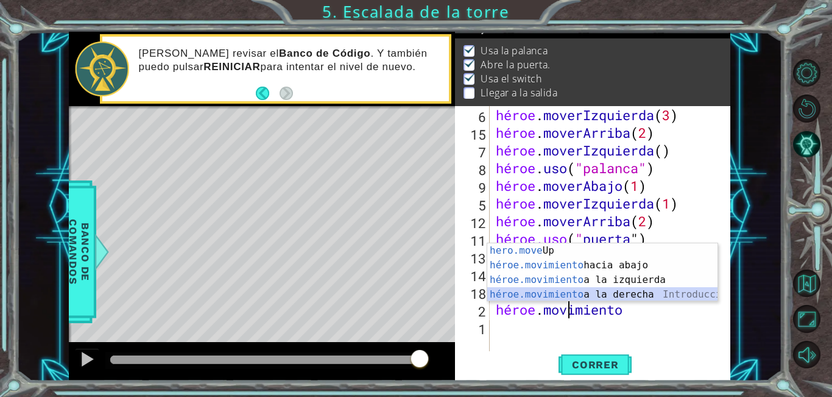
click at [581, 294] on div "Introducción a la presión de hero.move Up héroe.movimiento hacia abajo Introduc…" at bounding box center [602, 287] width 230 height 88
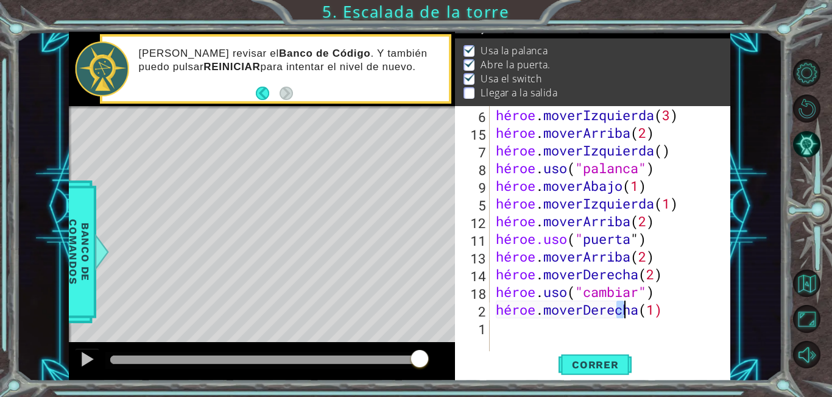
click at [690, 314] on div "héroe . moverIzquierda ( 3 ) héroe . moverArriba ( 2 ) héroe . moverIzquierda (…" at bounding box center [610, 229] width 234 height 247
type textarea "hero.moveRight(2)"
click at [588, 363] on font "Correr" at bounding box center [595, 364] width 47 height 12
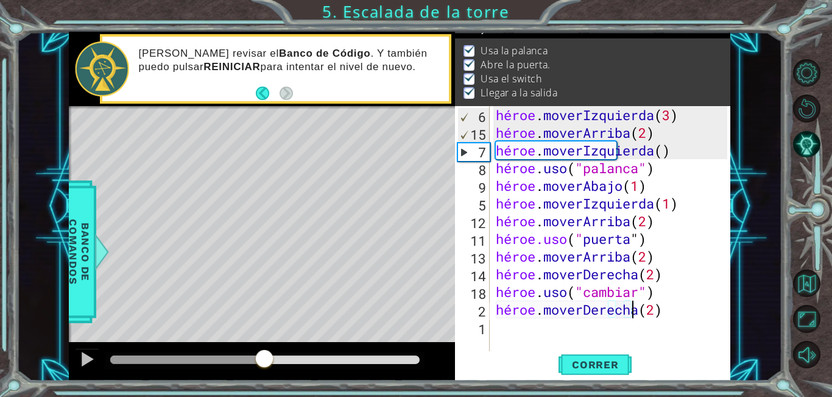
click at [264, 359] on div at bounding box center [265, 359] width 310 height 9
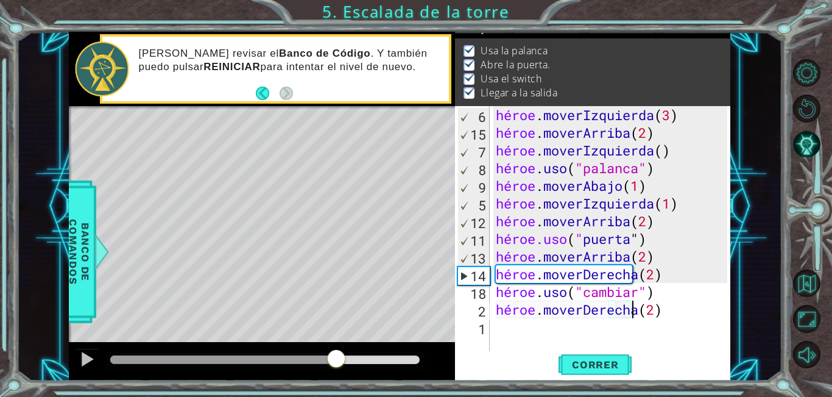
drag, startPoint x: 265, startPoint y: 358, endPoint x: 337, endPoint y: 366, distance: 73.0
click at [337, 366] on div at bounding box center [336, 359] width 22 height 22
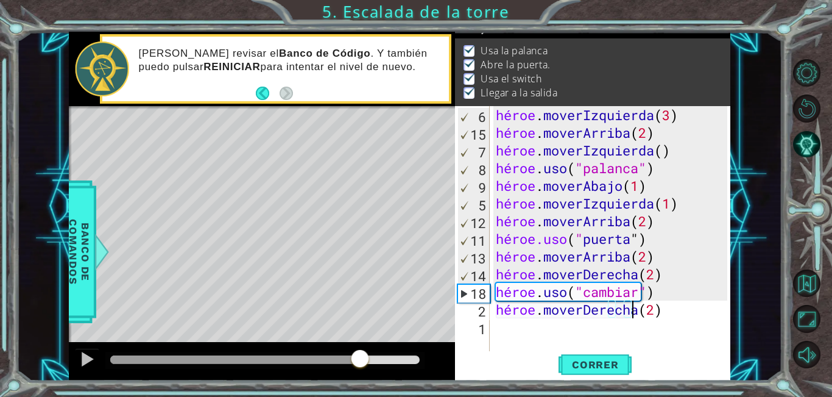
drag, startPoint x: 336, startPoint y: 359, endPoint x: 360, endPoint y: 365, distance: 25.0
click at [360, 365] on div at bounding box center [360, 359] width 22 height 22
click at [86, 360] on div at bounding box center [87, 359] width 16 height 16
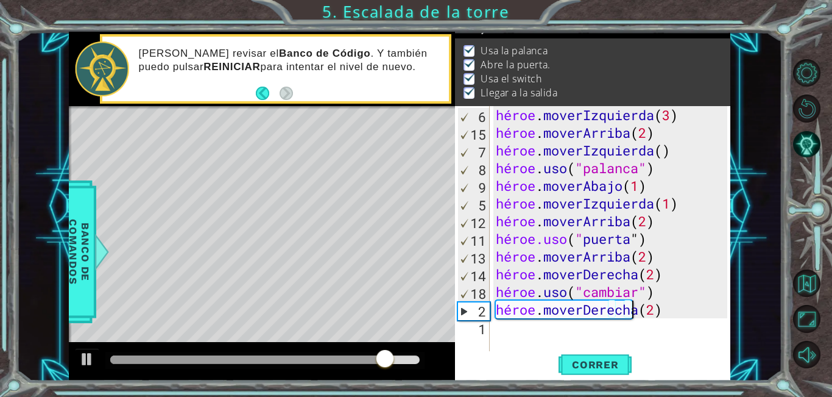
scroll to position [31, 0]
